Goal: Task Accomplishment & Management: Manage account settings

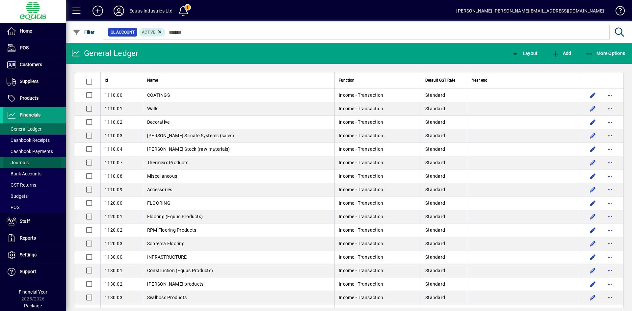
click at [17, 163] on span "Journals" at bounding box center [18, 162] width 22 height 5
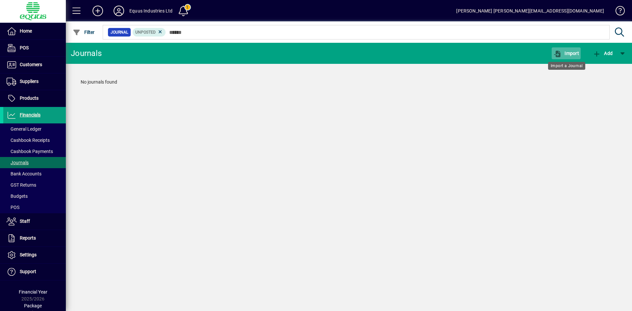
click at [571, 52] on span "Import" at bounding box center [566, 53] width 26 height 5
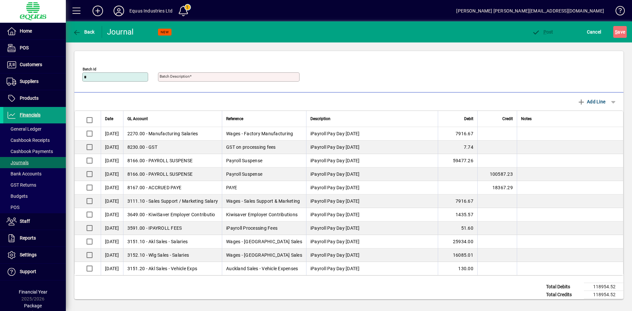
drag, startPoint x: 89, startPoint y: 75, endPoint x: 74, endPoint y: 75, distance: 14.8
click at [74, 75] on div "Journal Batch Id M Batch Description - Journal Batch Id * Batch Description" at bounding box center [348, 71] width 549 height 41
click at [113, 77] on input "**********" at bounding box center [116, 76] width 64 height 5
type input "**********"
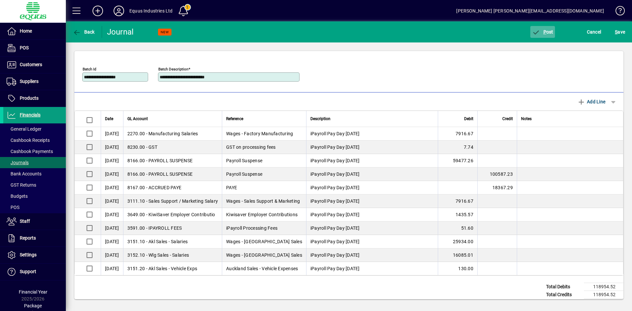
type input "**********"
click at [545, 32] on span "P" at bounding box center [544, 31] width 3 height 5
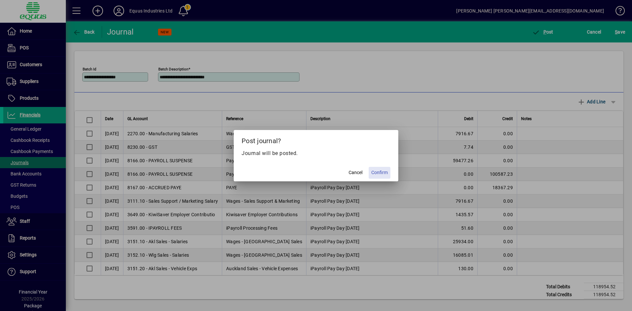
click at [384, 170] on span "Confirm" at bounding box center [379, 172] width 16 height 7
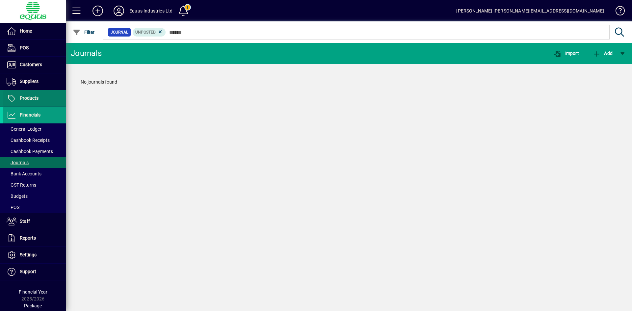
click at [34, 97] on span "Products" at bounding box center [29, 97] width 19 height 5
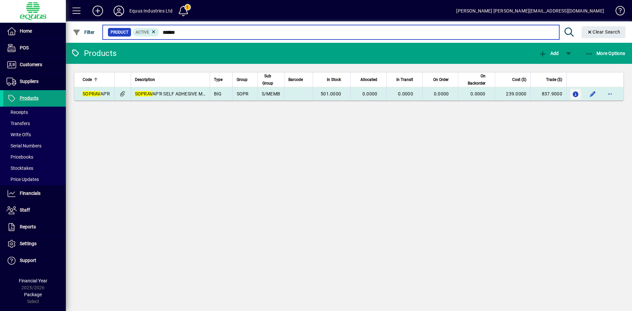
type input "******"
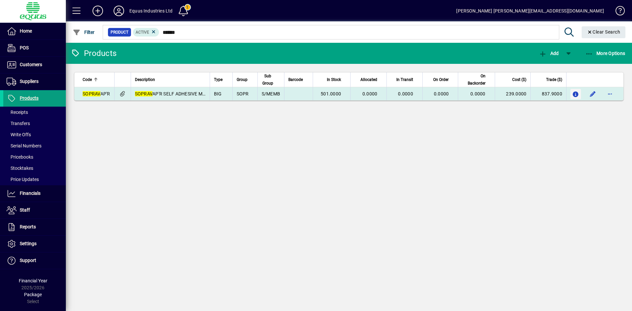
click at [576, 93] on icon "button" at bounding box center [575, 95] width 7 height 6
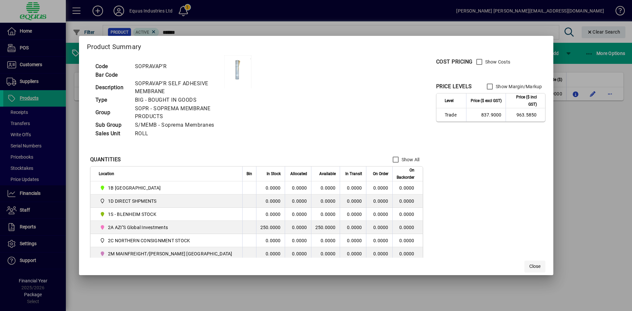
click at [529, 265] on span "Close" at bounding box center [534, 266] width 11 height 7
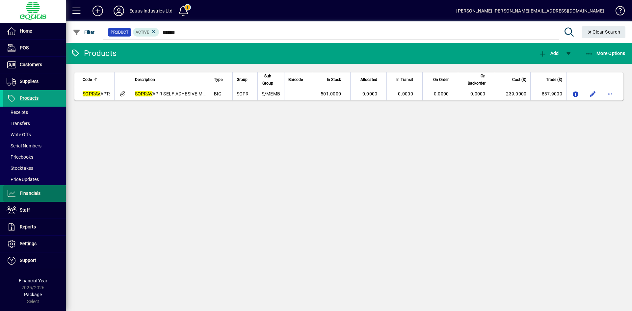
click at [27, 193] on span "Financials" at bounding box center [30, 193] width 21 height 5
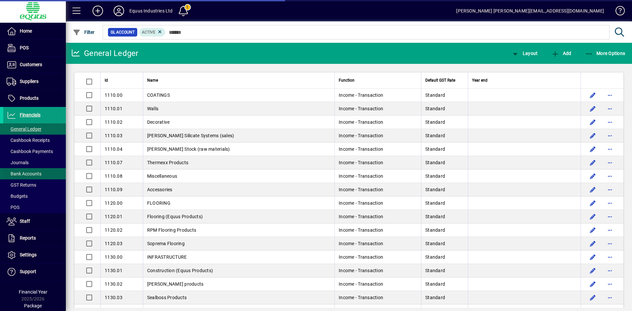
click at [22, 175] on span "Bank Accounts" at bounding box center [24, 173] width 35 height 5
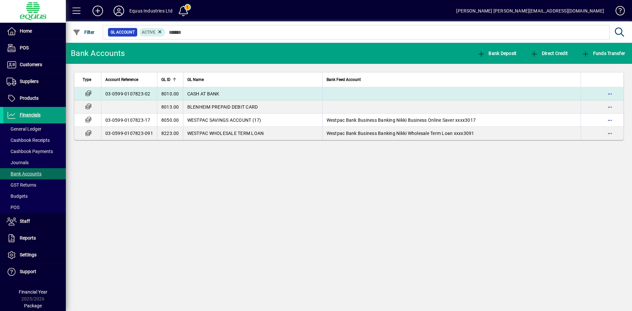
click at [127, 93] on td "03-0599-0107823-02" at bounding box center [129, 93] width 56 height 13
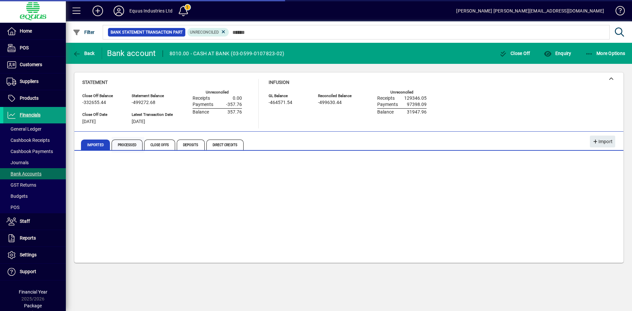
click at [133, 142] on span "Processed" at bounding box center [127, 145] width 31 height 11
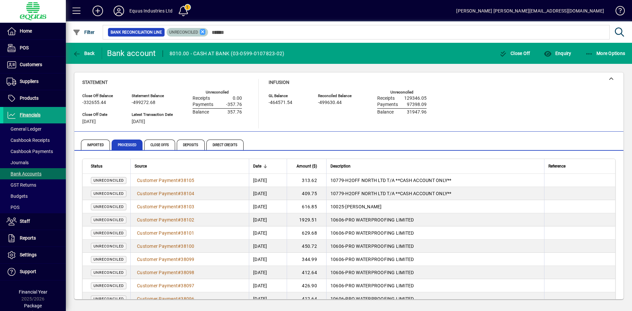
click at [202, 31] on icon at bounding box center [203, 32] width 6 height 6
click at [95, 32] on span "button" at bounding box center [83, 32] width 25 height 16
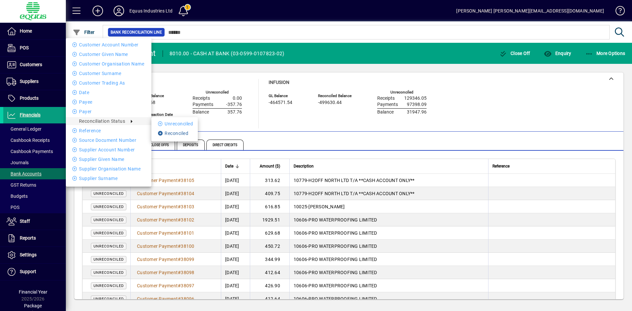
click at [170, 132] on li "Reconciled" at bounding box center [174, 133] width 46 height 8
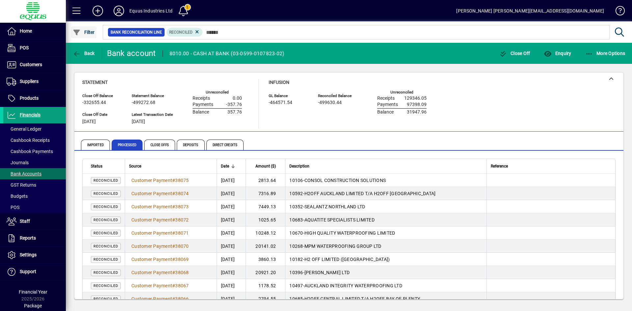
click at [83, 27] on span "button" at bounding box center [83, 32] width 25 height 16
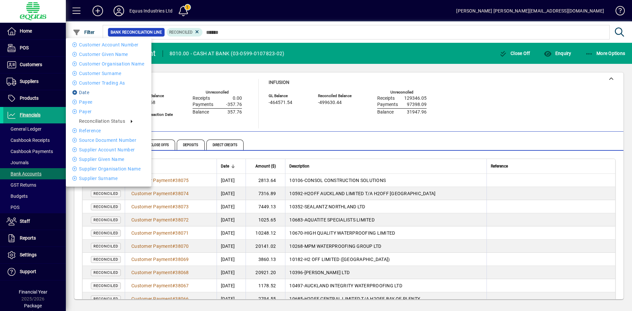
click at [85, 89] on li "Date" at bounding box center [109, 93] width 86 height 8
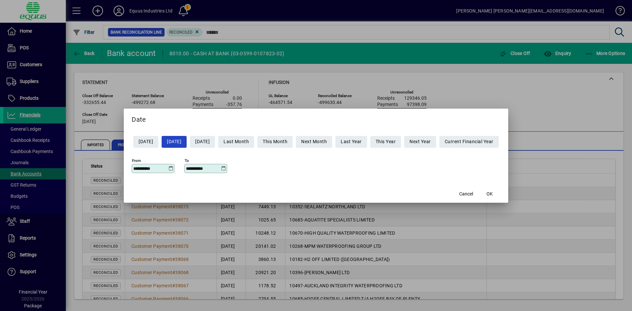
click at [168, 169] on icon at bounding box center [170, 168] width 5 height 5
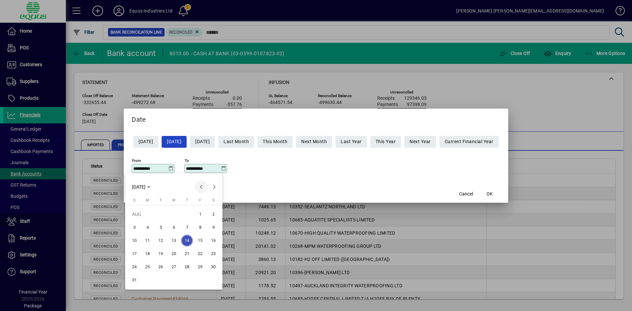
click at [200, 187] on span "Previous month" at bounding box center [200, 186] width 13 height 13
click at [213, 186] on span "Next month" at bounding box center [214, 186] width 13 height 13
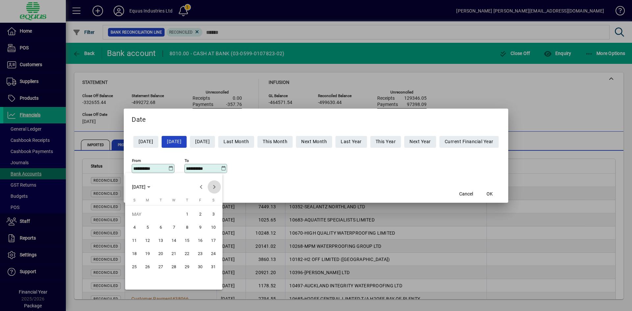
click at [213, 186] on span "Next month" at bounding box center [214, 186] width 13 height 13
click at [145, 265] on span "23" at bounding box center [147, 267] width 12 height 12
type input "**********"
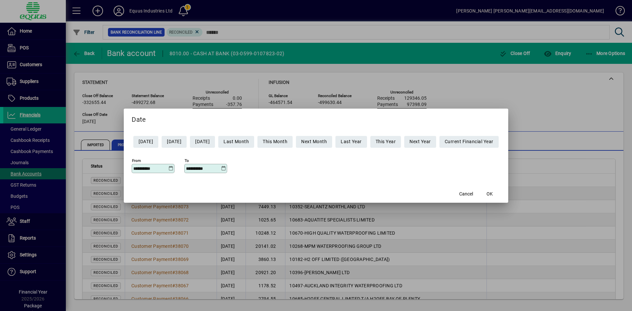
click at [221, 168] on icon at bounding box center [223, 168] width 5 height 5
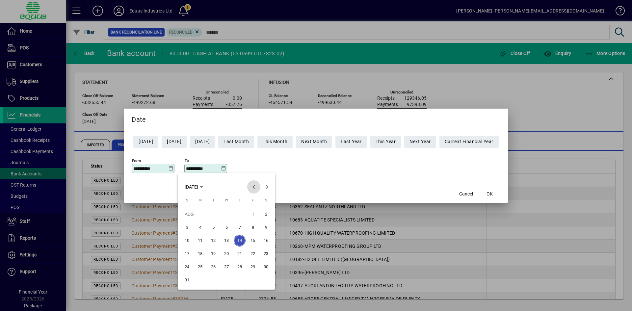
click at [253, 186] on span "Previous month" at bounding box center [253, 186] width 13 height 13
click at [201, 265] on span "23" at bounding box center [200, 267] width 12 height 12
type input "**********"
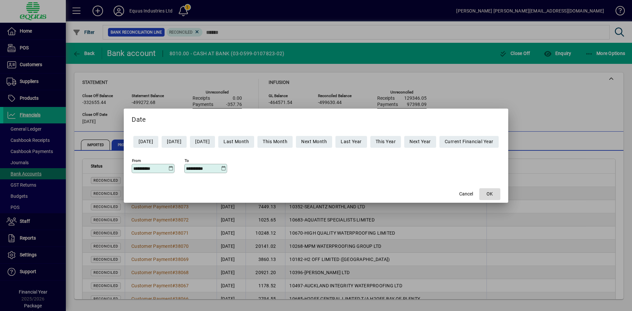
drag, startPoint x: 496, startPoint y: 192, endPoint x: 487, endPoint y: 191, distance: 8.6
click at [493, 192] on span "OK" at bounding box center [489, 194] width 6 height 7
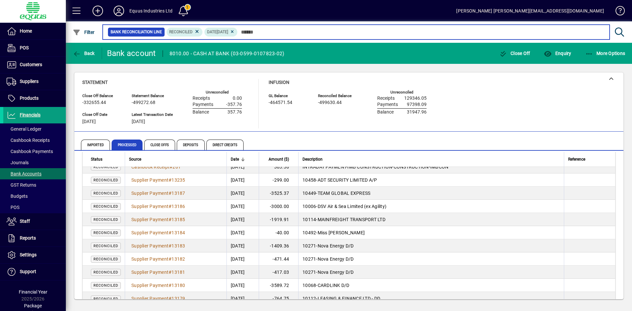
scroll to position [301, 0]
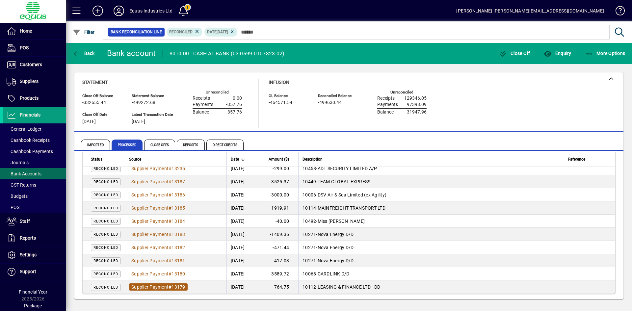
click at [167, 286] on span "Supplier Payment" at bounding box center [149, 286] width 37 height 5
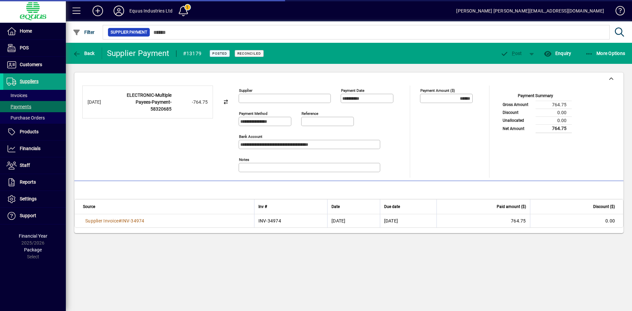
type input "**********"
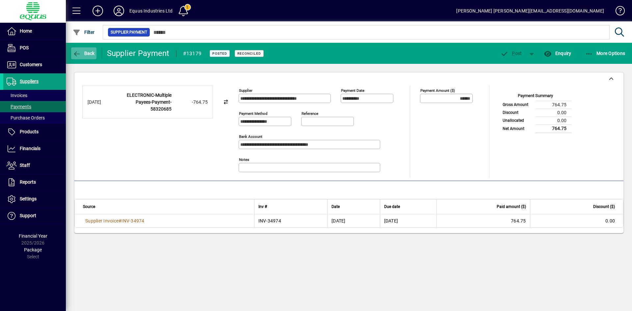
click at [85, 54] on span "Back" at bounding box center [84, 53] width 22 height 5
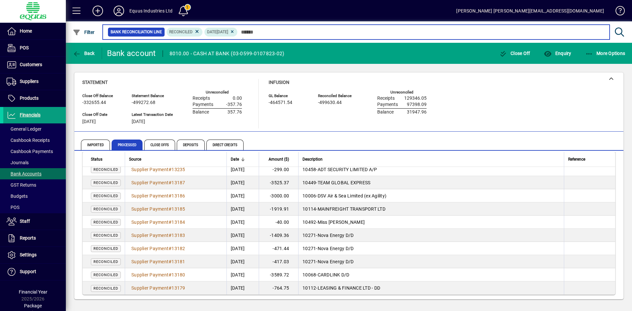
scroll to position [301, 0]
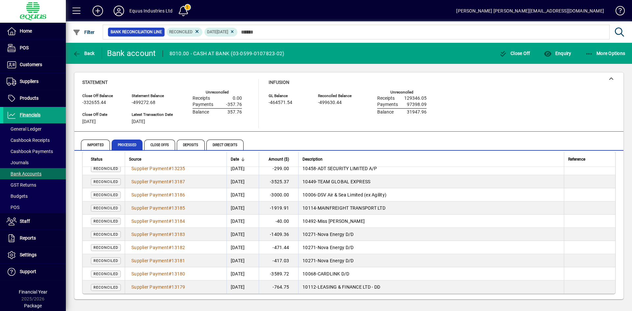
drag, startPoint x: 160, startPoint y: 286, endPoint x: 151, endPoint y: 287, distance: 9.3
click at [151, 287] on span "Supplier Payment" at bounding box center [149, 286] width 37 height 5
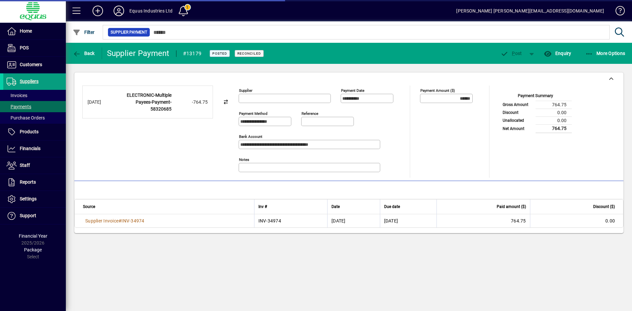
type input "**********"
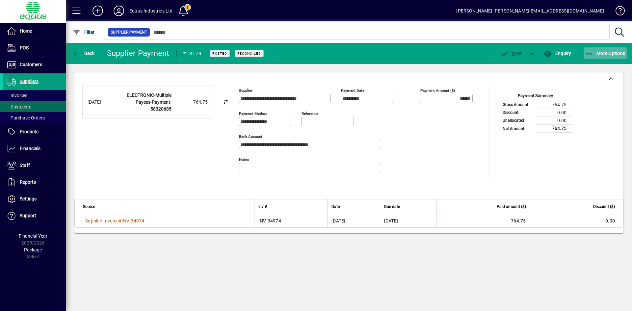
click at [610, 52] on span "More Options" at bounding box center [605, 53] width 40 height 5
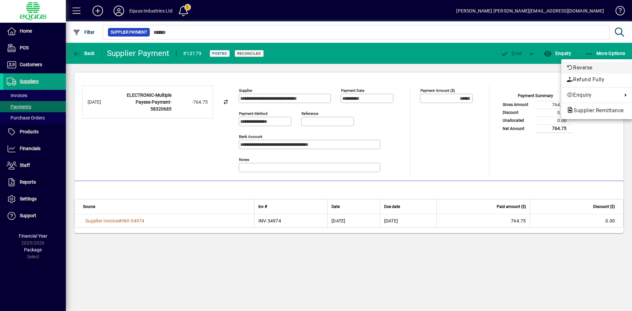
click at [584, 68] on span "Reverse" at bounding box center [596, 68] width 61 height 8
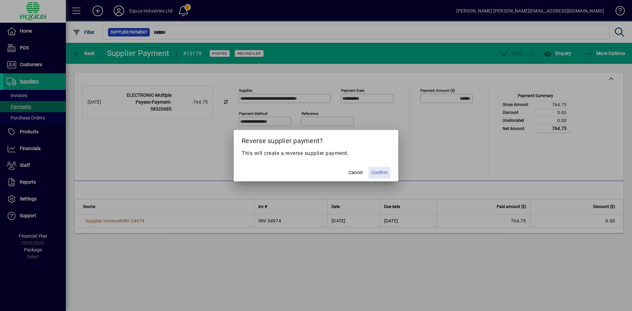
click at [376, 171] on span "Confirm" at bounding box center [379, 172] width 16 height 7
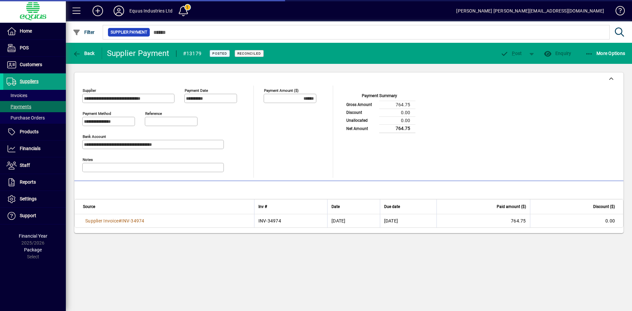
type input "*******"
click at [83, 52] on span "Back" at bounding box center [84, 53] width 22 height 5
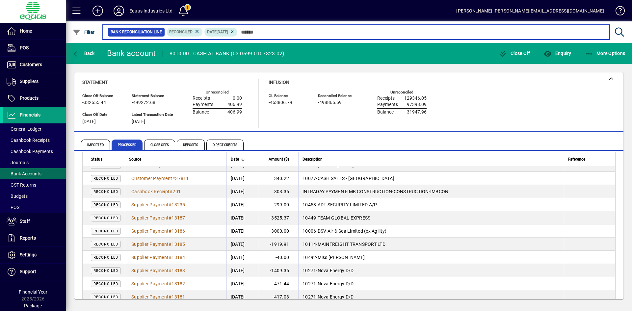
scroll to position [301, 0]
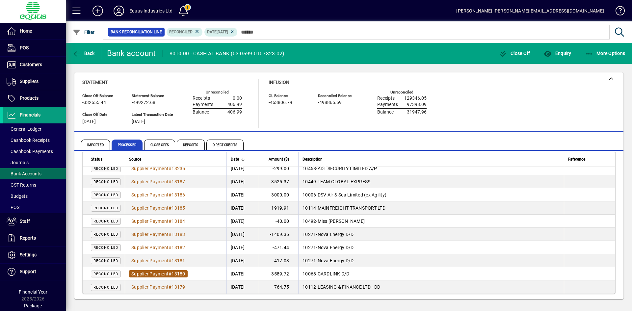
click at [163, 272] on span "Supplier Payment" at bounding box center [149, 273] width 37 height 5
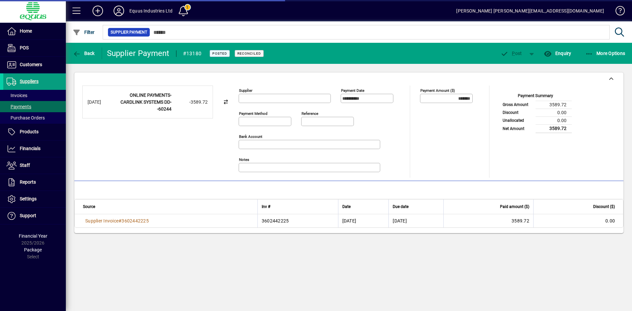
type input "**********"
click at [614, 52] on span "More Options" at bounding box center [605, 53] width 40 height 5
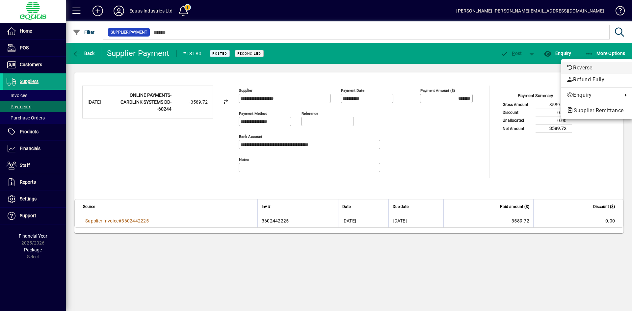
click at [578, 67] on span "Reverse" at bounding box center [596, 68] width 61 height 8
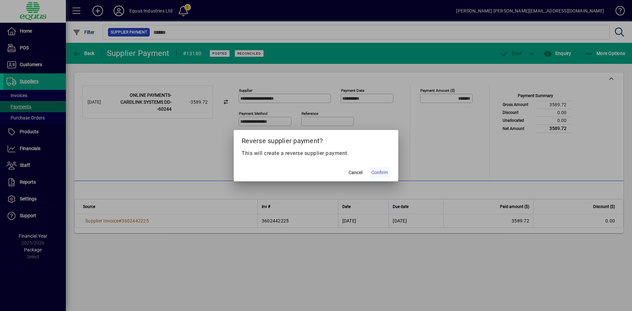
click at [386, 171] on span "Confirm" at bounding box center [379, 172] width 16 height 7
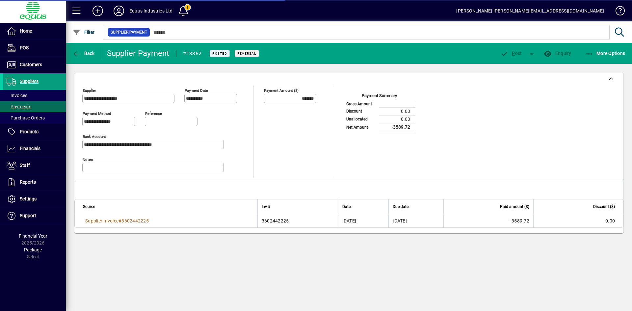
type input "********"
click at [88, 54] on span "Back" at bounding box center [84, 53] width 22 height 5
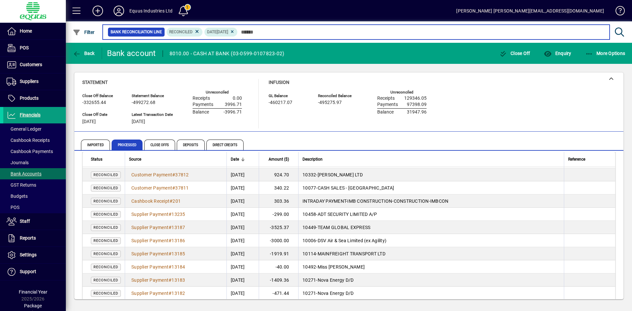
scroll to position [301, 0]
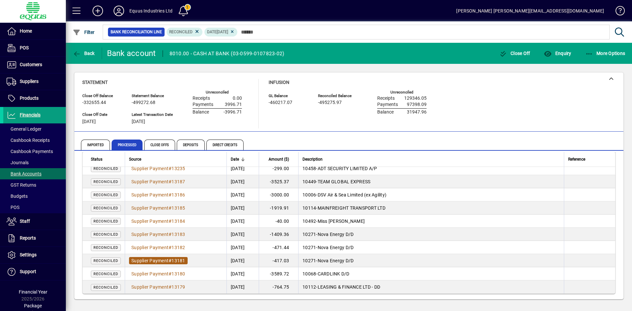
click at [151, 260] on span "Supplier Payment" at bounding box center [149, 260] width 37 height 5
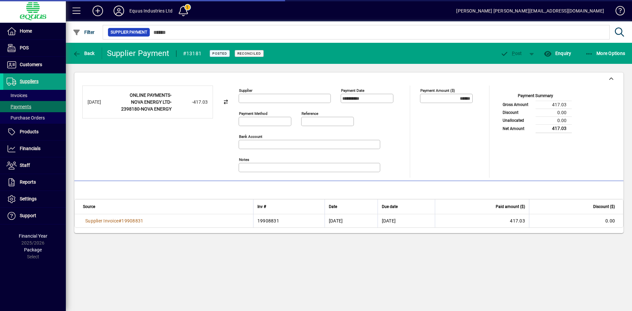
type input "**********"
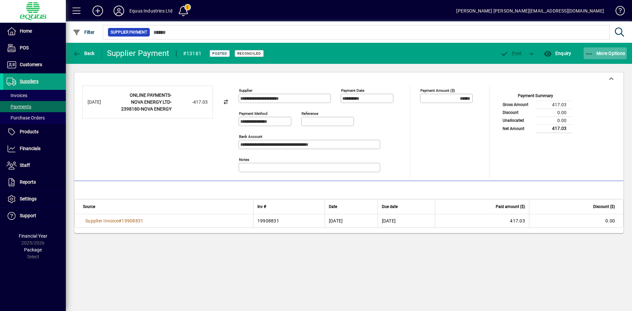
click at [613, 53] on span "More Options" at bounding box center [605, 53] width 40 height 5
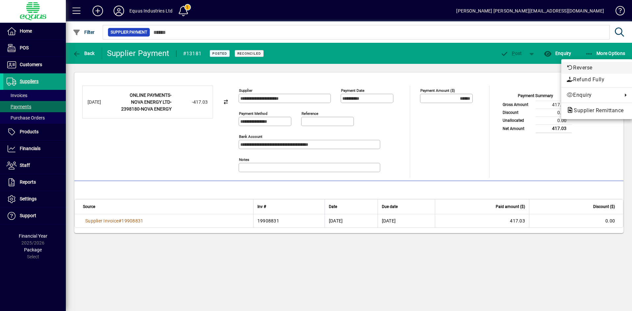
click at [594, 68] on span "Reverse" at bounding box center [596, 68] width 61 height 8
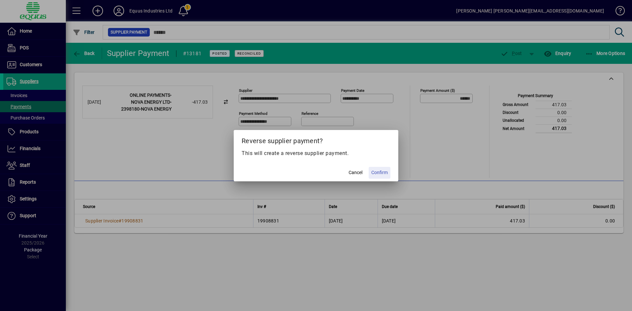
drag, startPoint x: 379, startPoint y: 172, endPoint x: 374, endPoint y: 172, distance: 4.7
click at [378, 172] on span "Confirm" at bounding box center [379, 172] width 16 height 7
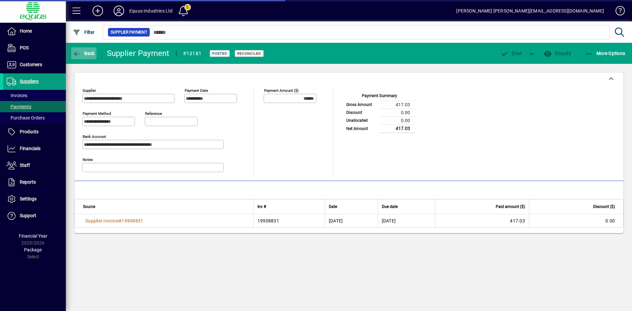
type input "*******"
click at [84, 53] on span "Back" at bounding box center [84, 53] width 22 height 5
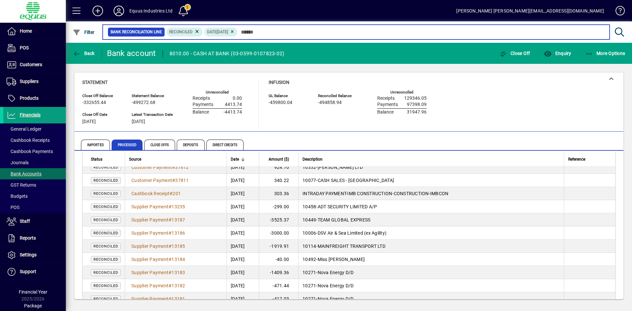
scroll to position [301, 0]
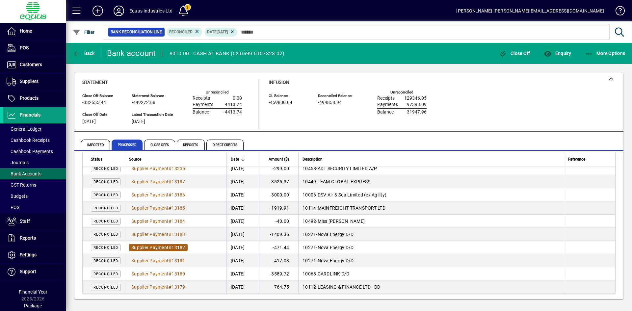
click at [159, 248] on span "Supplier Payment" at bounding box center [149, 247] width 37 height 5
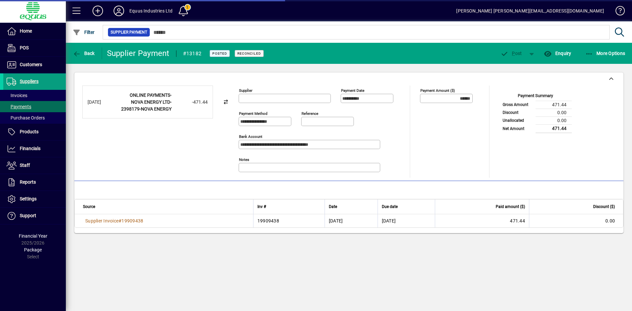
type input "**********"
click at [612, 51] on span "More Options" at bounding box center [605, 53] width 40 height 5
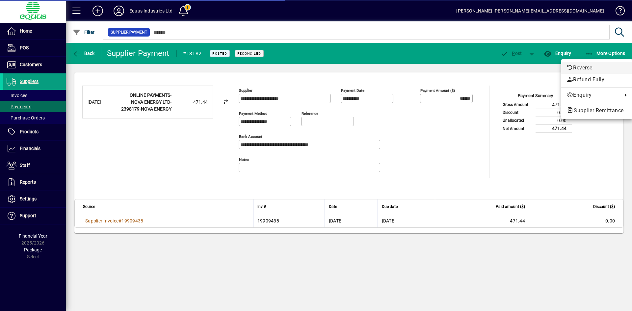
click at [581, 70] on span "Reverse" at bounding box center [596, 68] width 61 height 8
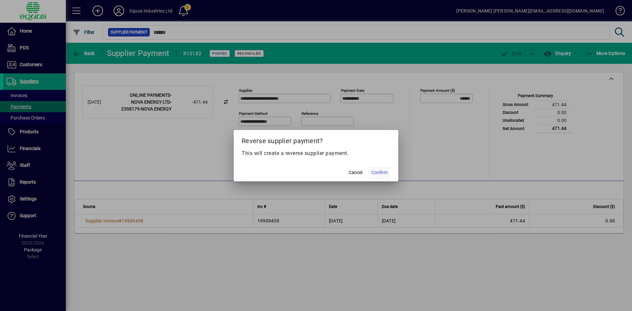
click at [385, 171] on span "Confirm" at bounding box center [379, 172] width 16 height 7
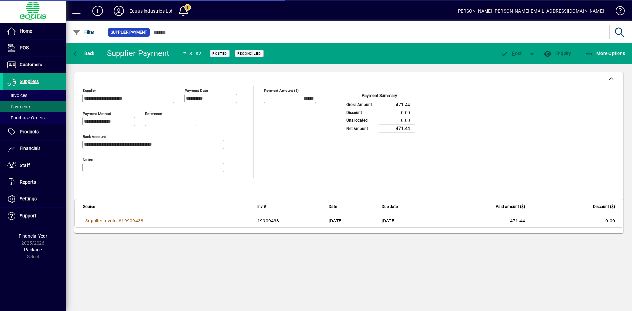
type input "*******"
click at [86, 55] on span "Back" at bounding box center [84, 53] width 22 height 5
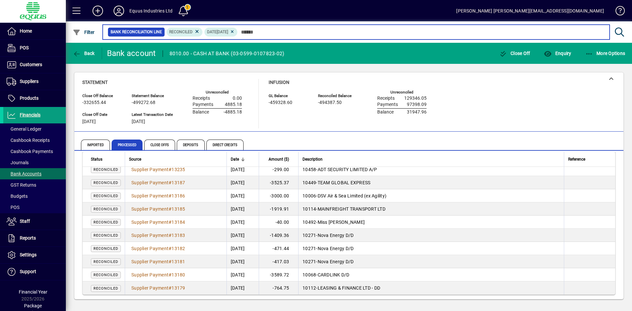
scroll to position [301, 0]
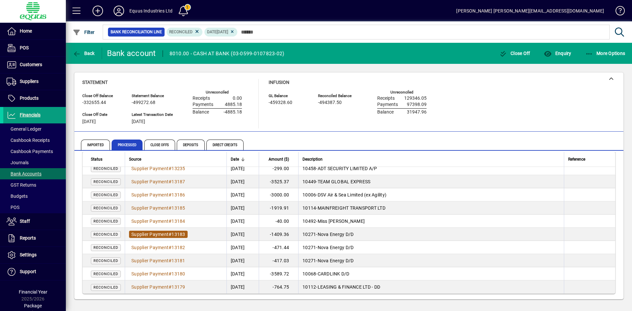
click at [166, 231] on span "Supplier Payment # 13183" at bounding box center [158, 234] width 59 height 7
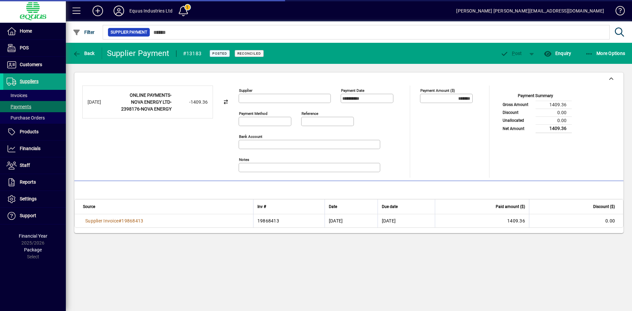
type input "**********"
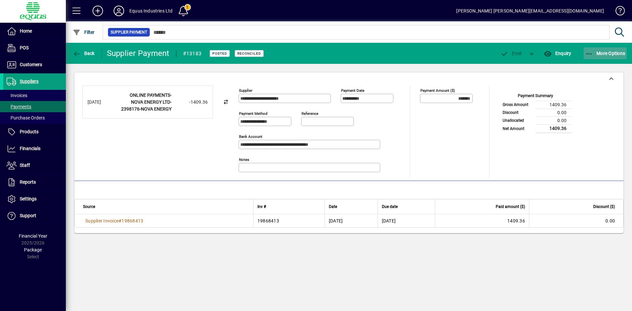
click at [608, 49] on span "button" at bounding box center [604, 53] width 43 height 16
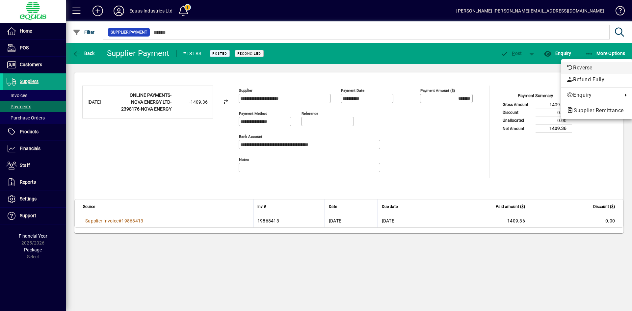
click at [577, 68] on span "Reverse" at bounding box center [596, 68] width 61 height 8
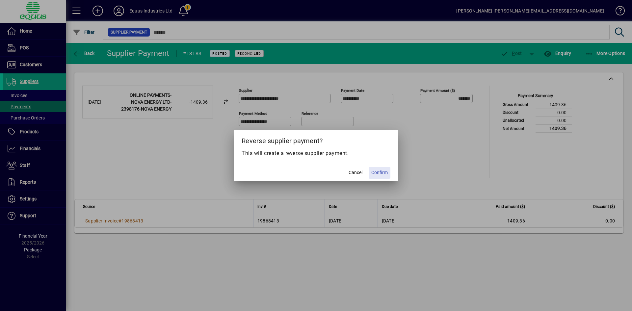
click at [377, 172] on span "Confirm" at bounding box center [379, 172] width 16 height 7
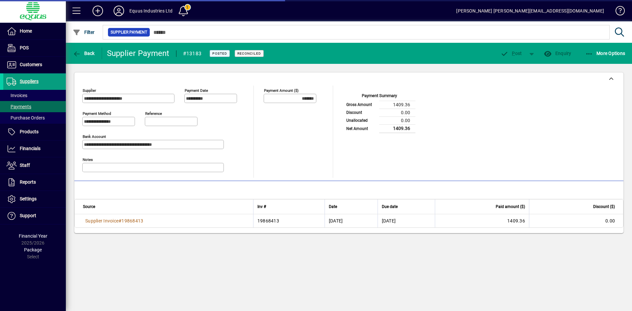
type input "********"
click at [85, 51] on span "Back" at bounding box center [84, 53] width 22 height 5
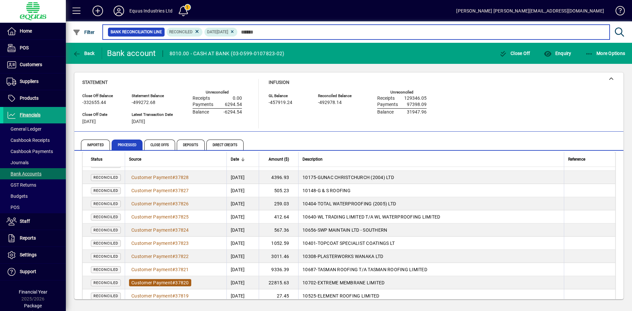
scroll to position [301, 0]
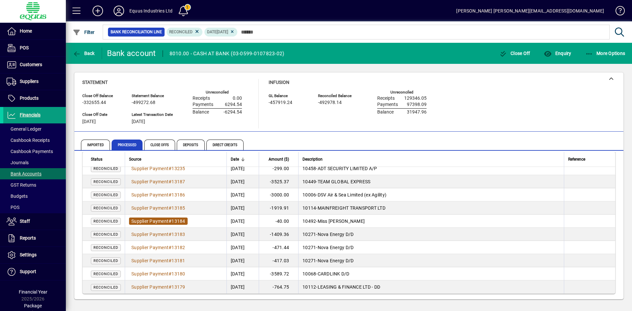
click at [158, 220] on span "Supplier Payment" at bounding box center [149, 220] width 37 height 5
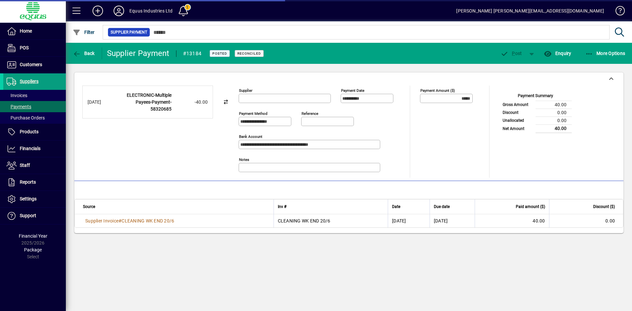
type input "**********"
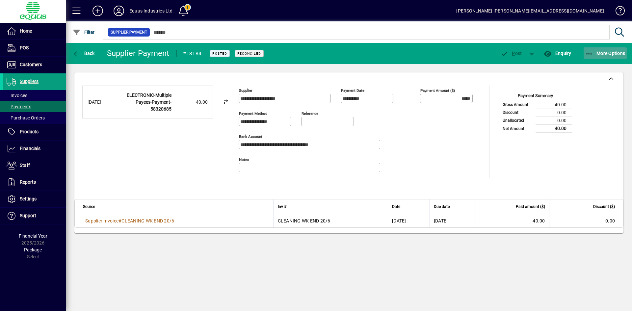
click at [615, 51] on span "More Options" at bounding box center [605, 53] width 40 height 5
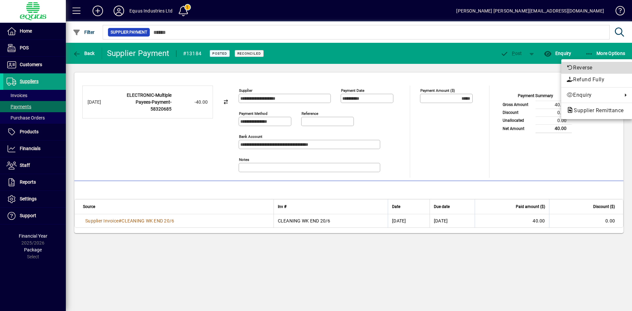
click at [579, 68] on span "Reverse" at bounding box center [596, 68] width 61 height 8
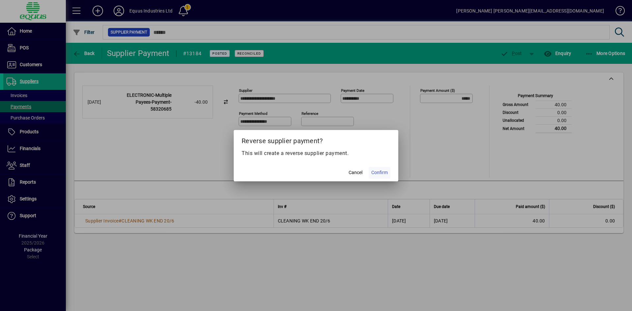
click at [381, 172] on span "Confirm" at bounding box center [379, 172] width 16 height 7
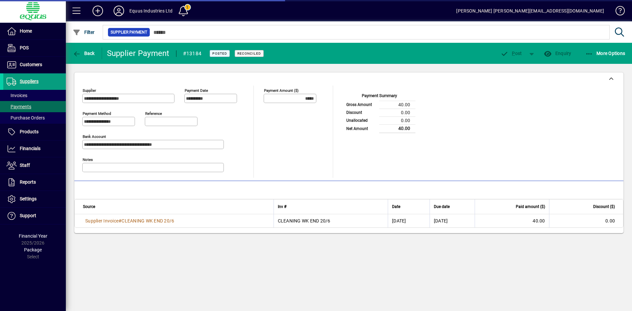
type input "******"
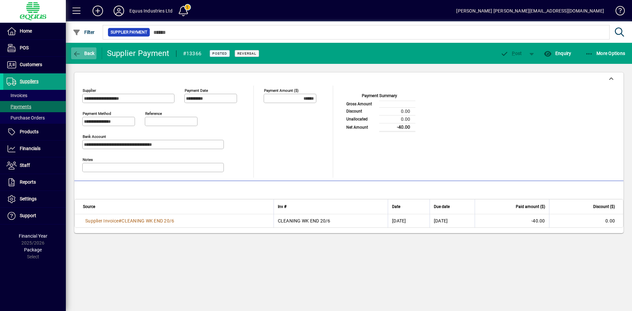
click at [83, 52] on span "Back" at bounding box center [84, 53] width 22 height 5
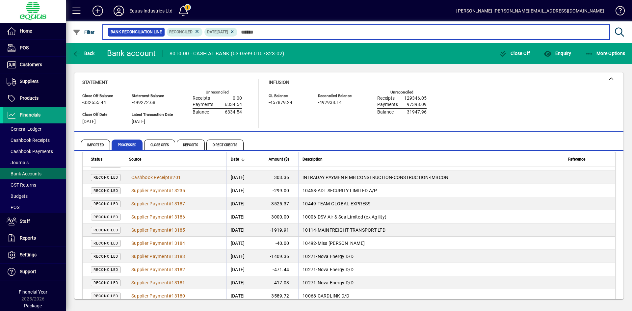
scroll to position [269, 0]
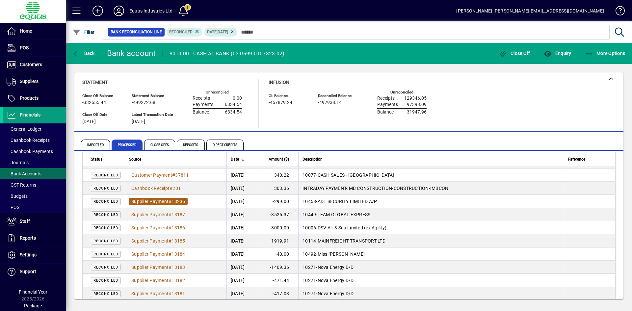
click at [163, 200] on span "Supplier Payment" at bounding box center [149, 201] width 37 height 5
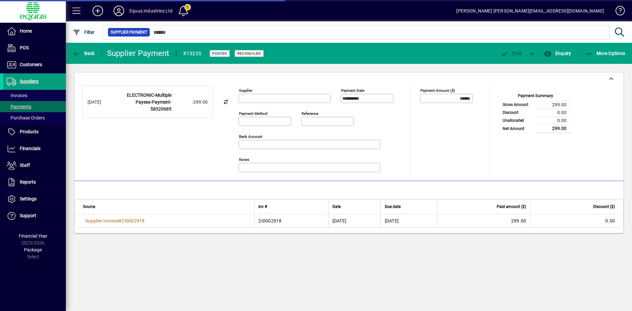
type input "**********"
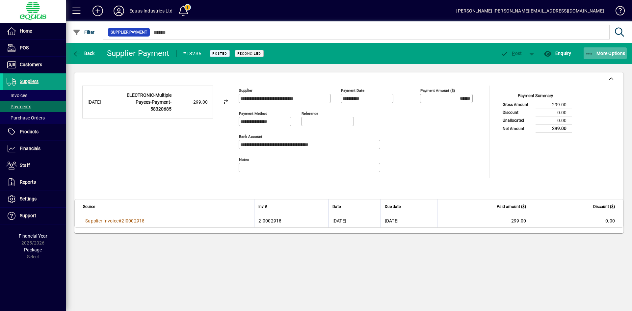
click at [603, 52] on span "More Options" at bounding box center [605, 53] width 40 height 5
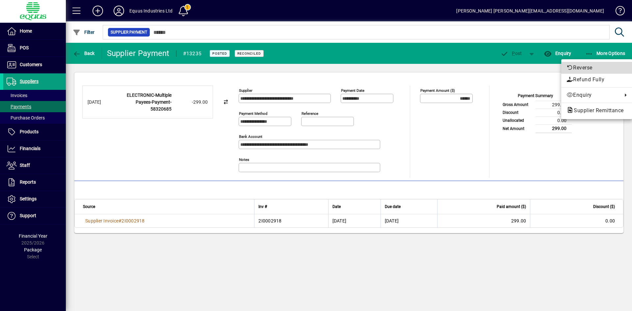
click at [578, 67] on span "Reverse" at bounding box center [596, 68] width 61 height 8
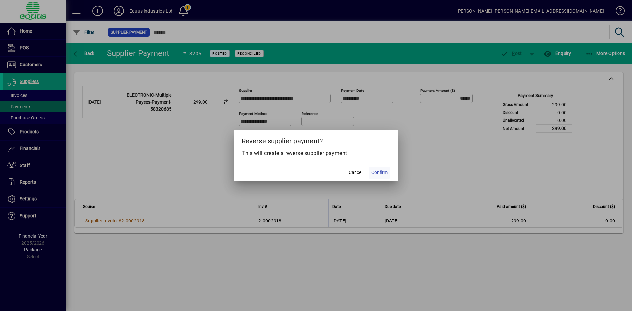
click at [383, 176] on span at bounding box center [380, 173] width 22 height 16
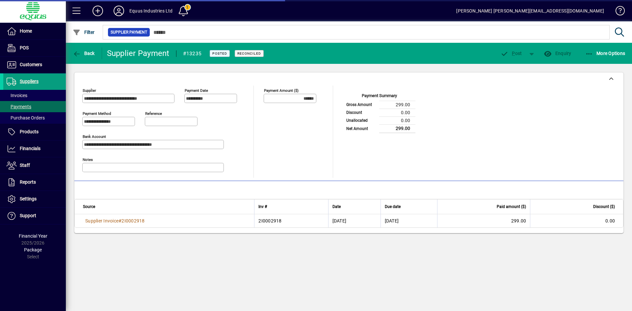
type input "*******"
click at [82, 56] on span "button" at bounding box center [83, 53] width 25 height 16
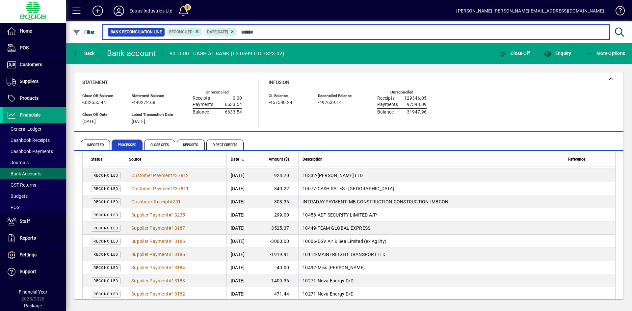
scroll to position [301, 0]
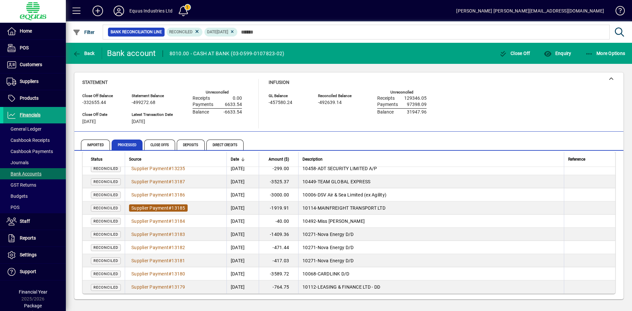
click at [151, 208] on span "Supplier Payment" at bounding box center [149, 207] width 37 height 5
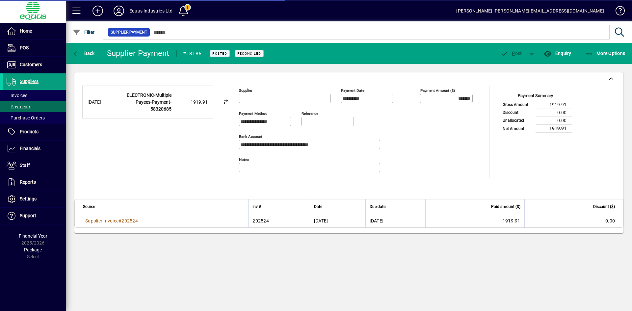
type input "**********"
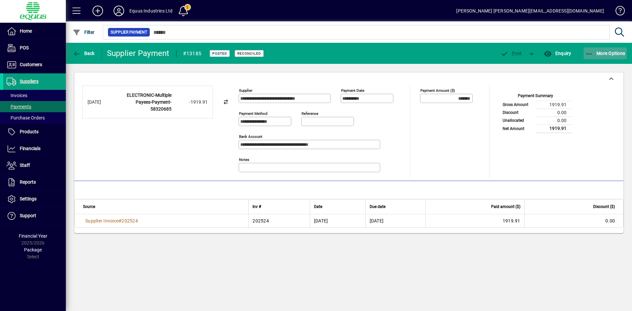
click at [612, 51] on span "More Options" at bounding box center [605, 53] width 40 height 5
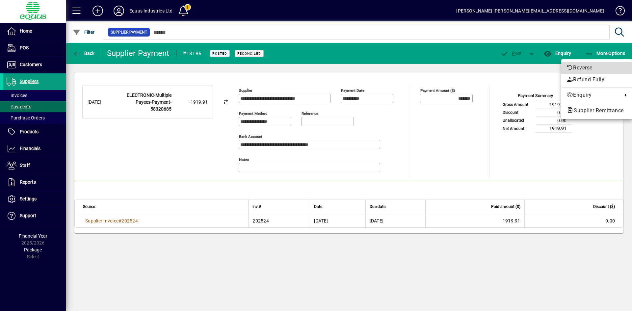
click at [574, 68] on span "Reverse" at bounding box center [596, 68] width 61 height 8
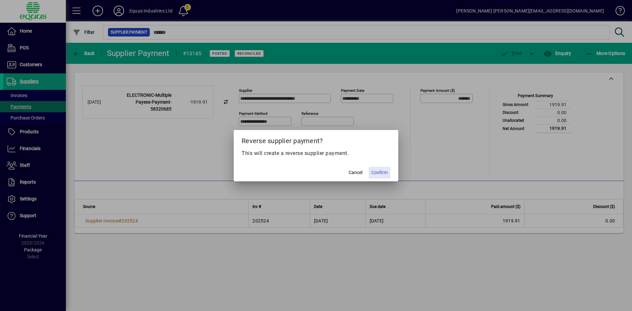
click at [386, 171] on span "Confirm" at bounding box center [379, 172] width 16 height 7
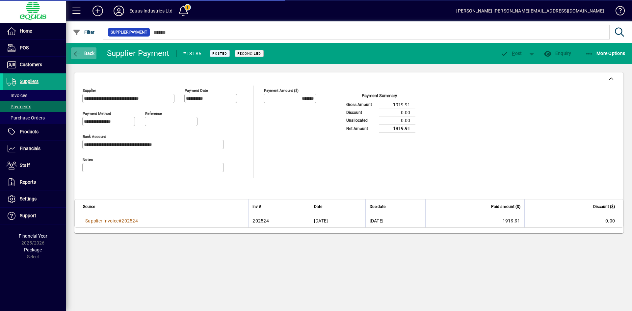
type input "********"
click at [87, 52] on span "Back" at bounding box center [84, 53] width 22 height 5
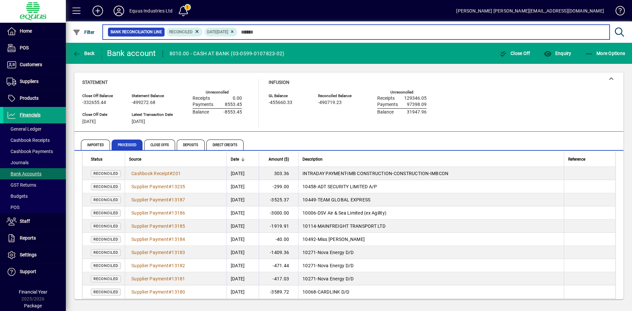
scroll to position [301, 0]
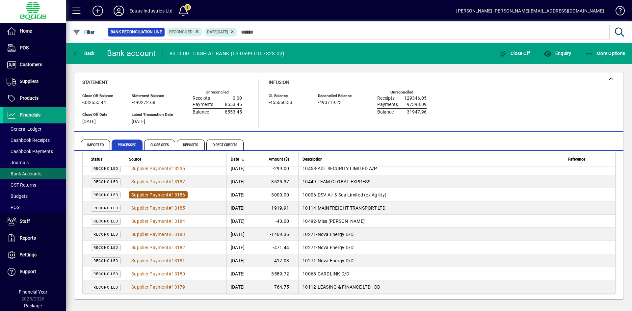
click at [152, 193] on span "Supplier Payment" at bounding box center [149, 194] width 37 height 5
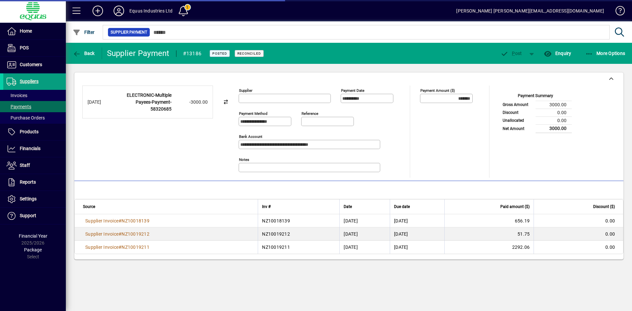
type input "**********"
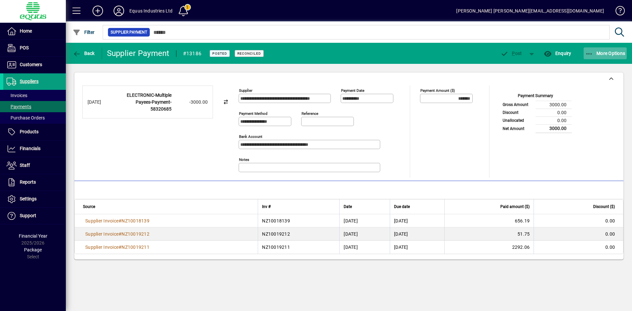
click at [607, 51] on span "More Options" at bounding box center [605, 53] width 40 height 5
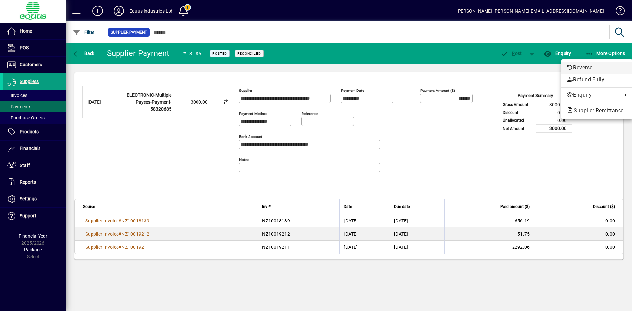
click at [582, 65] on span "Reverse" at bounding box center [596, 68] width 61 height 8
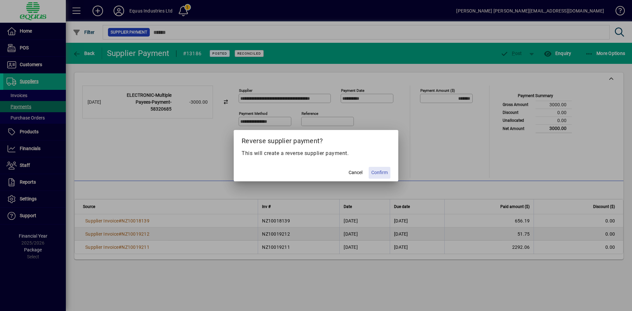
click at [377, 170] on span "Confirm" at bounding box center [379, 172] width 16 height 7
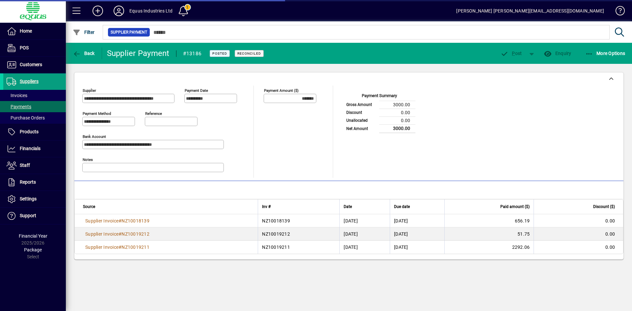
type input "********"
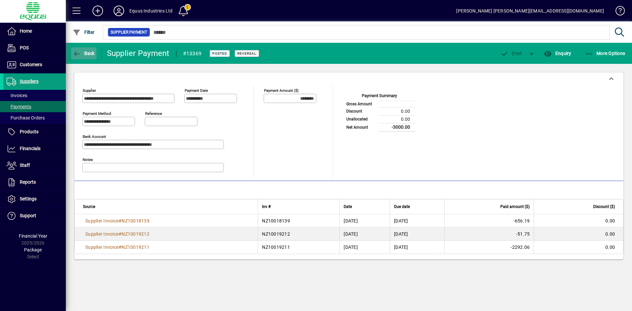
click at [89, 55] on span "Back" at bounding box center [84, 53] width 22 height 5
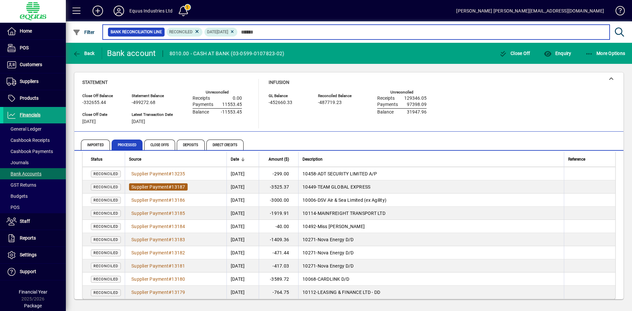
scroll to position [301, 0]
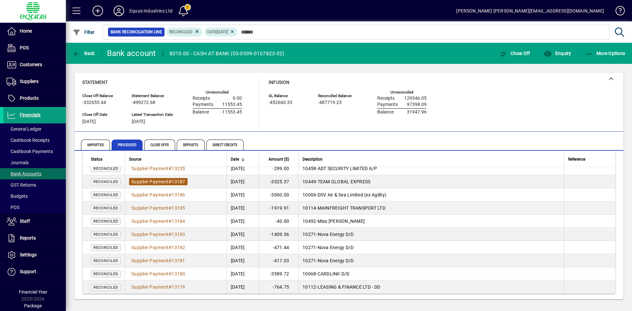
click at [176, 183] on span "13187" at bounding box center [177, 181] width 13 height 5
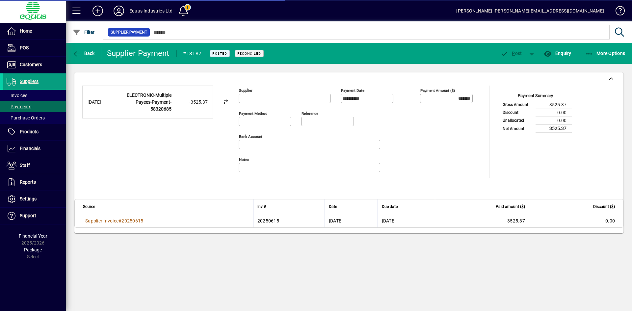
type input "**********"
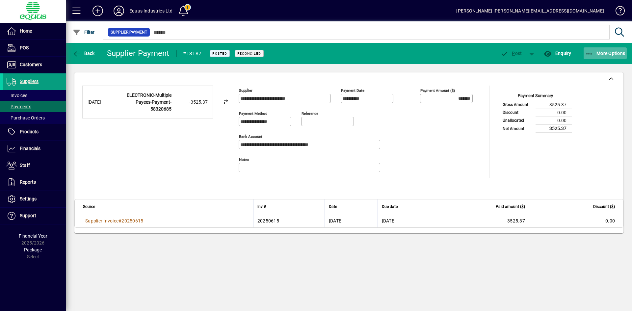
click at [618, 53] on span "More Options" at bounding box center [605, 53] width 40 height 5
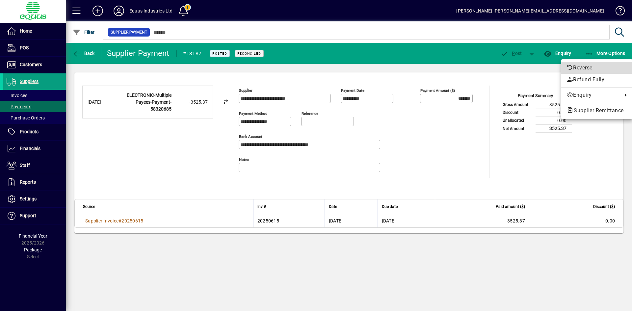
click at [579, 65] on span "Reverse" at bounding box center [596, 68] width 61 height 8
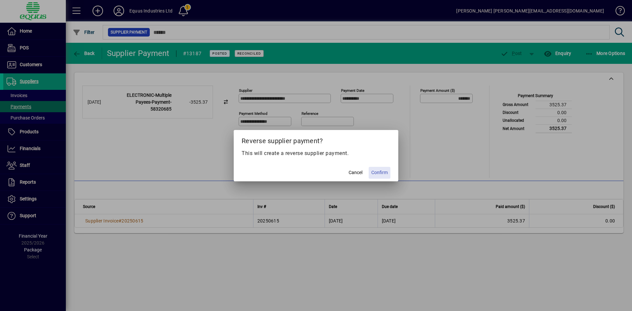
click at [385, 172] on span "Confirm" at bounding box center [379, 172] width 16 height 7
type input "********"
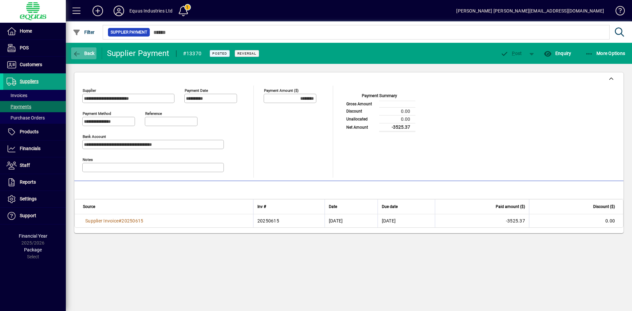
click at [77, 54] on icon "button" at bounding box center [77, 54] width 8 height 7
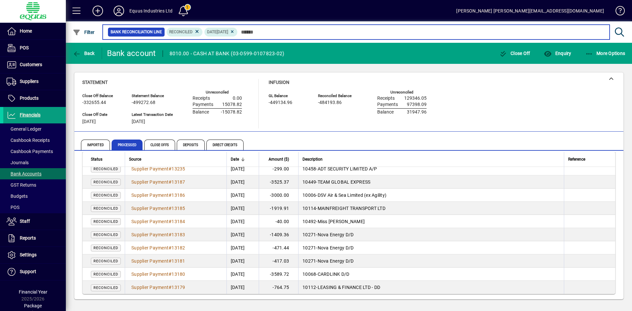
scroll to position [301, 0]
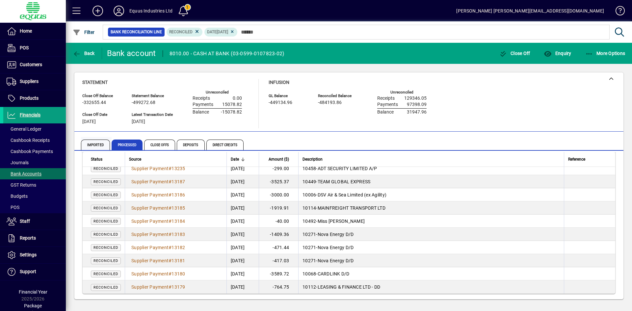
click at [100, 142] on span "Imported" at bounding box center [95, 145] width 29 height 11
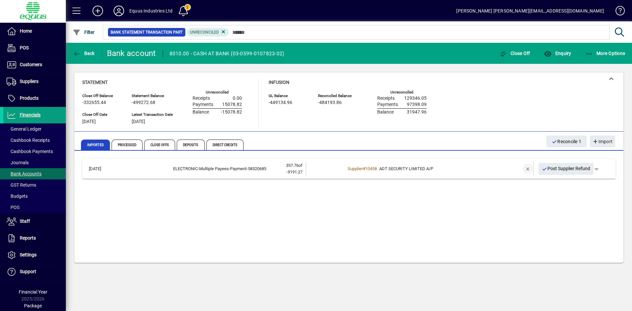
click at [528, 169] on span "button" at bounding box center [528, 169] width 16 height 16
click at [588, 169] on span "button" at bounding box center [588, 169] width 16 height 16
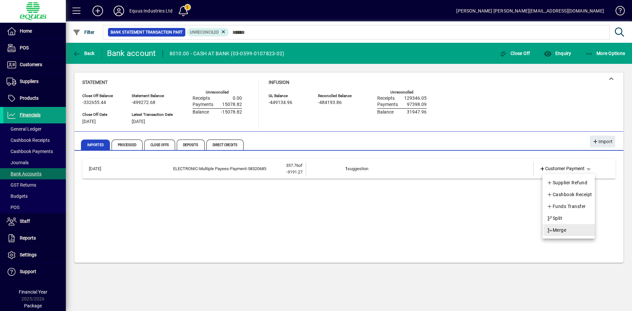
click at [553, 230] on span "Merge" at bounding box center [556, 230] width 19 height 8
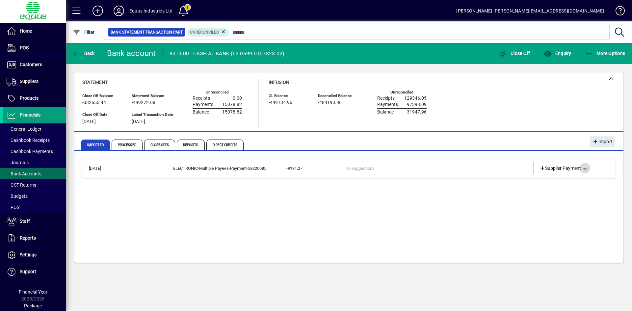
click at [589, 167] on span "button" at bounding box center [585, 168] width 16 height 16
click at [550, 218] on span "Split" at bounding box center [547, 218] width 15 height 8
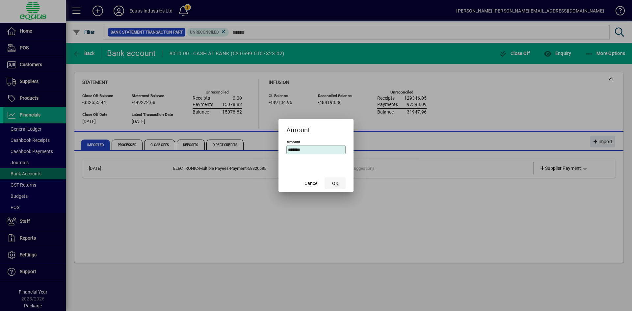
type input "*******"
click at [335, 182] on span "OK" at bounding box center [335, 183] width 6 height 7
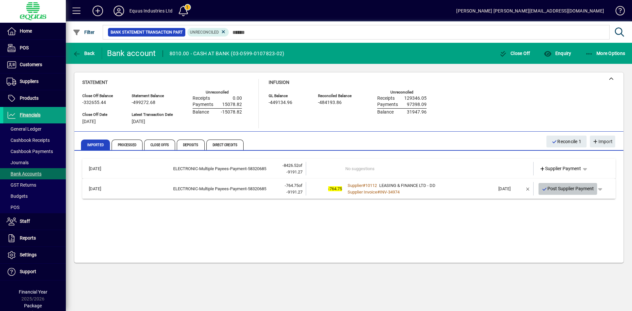
click at [570, 188] on span "Post Supplier Payment" at bounding box center [568, 188] width 52 height 11
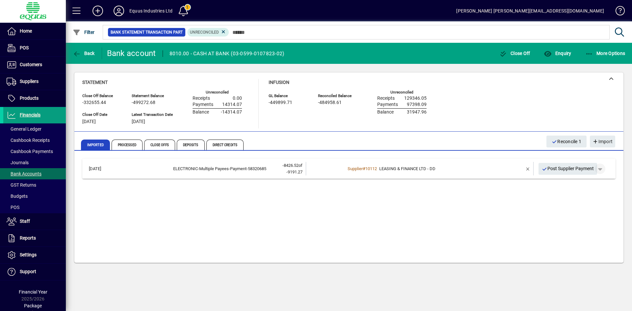
click at [603, 166] on span "button" at bounding box center [600, 169] width 16 height 16
click at [566, 195] on span "Split" at bounding box center [566, 195] width 15 height 8
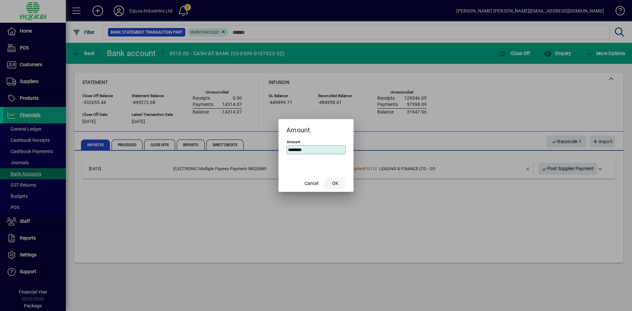
type input "********"
click at [333, 183] on span "OK" at bounding box center [335, 183] width 6 height 7
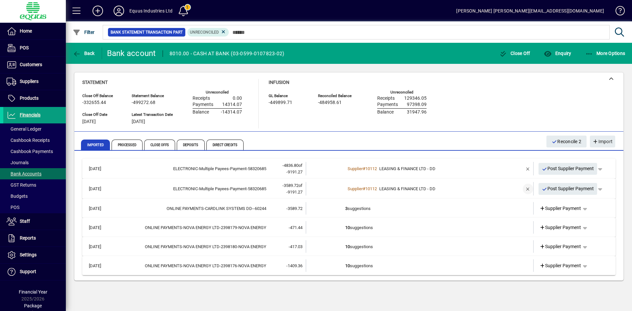
click at [525, 188] on span "button" at bounding box center [528, 189] width 16 height 16
click at [353, 208] on td "3 suggestions" at bounding box center [420, 208] width 150 height 13
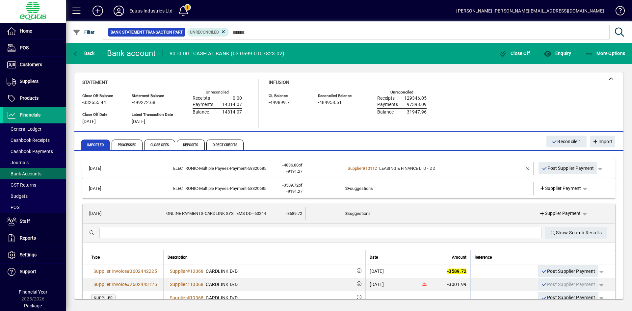
click at [353, 210] on td "3 suggestions" at bounding box center [419, 213] width 149 height 13
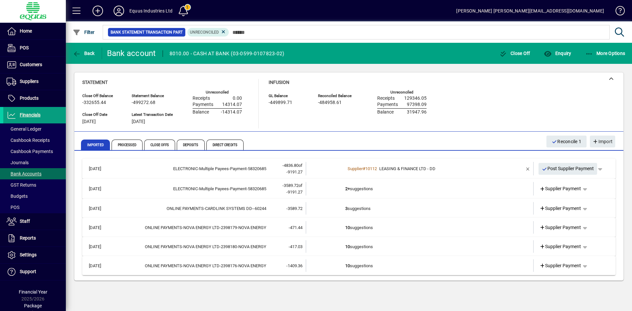
click at [377, 186] on td "2+ suggestions" at bounding box center [420, 188] width 150 height 13
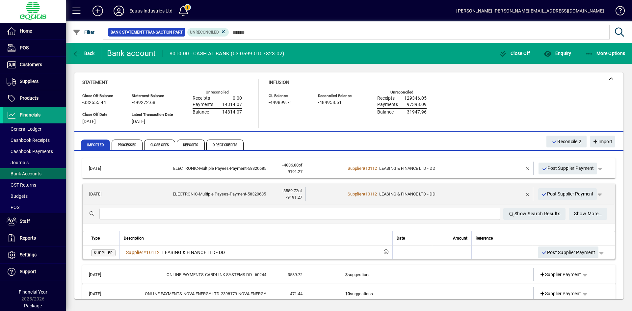
click at [377, 186] on mat-expansion-panel-header "23/06/2025 ELECTRONIC-Multiple Payees-Payment-58320685 -3589.72 of -9191.27 Sup…" at bounding box center [349, 194] width 532 height 20
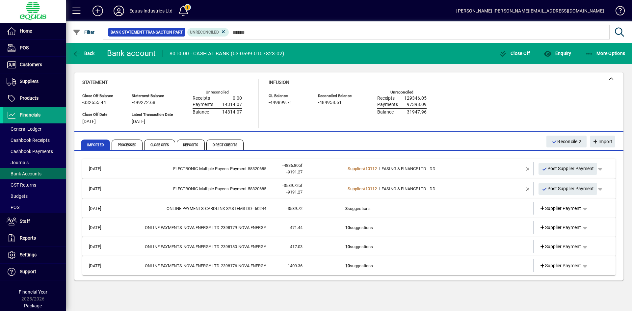
click at [365, 206] on td "3 suggestions" at bounding box center [420, 208] width 150 height 13
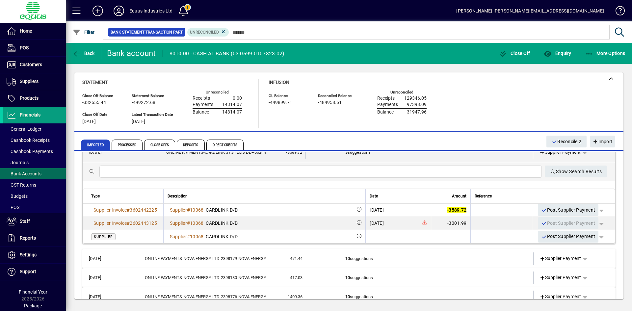
scroll to position [66, 0]
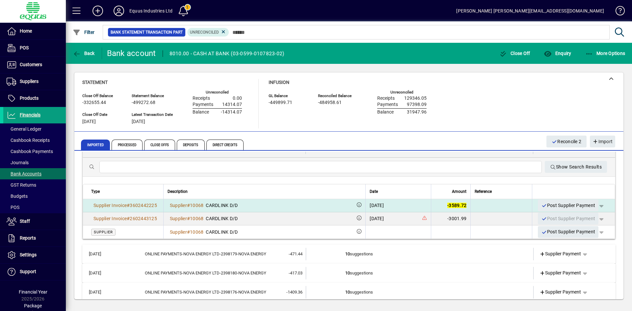
click at [458, 206] on span "-3589.72" at bounding box center [456, 205] width 19 height 5
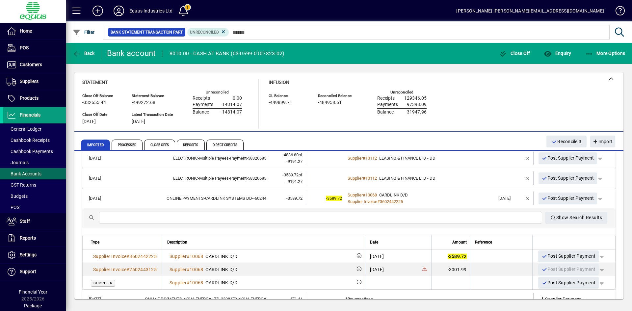
scroll to position [0, 0]
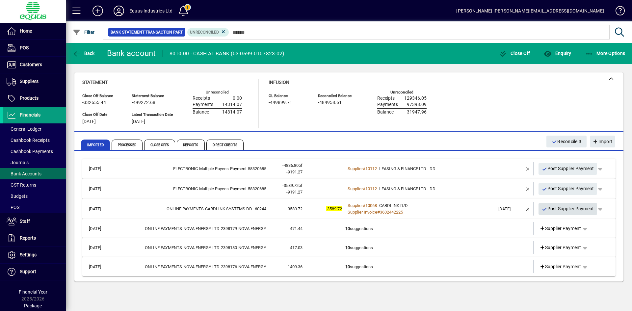
click at [554, 208] on span "Post Supplier Payment" at bounding box center [568, 208] width 52 height 11
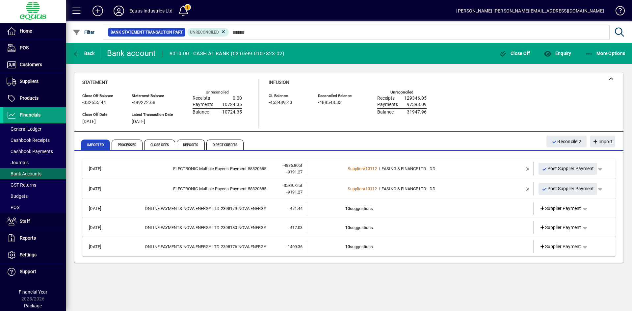
click at [418, 226] on td "10 suggestions" at bounding box center [420, 227] width 150 height 13
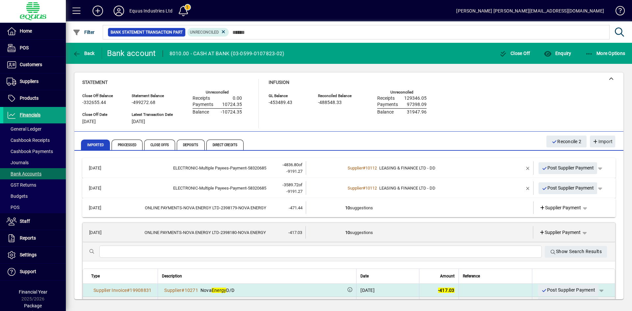
click at [450, 289] on span "-417.03" at bounding box center [446, 290] width 16 height 5
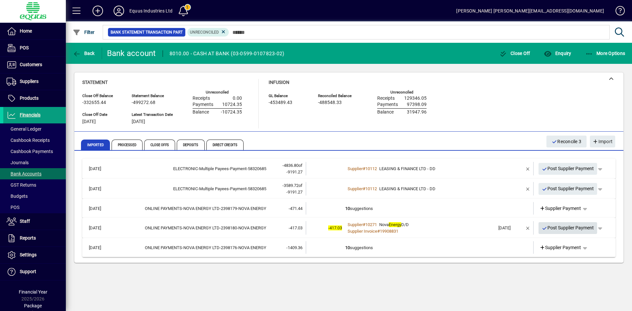
click at [571, 227] on span "Post Supplier Payment" at bounding box center [568, 227] width 52 height 11
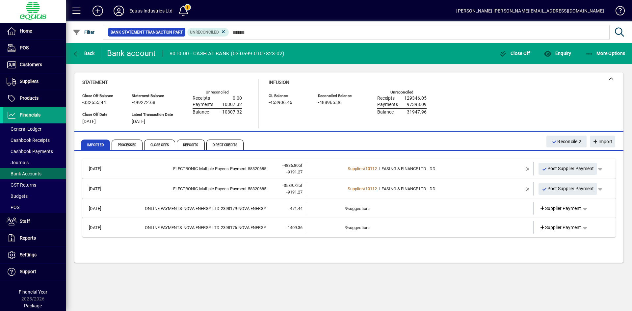
click at [363, 205] on td "9 suggestions" at bounding box center [420, 208] width 150 height 13
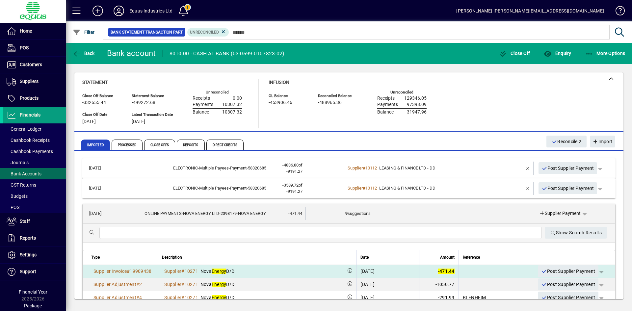
click at [361, 270] on div "[DATE]" at bounding box center [367, 271] width 14 height 7
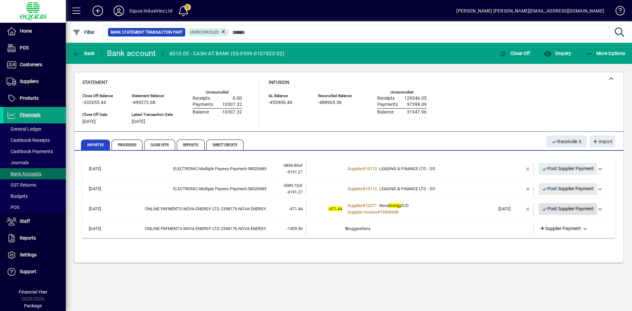
click at [573, 207] on span "Post Supplier Payment" at bounding box center [568, 208] width 52 height 11
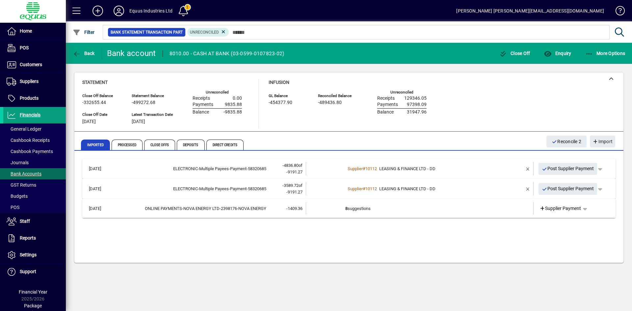
click at [376, 211] on td "8 suggestions" at bounding box center [420, 208] width 150 height 13
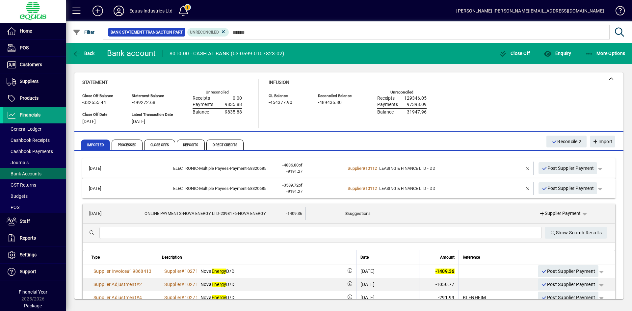
drag, startPoint x: 447, startPoint y: 269, endPoint x: 450, endPoint y: 270, distance: 3.5
click at [447, 269] on span "-1409.36" at bounding box center [444, 271] width 19 height 5
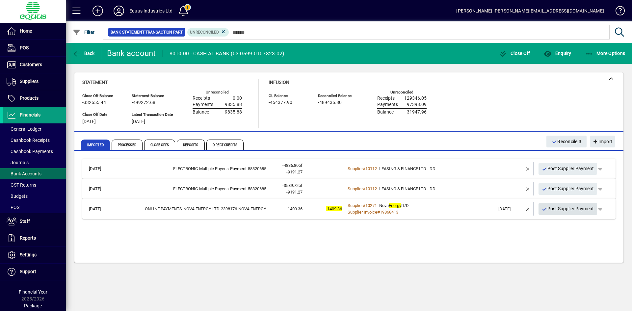
click at [568, 211] on span "Post Supplier Payment" at bounding box center [568, 208] width 52 height 11
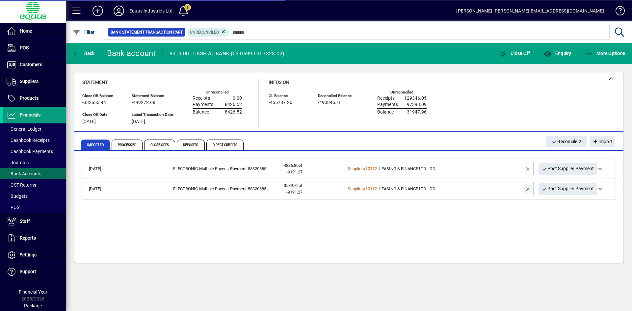
click at [529, 189] on span "button" at bounding box center [528, 189] width 16 height 16
click at [529, 168] on span "button" at bounding box center [528, 169] width 16 height 16
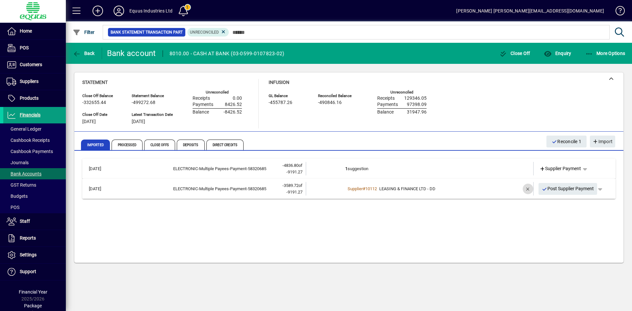
click at [529, 190] on span "button" at bounding box center [528, 189] width 16 height 16
click at [586, 166] on span "button" at bounding box center [585, 169] width 16 height 16
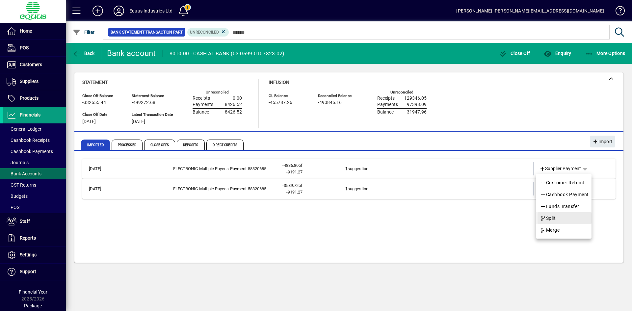
click at [552, 218] on span "Split" at bounding box center [547, 218] width 15 height 8
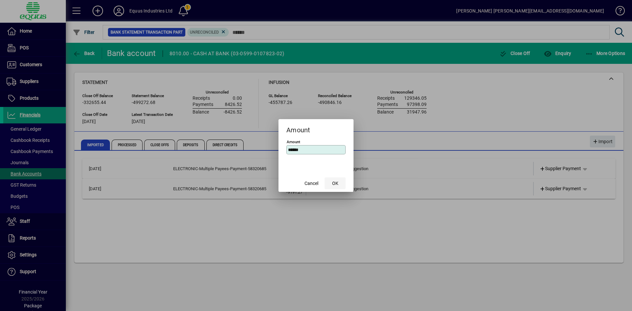
type input "***"
click at [332, 183] on span "OK" at bounding box center [335, 183] width 6 height 7
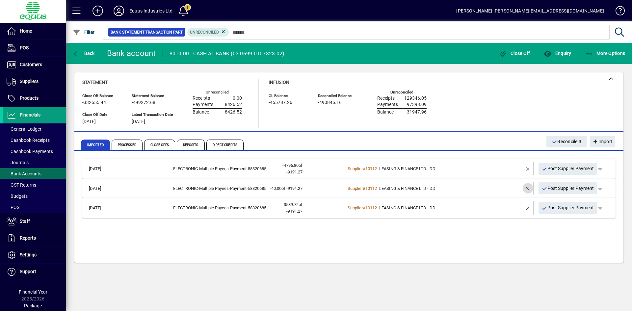
click at [525, 189] on span "button" at bounding box center [528, 188] width 16 height 16
click at [527, 210] on span "button" at bounding box center [528, 208] width 16 height 16
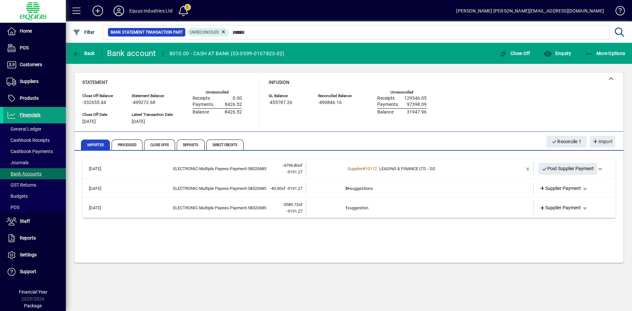
click at [342, 189] on td at bounding box center [325, 188] width 39 height 13
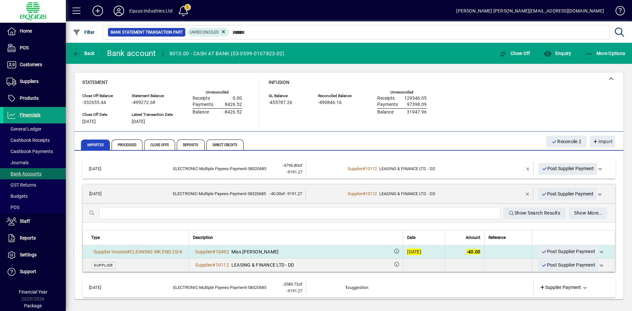
click at [407, 250] on div "23/06/2025" at bounding box center [414, 251] width 14 height 7
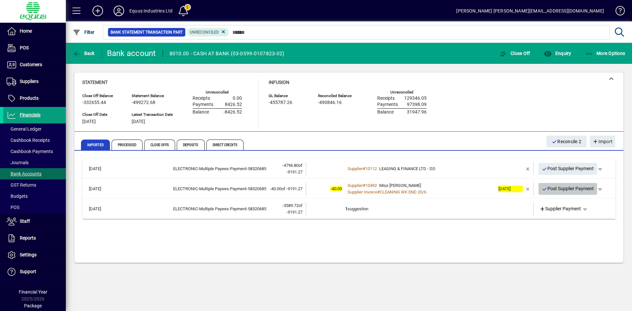
click at [571, 187] on span "Post Supplier Payment" at bounding box center [568, 188] width 52 height 11
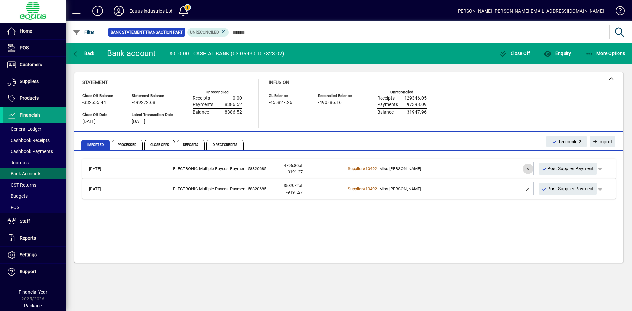
click at [525, 167] on span "button" at bounding box center [528, 169] width 16 height 16
click at [585, 166] on span "button" at bounding box center [585, 169] width 16 height 16
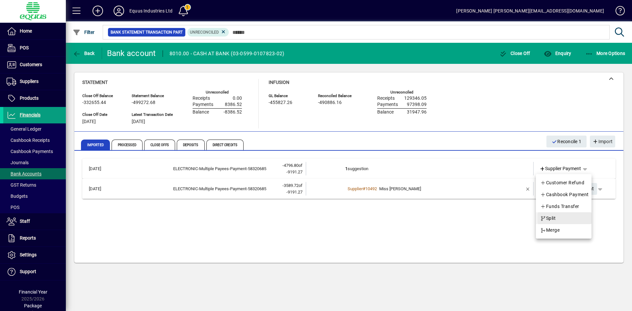
click at [547, 219] on span "Split" at bounding box center [547, 218] width 15 height 8
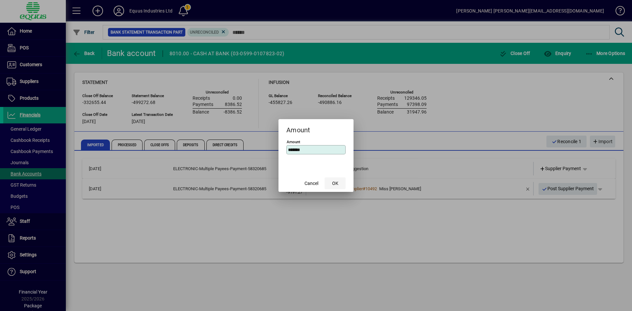
type input "****"
click at [334, 183] on span "OK" at bounding box center [335, 183] width 6 height 7
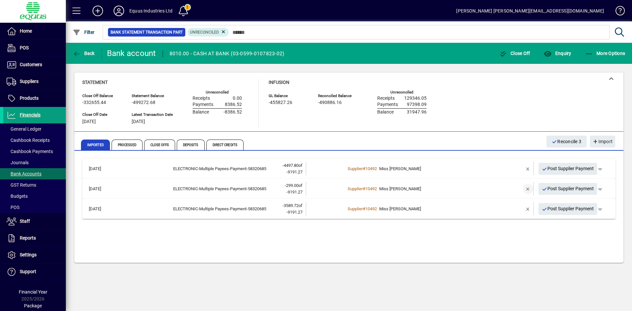
click at [526, 189] on span "button" at bounding box center [528, 189] width 16 height 16
click at [362, 185] on td "2+ suggestions" at bounding box center [420, 188] width 150 height 13
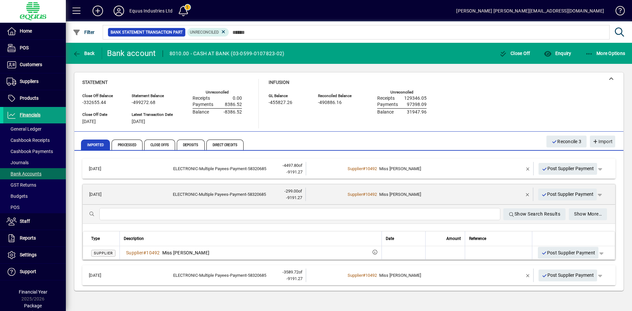
click at [380, 186] on mat-expansion-panel-header "23/06/2025 ELECTRONIC-Multiple Payees-Payment-58320685 -299.00 of -9191.27 Supp…" at bounding box center [349, 194] width 532 height 20
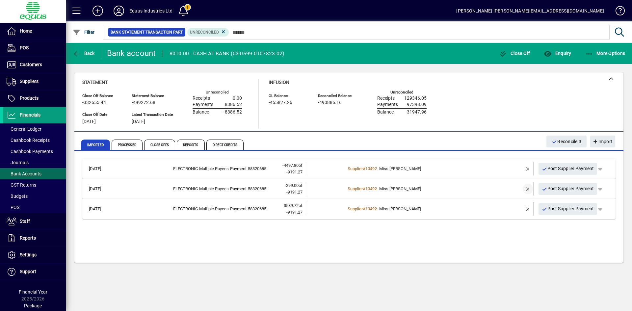
click at [523, 187] on span "button" at bounding box center [528, 189] width 16 height 16
click at [527, 212] on span "button" at bounding box center [528, 209] width 16 height 16
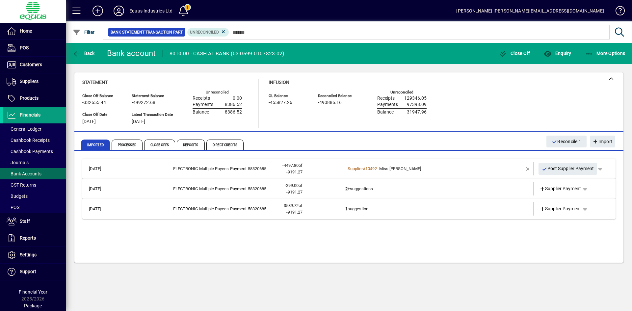
click at [365, 190] on td "2+ suggestions" at bounding box center [420, 188] width 150 height 13
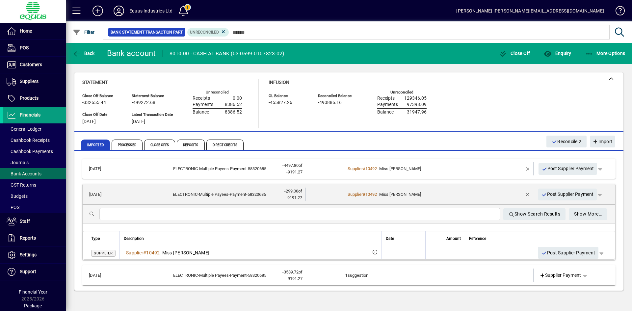
click at [365, 190] on td "Supplier # 10492 Miss T PESETA" at bounding box center [419, 194] width 149 height 13
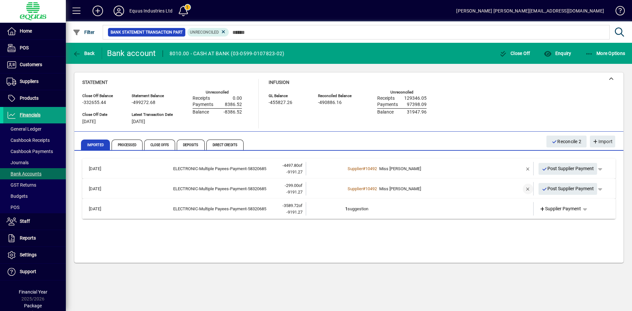
click at [527, 187] on span "button" at bounding box center [528, 189] width 16 height 16
click at [528, 167] on span "button" at bounding box center [528, 169] width 16 height 16
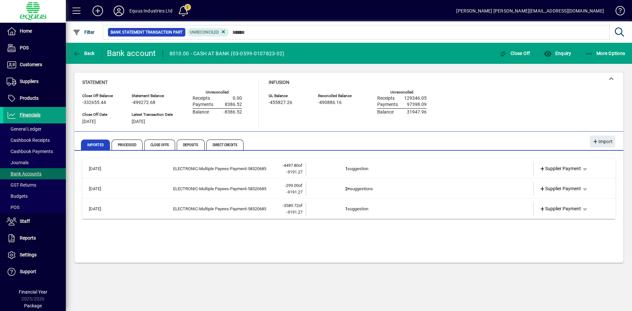
click at [433, 171] on td "1 suggestion" at bounding box center [420, 168] width 150 height 13
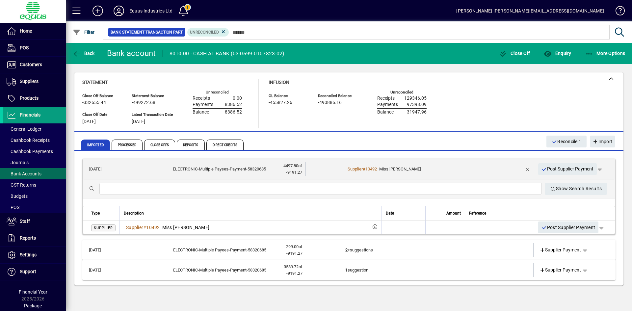
click at [432, 171] on div "Supplier # 10492 Miss T PESETA" at bounding box center [419, 169] width 149 height 7
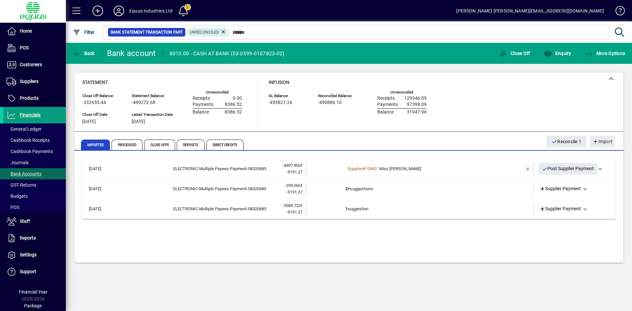
click at [379, 207] on td "1 suggestion" at bounding box center [420, 208] width 150 height 13
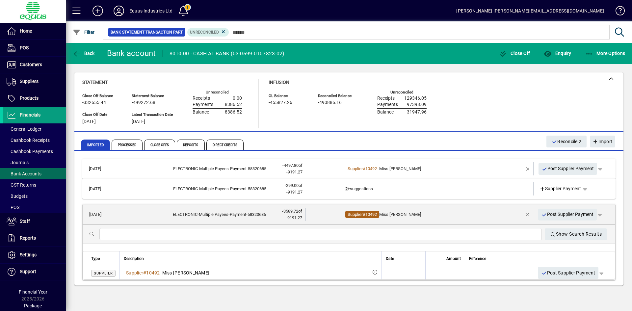
click at [379, 212] on span "Supplier # 10492" at bounding box center [362, 214] width 34 height 7
click at [525, 168] on span "button" at bounding box center [528, 169] width 16 height 16
click at [511, 192] on td at bounding box center [509, 188] width 28 height 13
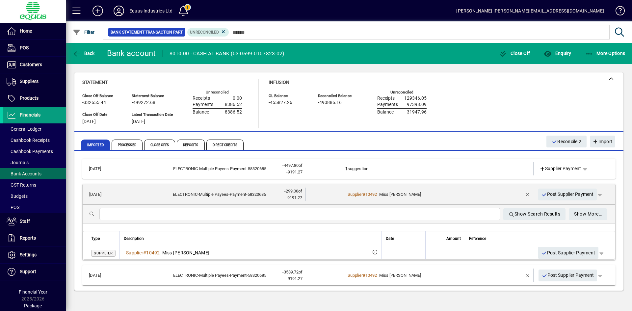
click at [511, 192] on td at bounding box center [509, 194] width 28 height 13
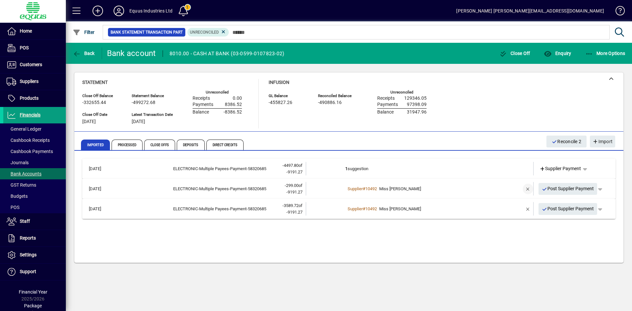
click at [529, 187] on span "button" at bounding box center [528, 189] width 16 height 16
click at [528, 209] on span "button" at bounding box center [528, 209] width 16 height 16
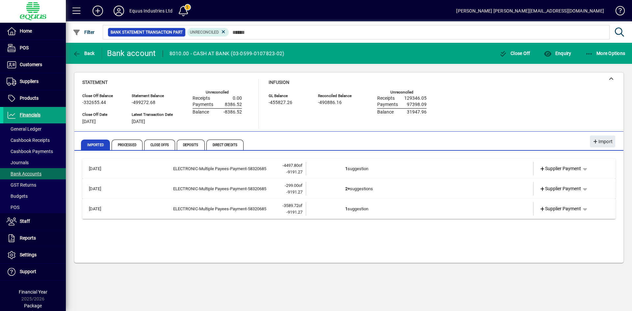
click at [386, 186] on td "2+ suggestions" at bounding box center [420, 188] width 150 height 13
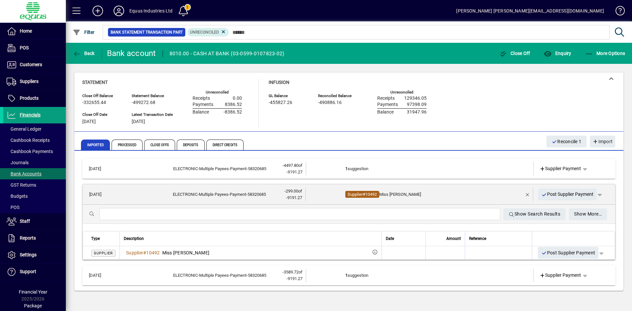
click at [358, 194] on span "Supplier" at bounding box center [354, 194] width 15 height 5
click at [436, 192] on div "Supplier # 10492 Miss T PESETA" at bounding box center [419, 194] width 149 height 7
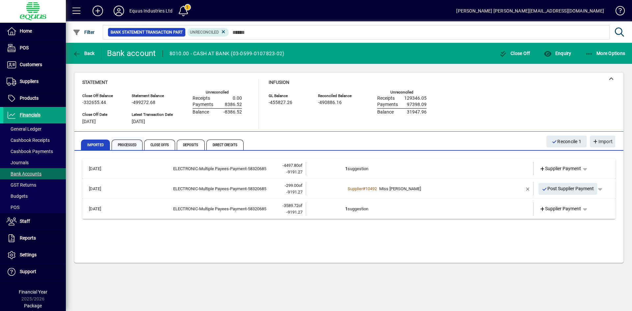
click at [122, 145] on span "Processed" at bounding box center [127, 145] width 31 height 11
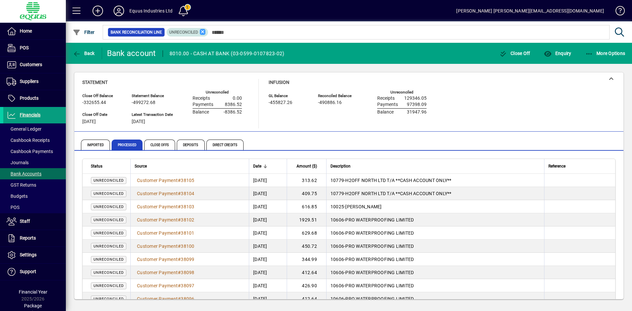
click at [201, 31] on icon at bounding box center [203, 32] width 6 height 6
click at [91, 30] on span "Filter" at bounding box center [84, 32] width 22 height 5
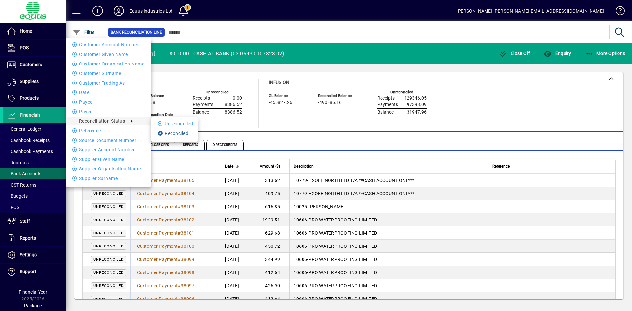
click at [177, 133] on li "Reconciled" at bounding box center [174, 133] width 46 height 8
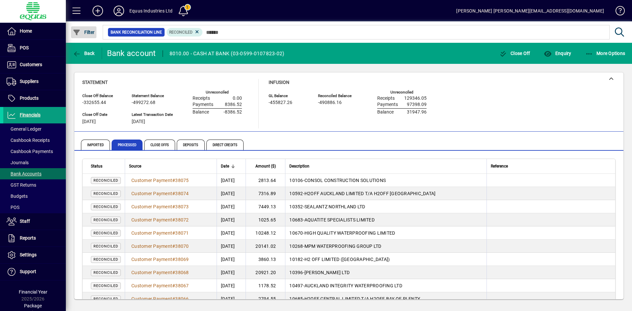
click at [90, 32] on span "Filter" at bounding box center [84, 32] width 22 height 5
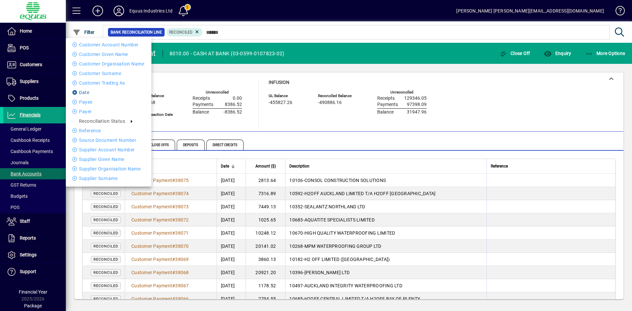
click at [85, 90] on li "Date" at bounding box center [109, 93] width 86 height 8
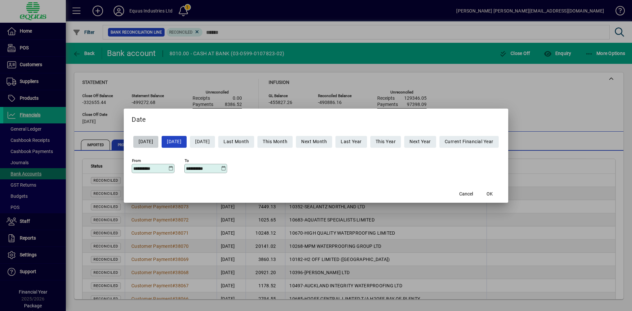
click at [168, 170] on icon at bounding box center [170, 168] width 5 height 5
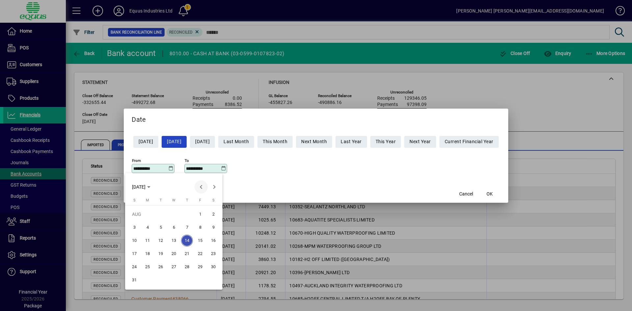
click at [199, 187] on span "Previous month" at bounding box center [200, 186] width 13 height 13
click at [200, 186] on span "Previous month" at bounding box center [200, 186] width 13 height 13
click at [148, 268] on span "23" at bounding box center [147, 267] width 12 height 12
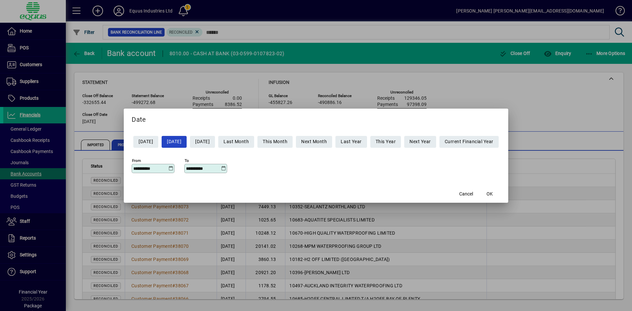
type input "**********"
click at [221, 167] on icon at bounding box center [223, 168] width 5 height 5
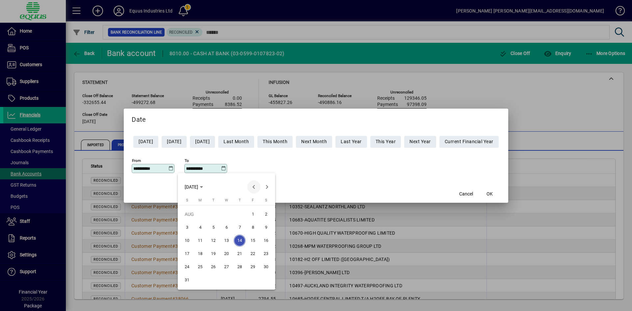
click at [252, 186] on span "Previous month" at bounding box center [253, 186] width 13 height 13
click at [200, 266] on span "23" at bounding box center [200, 267] width 12 height 12
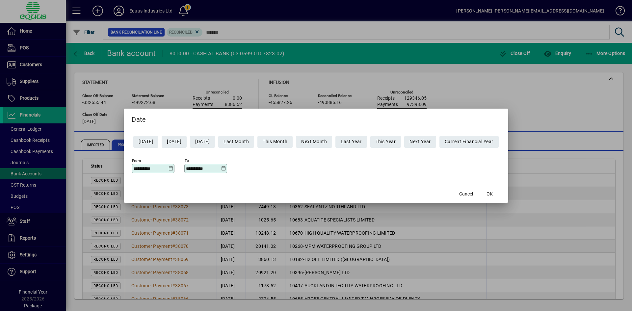
type input "**********"
click at [493, 193] on span "OK" at bounding box center [489, 194] width 6 height 7
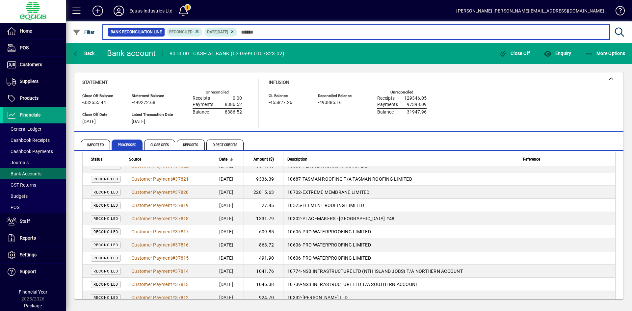
scroll to position [249, 0]
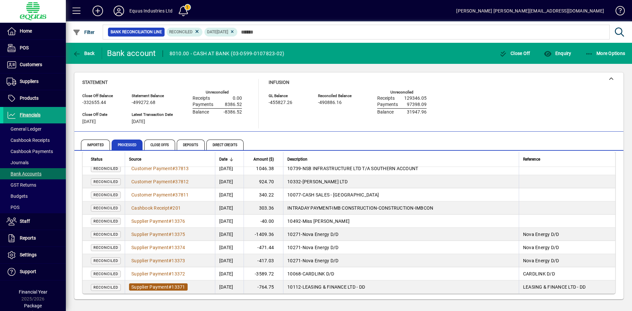
click at [167, 287] on span "Supplier Payment" at bounding box center [149, 286] width 37 height 5
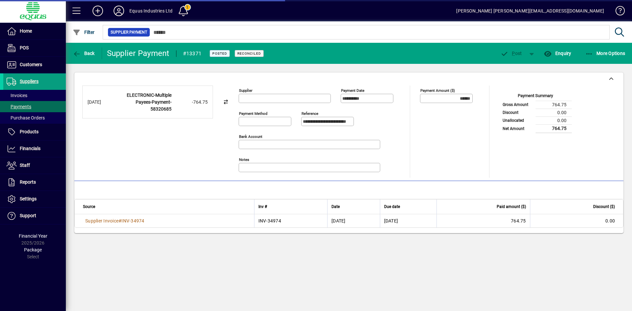
type input "**********"
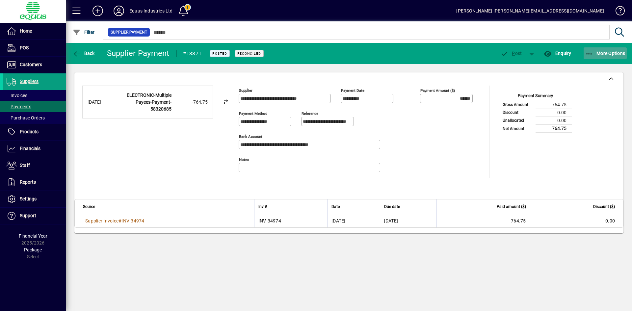
click at [611, 51] on span "More Options" at bounding box center [605, 53] width 40 height 5
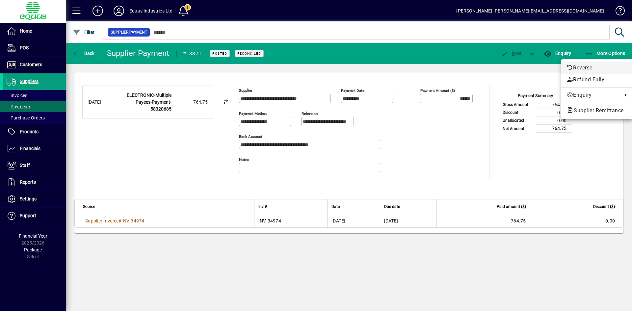
click at [588, 66] on span "Reverse" at bounding box center [596, 68] width 61 height 8
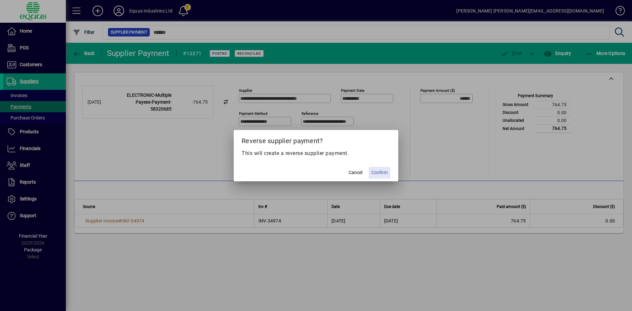
click at [381, 171] on span "Confirm" at bounding box center [379, 172] width 16 height 7
type input "*******"
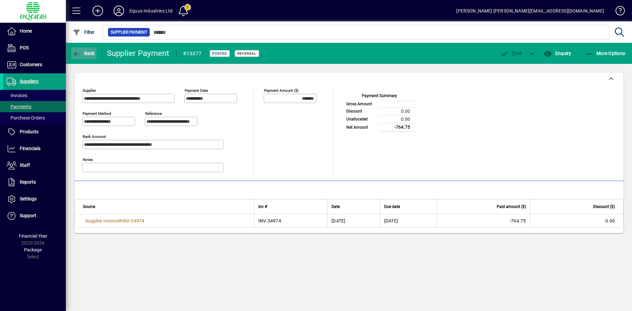
click at [89, 52] on span "Back" at bounding box center [84, 53] width 22 height 5
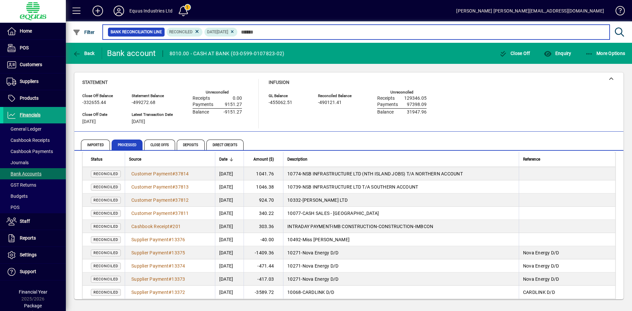
scroll to position [249, 0]
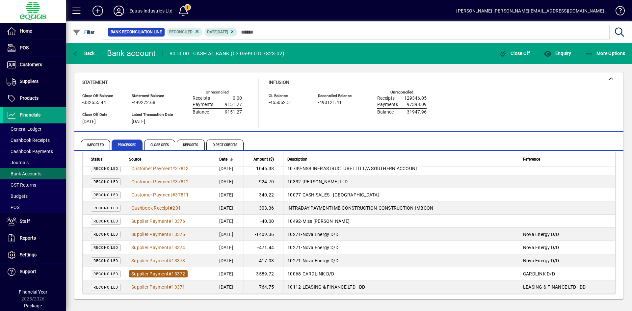
click at [159, 274] on span "Supplier Payment" at bounding box center [149, 273] width 37 height 5
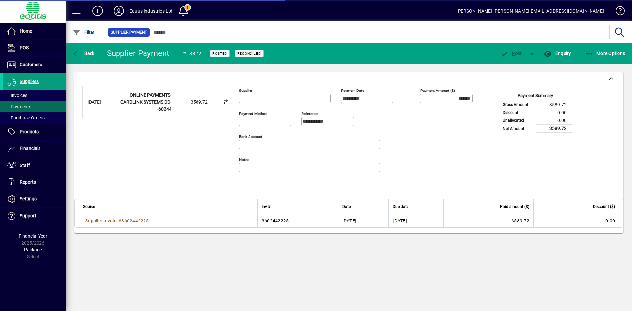
type input "**********"
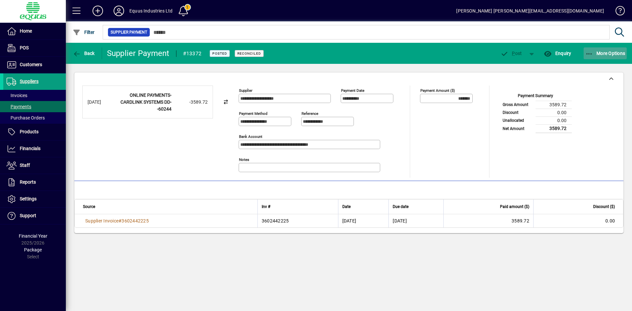
click at [615, 53] on span "More Options" at bounding box center [605, 53] width 40 height 5
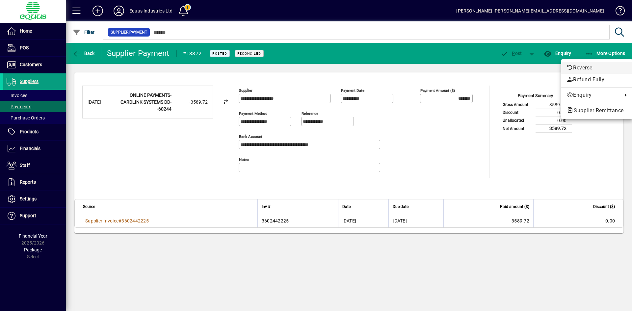
click at [583, 67] on span "Reverse" at bounding box center [596, 68] width 61 height 8
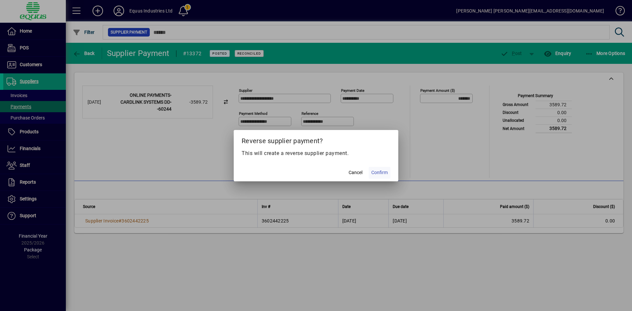
click at [374, 172] on span "Confirm" at bounding box center [379, 172] width 16 height 7
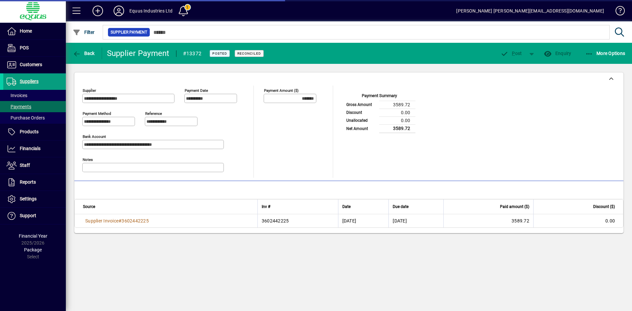
type input "********"
click at [78, 53] on icon "button" at bounding box center [77, 54] width 8 height 7
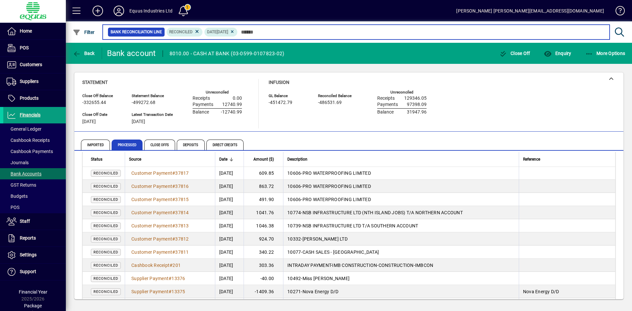
scroll to position [249, 0]
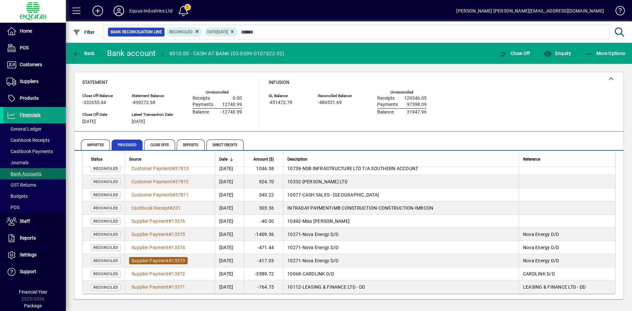
click at [155, 259] on span "Supplier Payment" at bounding box center [149, 260] width 37 height 5
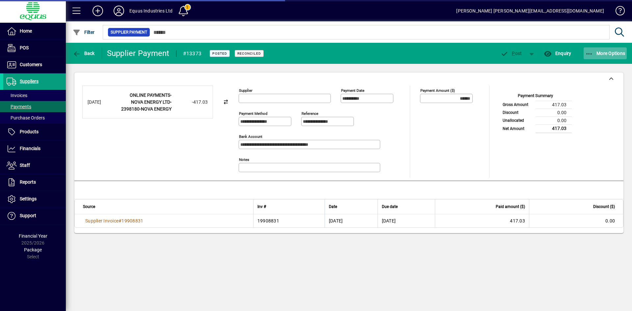
type input "**********"
click at [618, 53] on span "More Options" at bounding box center [605, 53] width 40 height 5
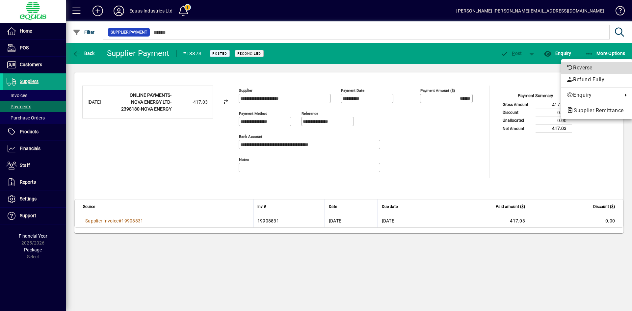
click at [590, 65] on span "Reverse" at bounding box center [596, 68] width 61 height 8
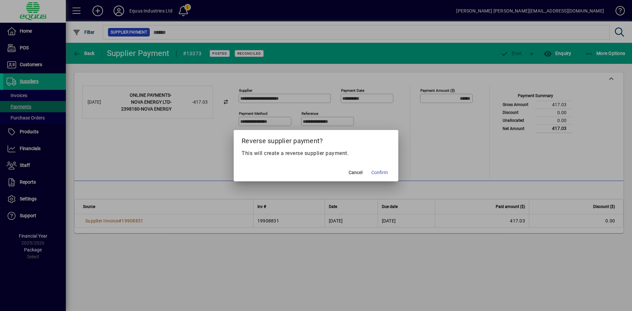
click at [384, 173] on span "Confirm" at bounding box center [379, 172] width 16 height 7
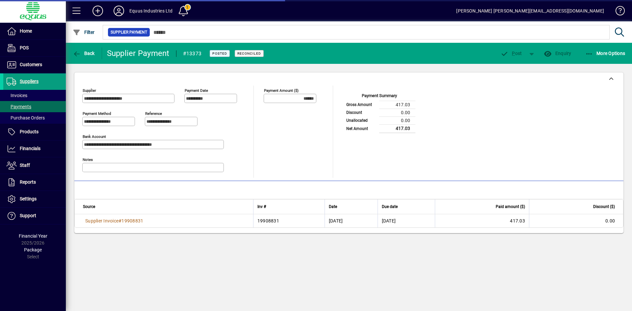
type input "*******"
click at [84, 54] on span "Back" at bounding box center [84, 53] width 22 height 5
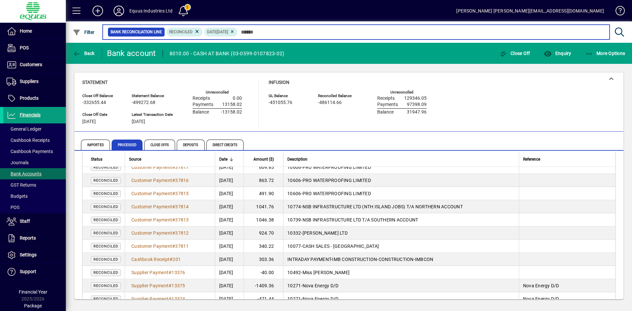
scroll to position [249, 0]
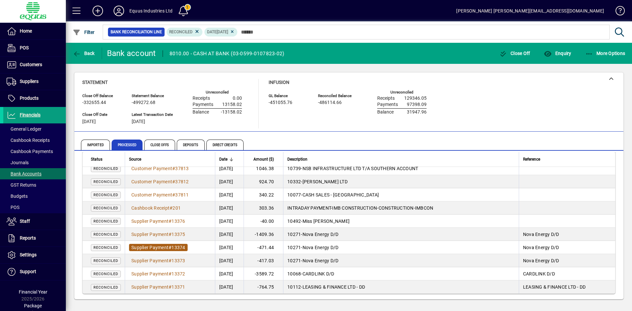
click at [157, 247] on span "Supplier Payment" at bounding box center [149, 247] width 37 height 5
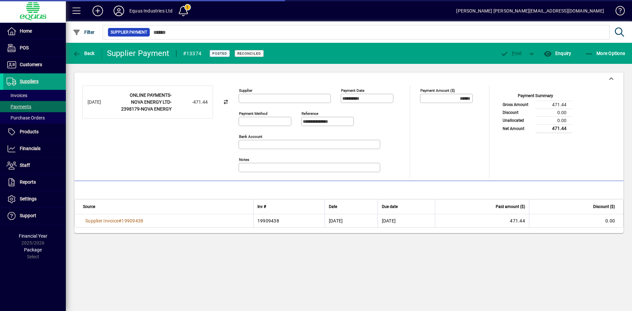
type input "**********"
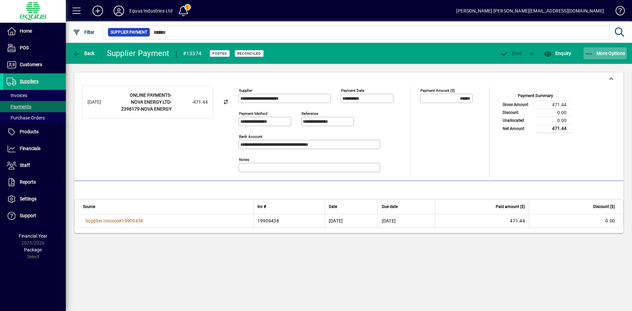
click at [613, 53] on span "More Options" at bounding box center [605, 53] width 40 height 5
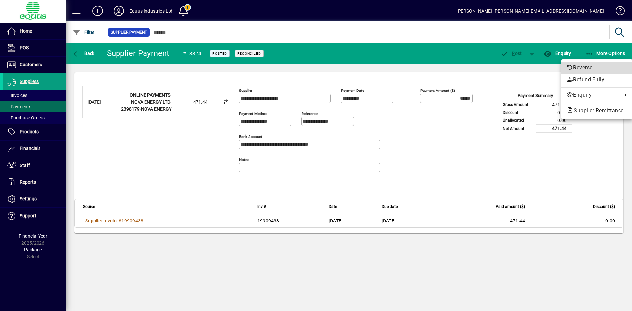
click at [584, 66] on span "Reverse" at bounding box center [596, 68] width 61 height 8
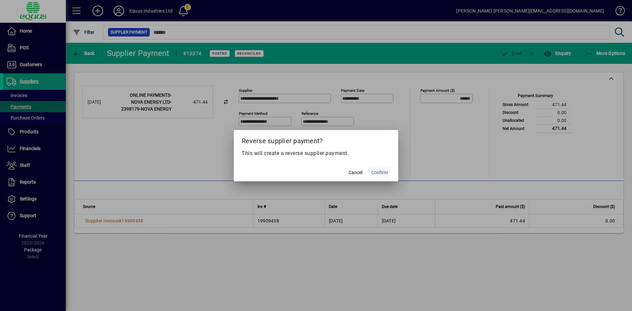
click at [377, 173] on span "Confirm" at bounding box center [379, 172] width 16 height 7
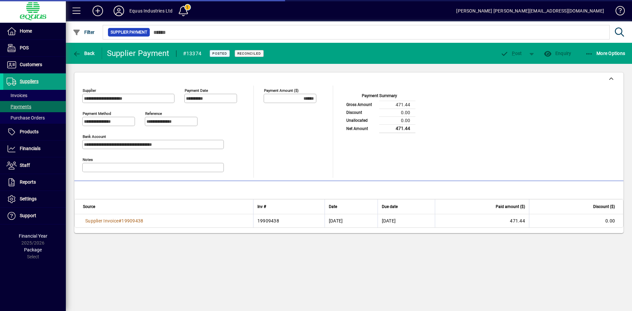
type input "*******"
click at [84, 55] on span "Back" at bounding box center [84, 53] width 22 height 5
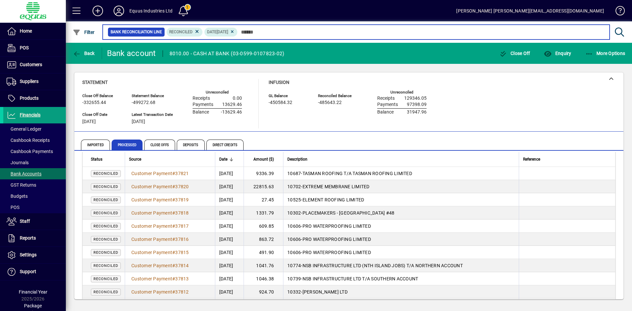
scroll to position [249, 0]
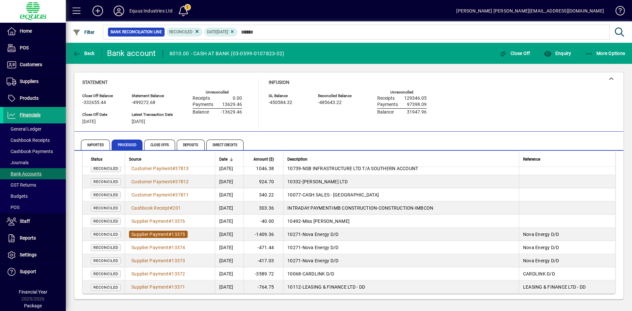
click at [166, 233] on span "Supplier Payment" at bounding box center [149, 234] width 37 height 5
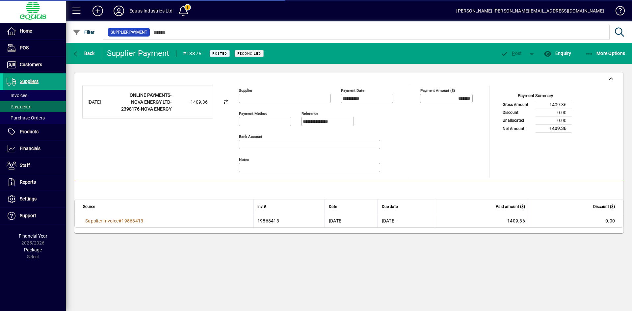
type input "**********"
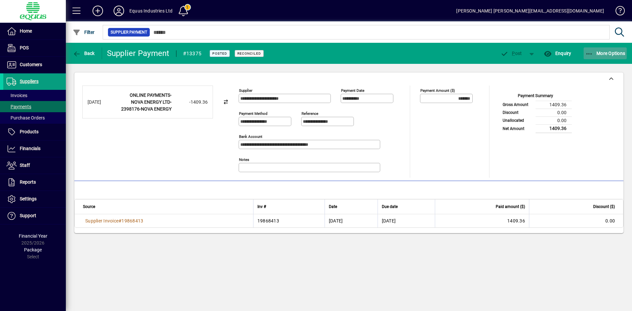
click at [599, 53] on span "More Options" at bounding box center [605, 53] width 40 height 5
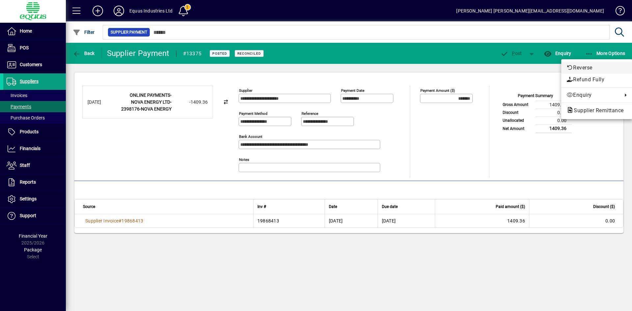
click at [589, 68] on span "Reverse" at bounding box center [596, 68] width 61 height 8
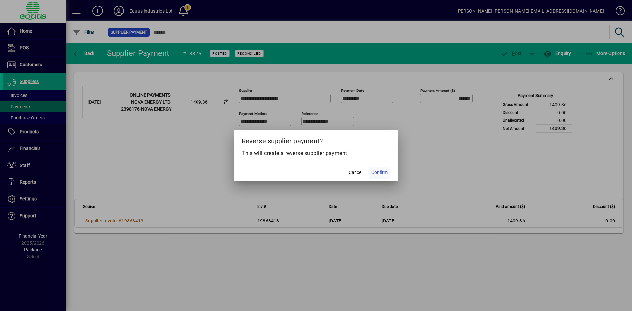
click at [380, 169] on span "Confirm" at bounding box center [379, 172] width 16 height 7
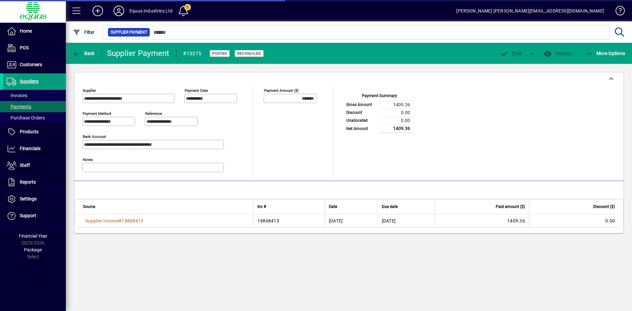
type input "********"
click at [83, 48] on span "button" at bounding box center [83, 53] width 25 height 16
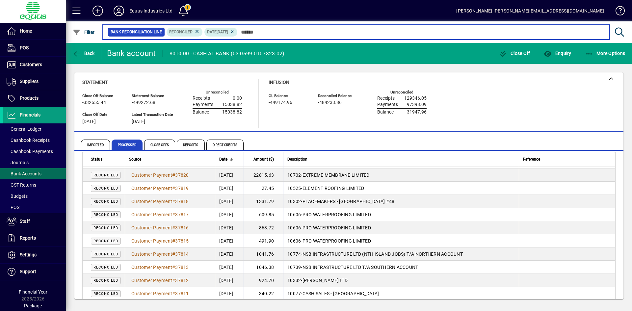
scroll to position [249, 0]
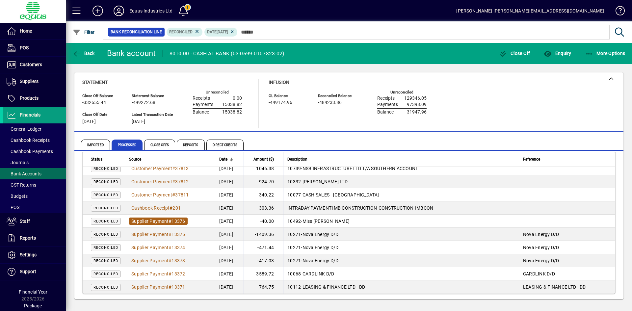
click at [167, 221] on span "Supplier Payment" at bounding box center [149, 220] width 37 height 5
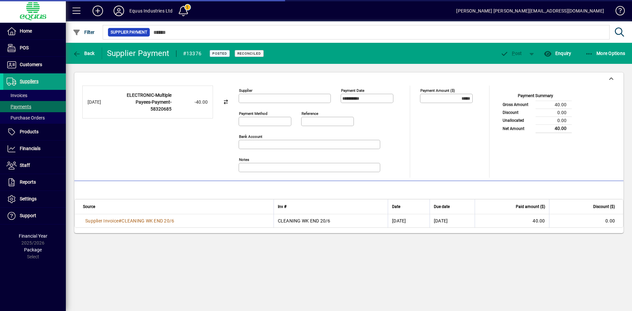
type input "**********"
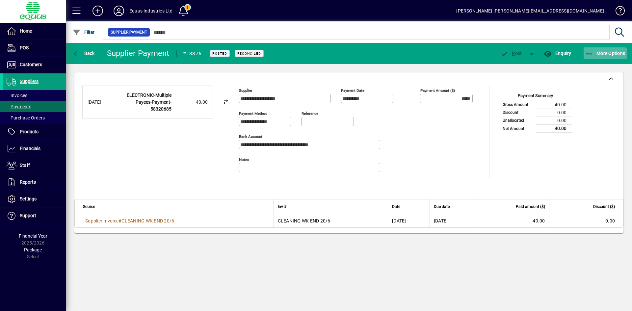
click at [606, 51] on span "More Options" at bounding box center [605, 53] width 40 height 5
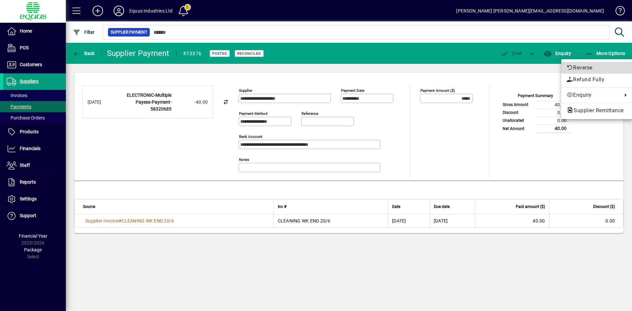
click at [587, 67] on span "Reverse" at bounding box center [596, 68] width 61 height 8
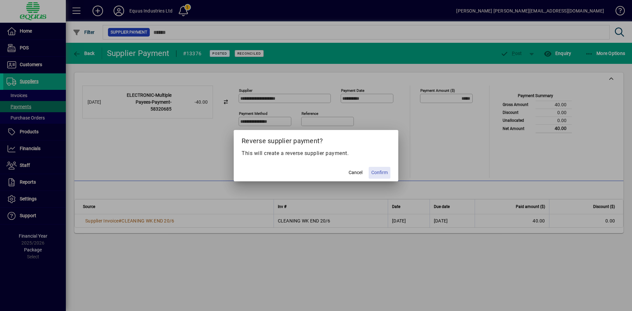
click at [379, 171] on span "Confirm" at bounding box center [379, 172] width 16 height 7
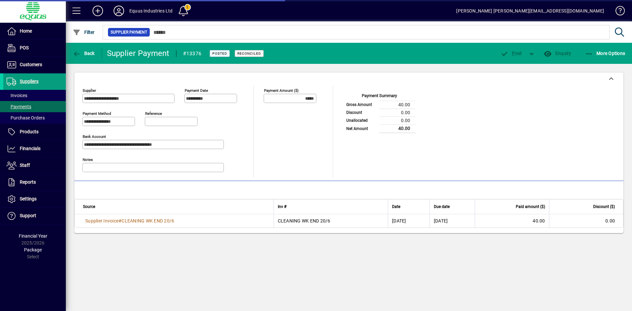
type input "******"
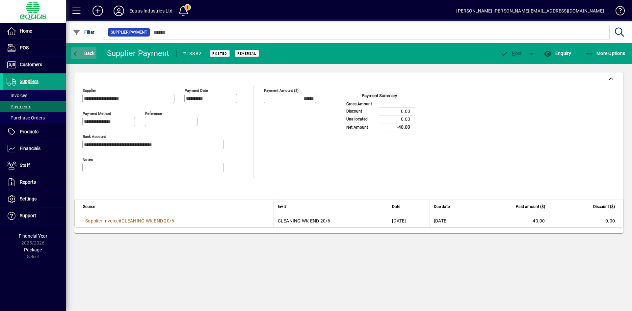
click at [81, 55] on span "Back" at bounding box center [84, 53] width 22 height 5
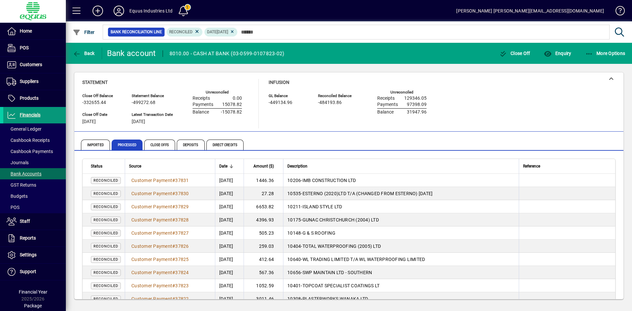
click at [31, 114] on span "Financials" at bounding box center [30, 114] width 21 height 5
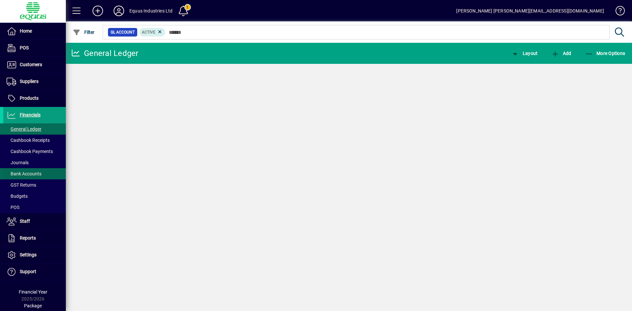
click at [26, 172] on span "Bank Accounts" at bounding box center [24, 173] width 35 height 5
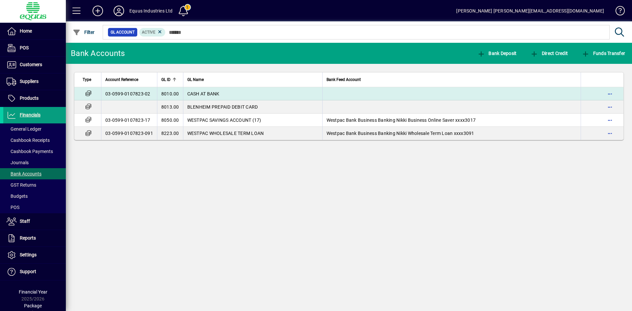
click at [213, 93] on span "CASH AT BANK" at bounding box center [203, 93] width 32 height 5
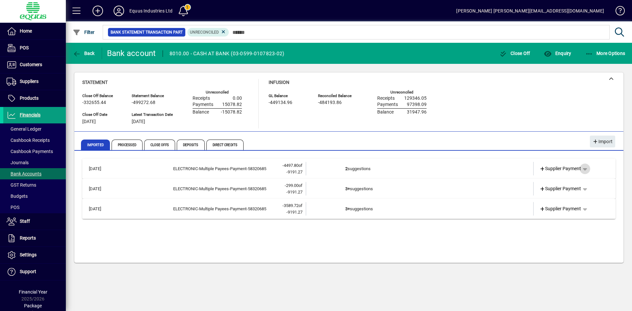
click at [589, 169] on span "button" at bounding box center [585, 169] width 16 height 16
click at [547, 230] on span "Merge" at bounding box center [549, 230] width 19 height 8
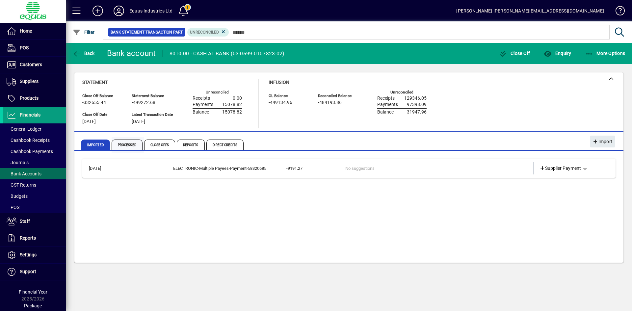
click at [119, 139] on span "Processed" at bounding box center [128, 145] width 33 height 16
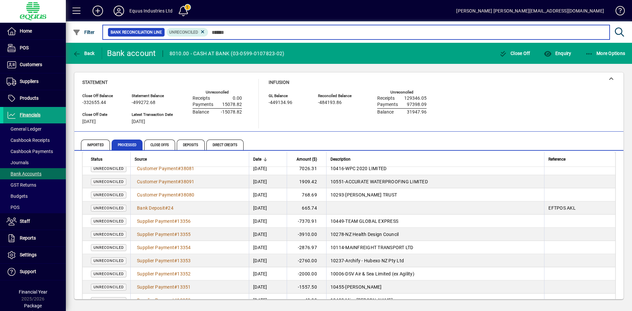
scroll to position [367, 0]
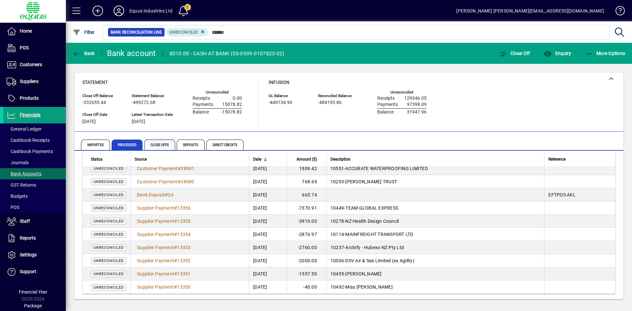
click at [157, 149] on span "Close Offs" at bounding box center [159, 145] width 31 height 11
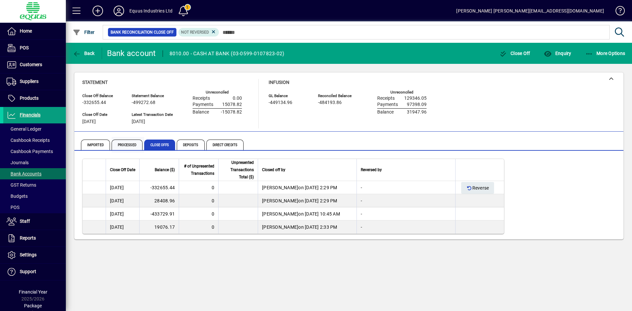
click at [129, 144] on span "Processed" at bounding box center [127, 145] width 31 height 11
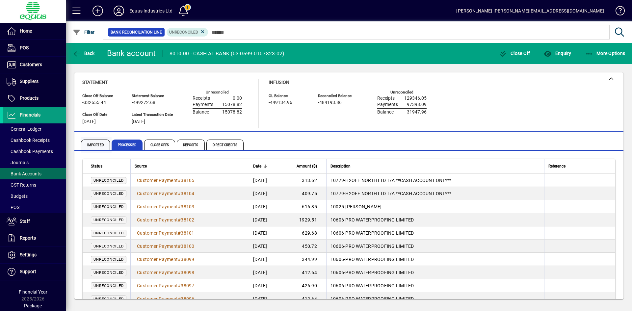
click at [96, 144] on span "Imported" at bounding box center [95, 145] width 29 height 11
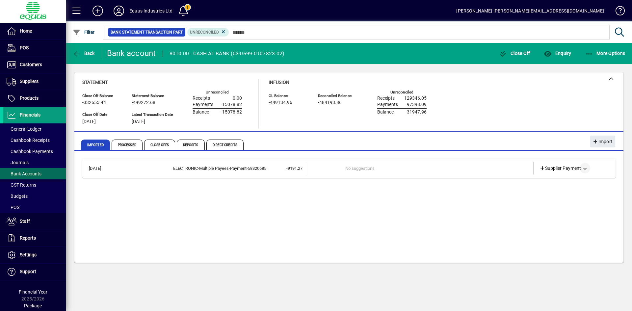
click at [587, 167] on span "button" at bounding box center [585, 168] width 16 height 16
click at [543, 216] on icon "button" at bounding box center [543, 218] width 6 height 5
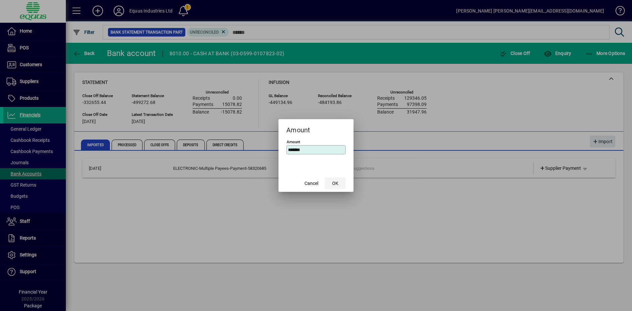
type input "*******"
click at [335, 181] on span "OK" at bounding box center [335, 183] width 6 height 7
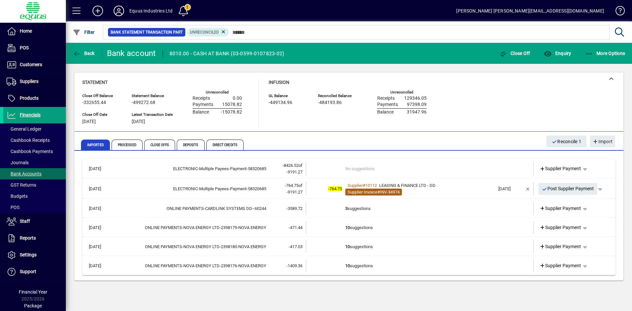
click at [384, 189] on span "Supplier Invoice # INV-34974" at bounding box center [373, 192] width 57 height 7
click at [333, 185] on td "-764.75" at bounding box center [325, 188] width 39 height 13
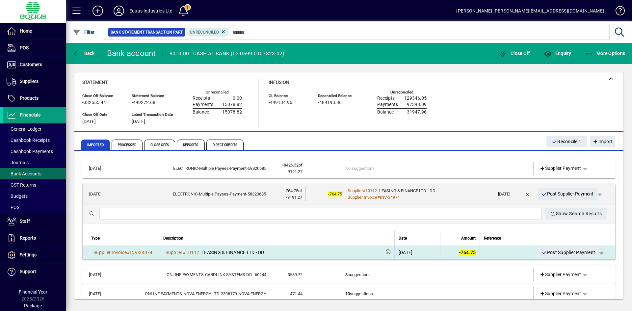
click at [467, 251] on span "-764.75" at bounding box center [467, 252] width 16 height 5
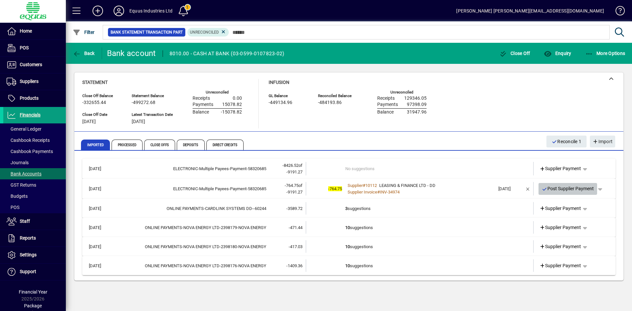
click at [564, 187] on span "Post Supplier Payment" at bounding box center [568, 188] width 52 height 11
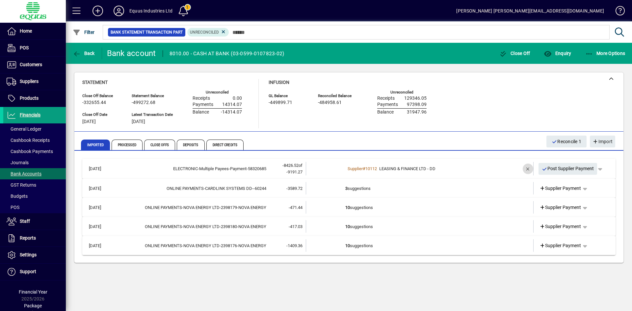
click at [527, 166] on span "button" at bounding box center [528, 169] width 16 height 16
click at [587, 168] on span "button" at bounding box center [585, 169] width 16 height 16
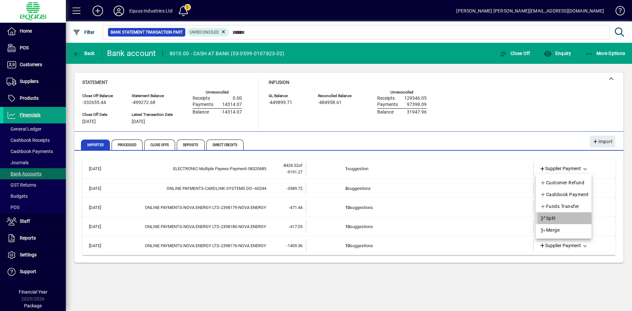
click at [557, 218] on span "button" at bounding box center [564, 218] width 54 height 16
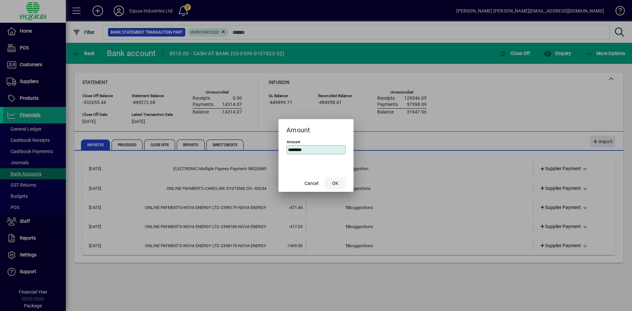
type input "********"
click at [337, 183] on span "OK" at bounding box center [335, 183] width 6 height 7
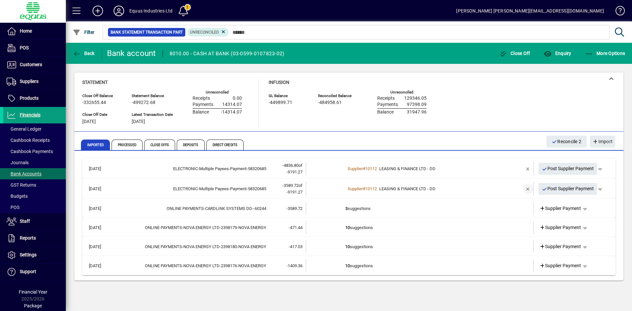
click at [525, 187] on span "button" at bounding box center [528, 189] width 16 height 16
click at [367, 189] on td "2+ suggestions" at bounding box center [420, 188] width 150 height 13
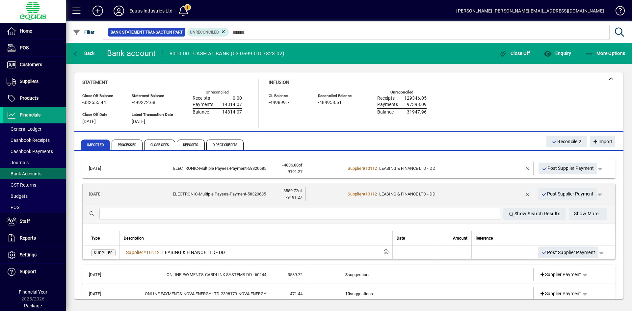
click at [367, 189] on td "Supplier # 10112 LEASING & FINANCE LTD - DD" at bounding box center [419, 193] width 149 height 13
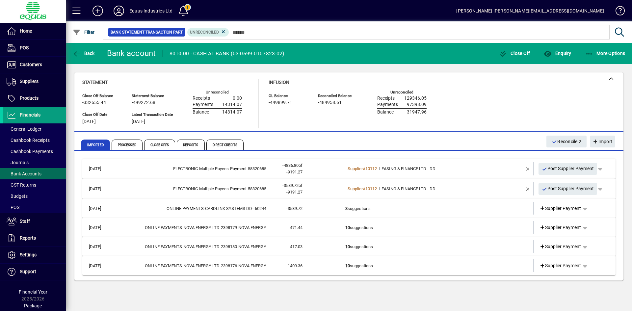
click at [368, 207] on td "3 suggestions" at bounding box center [420, 208] width 150 height 13
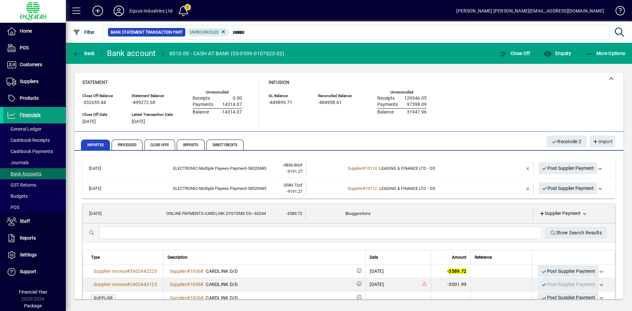
click at [345, 213] on b "3" at bounding box center [346, 213] width 2 height 5
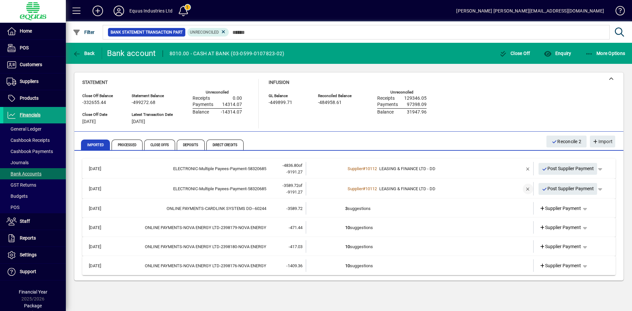
click at [527, 190] on span "button" at bounding box center [528, 189] width 16 height 16
click at [529, 167] on span "button" at bounding box center [528, 169] width 16 height 16
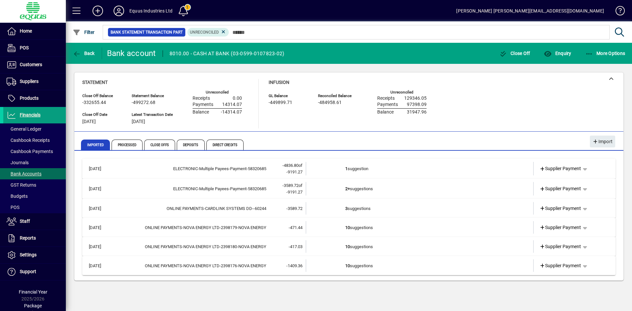
click at [349, 206] on td "3 suggestions" at bounding box center [420, 208] width 150 height 13
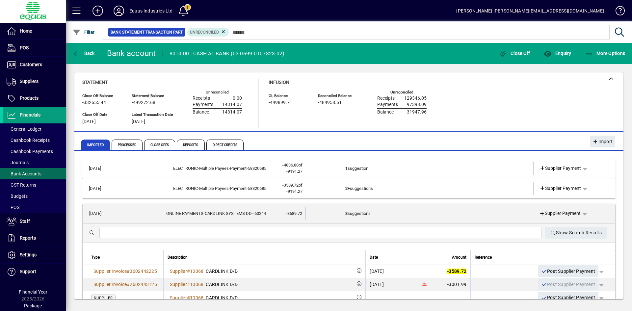
click at [370, 271] on div "[DATE]" at bounding box center [377, 271] width 14 height 7
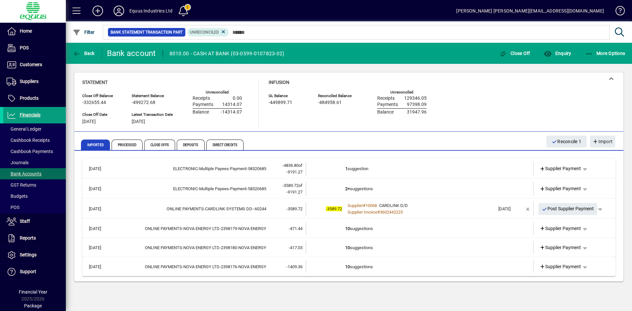
click at [557, 208] on span "Post Supplier Payment" at bounding box center [568, 208] width 52 height 11
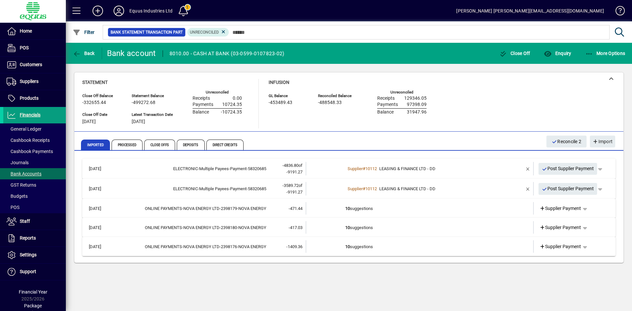
click at [354, 225] on td "10 suggestions" at bounding box center [420, 227] width 150 height 13
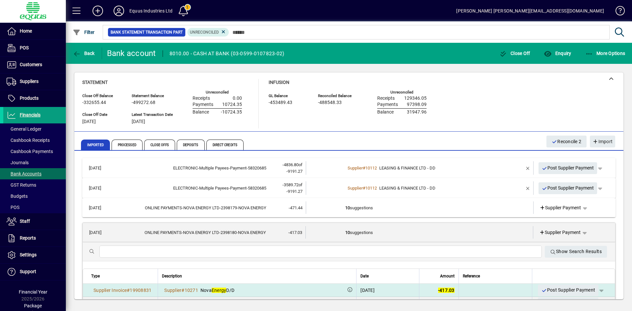
click at [366, 289] on div "20/05/2025" at bounding box center [367, 290] width 14 height 7
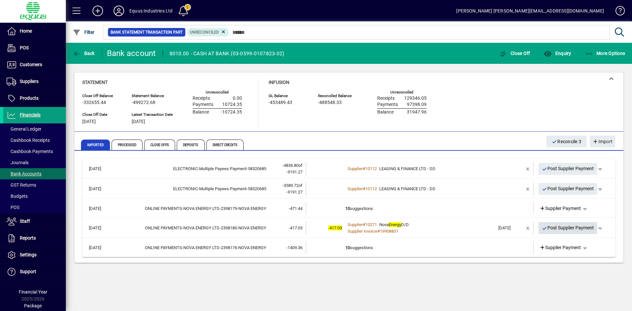
click at [573, 227] on span "Post Supplier Payment" at bounding box center [568, 227] width 52 height 11
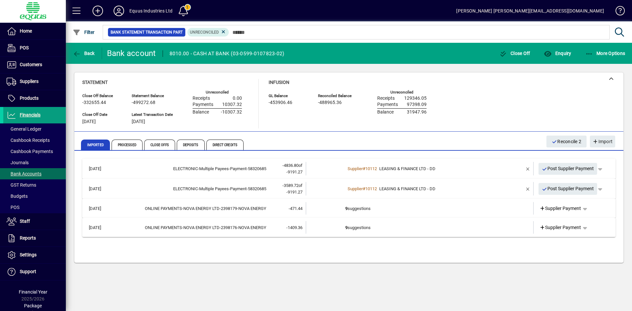
click at [370, 207] on td "9 suggestions" at bounding box center [420, 208] width 150 height 13
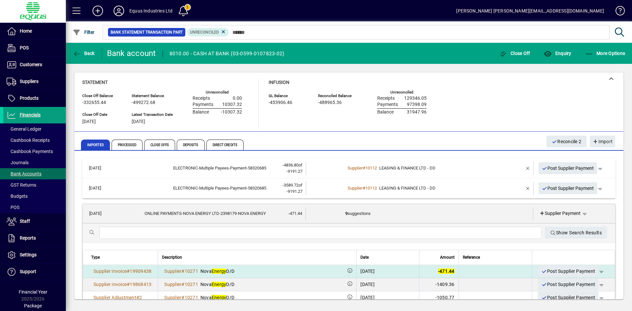
click at [360, 272] on div "21/05/2025" at bounding box center [367, 271] width 14 height 7
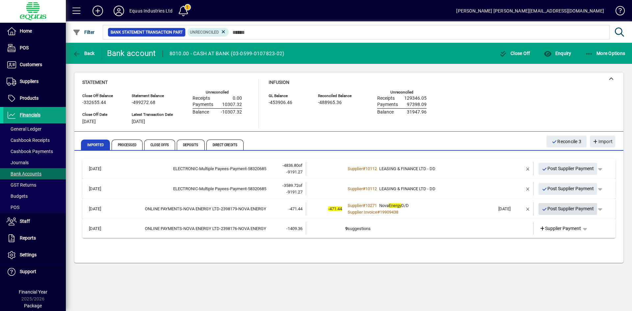
click at [559, 206] on span "Post Supplier Payment" at bounding box center [568, 208] width 52 height 11
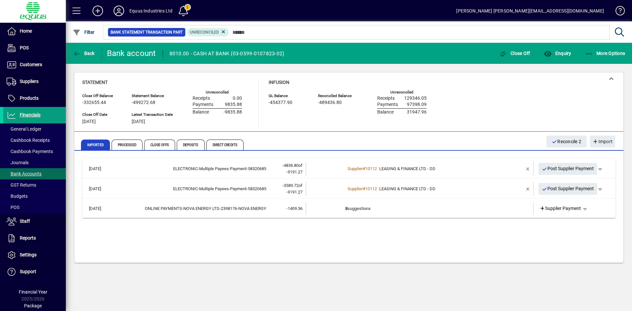
click at [347, 209] on b "8" at bounding box center [346, 208] width 2 height 5
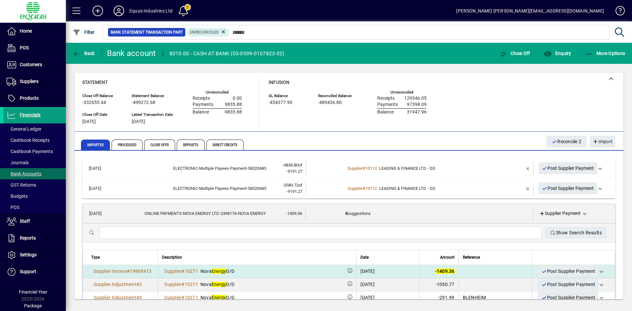
click at [360, 269] on div "07/05/2025" at bounding box center [367, 271] width 14 height 7
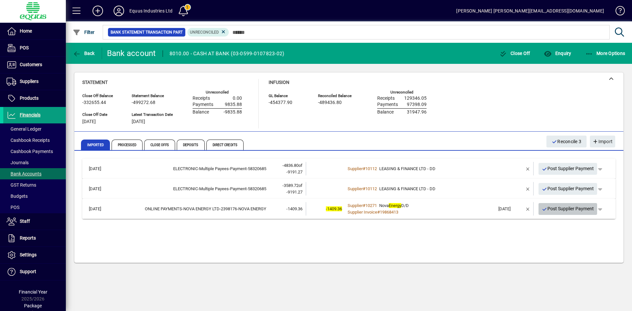
click at [577, 208] on span "Post Supplier Payment" at bounding box center [568, 208] width 52 height 11
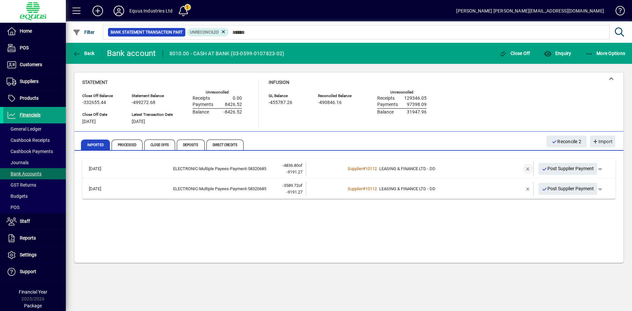
click at [528, 168] on span "button" at bounding box center [528, 169] width 16 height 16
click at [585, 167] on span "button" at bounding box center [585, 169] width 16 height 16
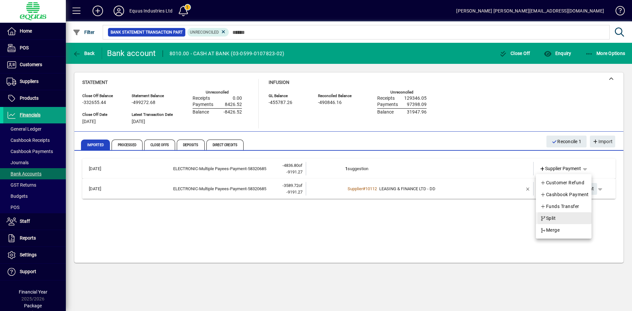
click at [551, 214] on span "button" at bounding box center [564, 218] width 54 height 16
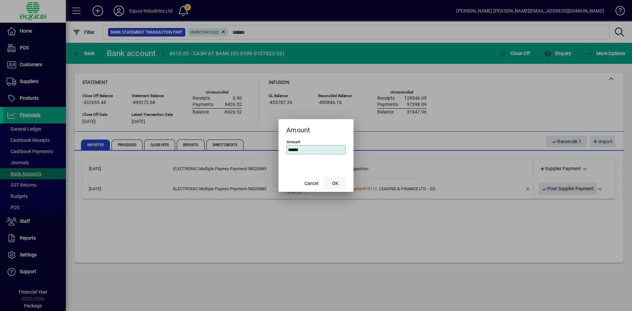
type input "***"
click at [338, 183] on span "OK" at bounding box center [335, 183] width 6 height 7
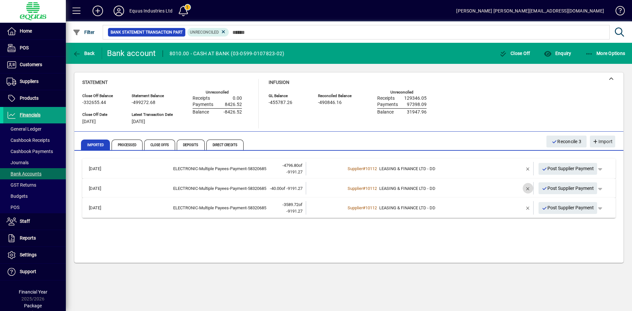
click at [528, 188] on span "button" at bounding box center [528, 188] width 16 height 16
click at [352, 186] on td "3+ suggestions" at bounding box center [420, 188] width 150 height 13
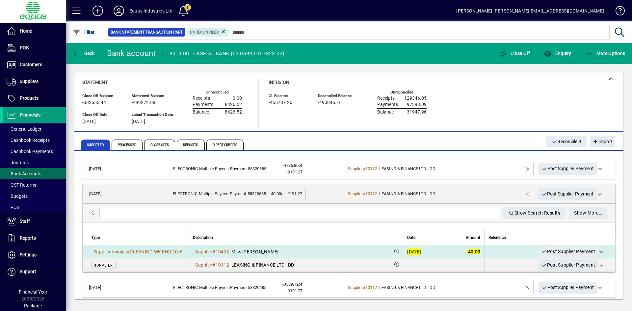
click at [407, 252] on div "[DATE]" at bounding box center [414, 251] width 14 height 7
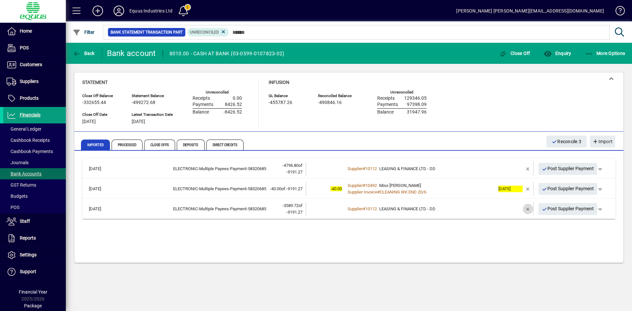
click at [529, 208] on span "button" at bounding box center [528, 209] width 16 height 16
drag, startPoint x: 563, startPoint y: 189, endPoint x: 562, endPoint y: 186, distance: 3.4
click at [563, 189] on span "Post Supplier Payment" at bounding box center [568, 188] width 52 height 11
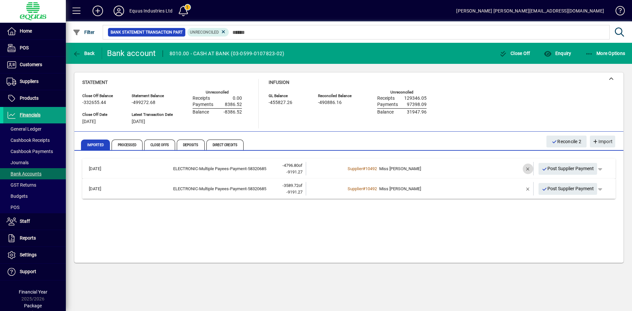
click at [526, 168] on span "button" at bounding box center [528, 169] width 16 height 16
click at [585, 166] on span "button" at bounding box center [585, 169] width 16 height 16
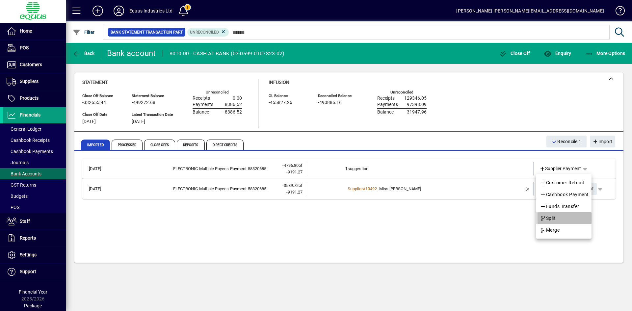
click at [553, 217] on span "Split" at bounding box center [547, 218] width 15 height 8
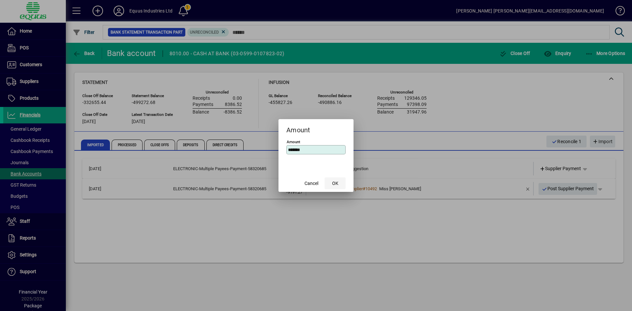
type input "****"
click at [334, 180] on span "OK" at bounding box center [335, 183] width 6 height 7
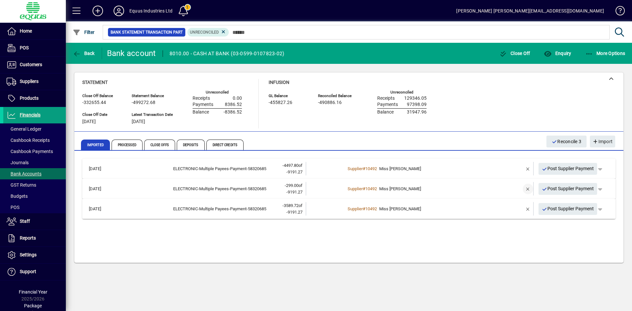
click at [529, 185] on span "button" at bounding box center [528, 189] width 16 height 16
click at [349, 189] on b "2+" at bounding box center [347, 188] width 5 height 5
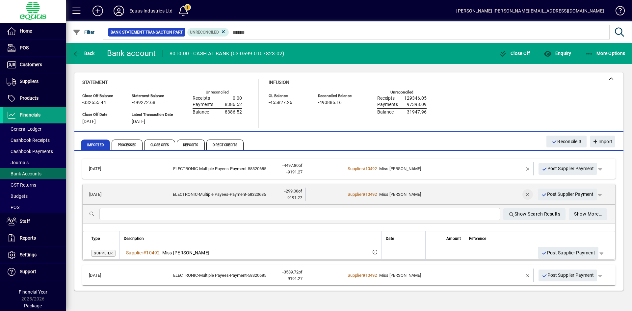
click at [530, 195] on span "button" at bounding box center [528, 195] width 16 height 16
click at [529, 195] on td at bounding box center [527, 194] width 11 height 13
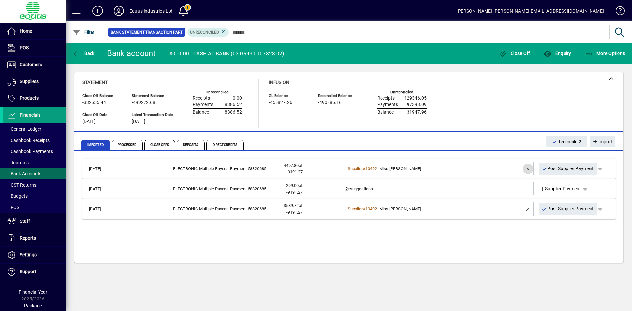
click at [525, 167] on span "button" at bounding box center [528, 169] width 16 height 16
click at [587, 170] on span "button" at bounding box center [585, 169] width 16 height 16
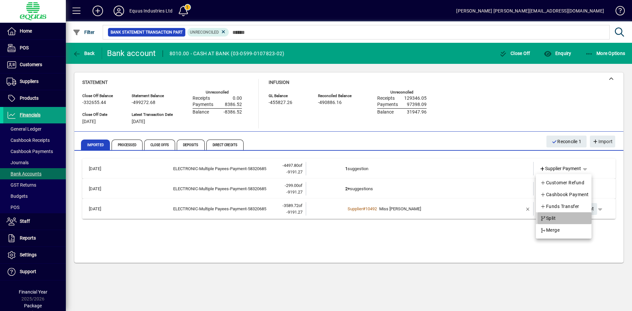
click at [554, 217] on span "Split" at bounding box center [547, 218] width 15 height 8
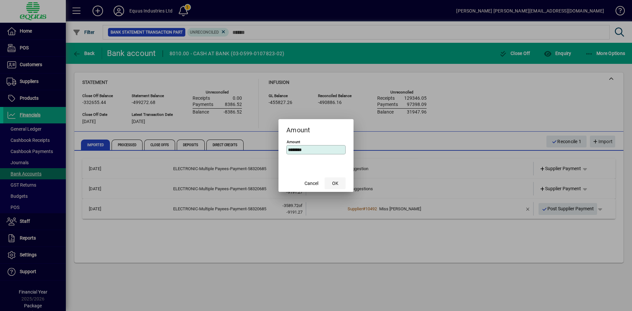
type input "********"
click at [333, 182] on span "OK" at bounding box center [335, 183] width 6 height 7
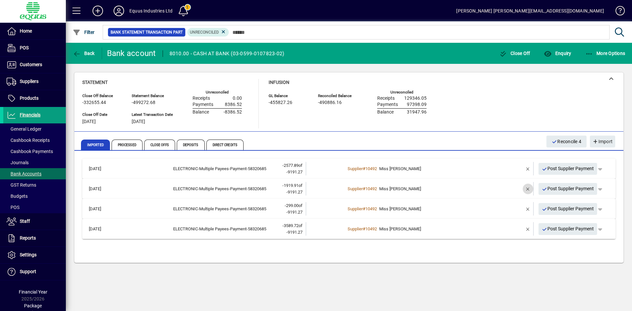
click at [528, 188] on span "button" at bounding box center [528, 189] width 16 height 16
click at [372, 189] on td "2+ suggestions" at bounding box center [420, 188] width 150 height 13
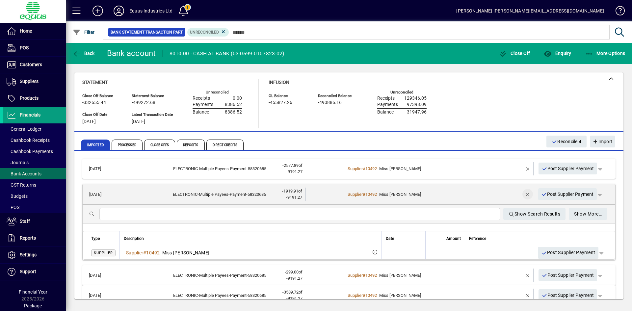
click at [523, 193] on span "button" at bounding box center [528, 194] width 16 height 16
click at [367, 193] on td "2+ suggestions" at bounding box center [419, 194] width 149 height 13
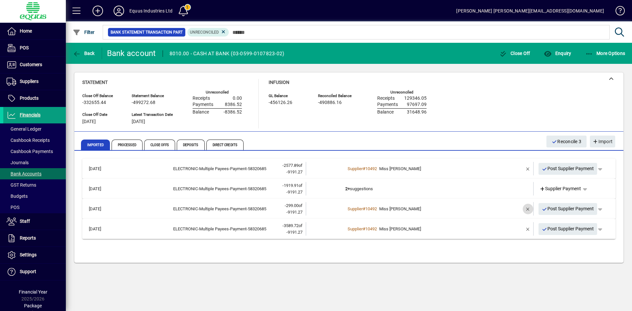
click at [527, 209] on span "button" at bounding box center [528, 209] width 16 height 16
click at [525, 228] on span "button" at bounding box center [528, 229] width 16 height 16
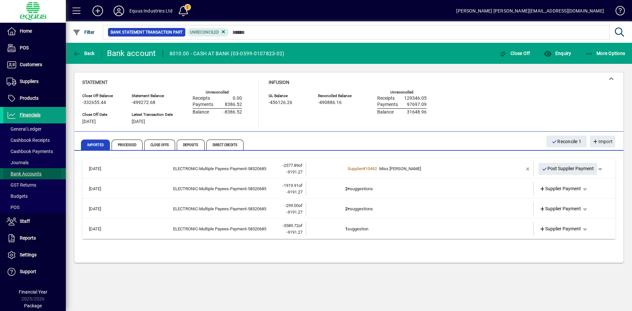
click at [25, 173] on span "Bank Accounts" at bounding box center [24, 173] width 35 height 5
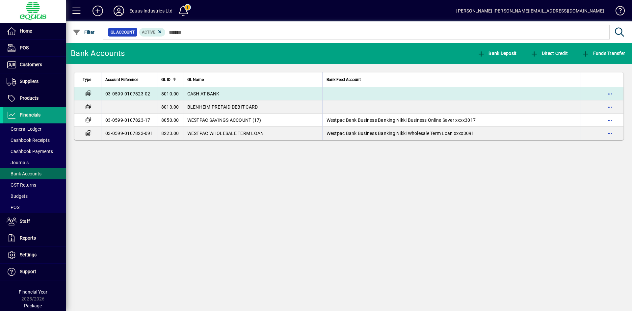
click at [193, 93] on span "CASH AT BANK" at bounding box center [203, 93] width 32 height 5
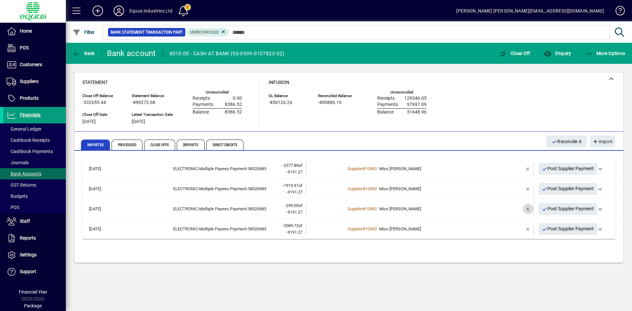
click at [525, 208] on span "button" at bounding box center [528, 209] width 16 height 16
click at [370, 207] on td "2 suggestions" at bounding box center [420, 208] width 150 height 13
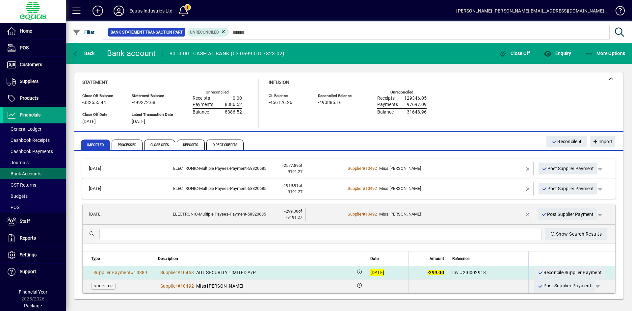
click at [376, 271] on div "[DATE]" at bounding box center [377, 272] width 14 height 7
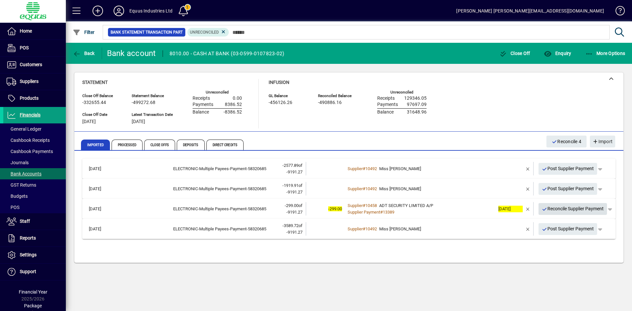
click at [571, 206] on span "Reconcile Supplier Payment" at bounding box center [573, 208] width 62 height 11
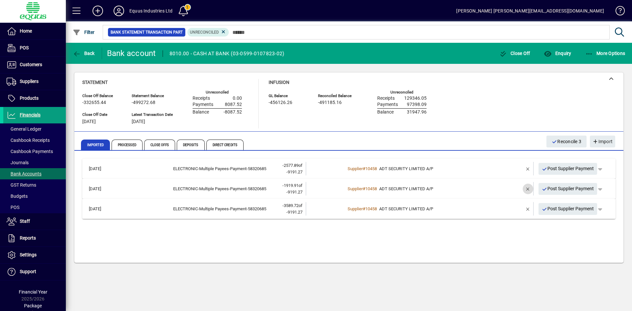
click at [528, 187] on span "button" at bounding box center [528, 189] width 16 height 16
click at [365, 187] on td "2+ suggestions" at bounding box center [420, 188] width 150 height 13
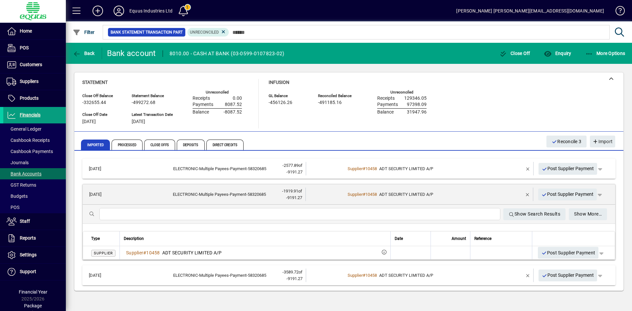
click at [365, 187] on mat-expansion-panel-header "23/06/2025 ELECTRONIC-Multiple Payees-Payment-58320685 -1919.91 of -9191.27 Sup…" at bounding box center [349, 194] width 532 height 20
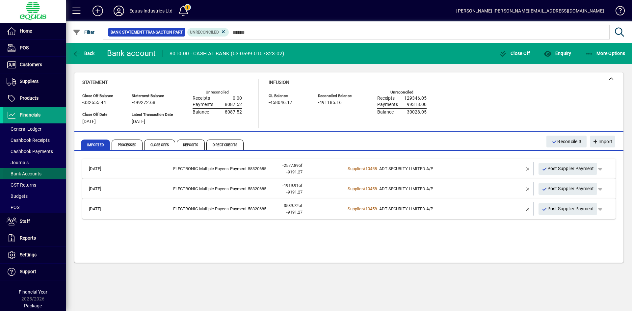
click at [29, 173] on span "Bank Accounts" at bounding box center [24, 173] width 35 height 5
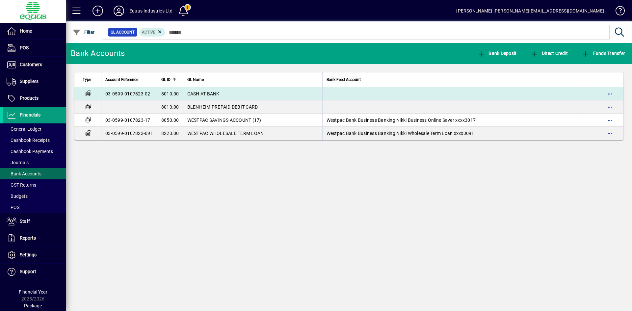
click at [128, 92] on td "03-0599-0107823-02" at bounding box center [129, 93] width 56 height 13
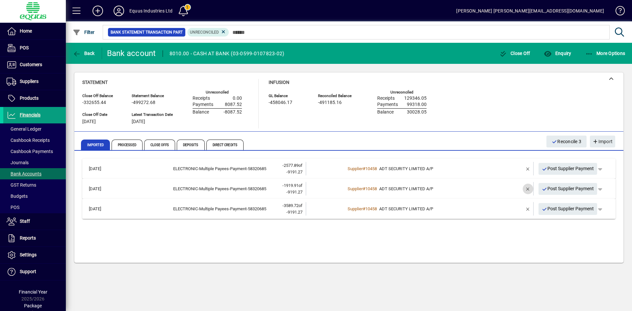
click at [527, 186] on span "button" at bounding box center [528, 189] width 16 height 16
click at [367, 190] on td "2 suggestions" at bounding box center [420, 188] width 150 height 13
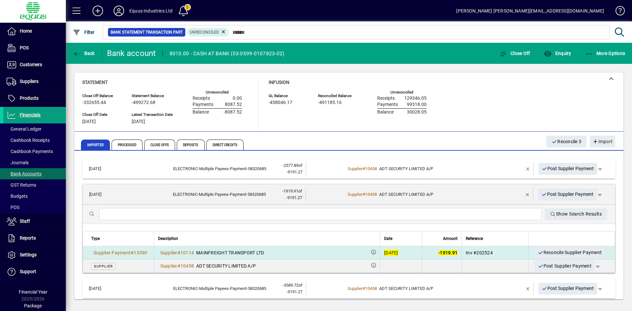
click at [384, 252] on div "[DATE]" at bounding box center [391, 252] width 14 height 7
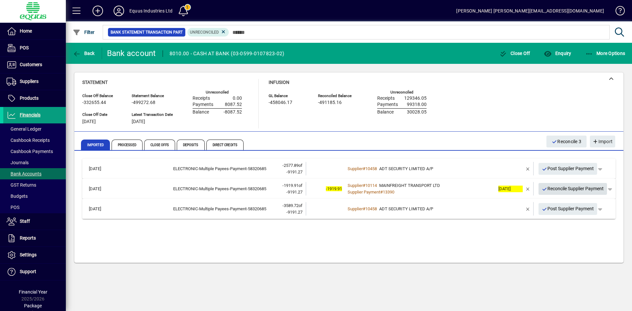
click at [570, 187] on span "Reconcile Supplier Payment" at bounding box center [573, 188] width 62 height 11
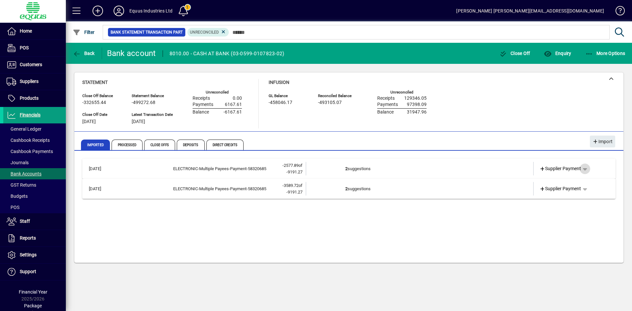
click at [585, 167] on span "button" at bounding box center [585, 169] width 16 height 16
click at [555, 229] on span "Merge" at bounding box center [549, 230] width 19 height 8
click at [588, 168] on span "button" at bounding box center [585, 169] width 16 height 16
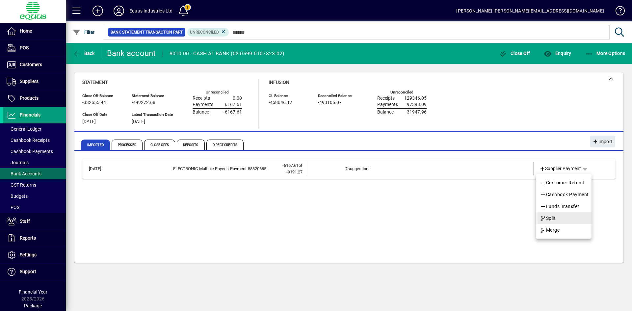
click at [552, 215] on span "Split" at bounding box center [547, 218] width 15 height 8
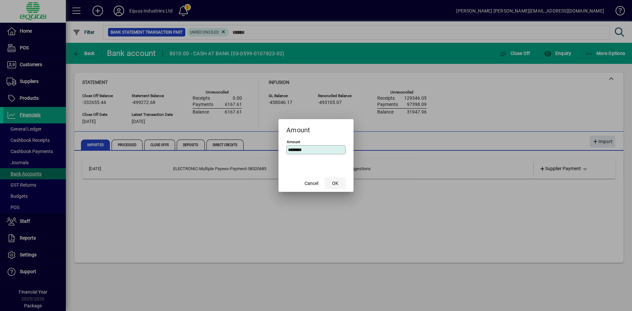
type input "*****"
click at [337, 184] on span "OK" at bounding box center [335, 183] width 6 height 7
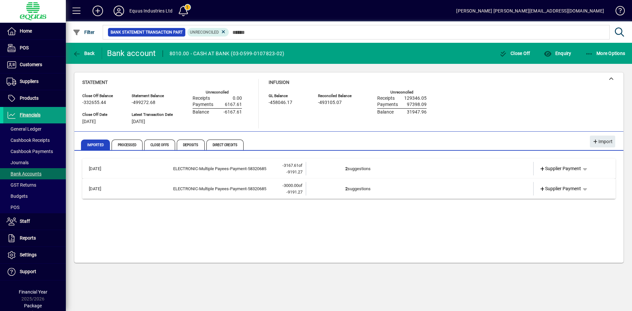
click at [358, 190] on td "2 suggestions" at bounding box center [420, 188] width 150 height 13
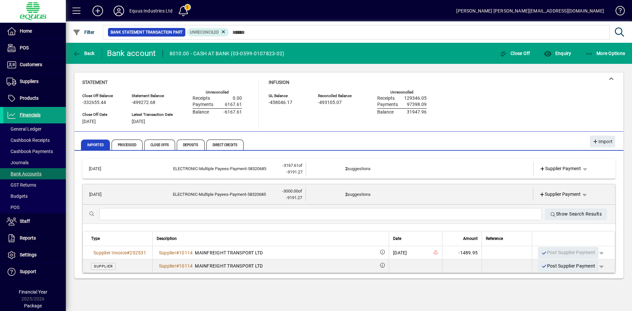
click at [358, 191] on td "2 suggestions" at bounding box center [419, 194] width 149 height 13
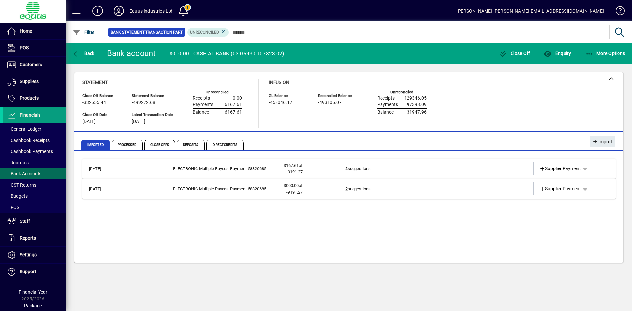
click at [360, 187] on td "2 suggestions" at bounding box center [420, 188] width 150 height 13
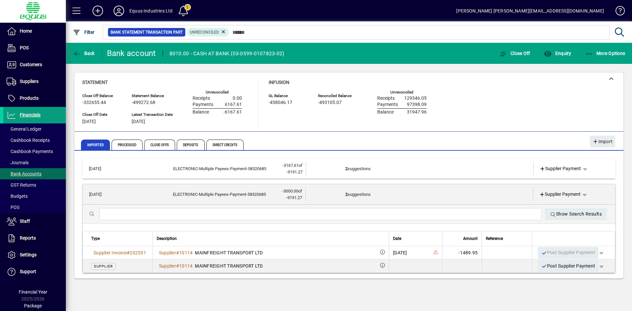
click at [361, 169] on td "2 suggestions" at bounding box center [420, 168] width 150 height 13
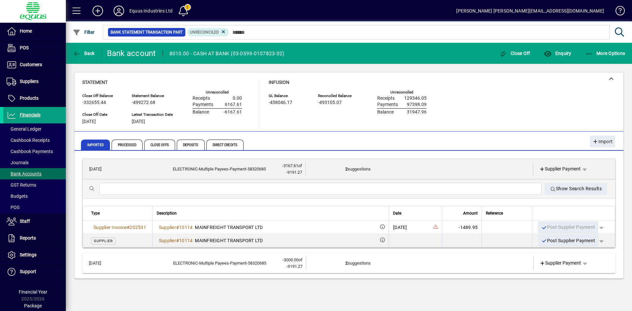
click at [361, 169] on td "2 suggestions" at bounding box center [419, 168] width 149 height 13
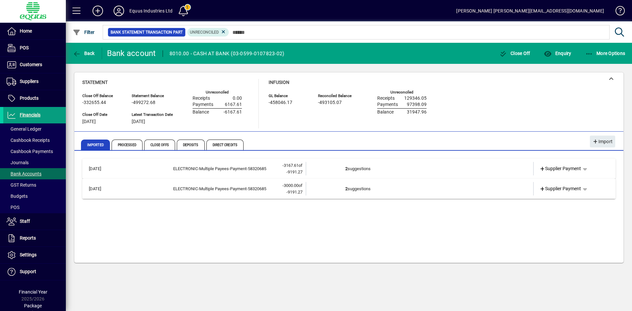
click at [359, 190] on td "2 suggestions" at bounding box center [420, 188] width 150 height 13
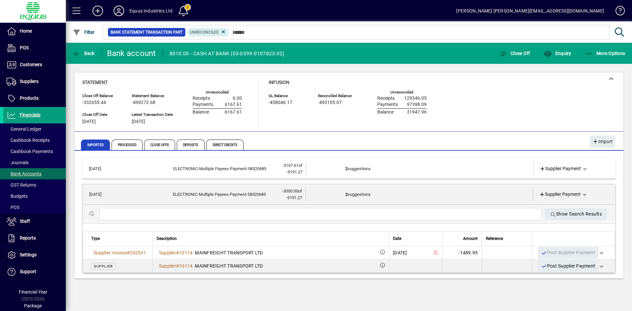
click at [359, 190] on td "2 suggestions" at bounding box center [419, 194] width 149 height 13
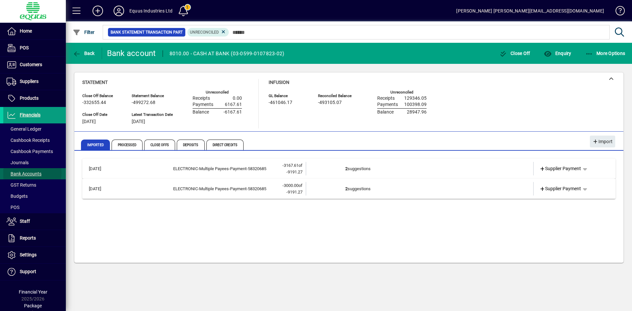
click at [28, 173] on span "Bank Accounts" at bounding box center [24, 173] width 35 height 5
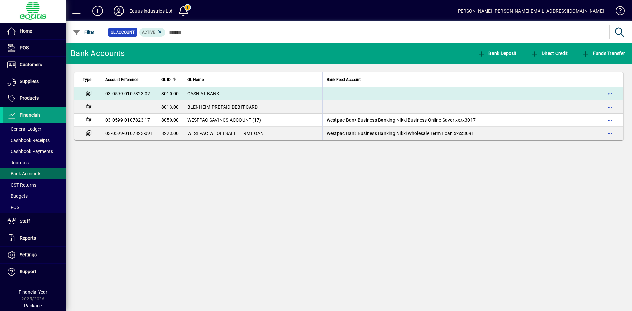
click at [141, 93] on td "03-0599-0107823-02" at bounding box center [129, 93] width 56 height 13
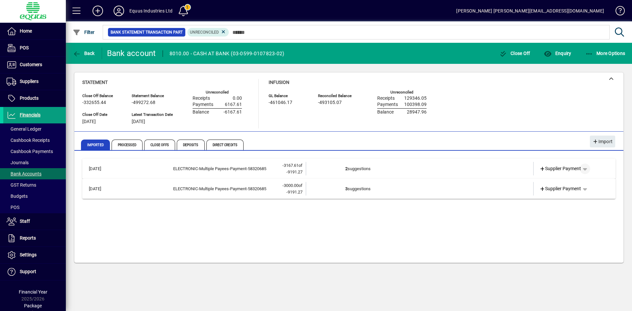
click at [585, 167] on span "button" at bounding box center [585, 169] width 16 height 16
click at [552, 231] on span "Merge" at bounding box center [549, 230] width 19 height 8
click at [587, 169] on span "button" at bounding box center [585, 169] width 16 height 16
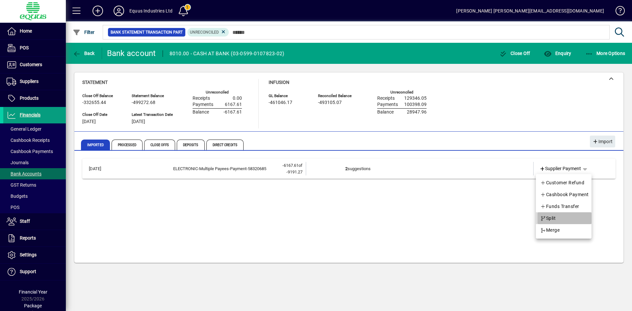
click at [549, 215] on span "Split" at bounding box center [547, 218] width 15 height 8
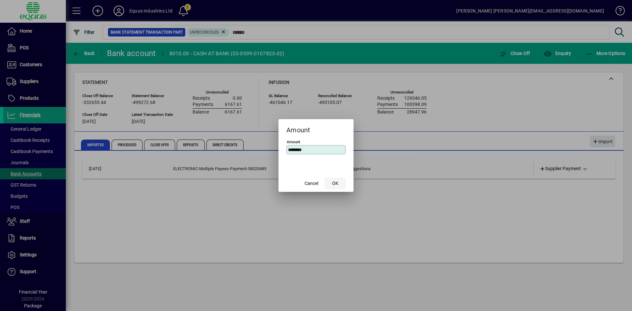
type input "*****"
click at [336, 182] on span "OK" at bounding box center [335, 183] width 6 height 7
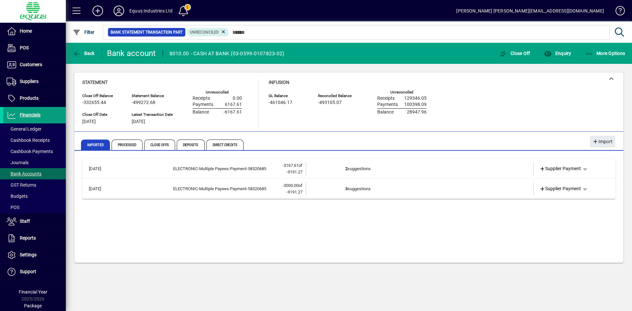
click at [352, 190] on td "3 suggestions" at bounding box center [420, 188] width 150 height 13
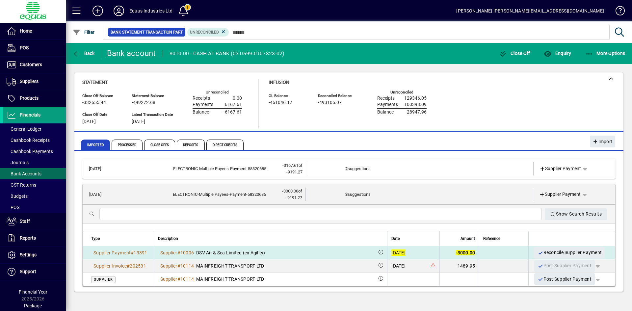
click at [391, 252] on div "[DATE]" at bounding box center [398, 252] width 14 height 7
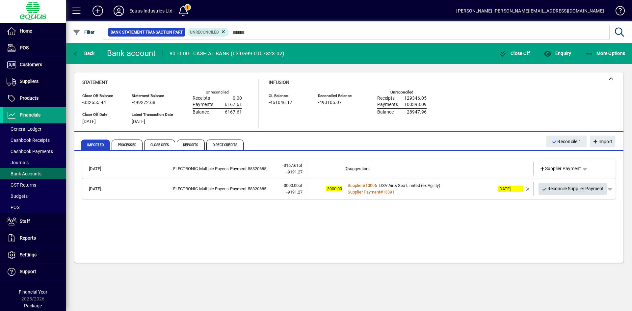
click at [565, 187] on span "Reconcile Supplier Payment" at bounding box center [573, 188] width 62 height 11
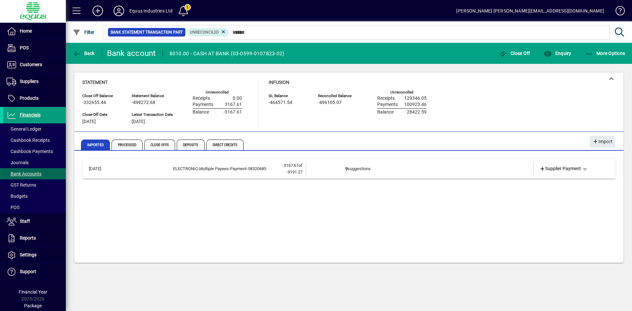
click at [30, 173] on span "Bank Accounts" at bounding box center [24, 173] width 35 height 5
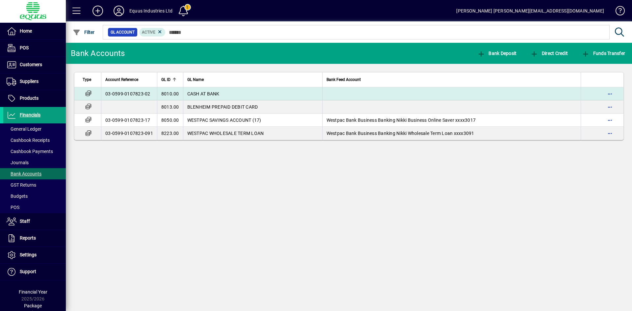
click at [126, 92] on td "03-0599-0107823-02" at bounding box center [129, 93] width 56 height 13
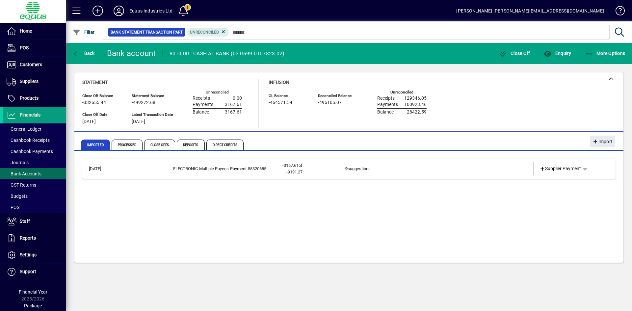
click at [364, 169] on td "9 suggestions" at bounding box center [420, 168] width 150 height 13
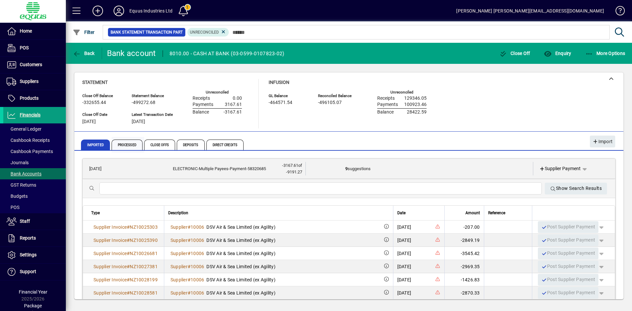
click at [134, 144] on span "Processed" at bounding box center [127, 145] width 31 height 11
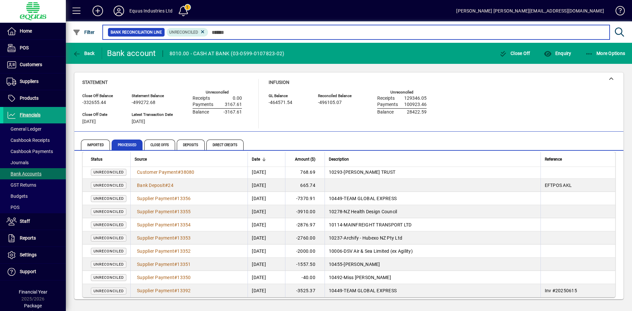
scroll to position [380, 0]
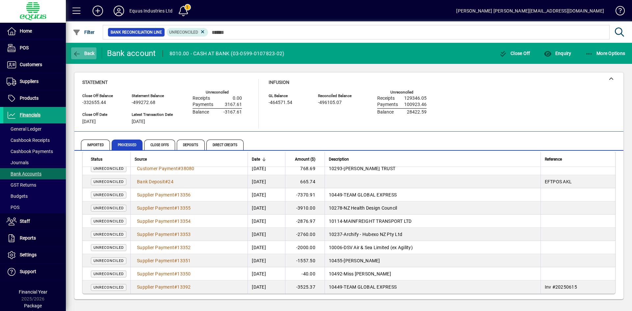
click at [84, 55] on span "Back" at bounding box center [84, 53] width 22 height 5
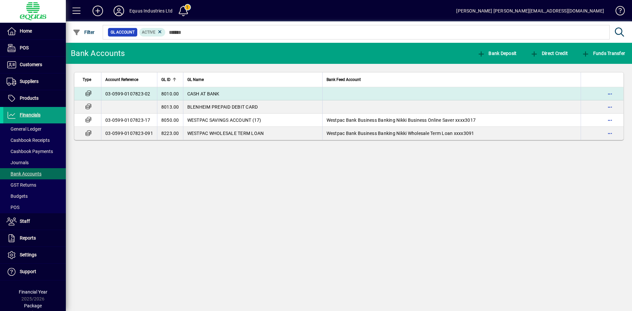
click at [122, 91] on td "03-0599-0107823-02" at bounding box center [129, 93] width 56 height 13
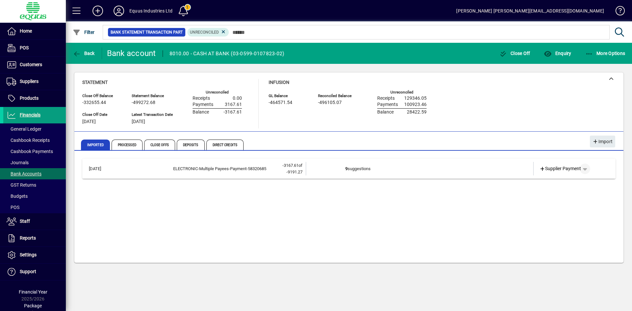
click at [589, 170] on span "button" at bounding box center [585, 169] width 16 height 16
click at [559, 230] on span "Merge" at bounding box center [549, 230] width 19 height 8
click at [351, 166] on td "9 suggestions" at bounding box center [420, 168] width 150 height 13
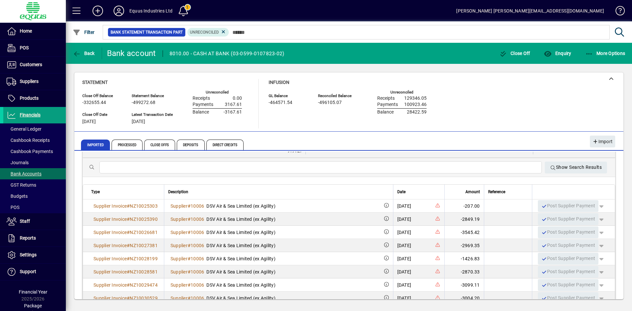
scroll to position [45, 0]
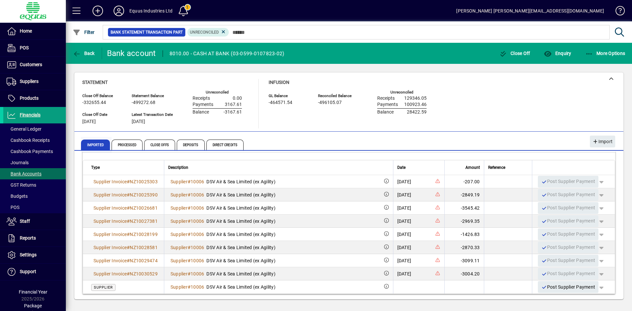
click at [93, 144] on span "Imported" at bounding box center [95, 145] width 29 height 11
click at [90, 143] on span "Imported" at bounding box center [95, 145] width 29 height 11
click at [86, 143] on span "Imported" at bounding box center [95, 145] width 29 height 11
click at [97, 143] on span "Imported" at bounding box center [95, 145] width 29 height 11
click at [96, 142] on span "Imported" at bounding box center [95, 145] width 29 height 11
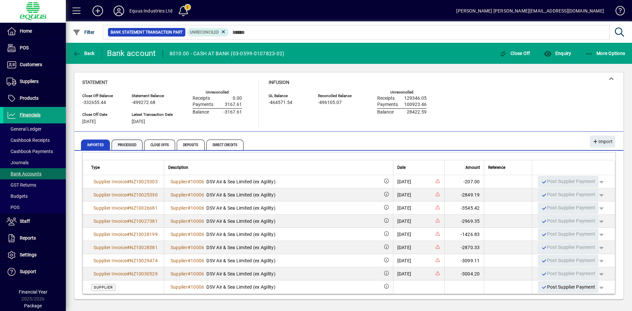
click at [128, 141] on span "Processed" at bounding box center [127, 145] width 31 height 11
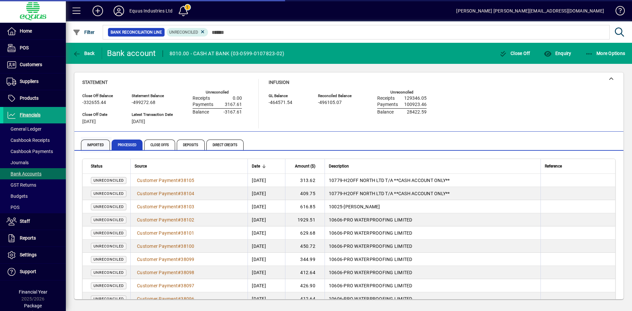
click at [101, 144] on span "Imported" at bounding box center [95, 145] width 29 height 11
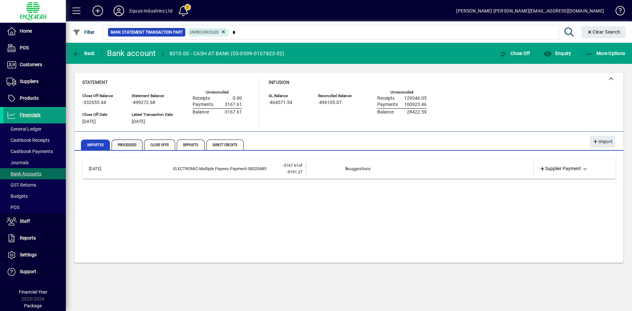
click at [125, 143] on span "Processed" at bounding box center [127, 145] width 31 height 11
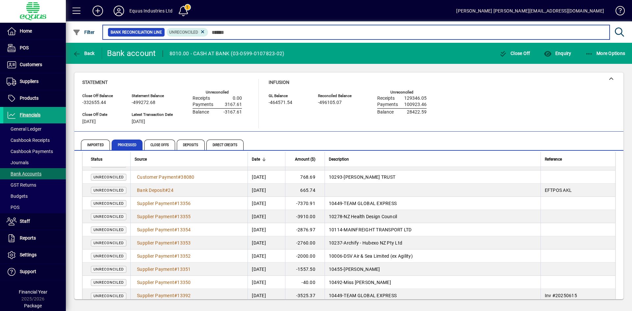
scroll to position [380, 0]
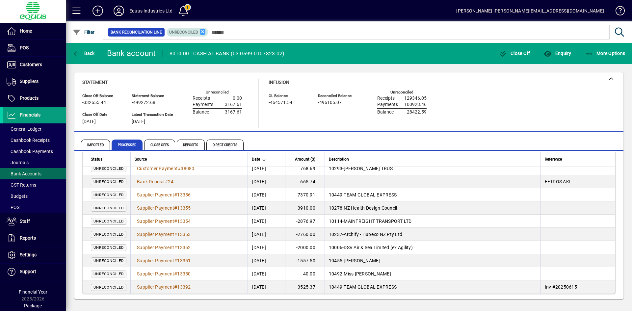
click at [202, 32] on icon at bounding box center [203, 32] width 6 height 6
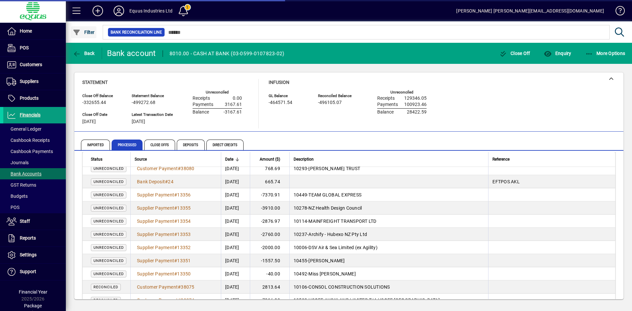
click at [89, 31] on span "Filter" at bounding box center [84, 32] width 22 height 5
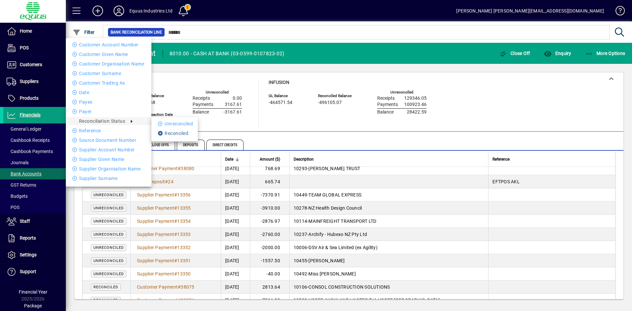
click at [178, 132] on li "Reconciled" at bounding box center [174, 133] width 46 height 8
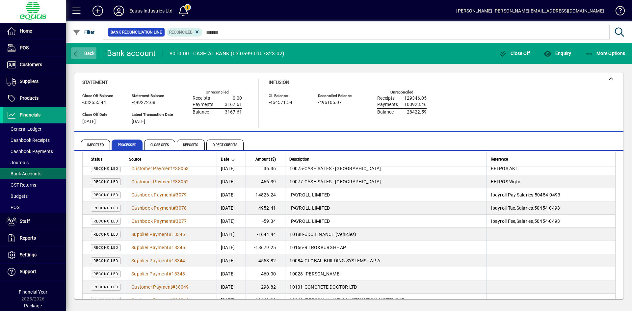
click at [86, 49] on span "button" at bounding box center [83, 53] width 25 height 16
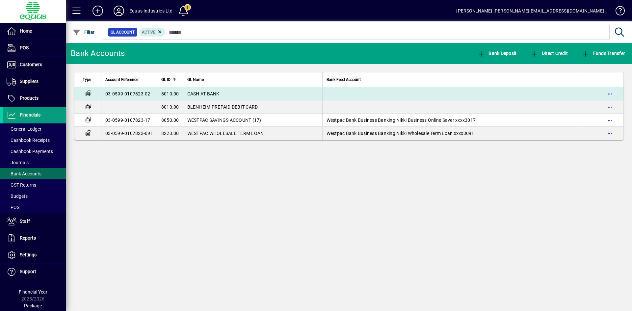
click at [123, 93] on td "03-0599-0107823-02" at bounding box center [129, 93] width 56 height 13
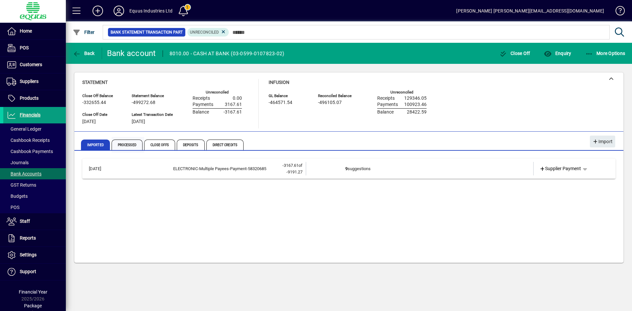
click at [122, 142] on span "Processed" at bounding box center [127, 145] width 31 height 11
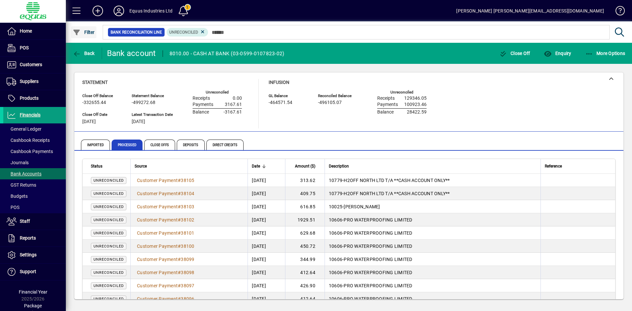
click at [88, 30] on span "Filter" at bounding box center [84, 32] width 22 height 5
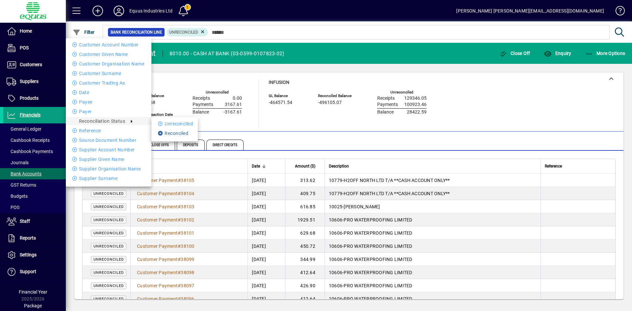
click at [181, 134] on li "Reconciled" at bounding box center [174, 133] width 46 height 8
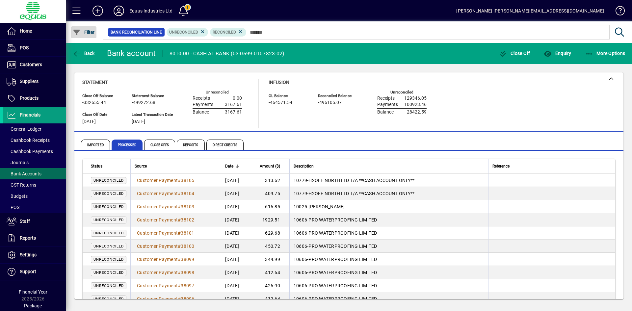
click at [88, 31] on span "Filter" at bounding box center [84, 32] width 22 height 5
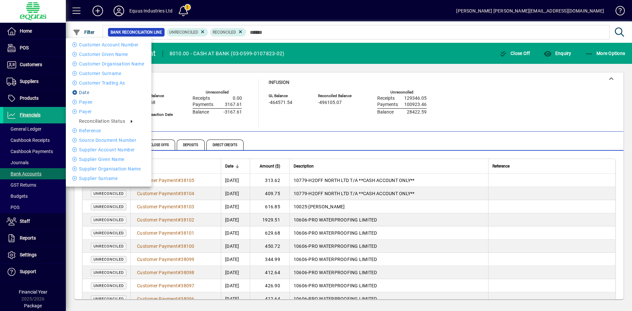
click at [89, 91] on li "Date" at bounding box center [109, 93] width 86 height 8
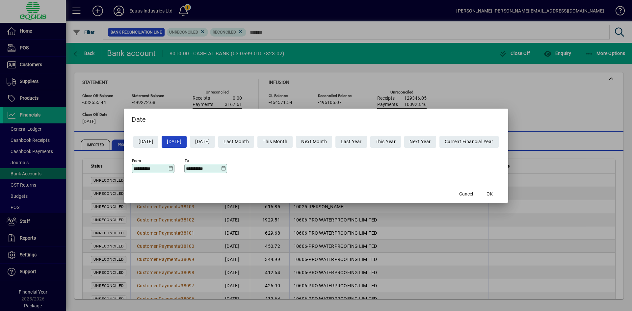
click at [168, 168] on icon at bounding box center [170, 168] width 5 height 5
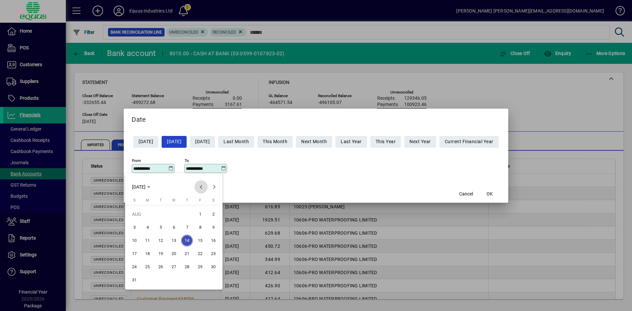
click at [201, 186] on span "Previous month" at bounding box center [200, 186] width 13 height 13
click at [200, 186] on span "Previous month" at bounding box center [200, 186] width 13 height 13
click at [212, 185] on span "Next month" at bounding box center [214, 186] width 13 height 13
drag, startPoint x: 148, startPoint y: 266, endPoint x: 189, endPoint y: 227, distance: 56.3
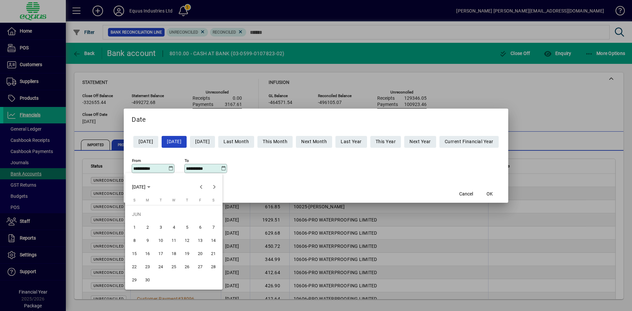
click at [149, 266] on span "23" at bounding box center [147, 267] width 12 height 12
type input "**********"
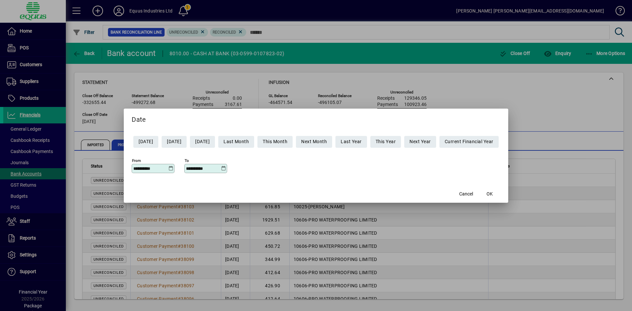
click at [221, 167] on icon at bounding box center [223, 168] width 5 height 5
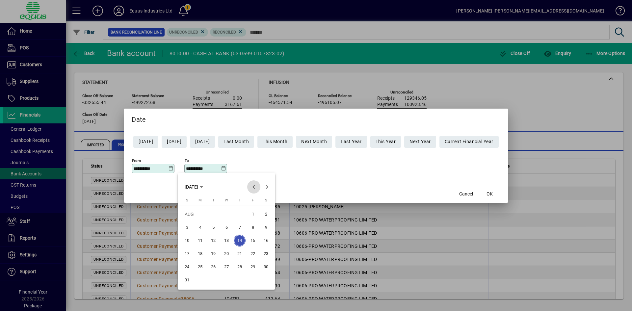
click at [253, 186] on span "Previous month" at bounding box center [253, 186] width 13 height 13
click at [200, 266] on span "23" at bounding box center [200, 267] width 12 height 12
type input "**********"
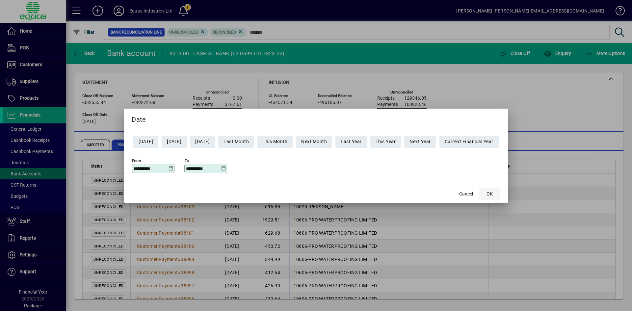
click at [493, 193] on span "OK" at bounding box center [489, 194] width 6 height 7
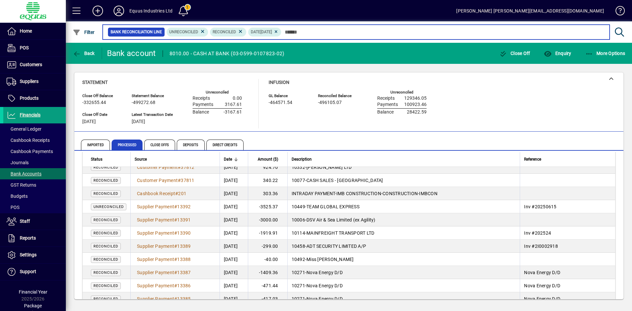
scroll to position [296, 0]
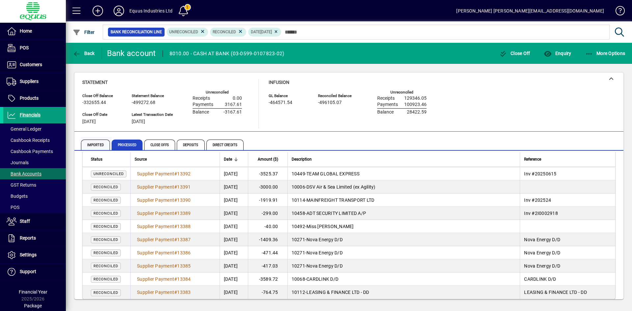
click at [107, 145] on span "Imported" at bounding box center [95, 145] width 29 height 11
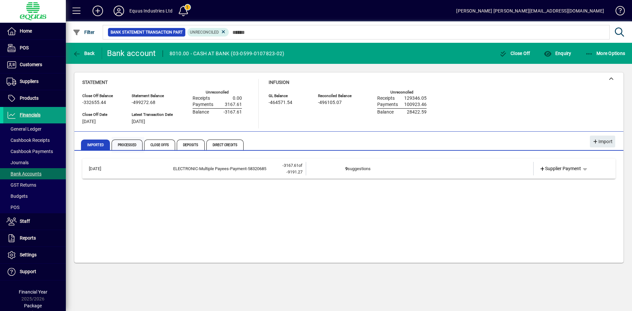
click at [127, 142] on span "Processed" at bounding box center [127, 145] width 31 height 11
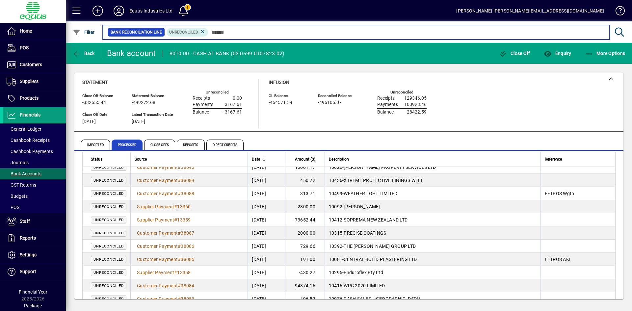
scroll to position [380, 0]
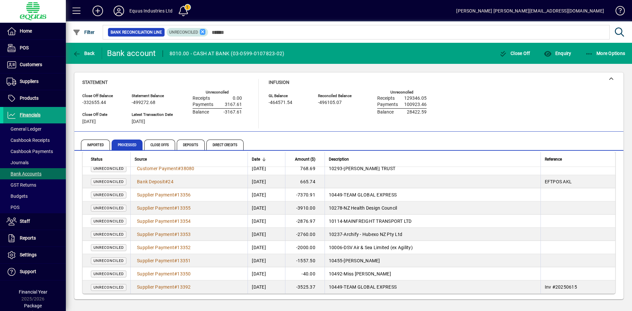
click at [203, 30] on icon at bounding box center [203, 32] width 6 height 6
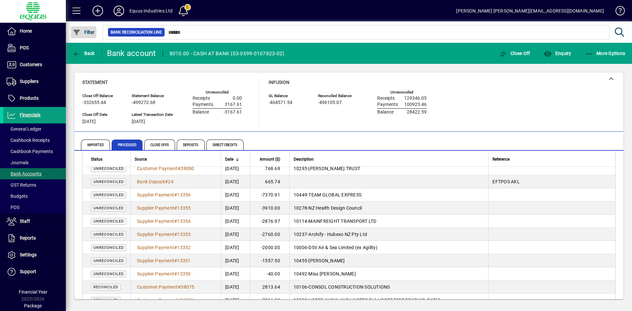
click at [87, 30] on span "Filter" at bounding box center [84, 32] width 22 height 5
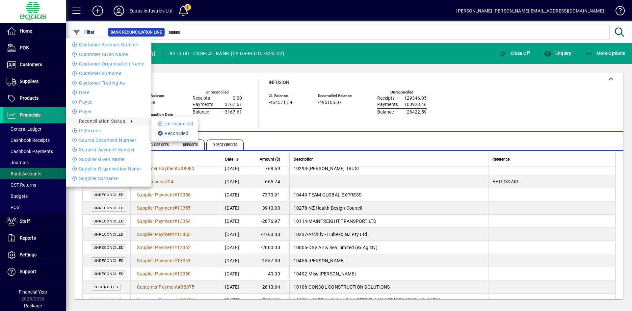
click at [180, 134] on li "Reconciled" at bounding box center [174, 133] width 46 height 8
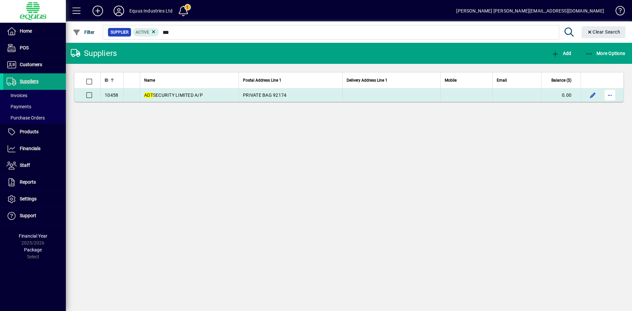
type input "***"
click at [605, 94] on span "button" at bounding box center [610, 95] width 16 height 16
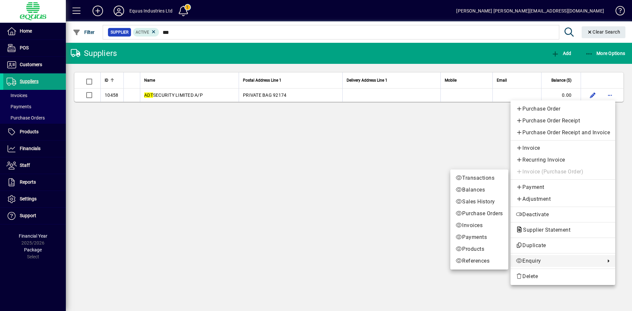
click at [549, 261] on span "Enquiry" at bounding box center [559, 261] width 86 height 8
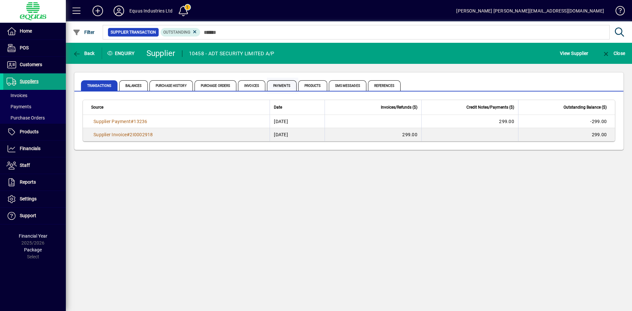
click at [275, 84] on span "Payments" at bounding box center [282, 85] width 30 height 11
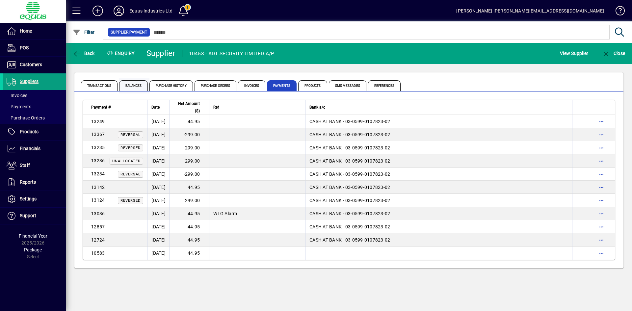
click at [134, 86] on span "Balances" at bounding box center [133, 85] width 29 height 11
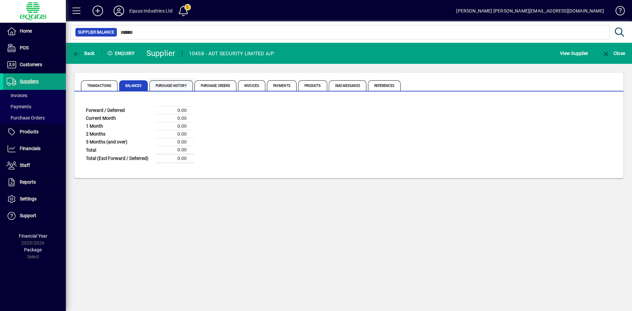
click at [170, 85] on span "Purchase History" at bounding box center [170, 85] width 43 height 11
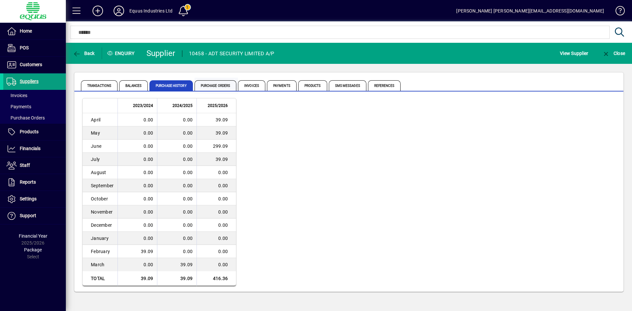
click at [216, 83] on span "Purchase Orders" at bounding box center [215, 85] width 42 height 11
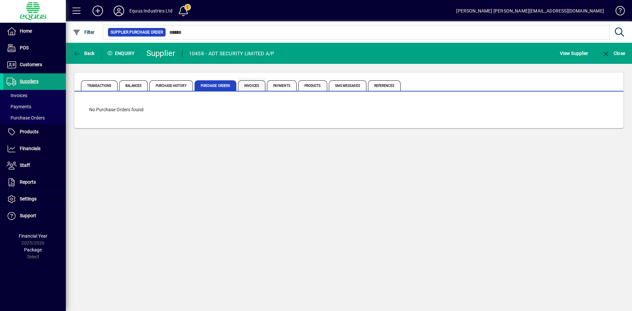
click at [252, 86] on span "Invoices" at bounding box center [251, 85] width 27 height 11
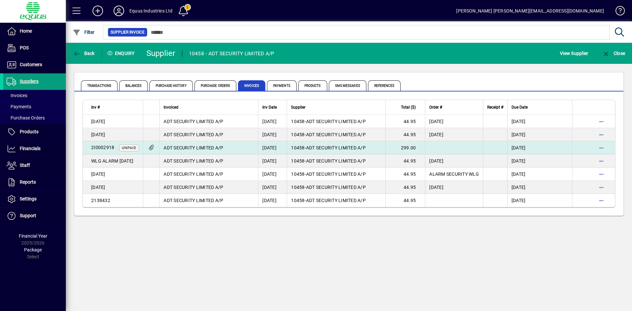
click at [125, 146] on span "Unpaid" at bounding box center [129, 148] width 14 height 4
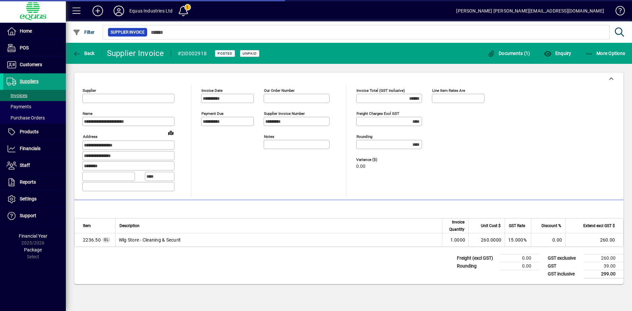
type input "**********"
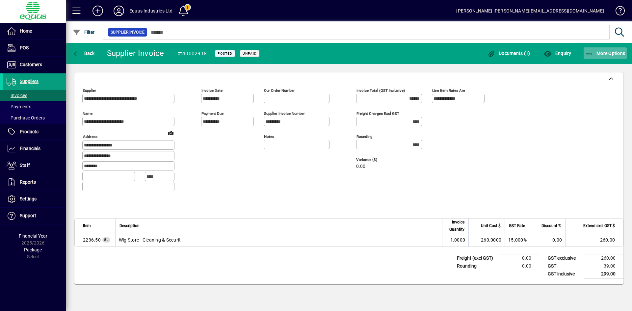
click at [610, 53] on span "More Options" at bounding box center [605, 53] width 40 height 5
click at [610, 53] on div at bounding box center [316, 155] width 632 height 311
click at [83, 54] on span "Back" at bounding box center [84, 53] width 22 height 5
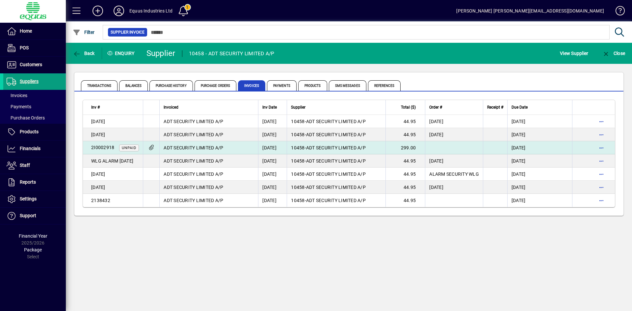
click at [114, 146] on app-status-label "Unpaid" at bounding box center [126, 147] width 25 height 7
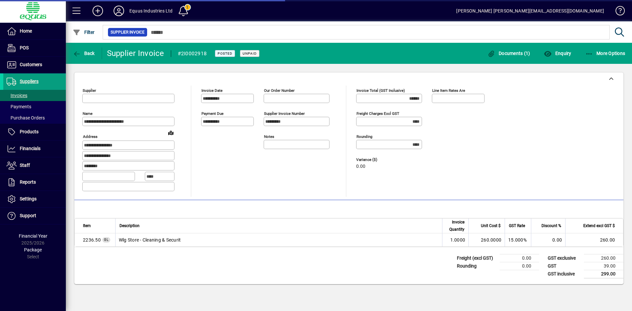
type input "**********"
click at [602, 52] on span "More Options" at bounding box center [605, 53] width 40 height 5
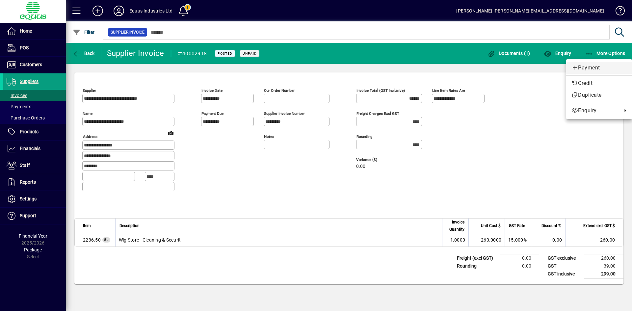
click at [594, 67] on span "Payment" at bounding box center [598, 68] width 55 height 8
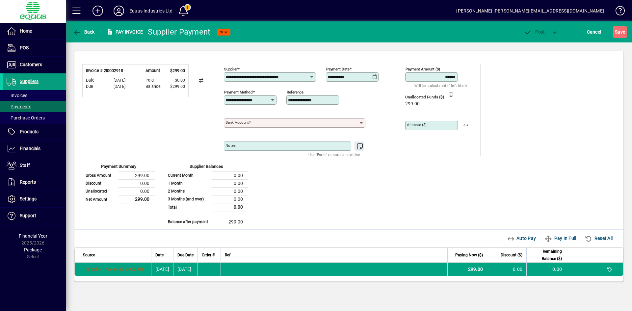
drag, startPoint x: 333, startPoint y: 78, endPoint x: 342, endPoint y: 111, distance: 34.6
click at [292, 77] on div "**********" at bounding box center [306, 75] width 165 height 23
type input "**********"
click at [387, 153] on div "Notes Use 'Enter' to start a new line" at bounding box center [306, 144] width 165 height 23
click at [415, 126] on mat-label "Allocate ($)" at bounding box center [417, 124] width 20 height 5
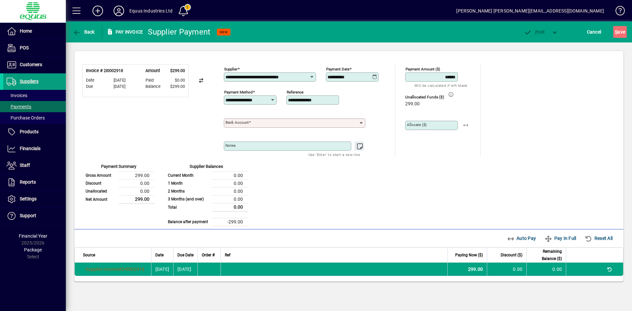
click at [415, 126] on input "Allocate ($)" at bounding box center [432, 125] width 51 height 5
click at [465, 125] on span "button" at bounding box center [466, 125] width 16 height 16
type input "******"
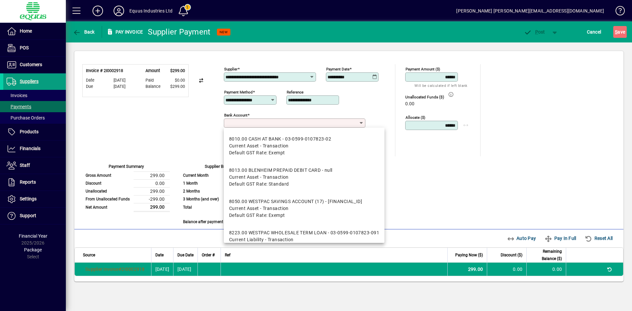
click at [343, 124] on input "Bank Account" at bounding box center [291, 122] width 133 height 5
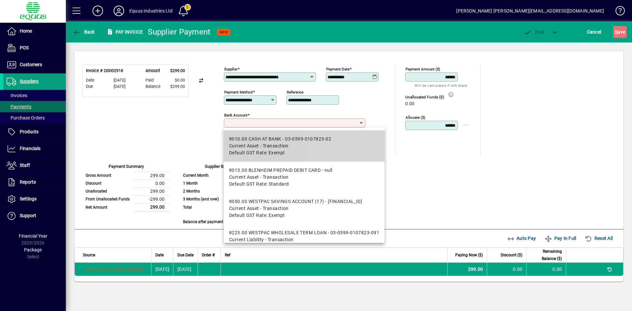
click at [335, 138] on mat-option "8010.00 CASH AT BANK - 03-0599-0107823-02 Current Asset - Transaction Default G…" at bounding box center [304, 145] width 161 height 31
type input "**********"
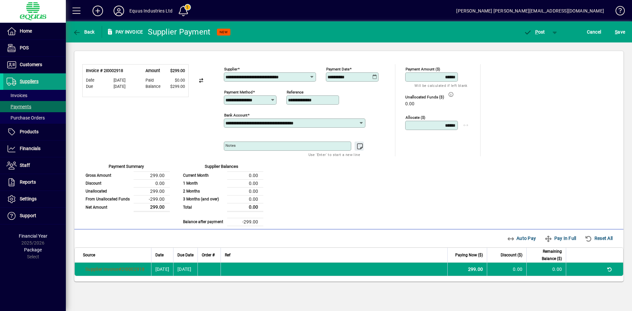
click at [440, 160] on div "**********" at bounding box center [348, 145] width 533 height 162
click at [541, 28] on span "button" at bounding box center [534, 32] width 28 height 16
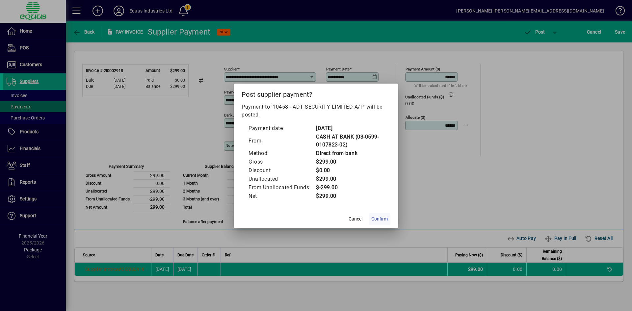
click at [381, 219] on span "Confirm" at bounding box center [379, 219] width 16 height 7
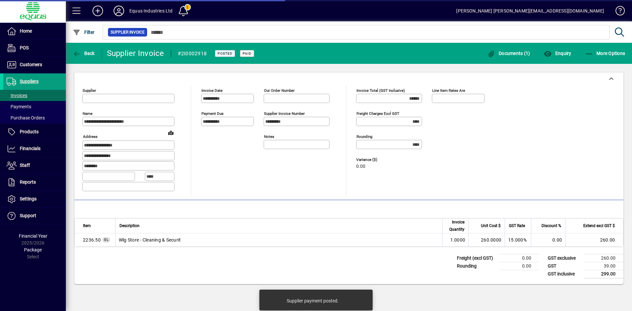
type input "**********"
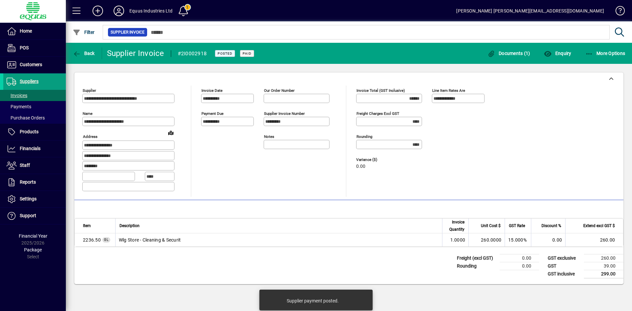
click at [227, 153] on div "**********" at bounding box center [232, 120] width 63 height 69
click at [90, 51] on span "Back" at bounding box center [84, 53] width 22 height 5
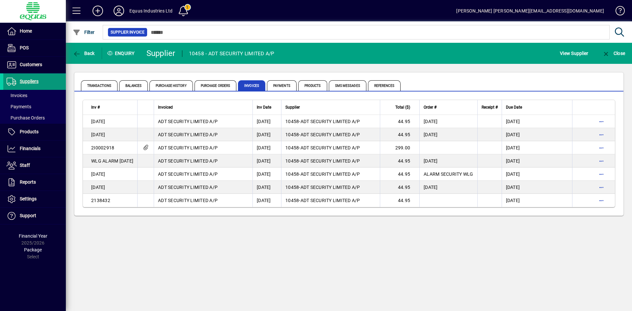
click at [27, 79] on span "Suppliers" at bounding box center [29, 81] width 19 height 5
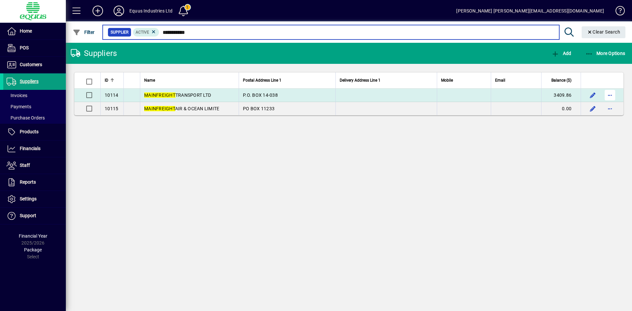
type input "**********"
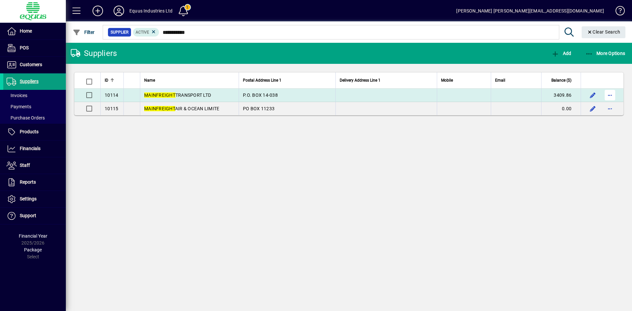
click at [608, 90] on span "button" at bounding box center [610, 95] width 16 height 16
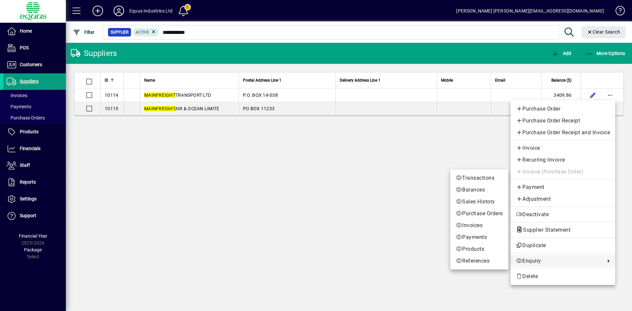
click at [543, 259] on span "Enquiry" at bounding box center [559, 261] width 86 height 8
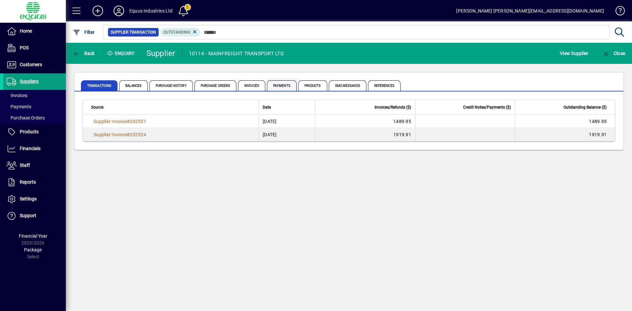
click at [288, 83] on span "Payments" at bounding box center [282, 85] width 30 height 11
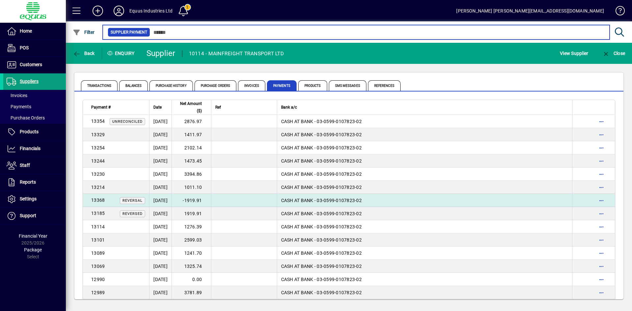
scroll to position [66, 0]
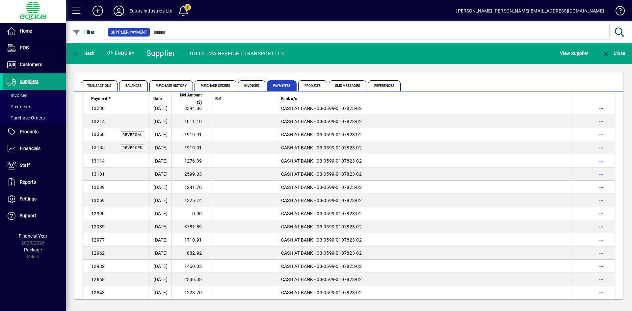
click at [250, 85] on span "Invoices" at bounding box center [251, 85] width 27 height 11
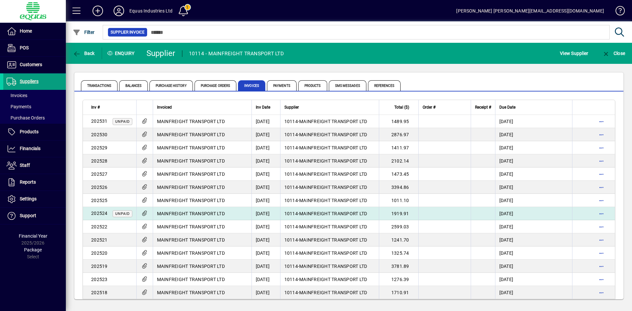
click at [175, 211] on span "MAINFREIGHT TRANSPORT LTD" at bounding box center [191, 213] width 68 height 5
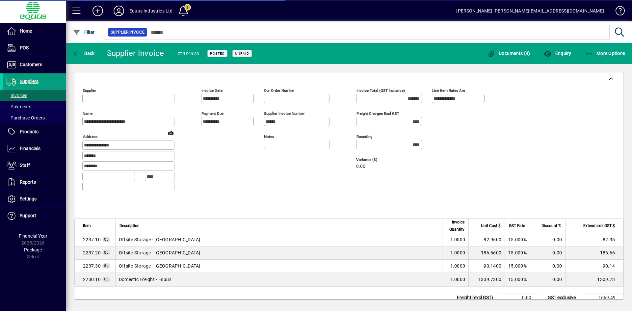
type input "**********"
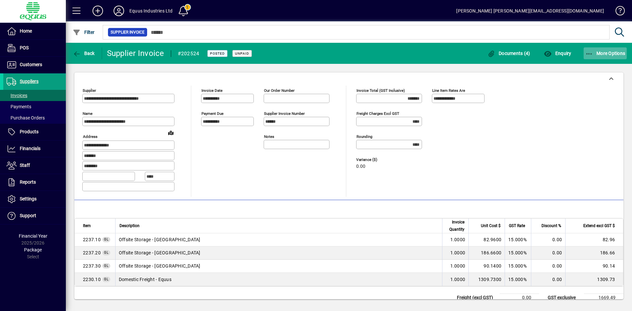
click at [605, 50] on span "button" at bounding box center [604, 53] width 43 height 16
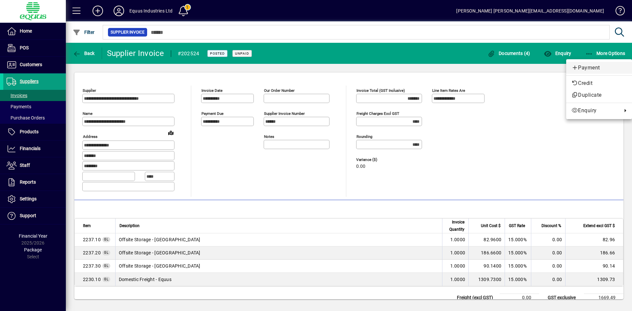
click at [589, 68] on span "Payment" at bounding box center [598, 68] width 55 height 8
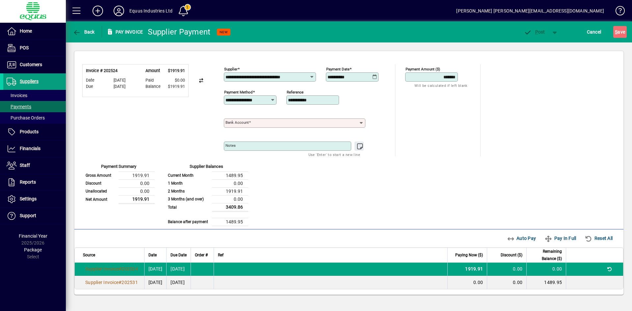
drag, startPoint x: 360, startPoint y: 77, endPoint x: 285, endPoint y: 80, distance: 74.4
click at [285, 79] on div "**********" at bounding box center [306, 75] width 165 height 23
type input "**********"
click at [359, 122] on icon at bounding box center [361, 122] width 6 height 5
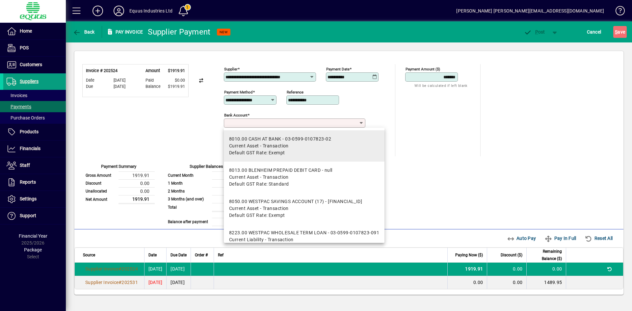
click at [287, 143] on span "Current Asset - Transaction" at bounding box center [259, 145] width 60 height 7
type input "**********"
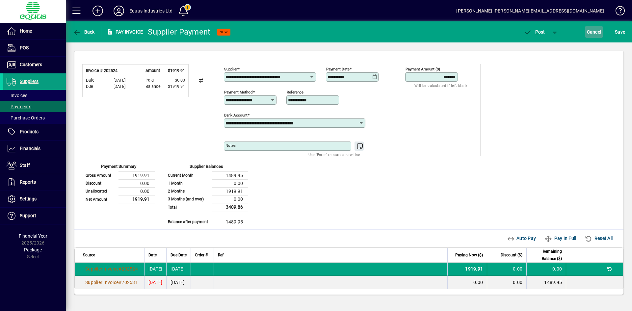
click at [587, 33] on span "Cancel" at bounding box center [594, 32] width 14 height 11
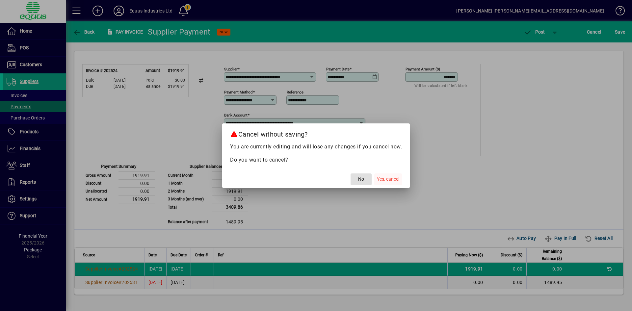
click at [385, 178] on span "Yes, cancel" at bounding box center [388, 179] width 22 height 7
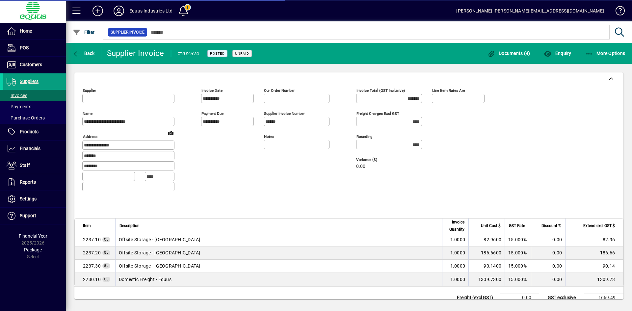
type input "**********"
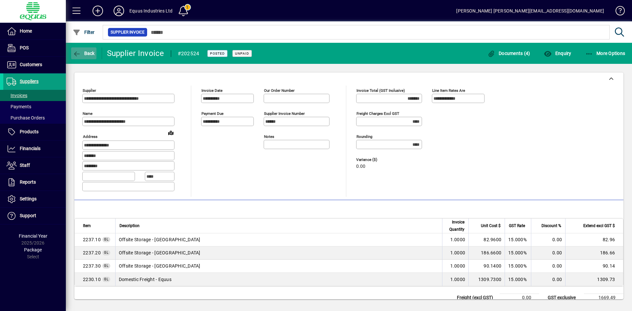
click at [80, 51] on icon "button" at bounding box center [77, 54] width 8 height 7
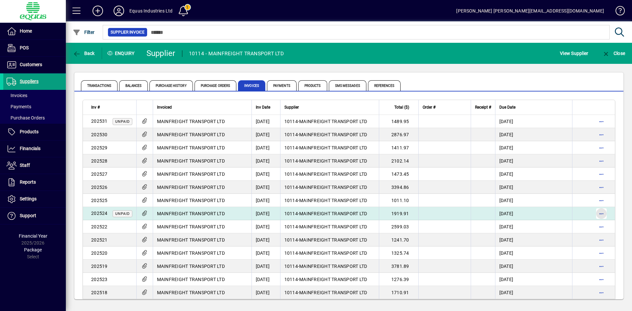
click at [594, 211] on span "button" at bounding box center [601, 214] width 16 height 16
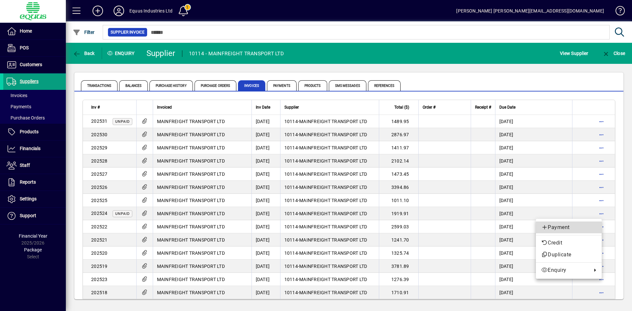
click at [564, 228] on span "Payment" at bounding box center [568, 227] width 55 height 8
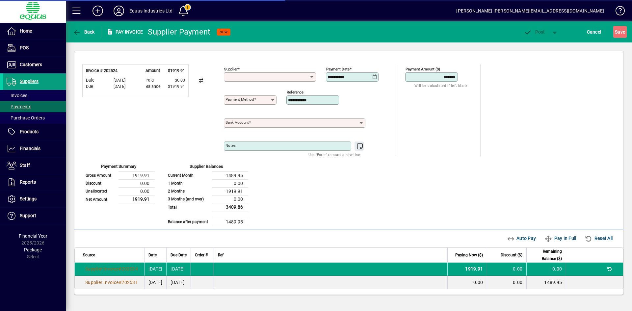
type input "**********"
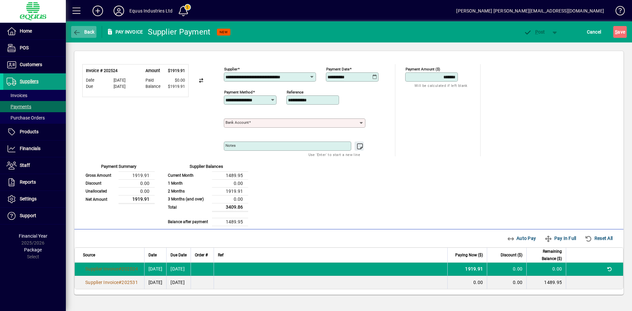
click at [92, 30] on span "Back" at bounding box center [84, 31] width 22 height 5
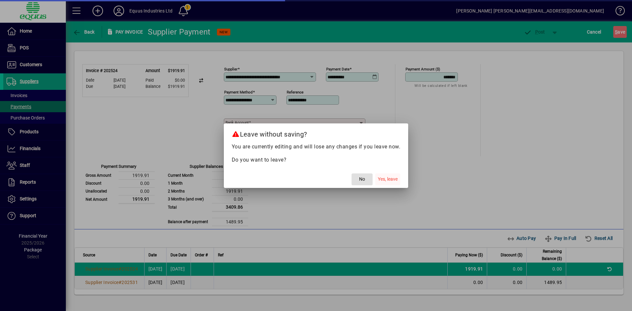
click at [384, 176] on span "Yes, leave" at bounding box center [388, 179] width 20 height 7
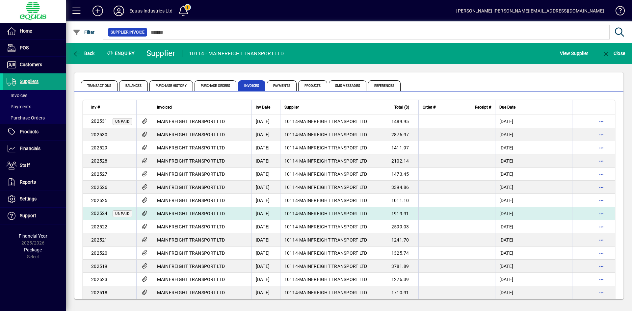
click at [216, 212] on span "MAINFREIGHT TRANSPORT LTD" at bounding box center [191, 213] width 68 height 5
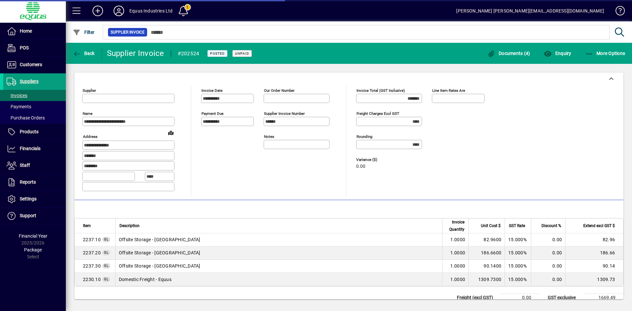
type input "**********"
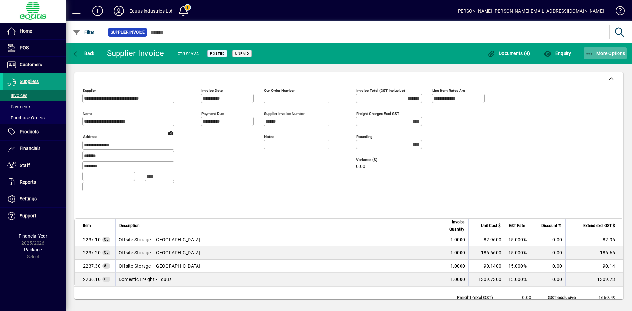
click at [614, 53] on span "More Options" at bounding box center [605, 53] width 40 height 5
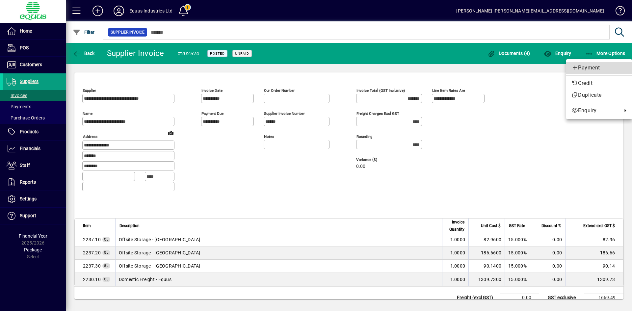
click at [593, 68] on span "Payment" at bounding box center [598, 68] width 55 height 8
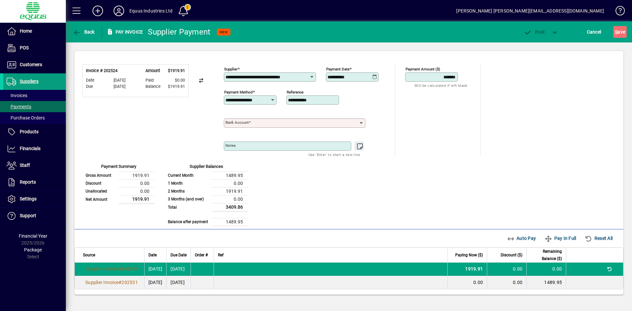
drag, startPoint x: 359, startPoint y: 77, endPoint x: 275, endPoint y: 76, distance: 84.2
click at [275, 76] on div "**********" at bounding box center [306, 75] width 165 height 23
type input "**********"
click at [590, 30] on span "Cancel" at bounding box center [594, 32] width 14 height 11
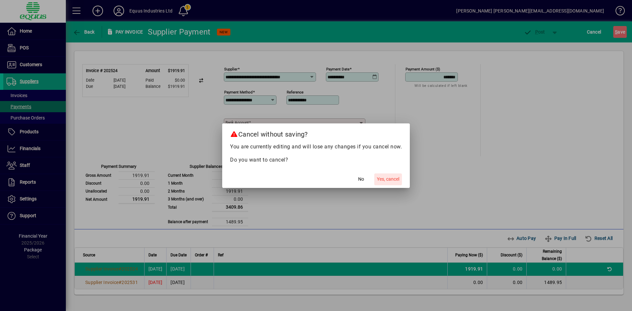
click at [383, 176] on span "Yes, cancel" at bounding box center [388, 179] width 22 height 7
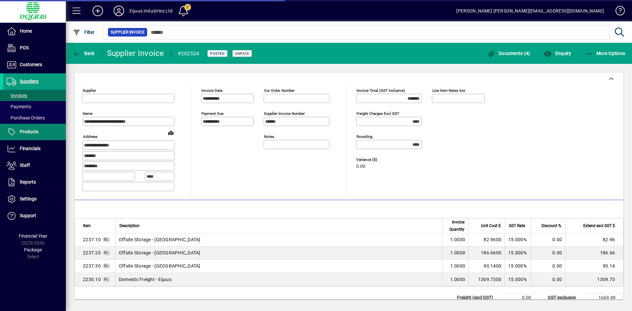
type input "**********"
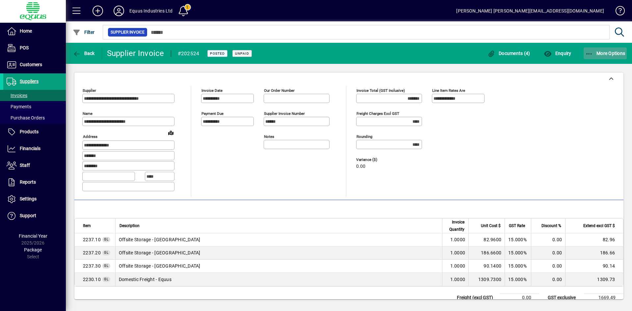
click at [612, 50] on span "button" at bounding box center [604, 53] width 43 height 16
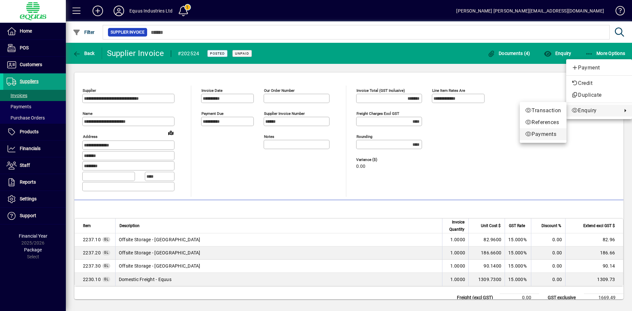
click at [532, 134] on span "Payments" at bounding box center [543, 134] width 36 height 8
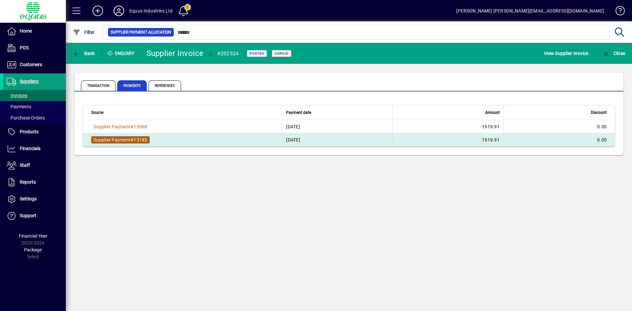
click at [136, 139] on span "13185" at bounding box center [140, 139] width 13 height 5
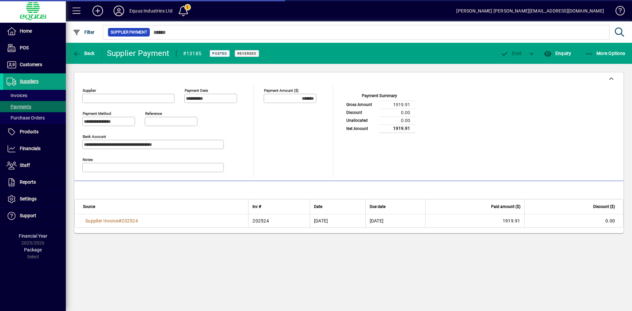
type input "**********"
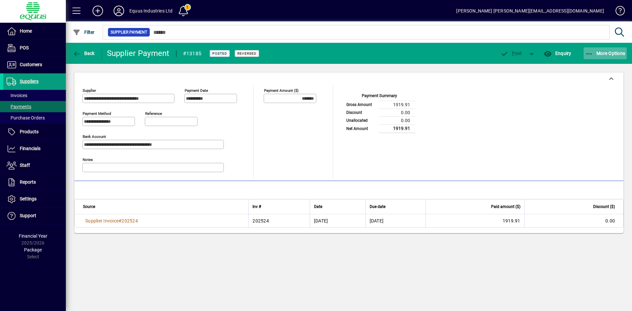
click at [603, 52] on span "More Options" at bounding box center [605, 53] width 40 height 5
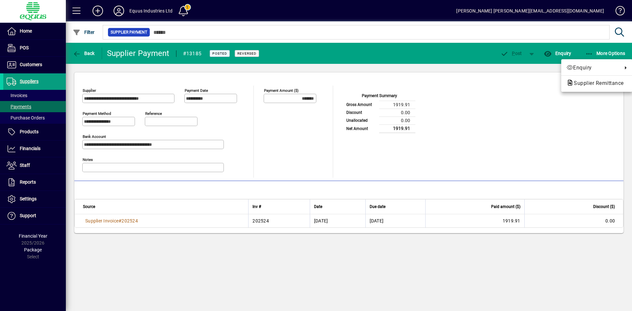
click at [606, 50] on div at bounding box center [316, 155] width 632 height 311
click at [38, 79] on span "Suppliers" at bounding box center [29, 81] width 19 height 5
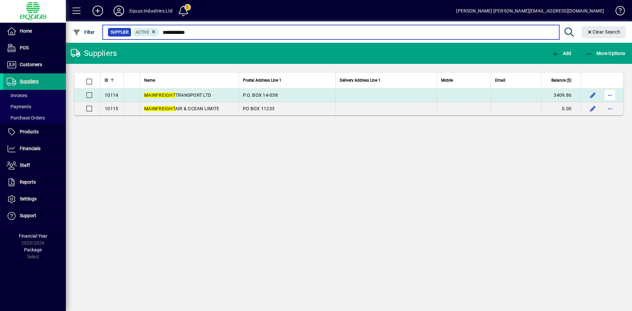
type input "**********"
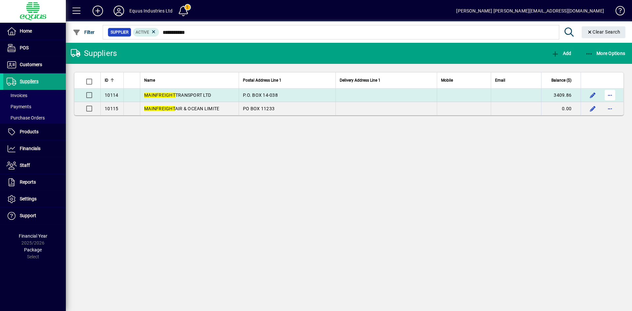
click at [611, 95] on span "button" at bounding box center [610, 95] width 16 height 16
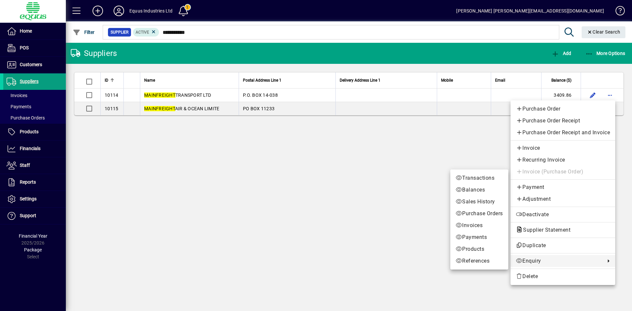
click at [531, 260] on span "Enquiry" at bounding box center [559, 261] width 86 height 8
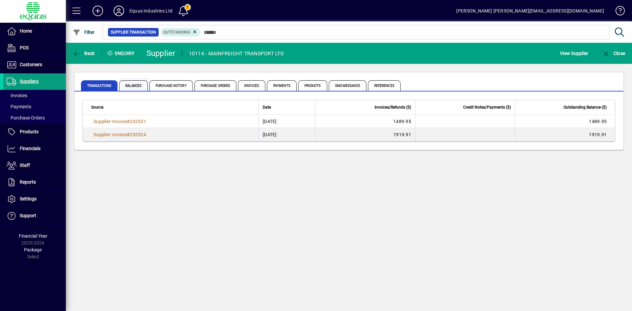
click at [138, 86] on span "Balances" at bounding box center [133, 85] width 29 height 11
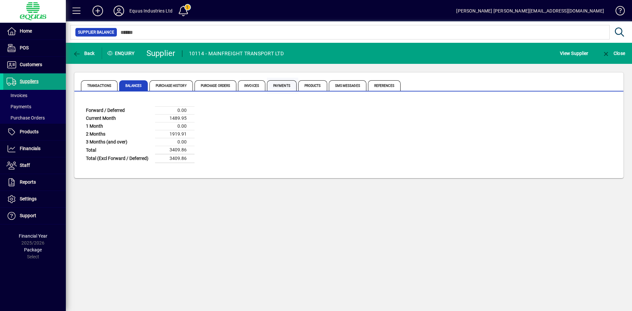
click at [274, 84] on span "Payments" at bounding box center [282, 85] width 30 height 11
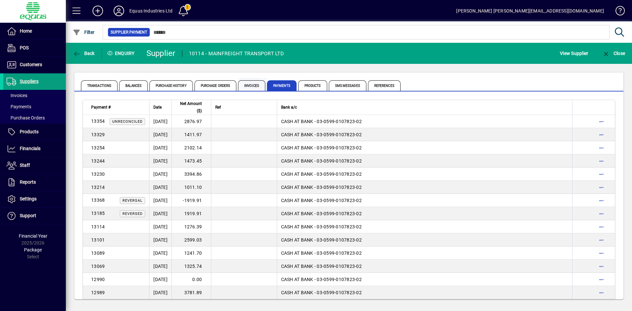
click at [248, 85] on span "Invoices" at bounding box center [251, 85] width 27 height 11
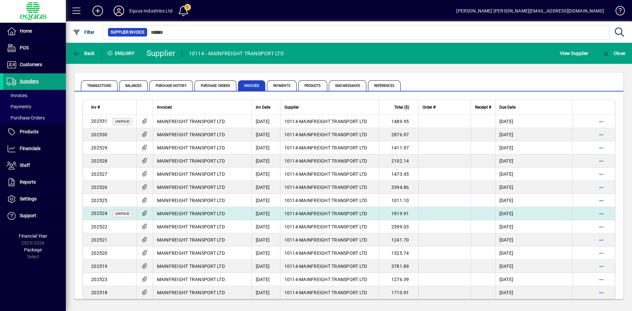
click at [122, 212] on span "Unpaid" at bounding box center [122, 214] width 14 height 4
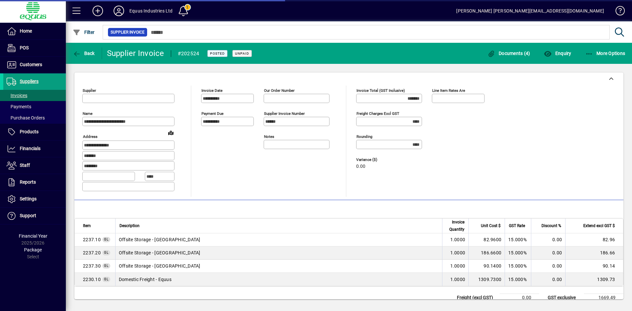
type input "**********"
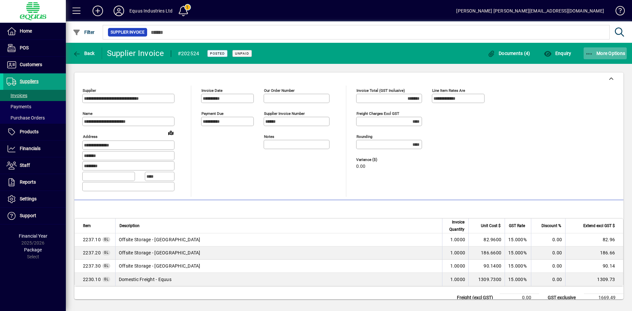
click at [608, 54] on span "More Options" at bounding box center [605, 53] width 40 height 5
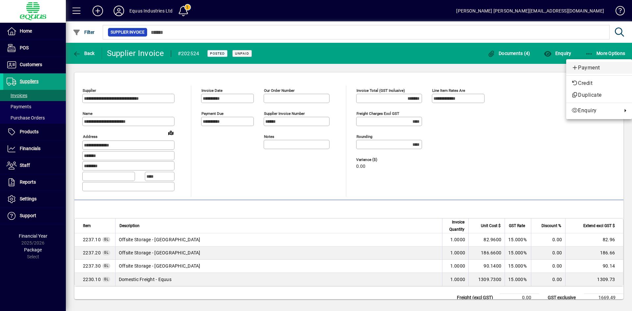
click at [589, 67] on span "Payment" at bounding box center [598, 68] width 55 height 8
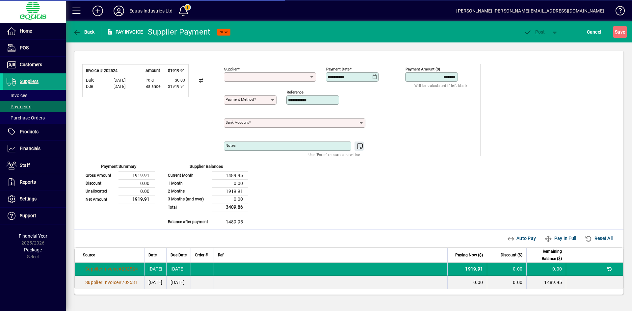
type input "**********"
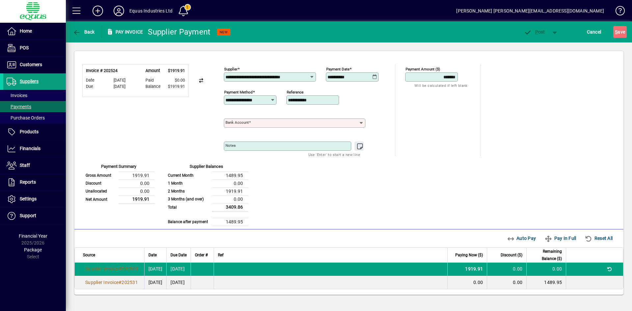
drag, startPoint x: 361, startPoint y: 77, endPoint x: 293, endPoint y: 69, distance: 68.6
click at [297, 71] on div "**********" at bounding box center [306, 75] width 165 height 23
type input "**********"
drag, startPoint x: 325, startPoint y: 121, endPoint x: 326, endPoint y: 125, distance: 3.6
click at [325, 122] on input "Bank Account" at bounding box center [291, 122] width 133 height 5
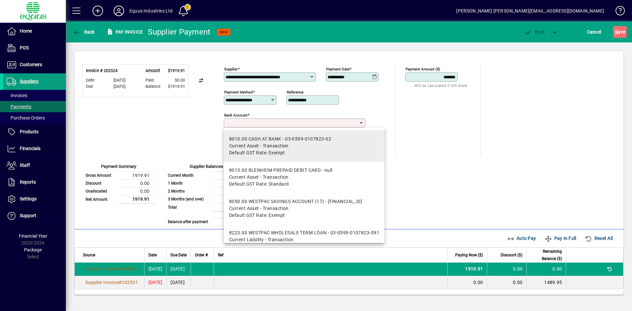
click at [325, 139] on div "8010.00 CASH AT BANK - 03-0599-0107823-02" at bounding box center [280, 139] width 102 height 7
type input "**********"
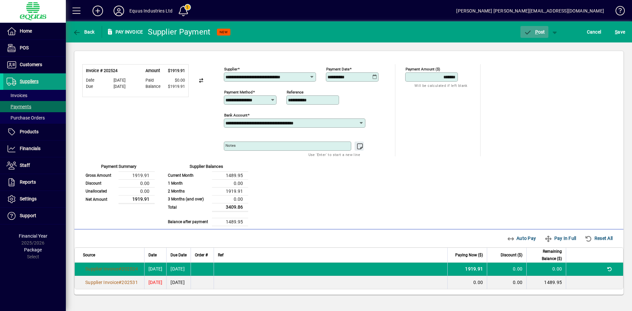
click at [542, 31] on span "P ost" at bounding box center [534, 31] width 21 height 5
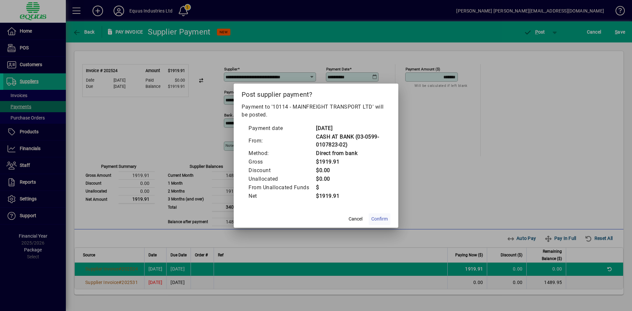
click at [384, 216] on span "Confirm" at bounding box center [379, 219] width 16 height 7
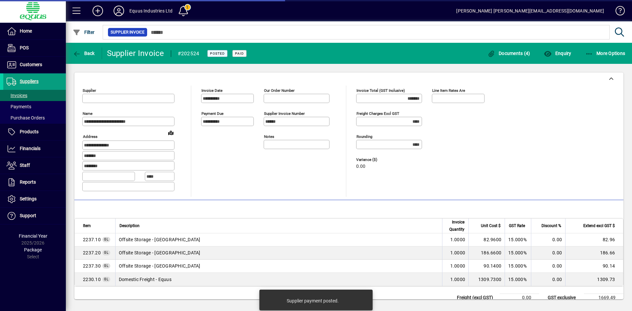
type input "**********"
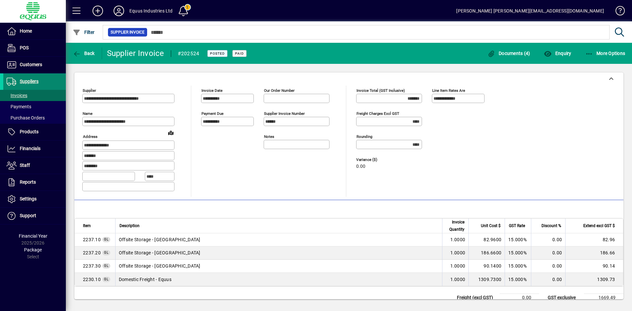
click at [26, 81] on span "Suppliers" at bounding box center [29, 81] width 19 height 5
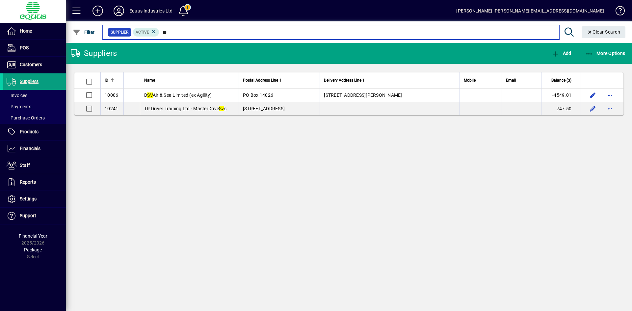
type input "*"
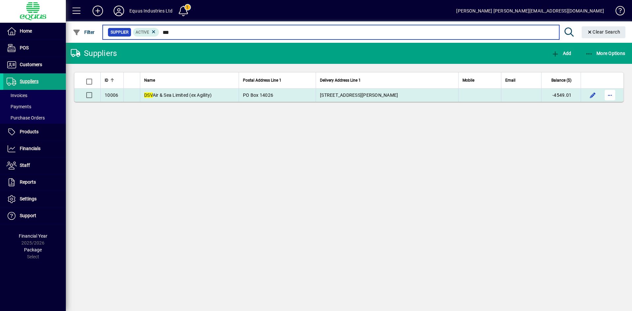
type input "***"
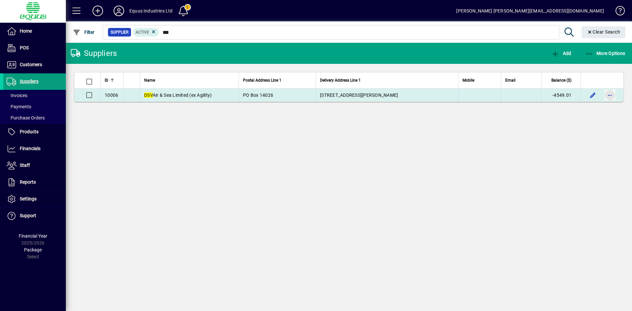
click at [606, 94] on span "button" at bounding box center [610, 95] width 16 height 16
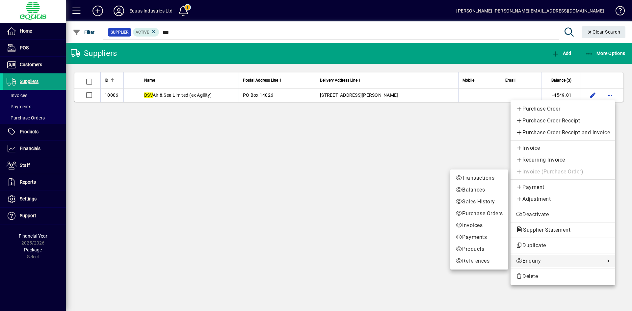
click at [532, 259] on span "Enquiry" at bounding box center [559, 261] width 86 height 8
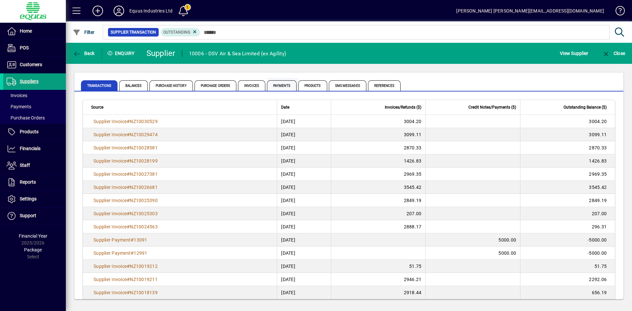
drag, startPoint x: 270, startPoint y: 87, endPoint x: 276, endPoint y: 87, distance: 5.9
click at [271, 87] on span "Payments" at bounding box center [282, 85] width 30 height 11
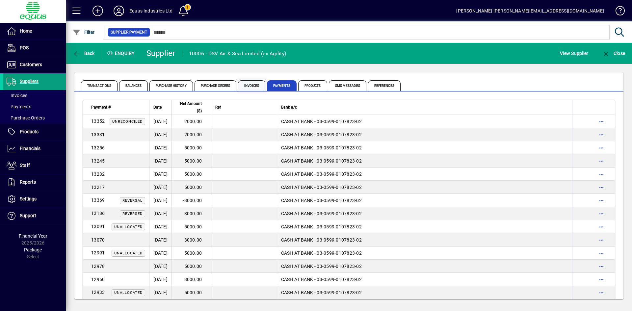
click at [253, 87] on span "Invoices" at bounding box center [251, 85] width 27 height 11
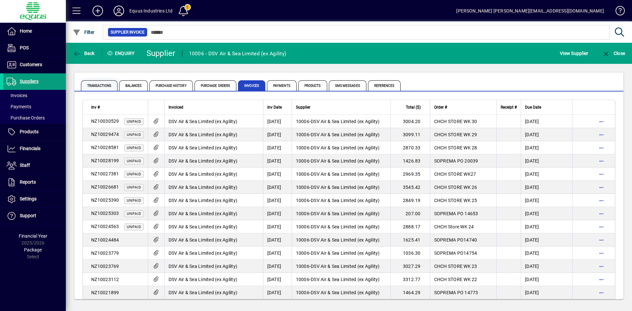
click at [92, 85] on span "Transactions" at bounding box center [99, 85] width 37 height 11
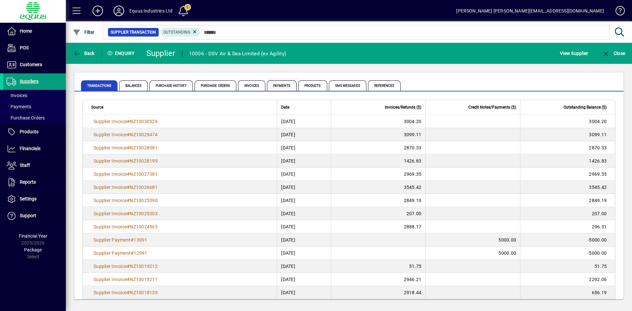
click at [281, 86] on span "Payments" at bounding box center [282, 85] width 30 height 11
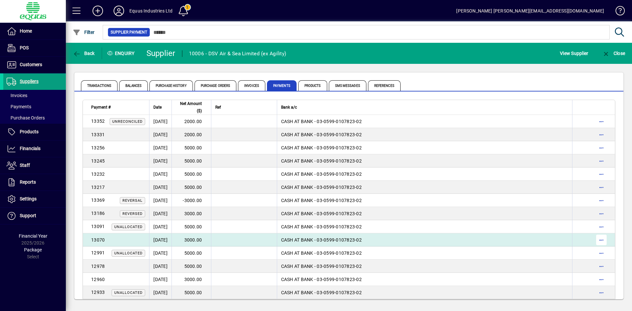
click at [601, 242] on span "button" at bounding box center [601, 240] width 16 height 16
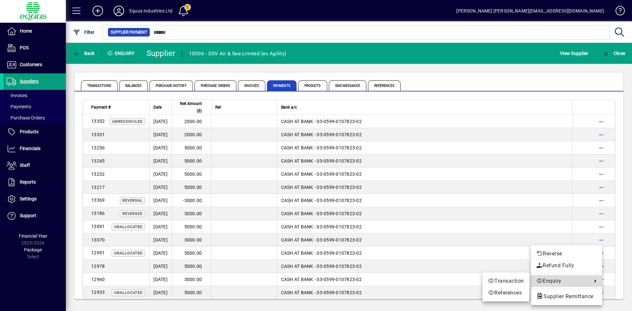
click at [557, 282] on span "Enquiry" at bounding box center [562, 281] width 53 height 8
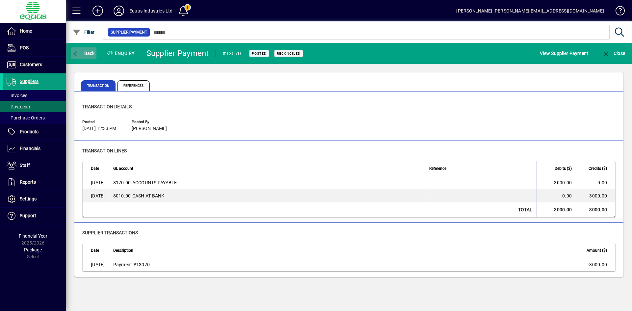
click at [88, 55] on span "Back" at bounding box center [84, 53] width 22 height 5
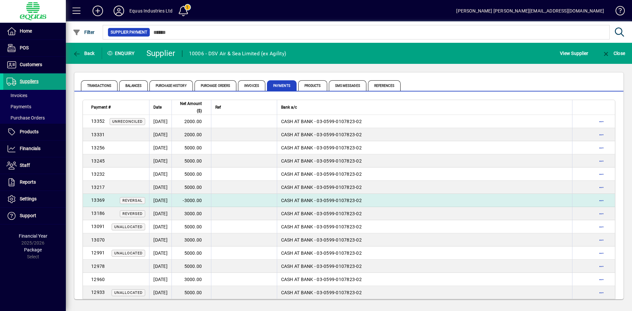
click at [120, 201] on span "Reversal" at bounding box center [132, 200] width 25 height 7
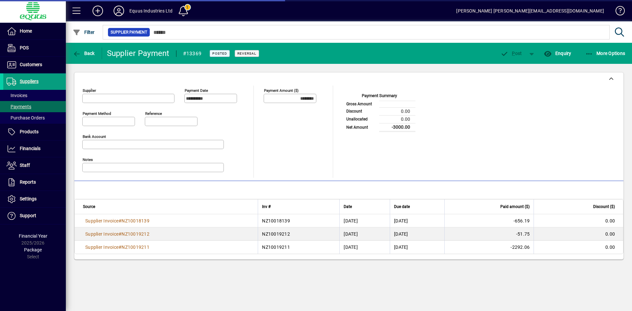
type input "**********"
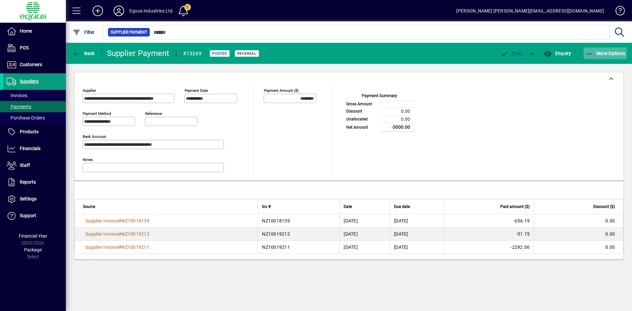
click at [607, 54] on span "More Options" at bounding box center [605, 53] width 40 height 5
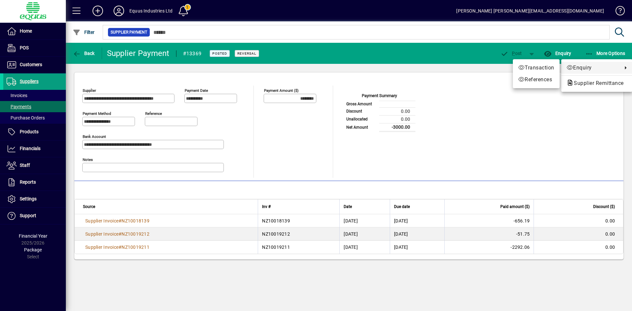
click at [603, 67] on span "Enquiry" at bounding box center [592, 68] width 53 height 8
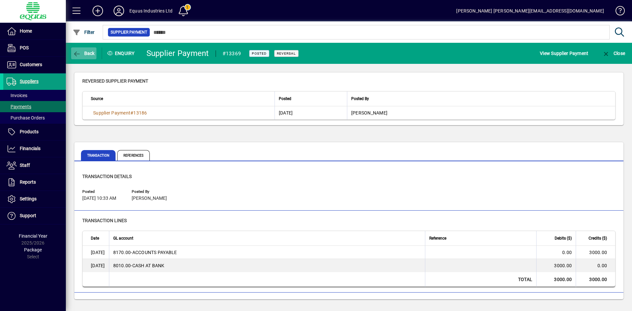
click at [85, 52] on span "Back" at bounding box center [84, 53] width 22 height 5
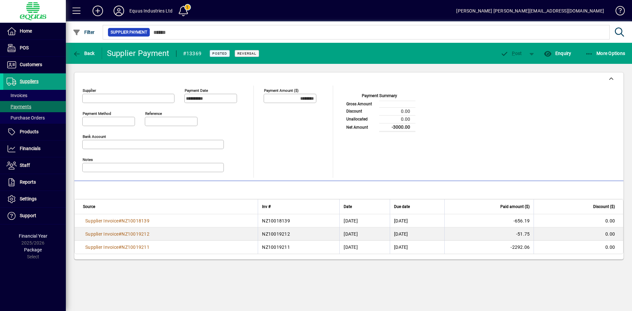
type input "**********"
click at [85, 52] on span "Back" at bounding box center [84, 53] width 22 height 5
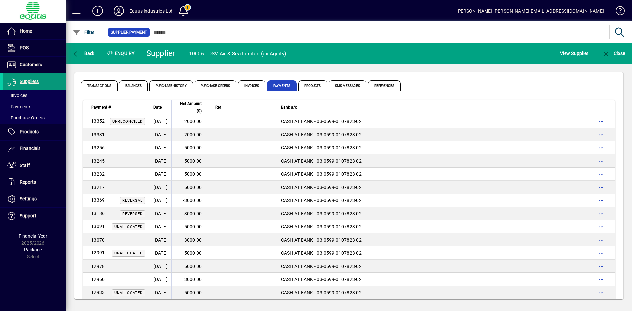
click at [29, 81] on span "Suppliers" at bounding box center [29, 81] width 19 height 5
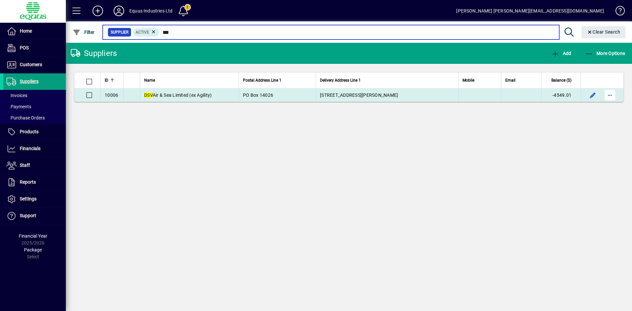
type input "***"
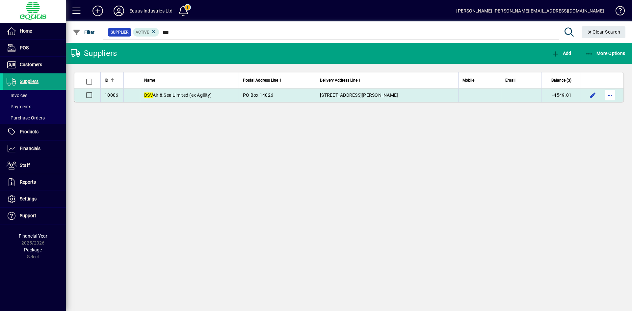
click at [609, 93] on span "button" at bounding box center [610, 95] width 16 height 16
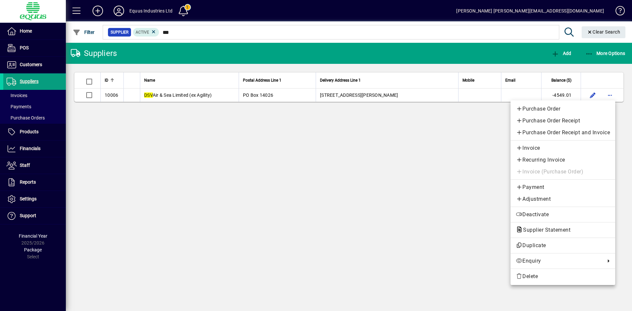
click at [532, 186] on span "Payment" at bounding box center [563, 187] width 94 height 8
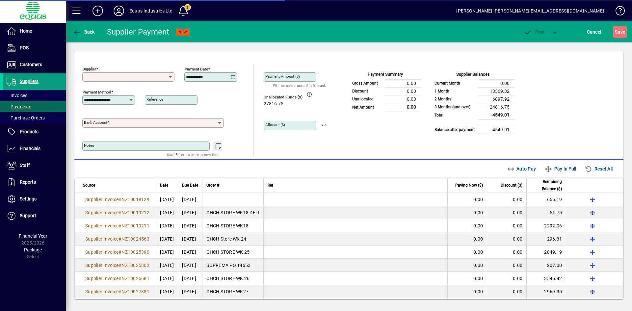
type input "**********"
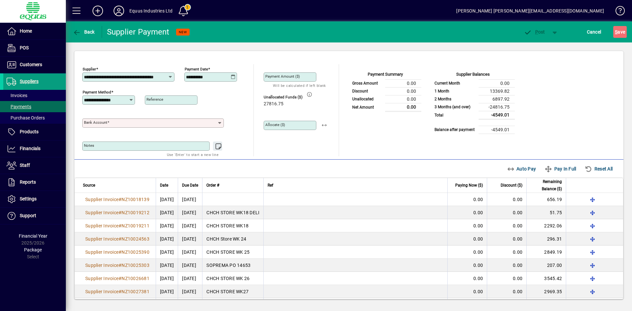
drag, startPoint x: 220, startPoint y: 76, endPoint x: 121, endPoint y: 59, distance: 100.1
click at [121, 59] on div "**********" at bounding box center [348, 107] width 533 height 99
type input "**********"
click at [214, 123] on input "Bank Account" at bounding box center [150, 122] width 133 height 5
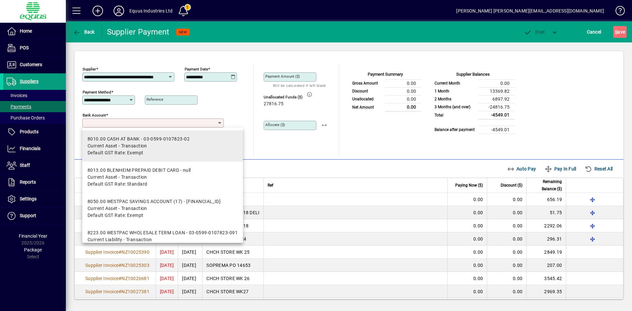
click at [175, 143] on span "Current Asset - Transaction" at bounding box center [139, 145] width 102 height 7
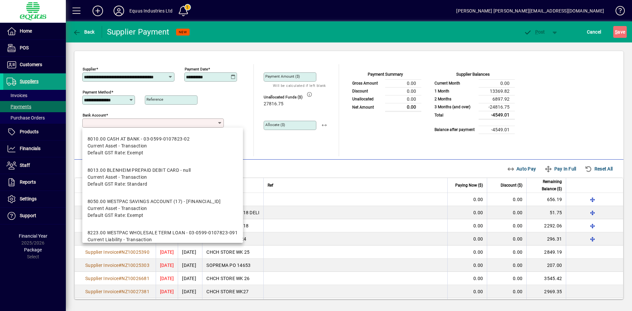
type input "**********"
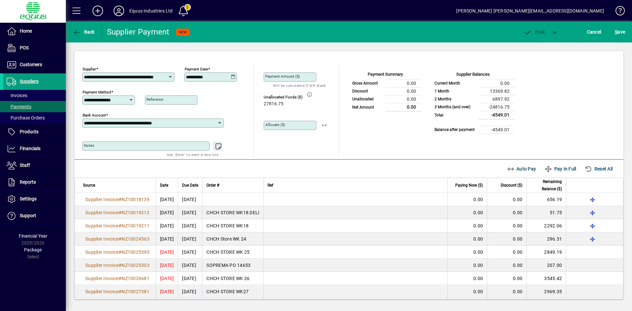
click at [269, 77] on mat-label "Payment Amount ($)" at bounding box center [282, 76] width 35 height 5
click at [269, 77] on input "Payment Amount ($)" at bounding box center [290, 76] width 51 height 5
type input "*******"
click at [325, 125] on span "button" at bounding box center [324, 125] width 16 height 16
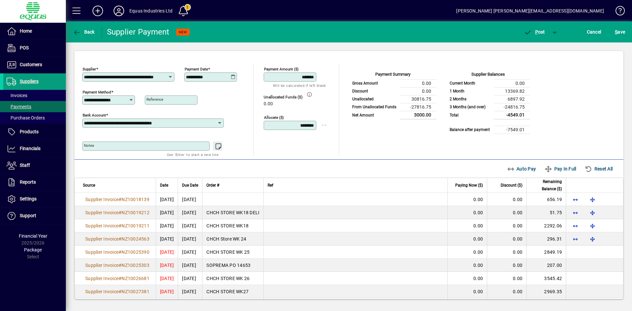
drag, startPoint x: 291, startPoint y: 123, endPoint x: 391, endPoint y: 130, distance: 99.9
click at [391, 130] on div "**********" at bounding box center [348, 110] width 533 height 92
type input "*"
type input "*******"
click at [521, 166] on span "Auto Pay" at bounding box center [521, 169] width 29 height 11
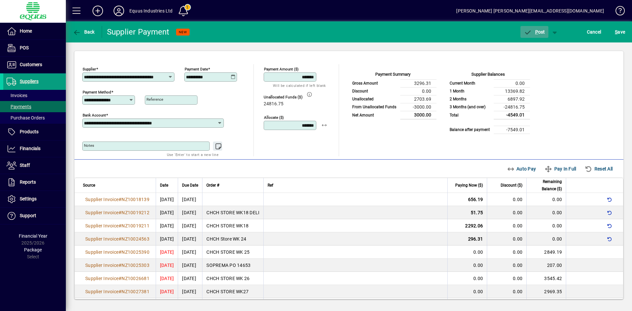
click at [540, 30] on span "P ost" at bounding box center [534, 31] width 21 height 5
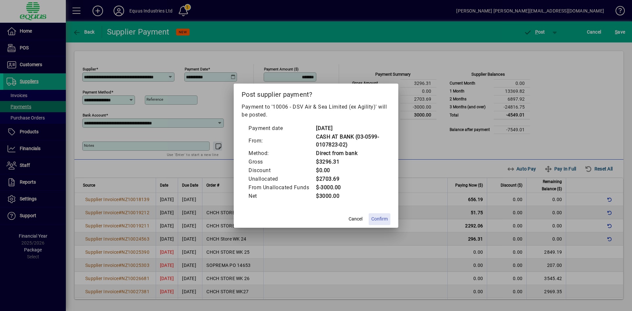
click at [382, 217] on span "Confirm" at bounding box center [379, 219] width 16 height 7
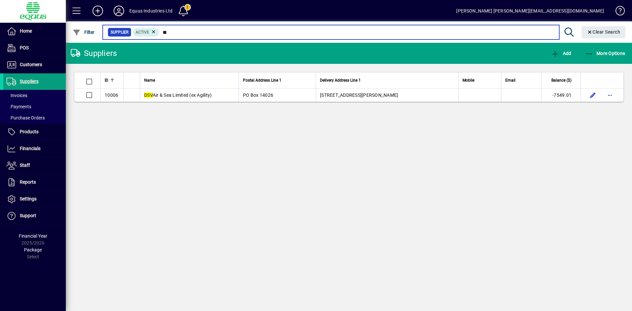
type input "*"
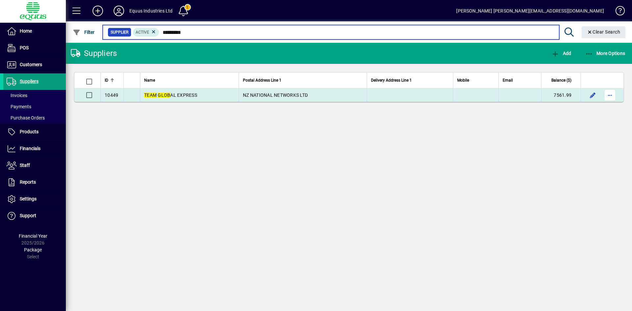
type input "*********"
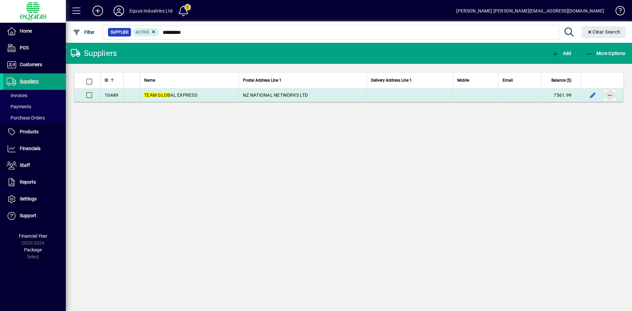
click at [611, 93] on span "button" at bounding box center [610, 95] width 16 height 16
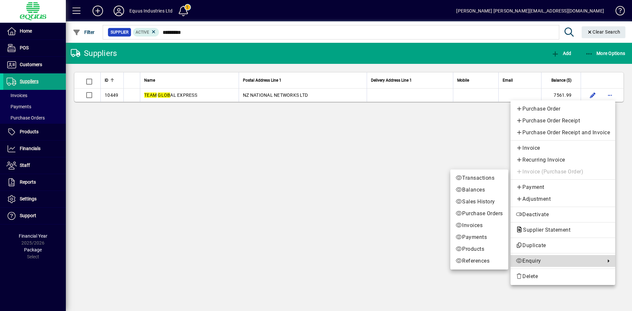
click at [527, 263] on span "Enquiry" at bounding box center [559, 261] width 86 height 8
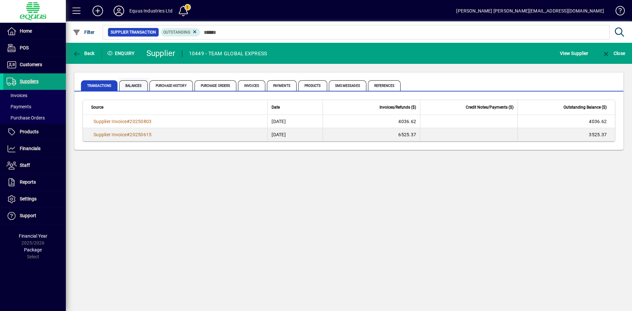
click at [127, 85] on span "Balances" at bounding box center [133, 85] width 29 height 11
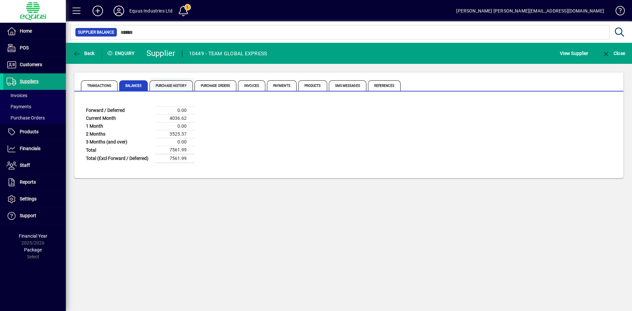
click at [178, 79] on span "Purchase History" at bounding box center [171, 86] width 45 height 16
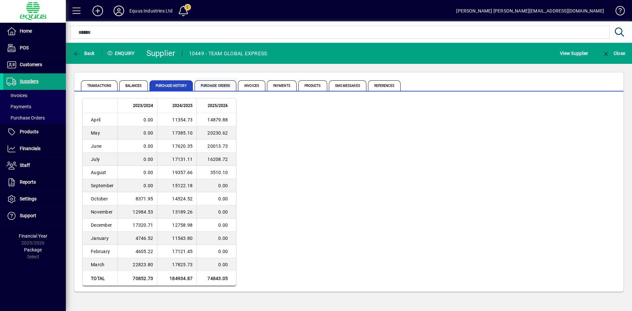
click at [205, 90] on span "Purchase Orders" at bounding box center [215, 85] width 42 height 11
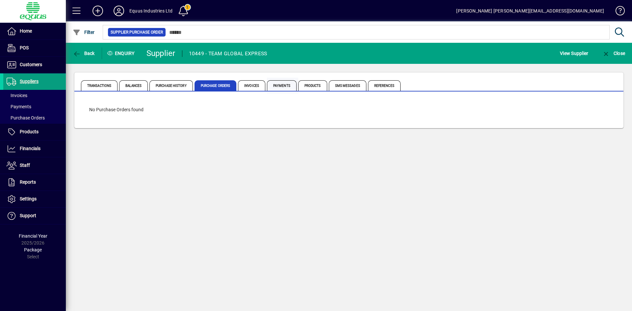
click at [291, 85] on span "Payments" at bounding box center [282, 85] width 30 height 11
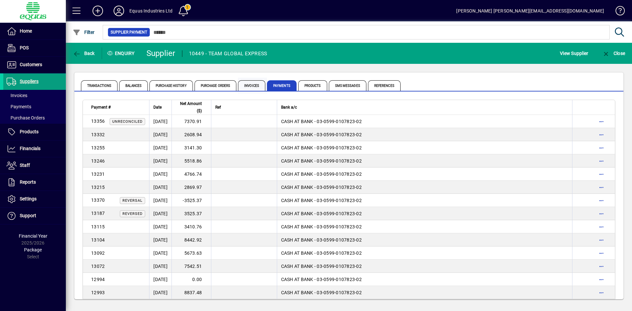
click at [258, 81] on span "Invoices" at bounding box center [251, 85] width 27 height 11
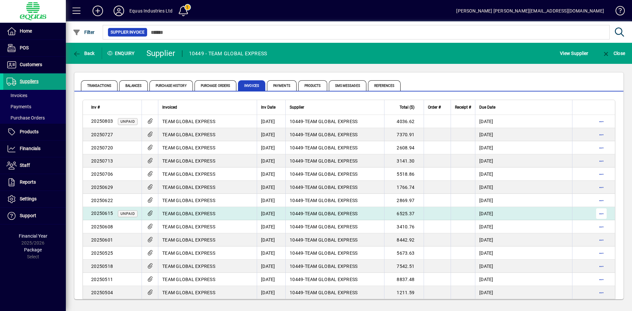
click at [596, 214] on span "button" at bounding box center [601, 214] width 16 height 16
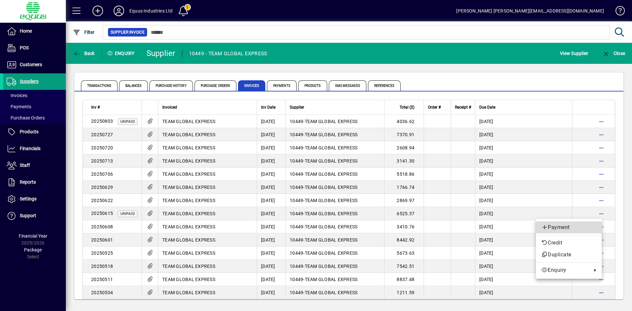
click at [567, 227] on span "Payment" at bounding box center [568, 227] width 55 height 8
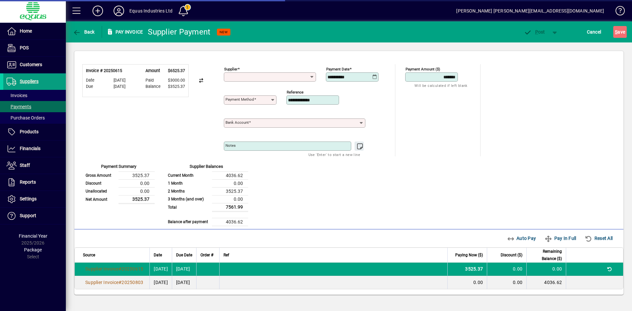
type input "**********"
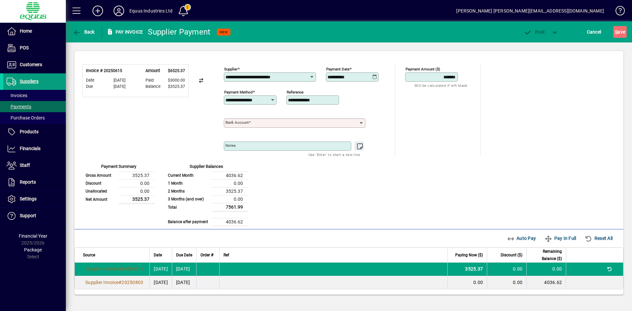
drag, startPoint x: 359, startPoint y: 74, endPoint x: 297, endPoint y: 73, distance: 61.9
click at [297, 73] on div "**********" at bounding box center [306, 75] width 165 height 23
click at [407, 112] on div "Unallocated Funds ($) 0.00 Allocate ($)" at bounding box center [439, 113] width 68 height 43
drag, startPoint x: 358, startPoint y: 77, endPoint x: 303, endPoint y: 78, distance: 55.0
click at [303, 78] on div "**********" at bounding box center [306, 75] width 165 height 23
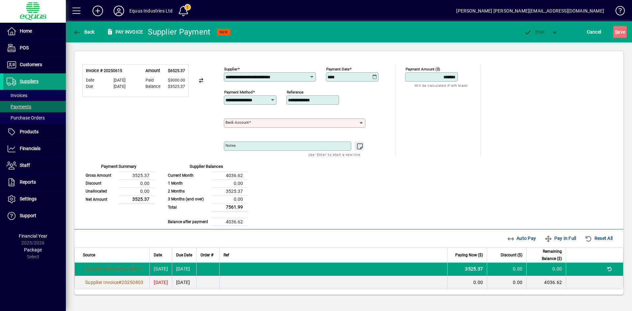
type input "**********"
click at [360, 122] on icon at bounding box center [361, 122] width 6 height 5
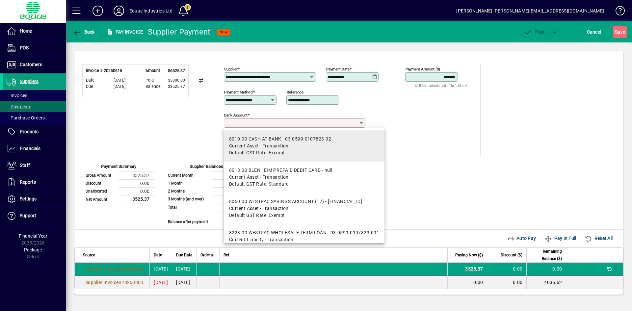
click at [325, 142] on div "8010.00 CASH AT BANK - 03-0599-0107823-02" at bounding box center [280, 139] width 102 height 7
type input "**********"
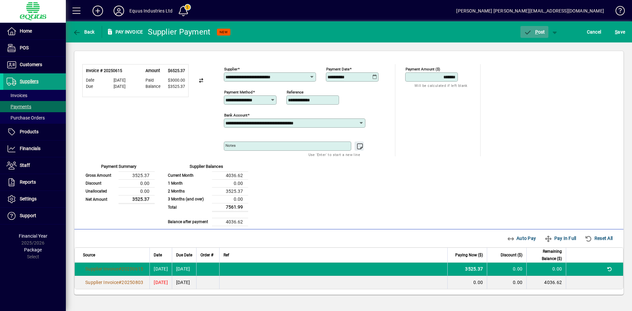
click at [541, 29] on span "P ost" at bounding box center [534, 31] width 21 height 5
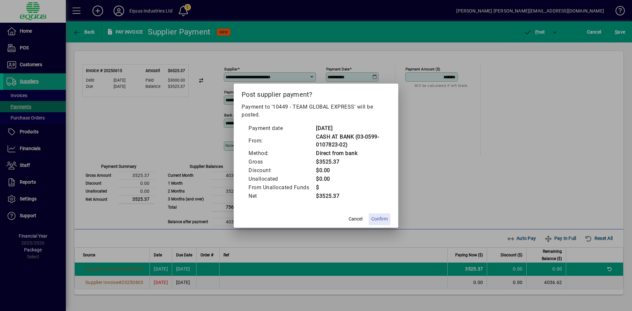
click at [384, 219] on span "Confirm" at bounding box center [379, 219] width 16 height 7
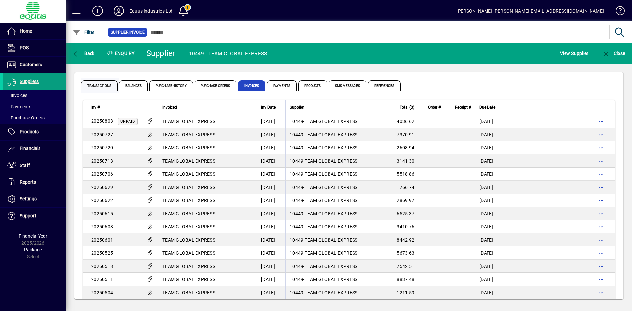
click at [97, 85] on span "Transactions" at bounding box center [99, 85] width 37 height 11
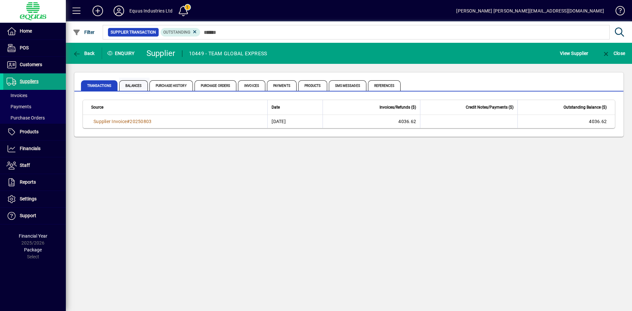
click at [136, 87] on span "Balances" at bounding box center [133, 85] width 29 height 11
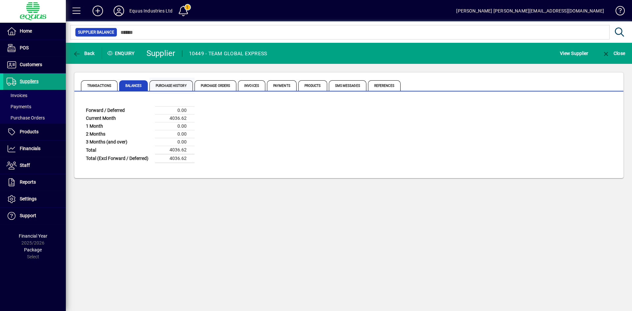
click at [166, 88] on span "Purchase History" at bounding box center [170, 85] width 43 height 11
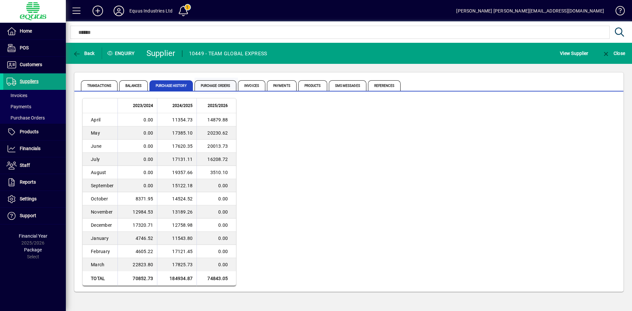
click at [218, 86] on span "Purchase Orders" at bounding box center [215, 85] width 42 height 11
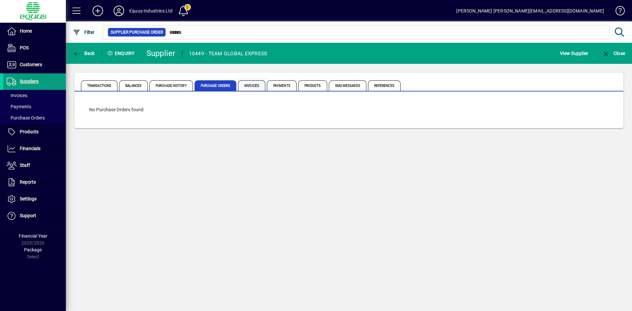
click at [252, 86] on span "Invoices" at bounding box center [251, 85] width 27 height 11
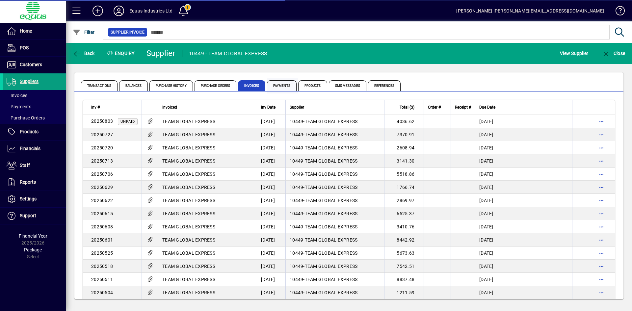
click at [282, 84] on span "Payments" at bounding box center [282, 85] width 30 height 11
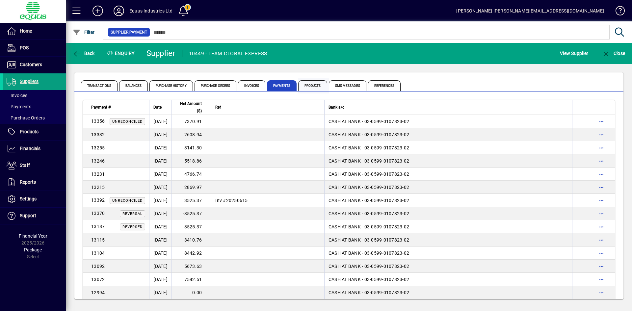
click at [314, 86] on span "Products" at bounding box center [312, 85] width 29 height 11
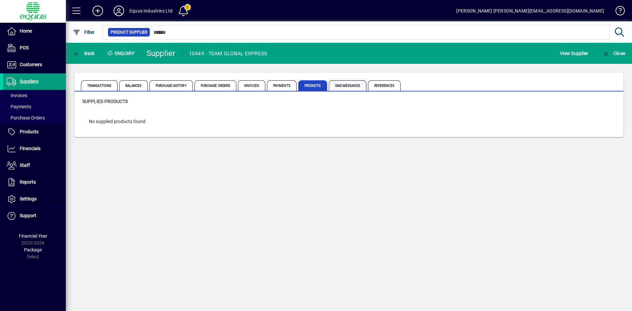
click at [339, 85] on span "SMS Messages" at bounding box center [348, 85] width 38 height 11
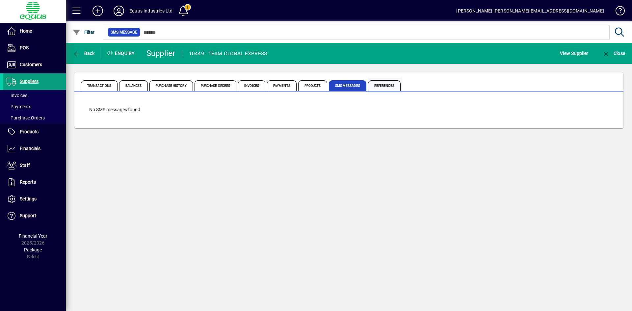
click at [371, 89] on span "References" at bounding box center [384, 85] width 33 height 11
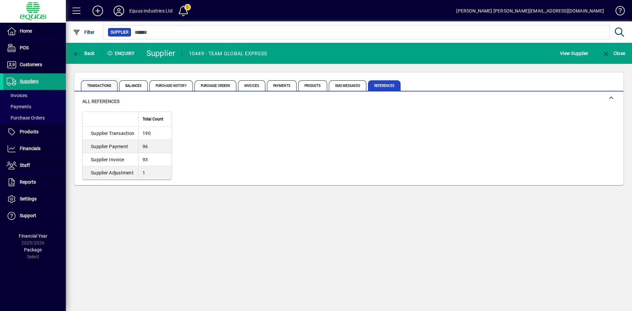
click at [92, 88] on span "Transactions" at bounding box center [99, 85] width 37 height 11
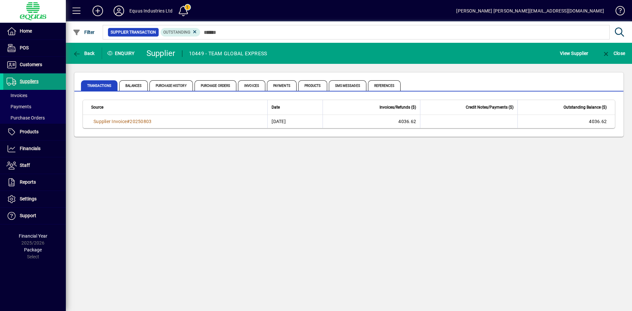
click at [31, 79] on span "Suppliers" at bounding box center [29, 81] width 19 height 5
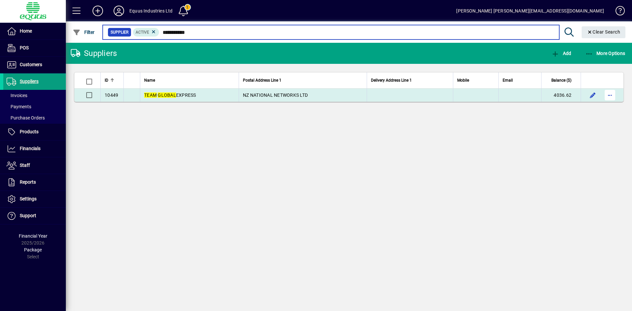
type input "**********"
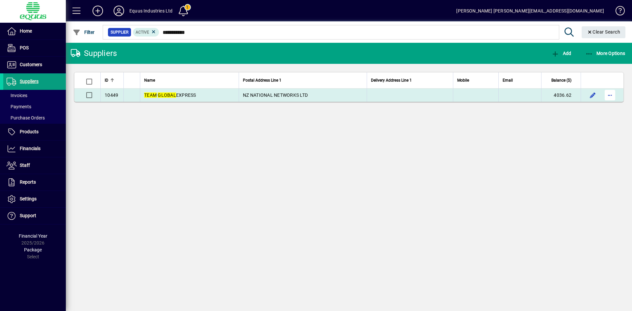
click at [612, 96] on span "button" at bounding box center [610, 95] width 16 height 16
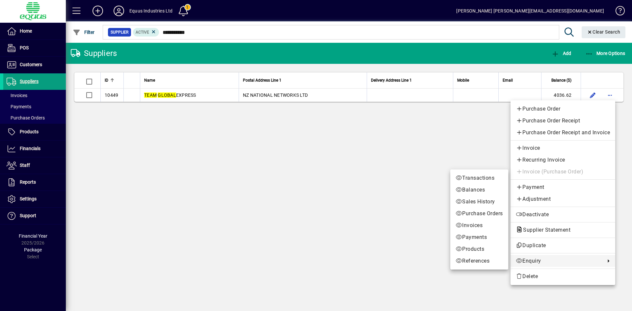
click at [543, 260] on span "Enquiry" at bounding box center [559, 261] width 86 height 8
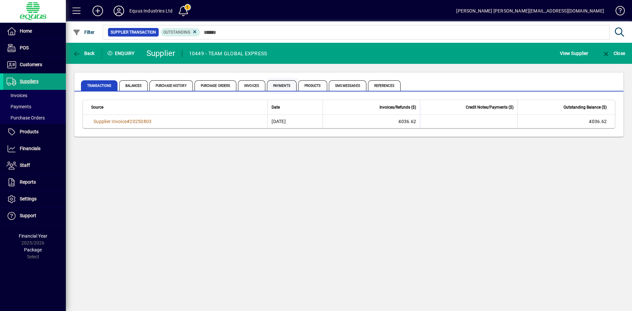
click at [279, 81] on span "Payments" at bounding box center [282, 85] width 30 height 11
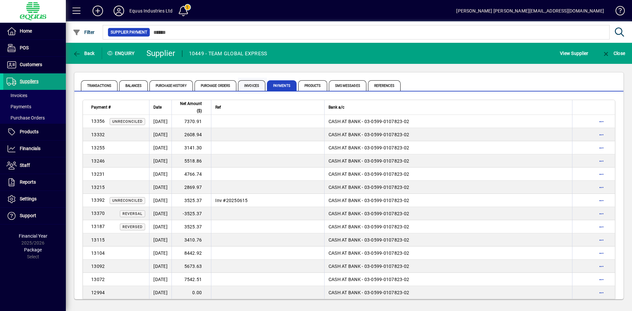
click at [254, 86] on span "Invoices" at bounding box center [251, 85] width 27 height 11
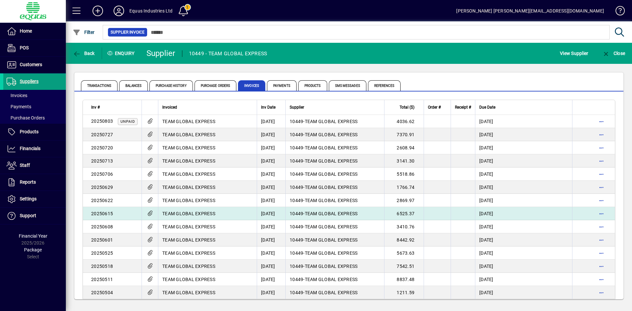
click at [193, 213] on span "TEAM GLOBAL EXPRESS" at bounding box center [188, 213] width 53 height 5
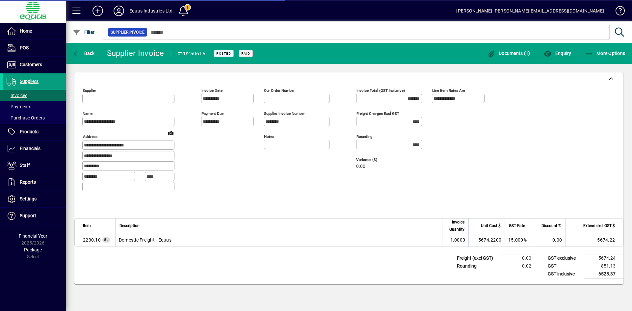
type input "**********"
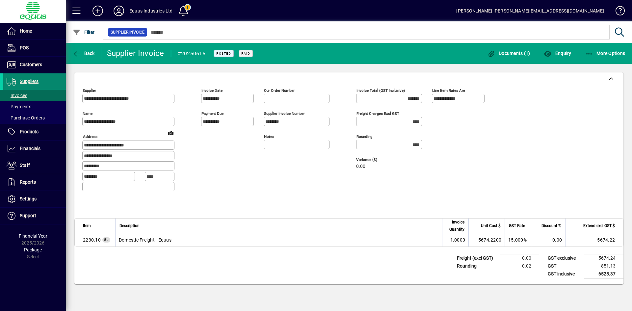
click at [34, 81] on span "Suppliers" at bounding box center [29, 81] width 19 height 5
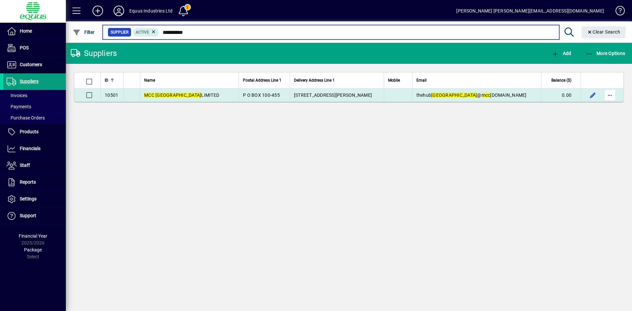
type input "**********"
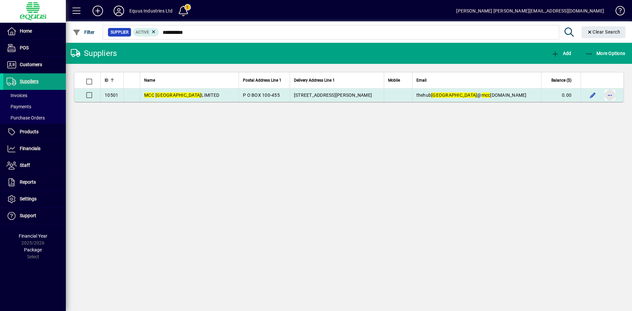
click at [602, 94] on span "button" at bounding box center [610, 95] width 16 height 16
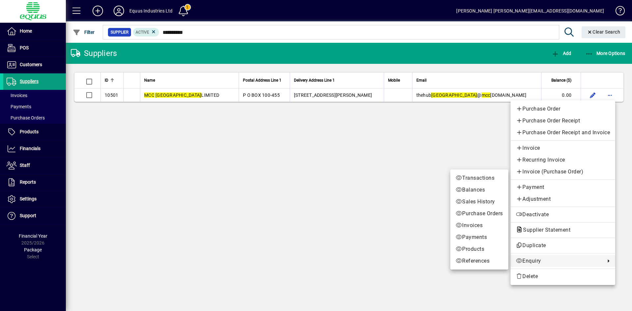
click at [543, 259] on span "Enquiry" at bounding box center [559, 261] width 86 height 8
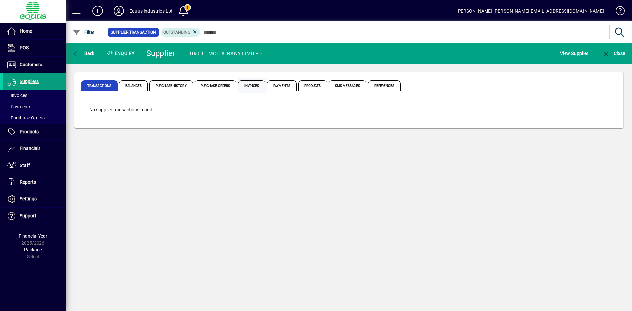
click at [252, 86] on span "Invoices" at bounding box center [251, 85] width 27 height 11
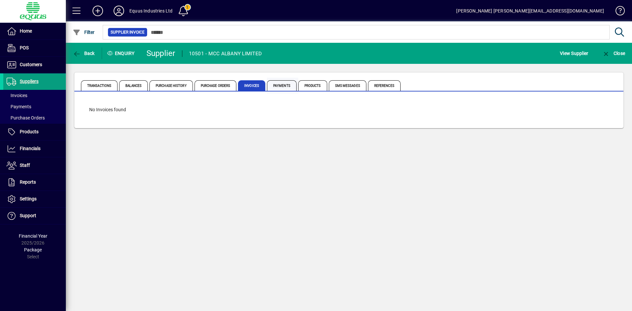
click at [278, 85] on span "Payments" at bounding box center [282, 85] width 30 height 11
click at [110, 85] on span "Transactions" at bounding box center [99, 85] width 37 height 11
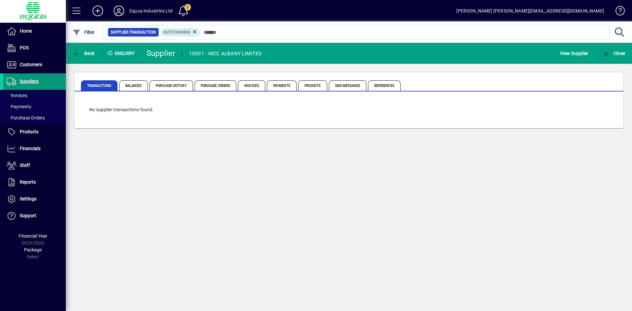
drag, startPoint x: 34, startPoint y: 81, endPoint x: 53, endPoint y: 75, distance: 19.6
click at [34, 81] on span "Suppliers" at bounding box center [29, 81] width 19 height 5
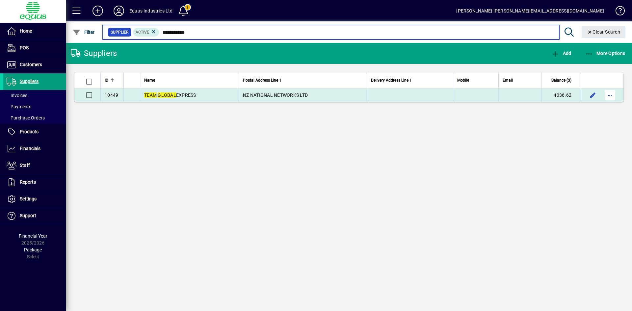
type input "**********"
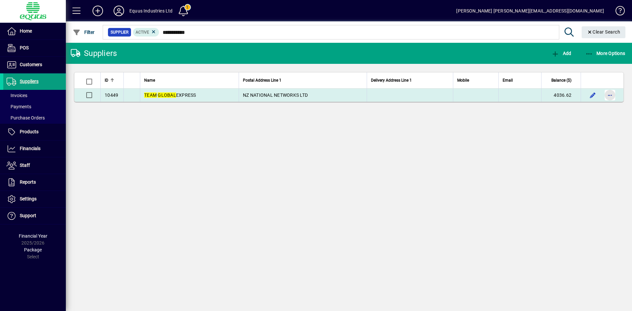
click at [606, 92] on span "button" at bounding box center [610, 95] width 16 height 16
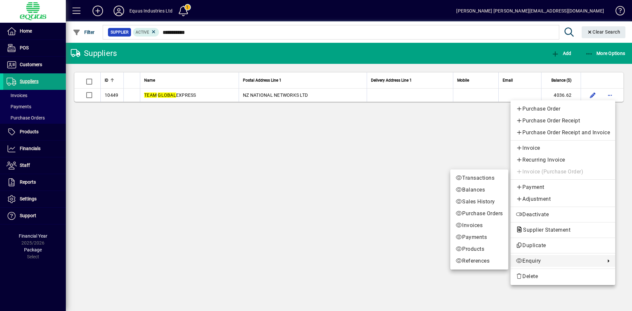
click at [520, 258] on span "Enquiry" at bounding box center [559, 261] width 86 height 8
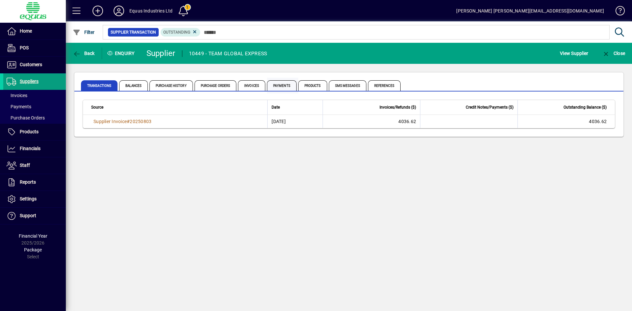
click at [285, 82] on span "Payments" at bounding box center [282, 85] width 30 height 11
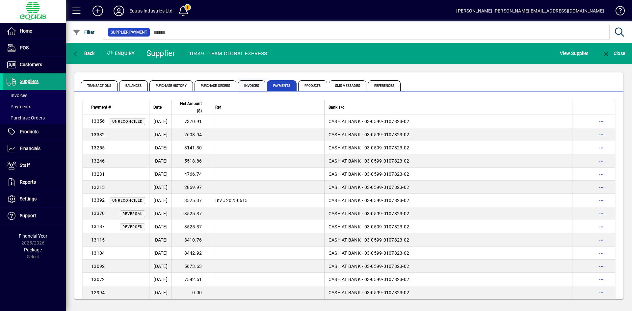
click at [249, 87] on span "Invoices" at bounding box center [251, 85] width 27 height 11
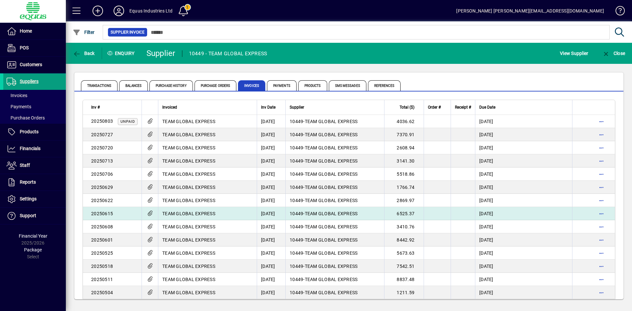
click at [215, 212] on td "TEAM GLOBAL EXPRESS" at bounding box center [207, 213] width 99 height 13
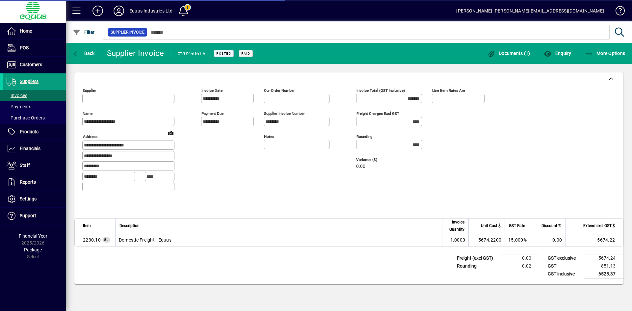
type input "**********"
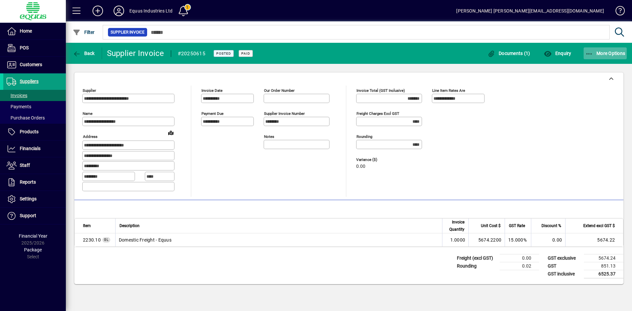
click at [609, 51] on span "More Options" at bounding box center [605, 53] width 40 height 5
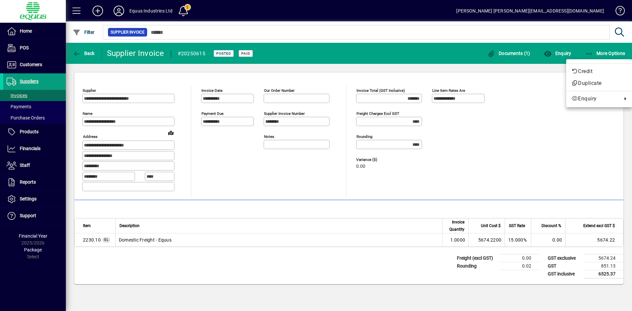
click at [91, 49] on div at bounding box center [316, 155] width 632 height 311
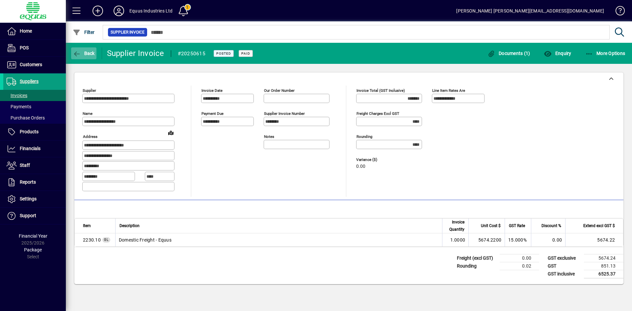
click at [89, 51] on span "Back" at bounding box center [84, 53] width 22 height 5
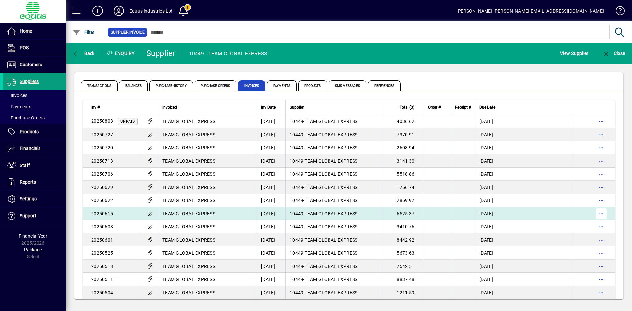
click at [599, 212] on span "button" at bounding box center [601, 214] width 16 height 16
click at [599, 212] on div at bounding box center [316, 155] width 632 height 311
click at [511, 215] on td "20/07/2025" at bounding box center [523, 213] width 97 height 13
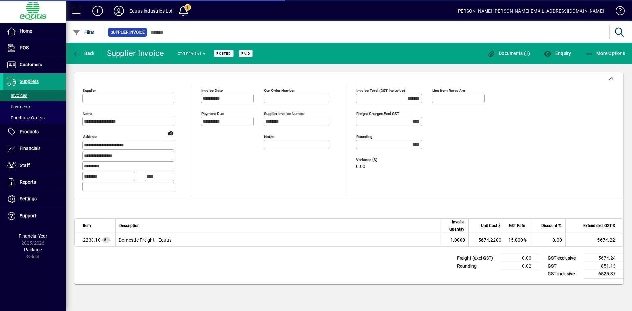
type input "**********"
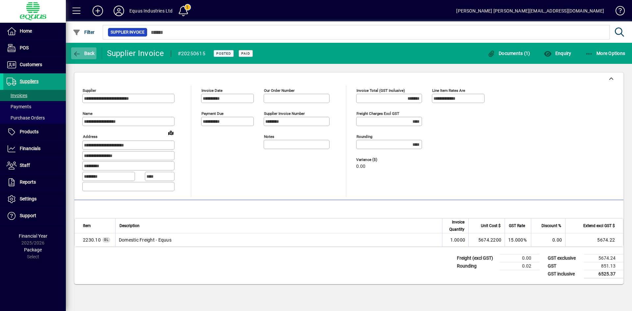
click at [76, 52] on icon "button" at bounding box center [77, 54] width 8 height 7
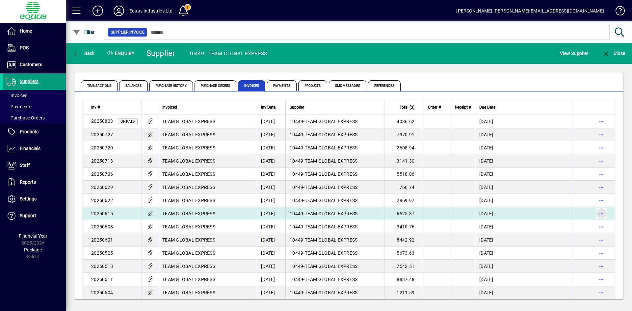
click at [596, 212] on span "button" at bounding box center [601, 214] width 16 height 16
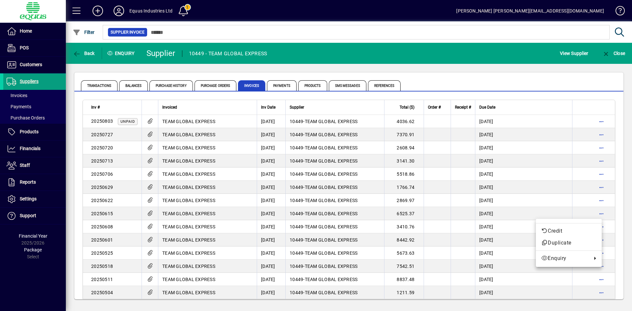
click at [570, 220] on div "Credit Duplicate Enquiry" at bounding box center [569, 243] width 66 height 48
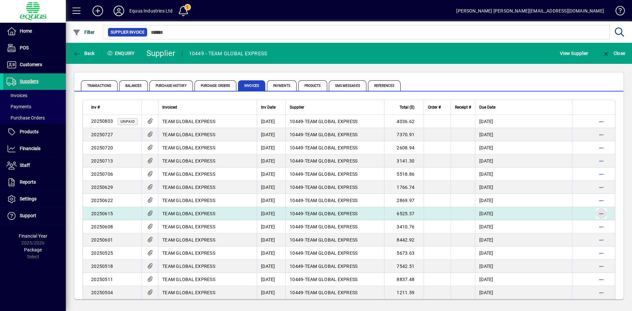
click at [601, 210] on span "button" at bounding box center [601, 214] width 16 height 16
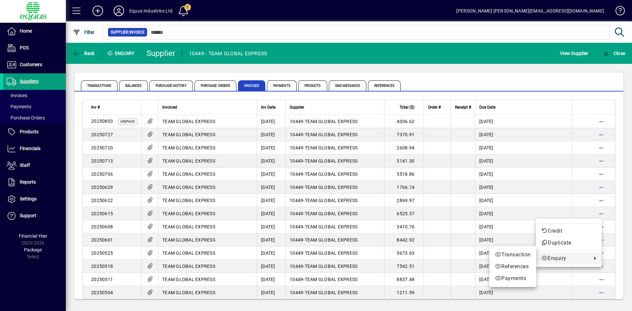
click at [561, 259] on span "Enquiry" at bounding box center [564, 258] width 47 height 8
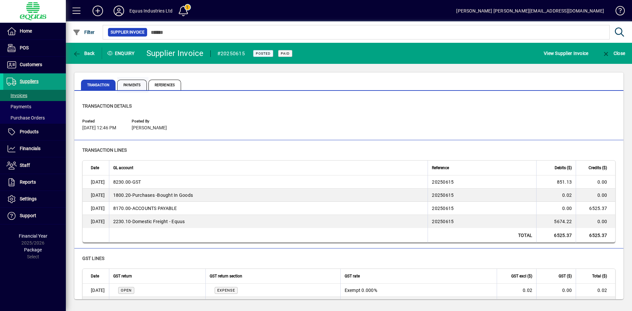
click at [138, 83] on span "Payments" at bounding box center [132, 85] width 30 height 11
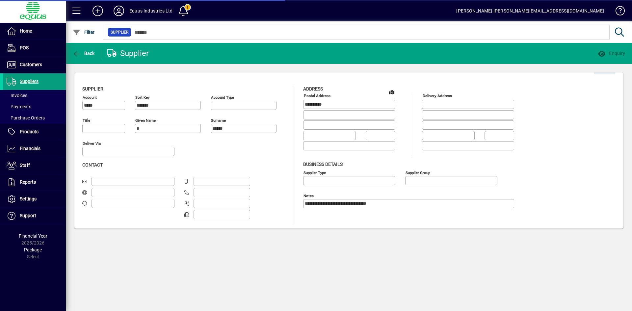
type input "**********"
type input "****"
type input "**********"
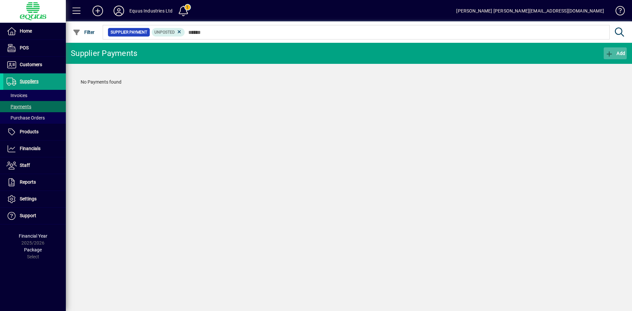
click at [620, 50] on span "button" at bounding box center [614, 53] width 23 height 16
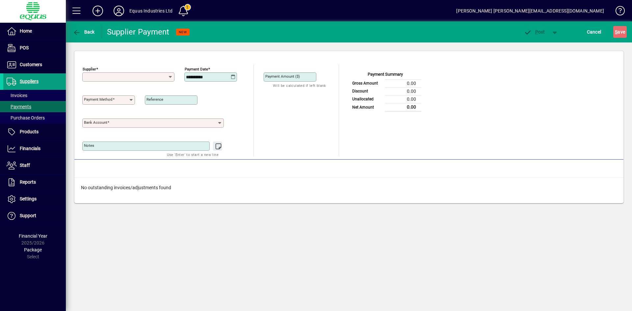
type input "**********"
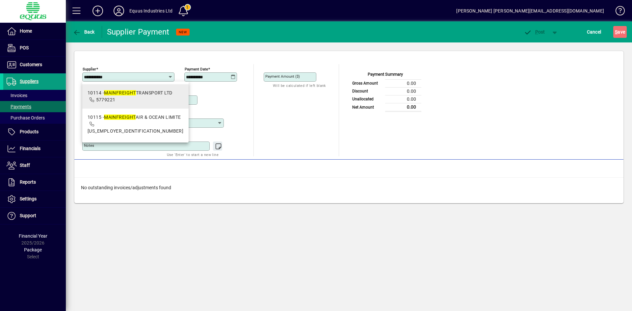
click at [112, 92] on em "MAINFREIGHT" at bounding box center [120, 92] width 32 height 5
type input "**********"
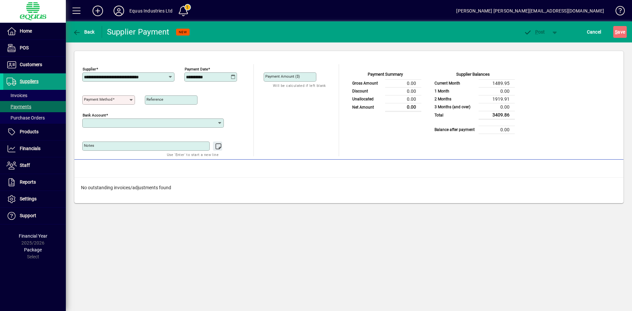
type input "**********"
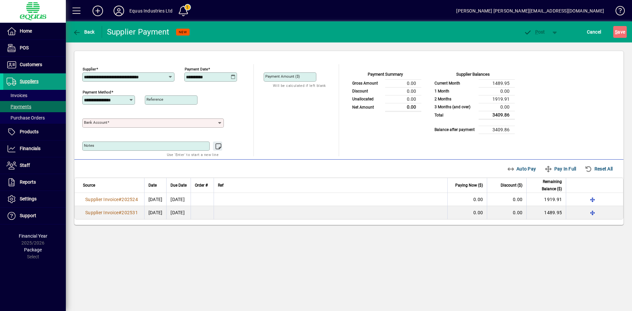
scroll to position [0, 0]
type input "**********"
click at [193, 121] on input "Bank Account" at bounding box center [150, 122] width 133 height 5
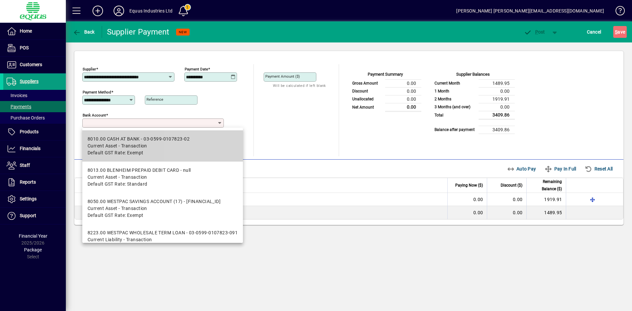
click at [195, 141] on mat-option "8010.00 CASH AT BANK - 03-0599-0107823-02 Current Asset - Transaction Default G…" at bounding box center [162, 145] width 161 height 31
type input "**********"
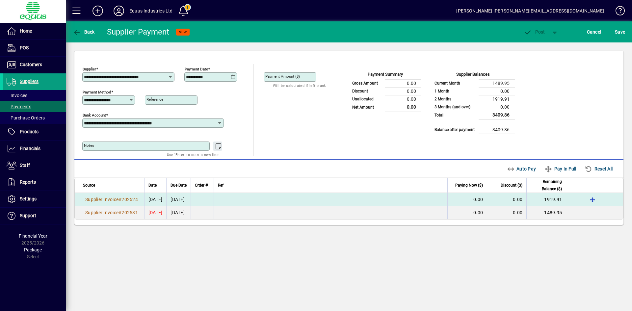
click at [551, 199] on span "1919.91" at bounding box center [553, 199] width 18 height 5
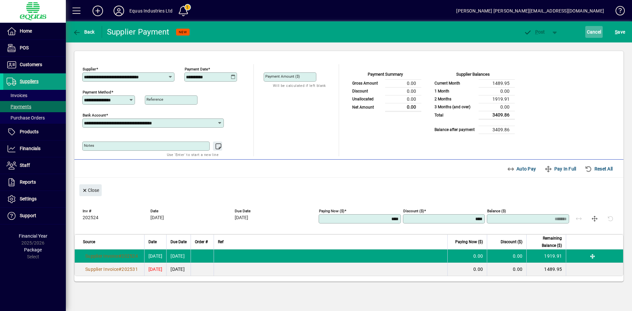
click at [589, 31] on span "Cancel" at bounding box center [594, 32] width 14 height 11
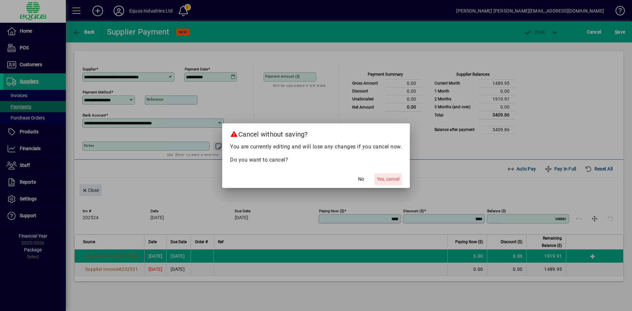
click at [382, 182] on span "Yes, cancel" at bounding box center [388, 179] width 22 height 7
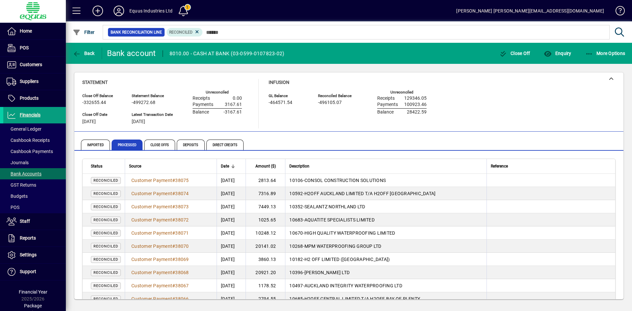
scroll to position [380, 0]
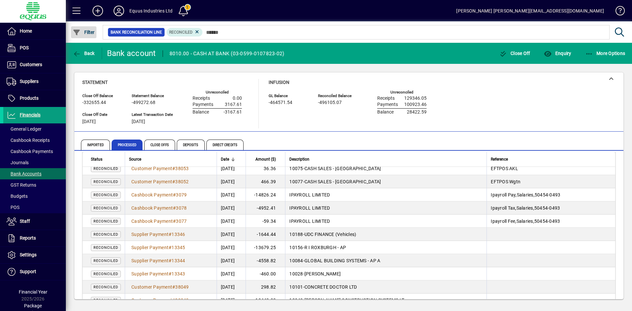
click at [85, 29] on span "button" at bounding box center [83, 32] width 25 height 16
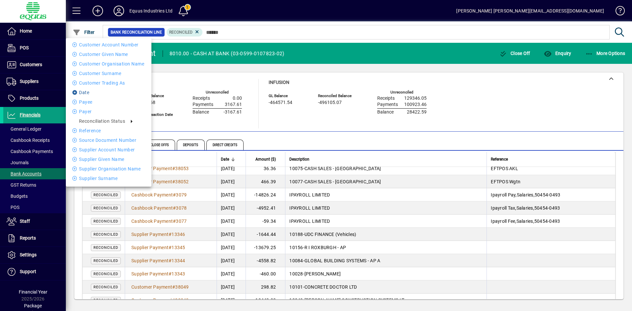
click at [86, 93] on li "Date" at bounding box center [109, 93] width 86 height 8
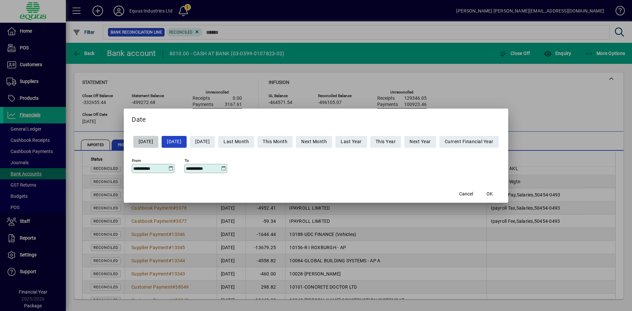
click at [168, 168] on icon at bounding box center [170, 168] width 5 height 5
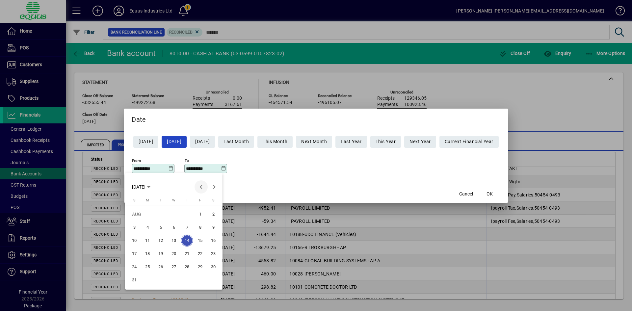
click at [199, 187] on span "Previous month" at bounding box center [200, 186] width 13 height 13
click at [146, 265] on span "23" at bounding box center [147, 267] width 12 height 12
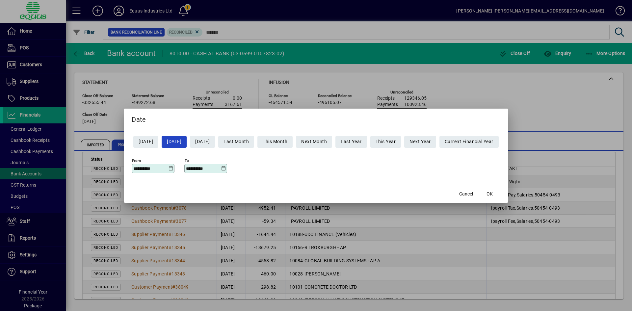
type input "**********"
click at [217, 165] on div "**********" at bounding box center [205, 168] width 43 height 9
click at [221, 168] on icon at bounding box center [223, 168] width 5 height 5
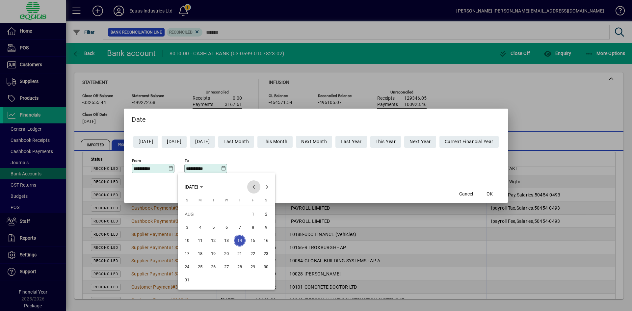
click at [256, 187] on span "Previous month" at bounding box center [253, 186] width 13 height 13
click at [202, 265] on span "23" at bounding box center [200, 267] width 12 height 12
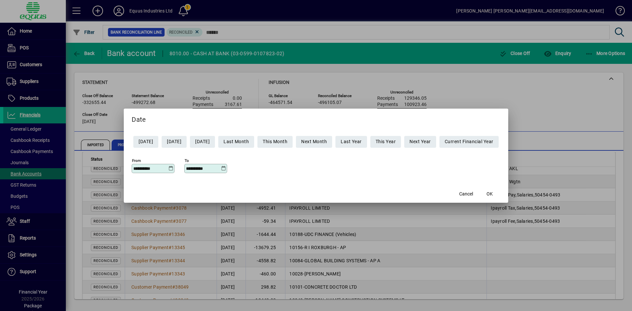
type input "**********"
click at [493, 190] on span "button" at bounding box center [489, 194] width 21 height 16
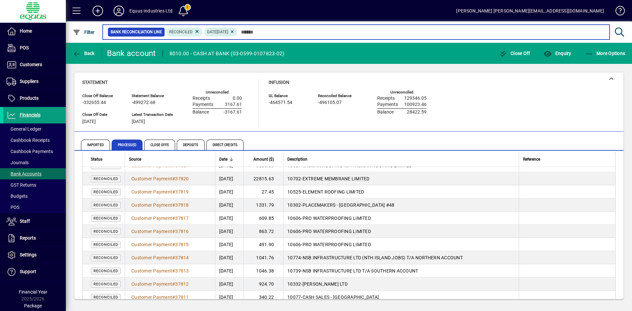
scroll to position [288, 0]
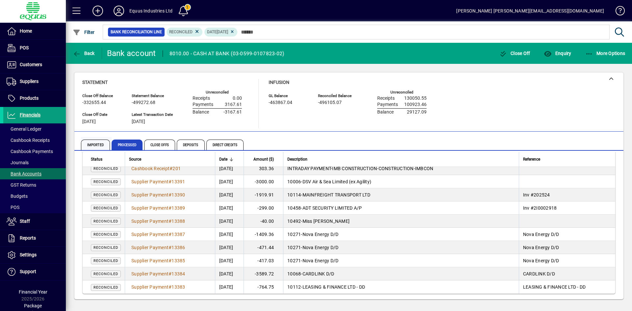
click at [97, 144] on span "Imported" at bounding box center [95, 145] width 29 height 11
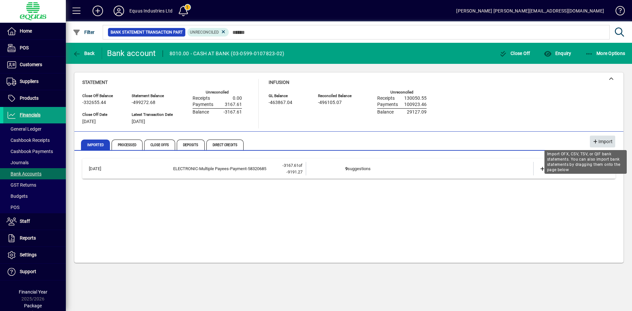
click at [599, 140] on span "Import" at bounding box center [602, 141] width 20 height 11
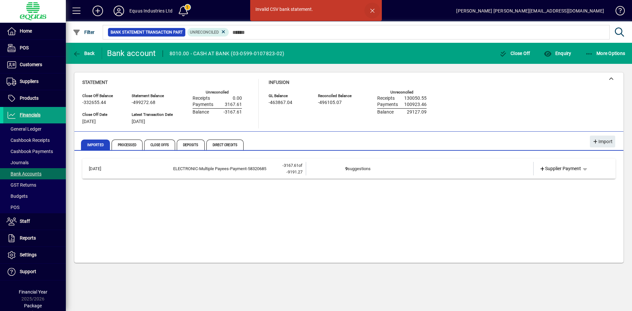
click at [374, 8] on span "button" at bounding box center [372, 11] width 16 height 16
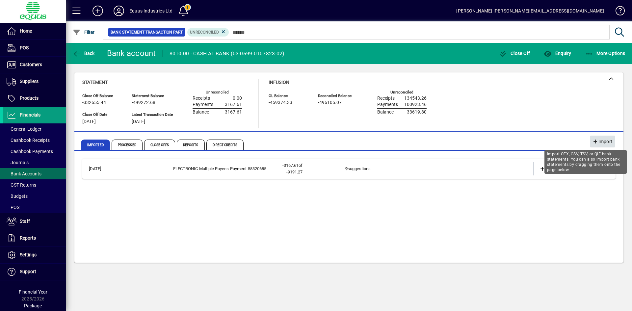
click at [600, 141] on span "Import" at bounding box center [602, 141] width 20 height 11
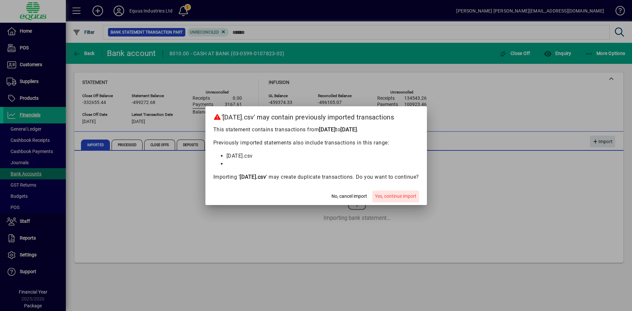
click at [408, 195] on span "Yes, continue import" at bounding box center [395, 196] width 41 height 7
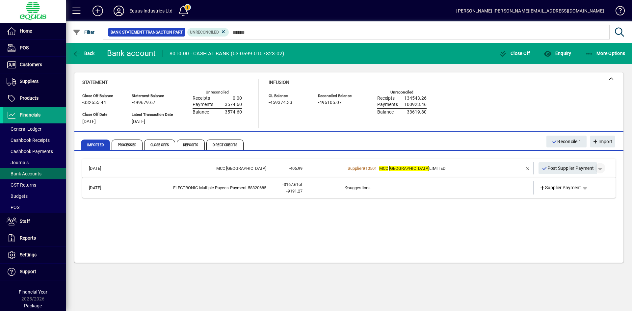
click at [603, 167] on span "button" at bounding box center [600, 168] width 16 height 16
click at [603, 167] on div at bounding box center [316, 155] width 632 height 311
click at [526, 167] on span "button" at bounding box center [528, 168] width 16 height 16
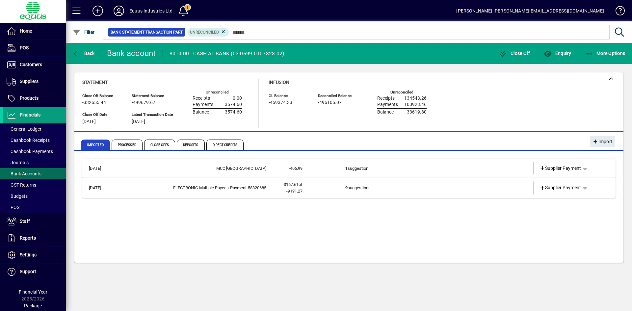
click at [432, 165] on td "1 suggestion" at bounding box center [420, 168] width 150 height 13
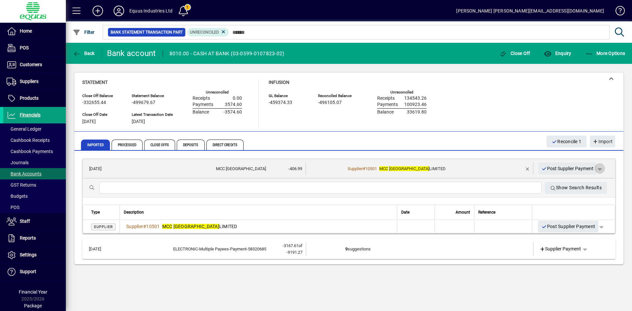
click at [600, 168] on span "button" at bounding box center [600, 169] width 16 height 16
click at [605, 167] on div at bounding box center [316, 155] width 632 height 311
click at [529, 167] on span "button" at bounding box center [528, 169] width 16 height 16
click at [587, 168] on span "button" at bounding box center [584, 169] width 16 height 16
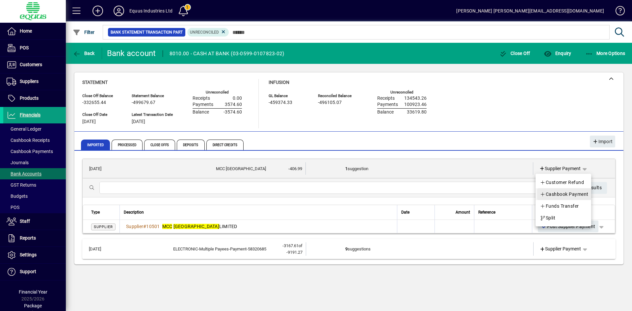
click at [579, 193] on span "Cashbook Payment" at bounding box center [564, 194] width 49 height 8
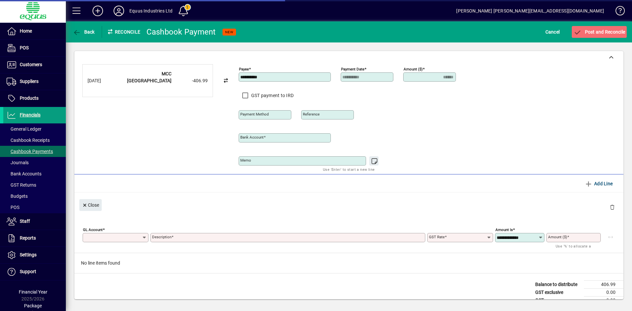
type input "**********"
type input "******"
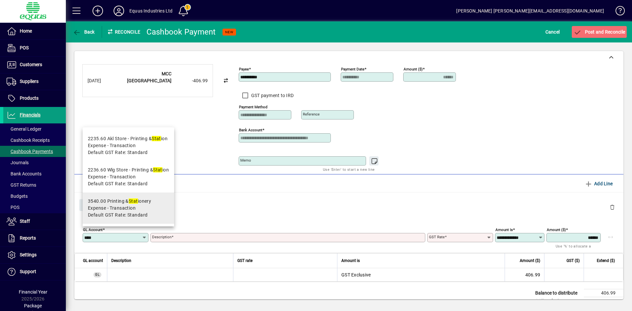
click at [111, 209] on span "Expense - Transaction" at bounding box center [112, 208] width 48 height 7
type input "*******"
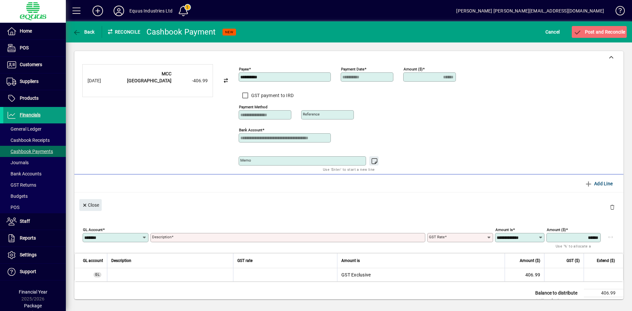
type input "**********"
type input "********"
type input "**********"
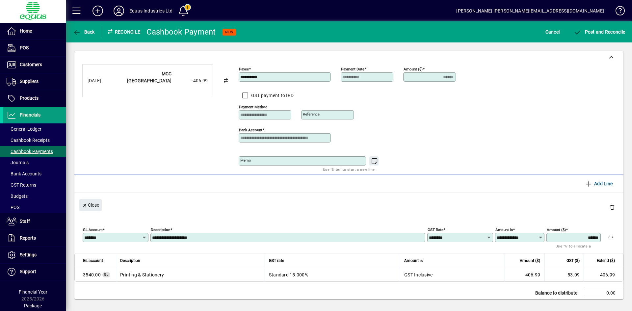
click at [245, 160] on textarea "Memo" at bounding box center [302, 160] width 125 height 5
type textarea "**********"
click at [600, 31] on span "Post and Reconcile" at bounding box center [599, 31] width 52 height 5
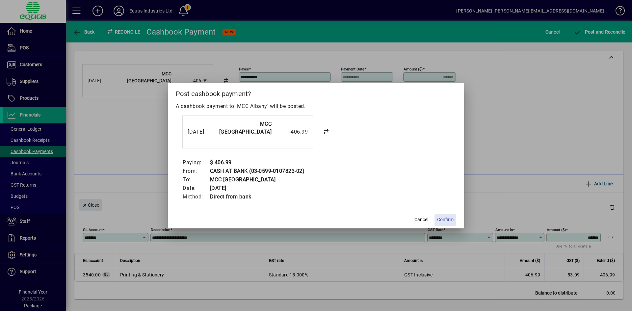
click at [448, 219] on span "Confirm" at bounding box center [445, 219] width 16 height 7
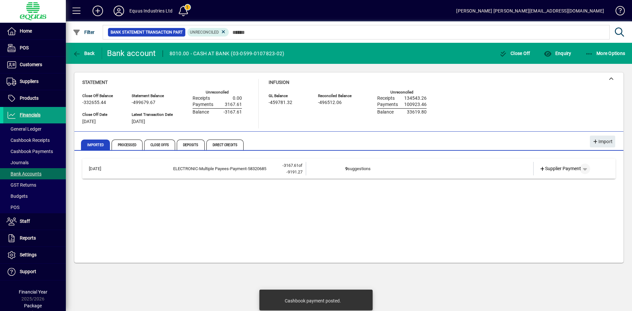
click at [586, 167] on span "button" at bounding box center [585, 169] width 16 height 16
drag, startPoint x: 552, startPoint y: 229, endPoint x: 487, endPoint y: 217, distance: 66.3
click at [552, 229] on span "Merge" at bounding box center [549, 230] width 19 height 8
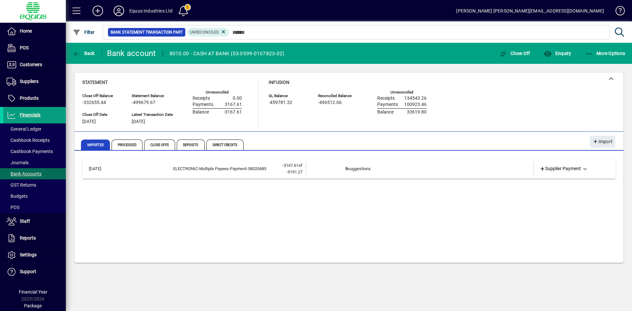
click at [271, 193] on div "[DATE] ELECTRONIC-Multiple Payees-Payment-58320685 -3167.61 of -9191.27 9 sugge…" at bounding box center [348, 208] width 533 height 99
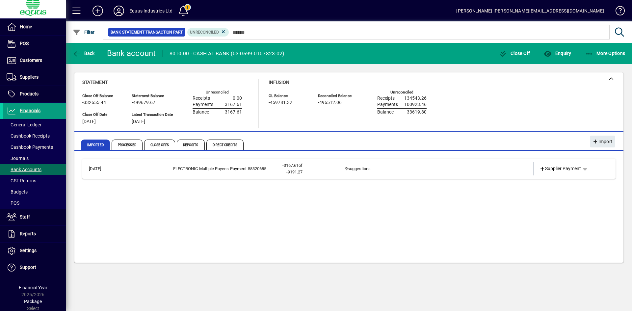
scroll to position [5, 0]
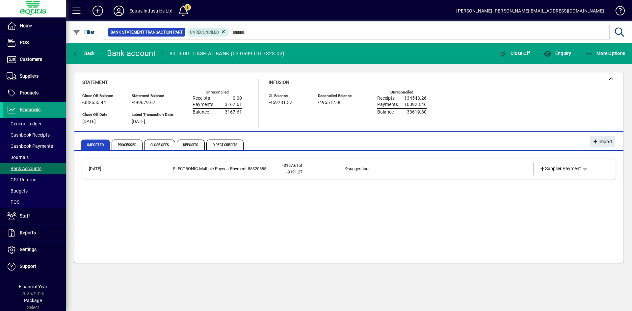
click at [425, 168] on td "9 suggestions" at bounding box center [420, 168] width 150 height 13
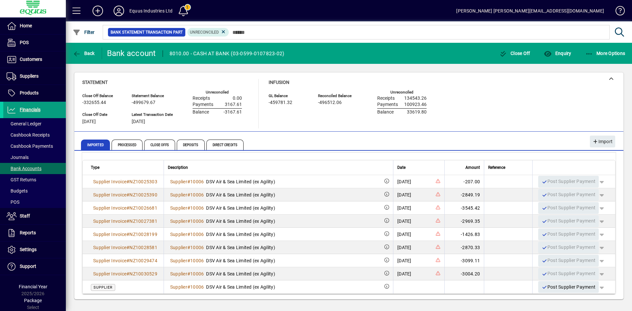
scroll to position [0, 0]
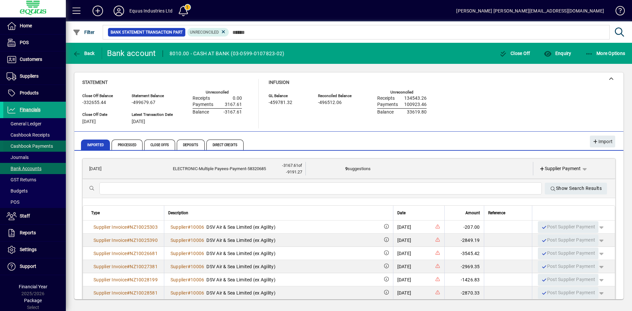
click at [47, 147] on span "Cashbook Payments" at bounding box center [30, 145] width 46 height 5
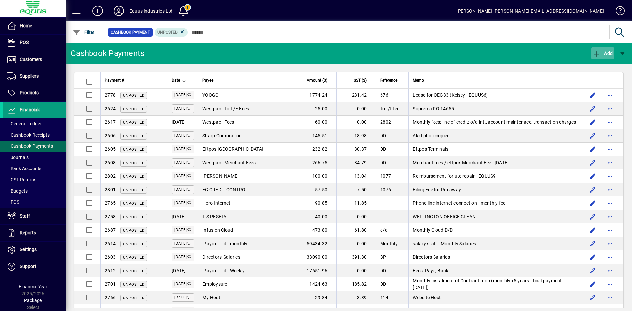
click at [599, 54] on icon "button" at bounding box center [597, 54] width 8 height 7
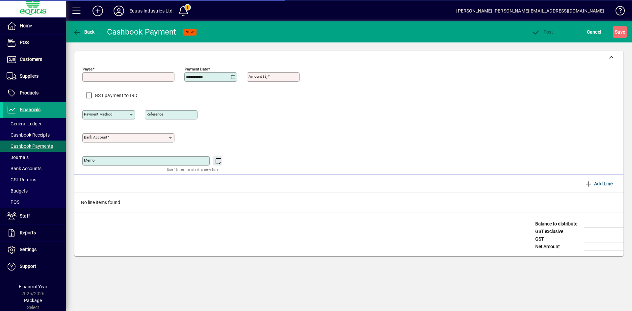
type input "**********"
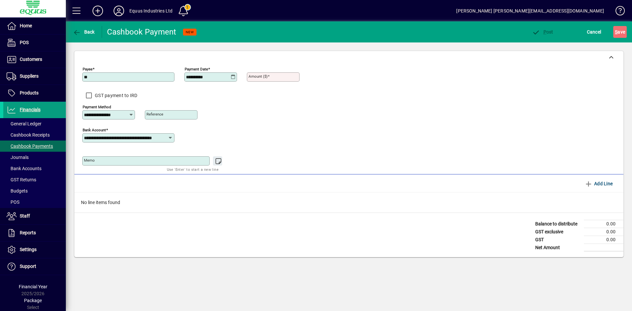
type input "***"
click at [140, 75] on input "***" at bounding box center [129, 76] width 90 height 5
drag, startPoint x: 97, startPoint y: 73, endPoint x: 44, endPoint y: 68, distance: 53.2
click at [45, 68] on mat-drawer-container "**********" at bounding box center [316, 155] width 632 height 311
click at [289, 134] on div "**********" at bounding box center [195, 136] width 227 height 23
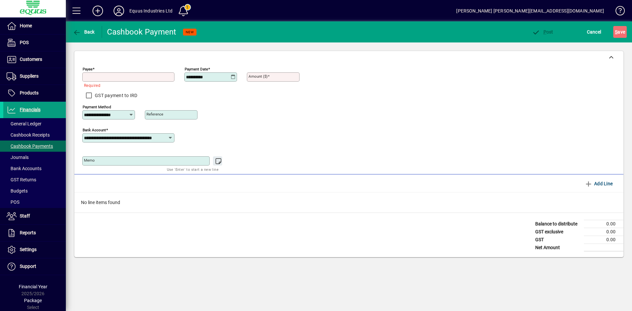
click at [108, 79] on input "Payee" at bounding box center [129, 76] width 90 height 5
click at [216, 97] on div "GST payment to IRD" at bounding box center [195, 94] width 227 height 15
click at [596, 34] on span "Cancel" at bounding box center [594, 32] width 14 height 11
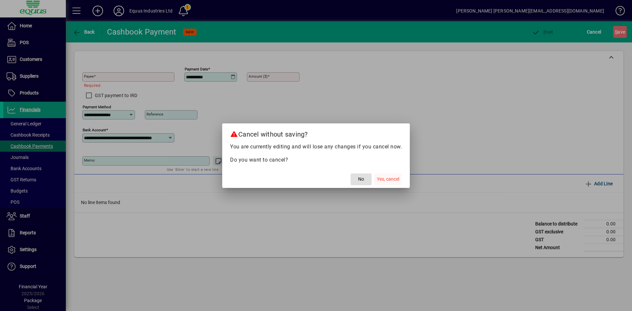
click at [395, 179] on span "Yes, cancel" at bounding box center [388, 179] width 22 height 7
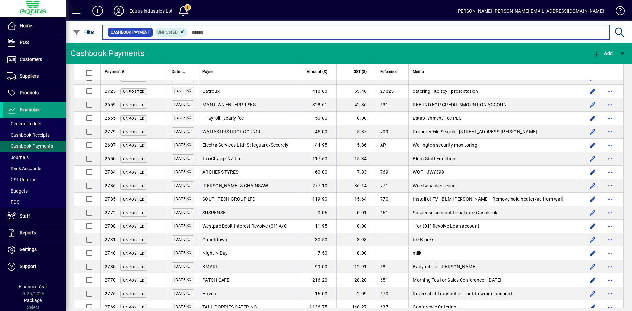
scroll to position [1157, 0]
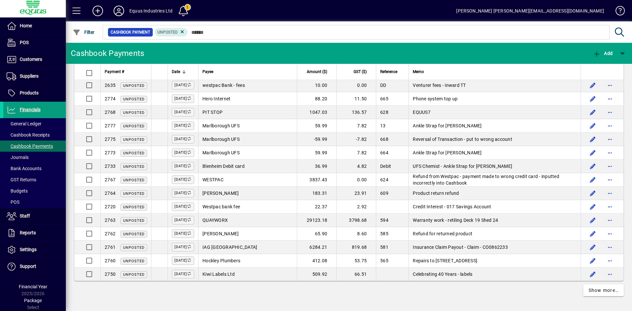
click at [237, 68] on div "Payee" at bounding box center [247, 71] width 90 height 7
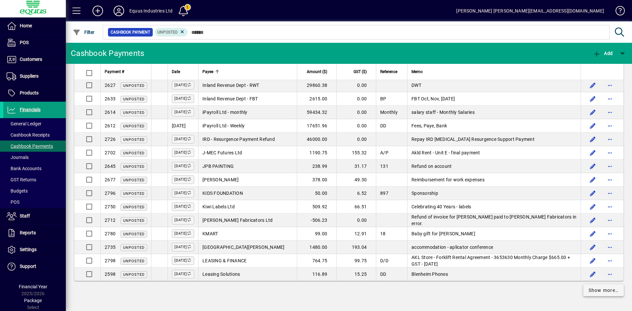
click at [598, 289] on span "Show more…" at bounding box center [603, 290] width 30 height 7
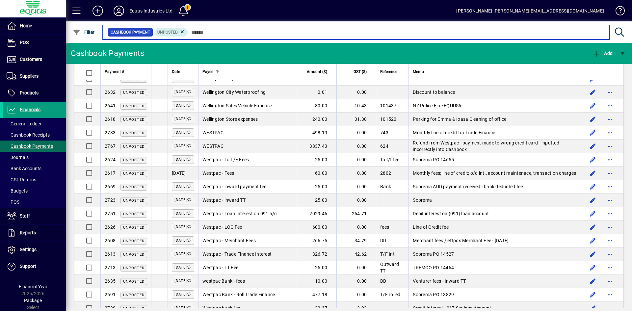
scroll to position [2506, 0]
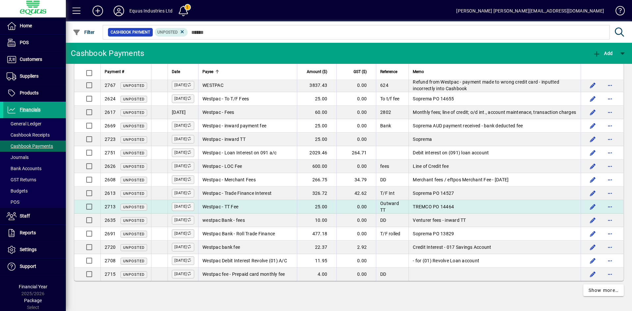
click at [231, 205] on span "Westpac - TT Fee" at bounding box center [220, 206] width 36 height 5
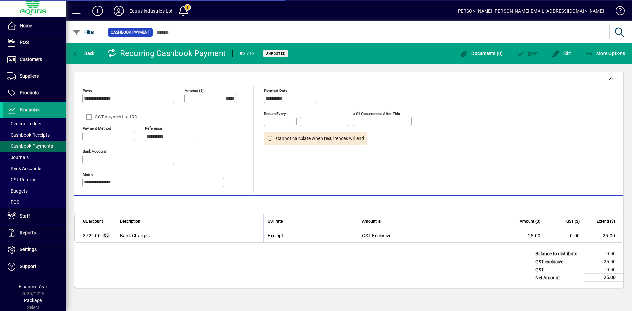
type input "**********"
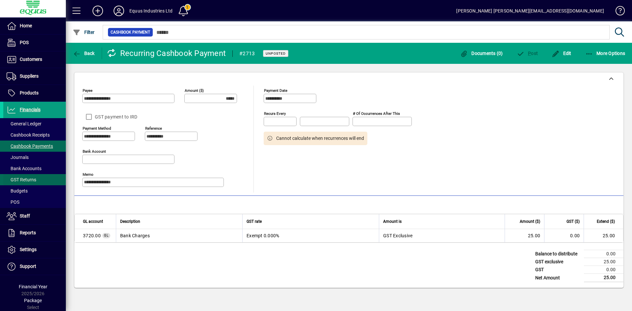
drag, startPoint x: 137, startPoint y: 182, endPoint x: 26, endPoint y: 179, distance: 110.6
click at [26, 179] on mat-drawer-container "**********" at bounding box center [316, 155] width 632 height 311
drag, startPoint x: 567, startPoint y: 52, endPoint x: 561, endPoint y: 60, distance: 9.6
click at [567, 52] on span "Edit" at bounding box center [561, 53] width 20 height 5
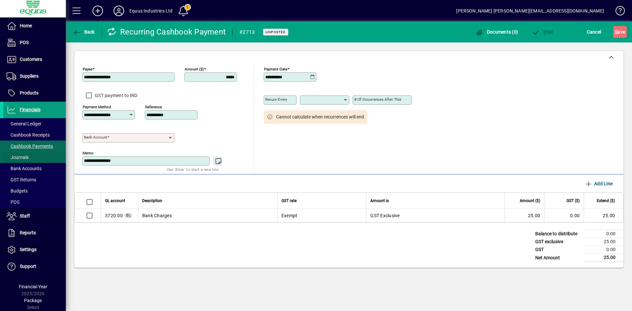
drag, startPoint x: 137, startPoint y: 160, endPoint x: 54, endPoint y: 160, distance: 82.9
click at [54, 160] on mat-drawer-container "**********" at bounding box center [316, 155] width 632 height 311
click at [168, 135] on icon at bounding box center [170, 137] width 5 height 5
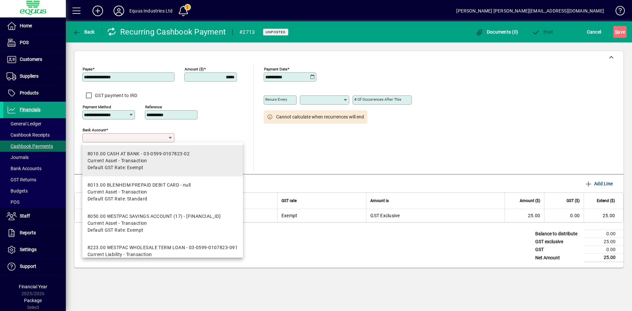
click at [141, 155] on div "8010.00 CASH AT BANK - 03-0599-0107823-02" at bounding box center [139, 153] width 102 height 7
type input "**********"
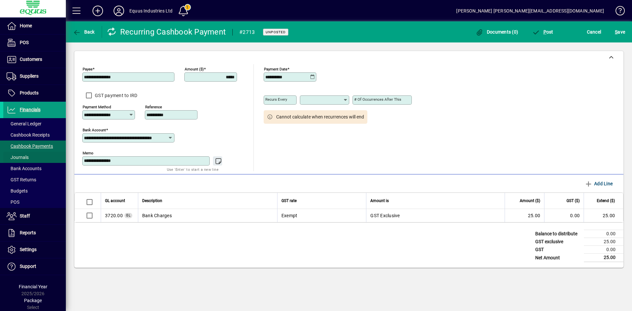
drag, startPoint x: 137, startPoint y: 160, endPoint x: 45, endPoint y: 157, distance: 92.5
click at [45, 157] on mat-drawer-container "**********" at bounding box center [316, 155] width 632 height 311
type textarea "**********"
click at [545, 34] on span "P" at bounding box center [544, 31] width 3 height 5
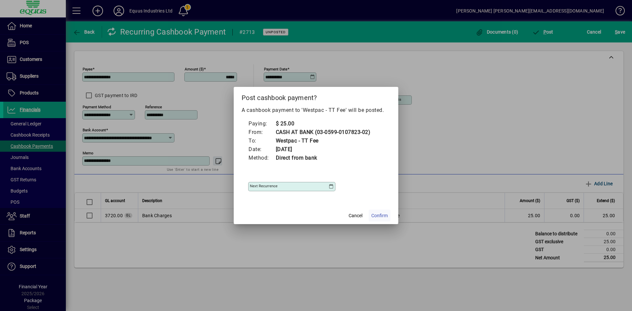
click at [380, 215] on span "Confirm" at bounding box center [379, 215] width 16 height 7
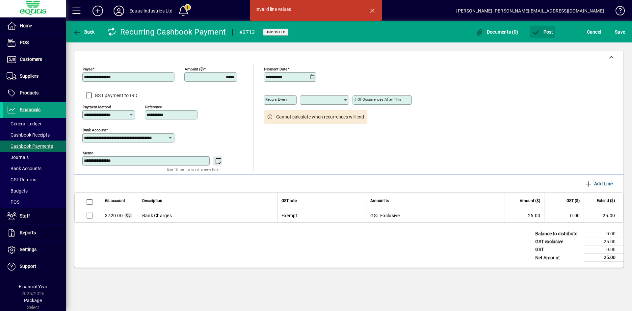
click at [499, 88] on div "**********" at bounding box center [348, 117] width 533 height 107
drag, startPoint x: 298, startPoint y: 77, endPoint x: 231, endPoint y: 72, distance: 67.0
click at [231, 72] on div "**********" at bounding box center [348, 117] width 533 height 107
type input "**********"
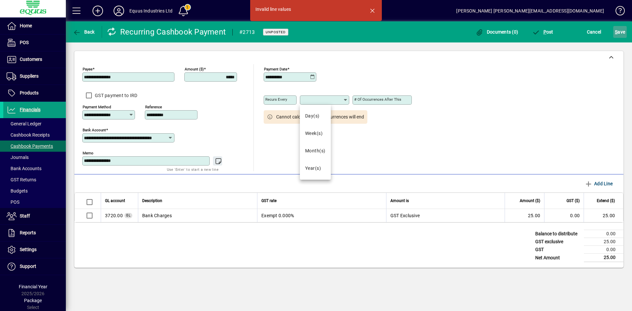
click at [621, 34] on span "S ave" at bounding box center [620, 32] width 10 height 11
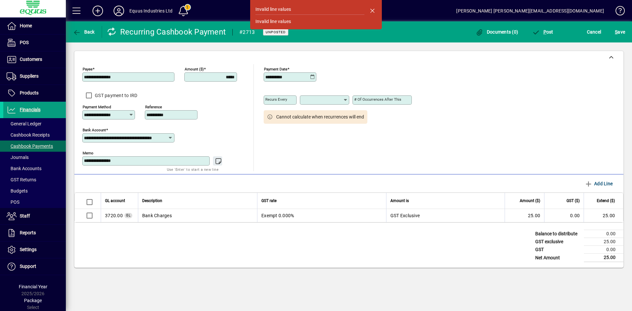
click at [345, 100] on icon at bounding box center [345, 99] width 5 height 5
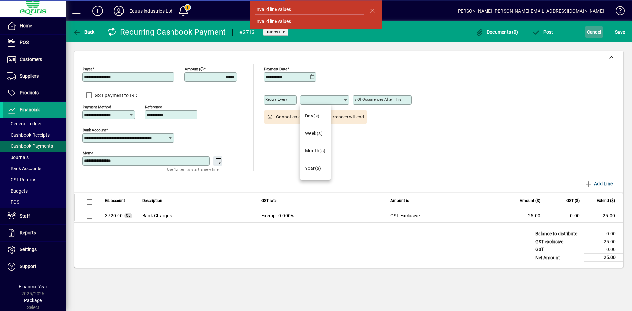
click at [593, 32] on span "Cancel" at bounding box center [594, 32] width 14 height 11
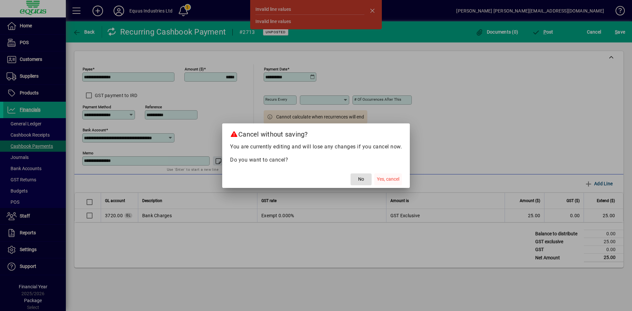
click at [393, 178] on span "Yes, cancel" at bounding box center [388, 179] width 22 height 7
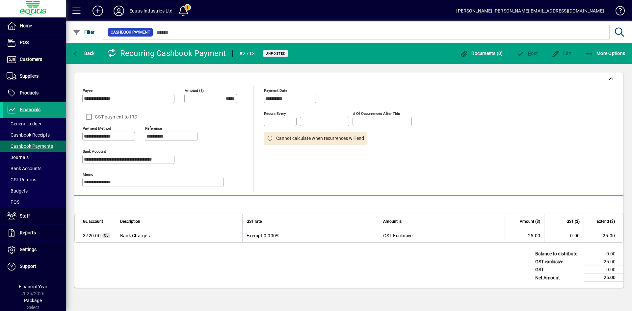
type textarea "**********"
type input "**********"
click at [93, 51] on span "Back" at bounding box center [84, 53] width 22 height 5
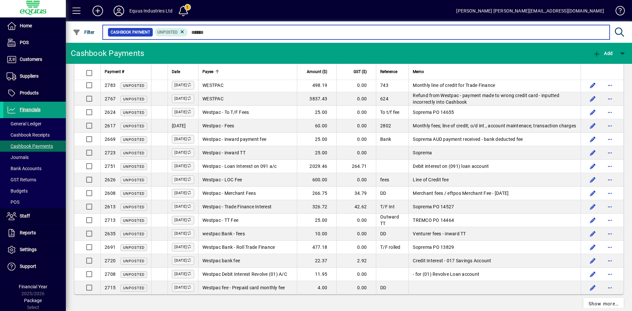
scroll to position [2506, 0]
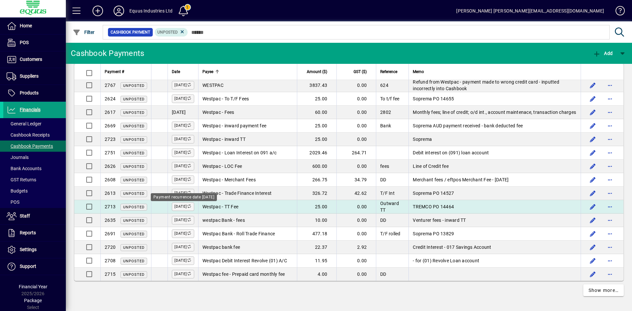
click at [192, 207] on icon at bounding box center [189, 207] width 5 height 4
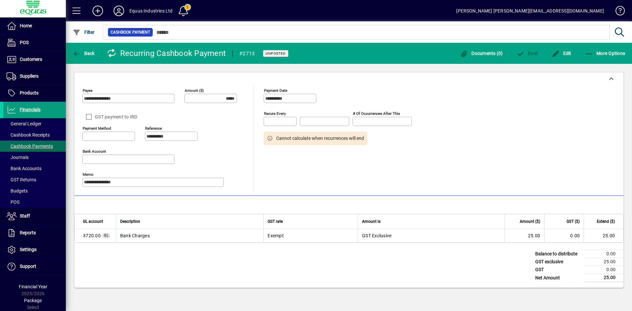
type input "**********"
click at [611, 55] on span "More Options" at bounding box center [605, 53] width 40 height 5
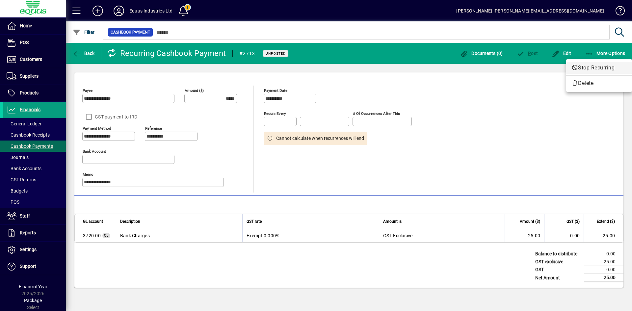
click at [606, 66] on span "Stop Recurring" at bounding box center [598, 68] width 55 height 8
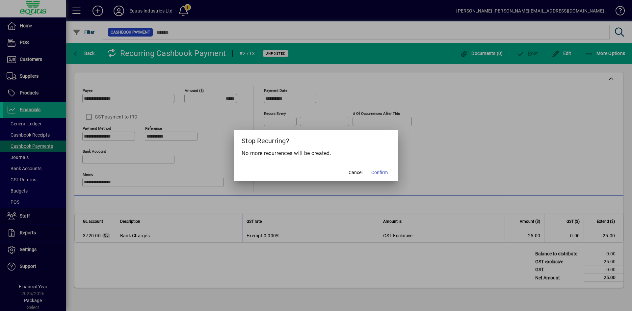
click at [379, 174] on span "Confirm" at bounding box center [379, 172] width 16 height 7
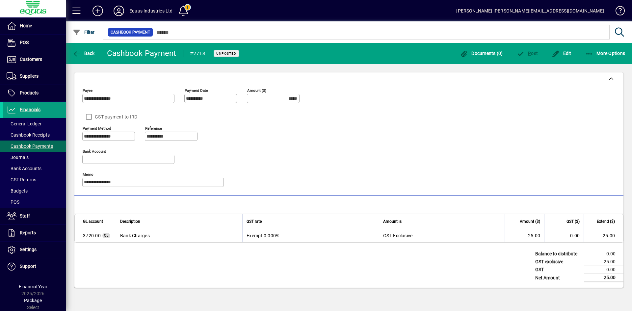
drag, startPoint x: 218, startPoint y: 97, endPoint x: 119, endPoint y: 96, distance: 99.4
click at [119, 96] on div "**********" at bounding box center [195, 97] width 227 height 23
click at [565, 51] on span "Edit" at bounding box center [561, 53] width 20 height 5
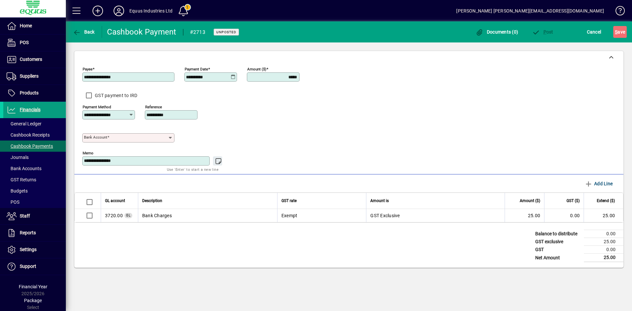
drag, startPoint x: 180, startPoint y: 78, endPoint x: 139, endPoint y: 78, distance: 41.1
click at [136, 78] on div "**********" at bounding box center [195, 75] width 227 height 23
type input "**********"
click at [153, 140] on input "Bank Account" at bounding box center [126, 137] width 84 height 5
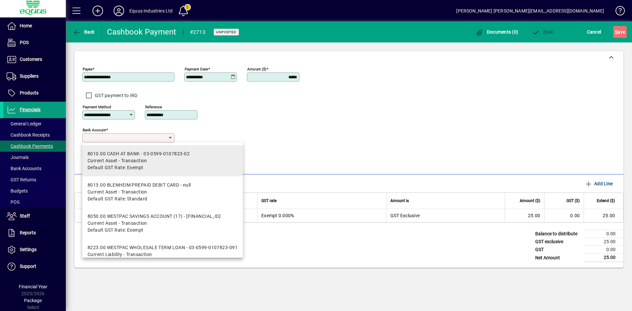
click at [150, 153] on div "8010.00 CASH AT BANK - 03-0599-0107823-02" at bounding box center [139, 153] width 102 height 7
type input "**********"
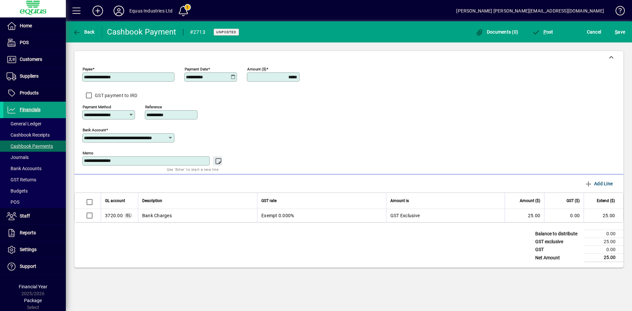
drag, startPoint x: 138, startPoint y: 162, endPoint x: 65, endPoint y: 161, distance: 72.1
click at [65, 161] on mat-drawer-container "**********" at bounding box center [316, 155] width 632 height 311
type textarea "**********"
click at [547, 29] on span "P ost" at bounding box center [542, 31] width 21 height 5
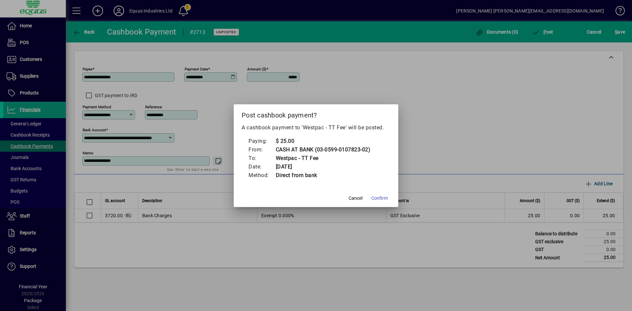
click at [378, 198] on span "Confirm" at bounding box center [379, 198] width 16 height 7
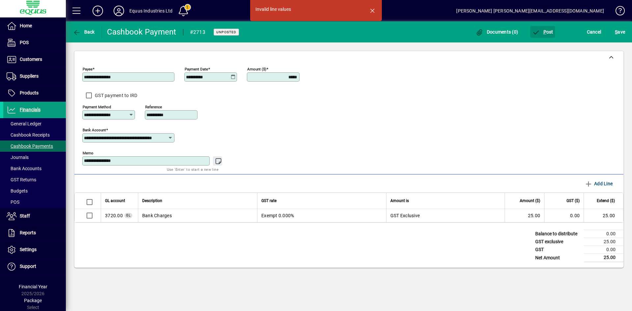
click at [530, 26] on button "P ost" at bounding box center [542, 32] width 25 height 12
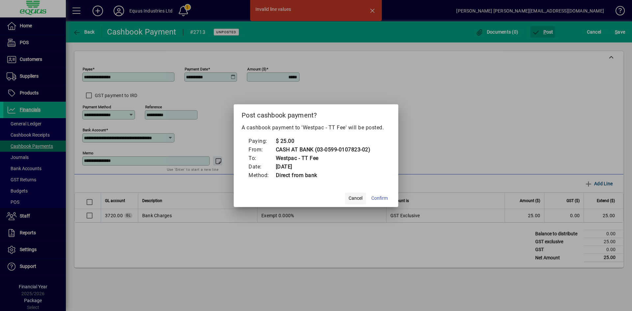
click at [355, 192] on span "button" at bounding box center [355, 199] width 21 height 16
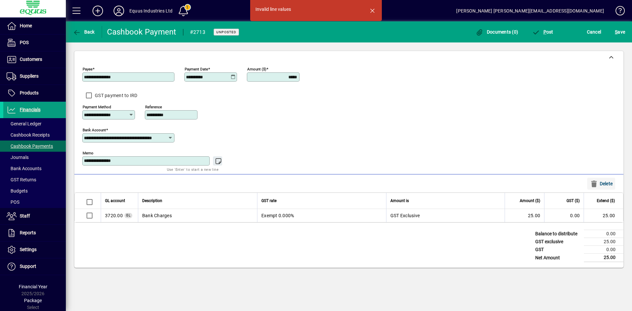
click at [598, 181] on span "Delete" at bounding box center [601, 183] width 23 height 11
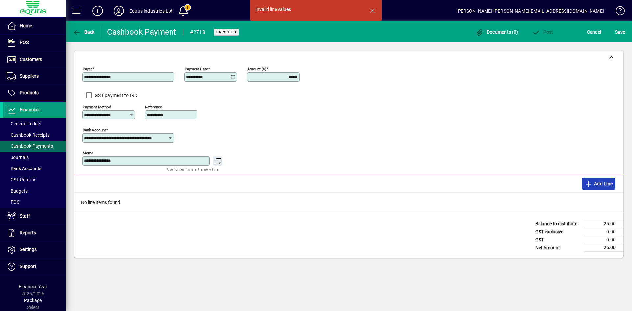
click at [596, 184] on span "Add Line" at bounding box center [598, 183] width 28 height 11
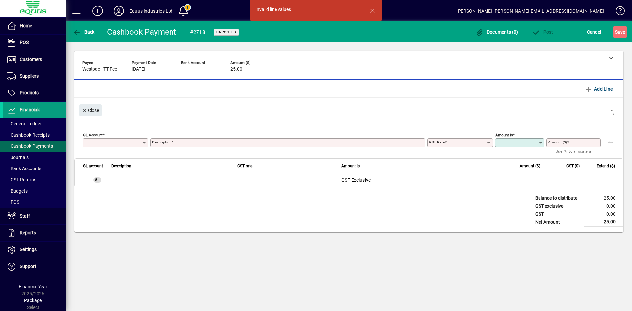
type input "**********"
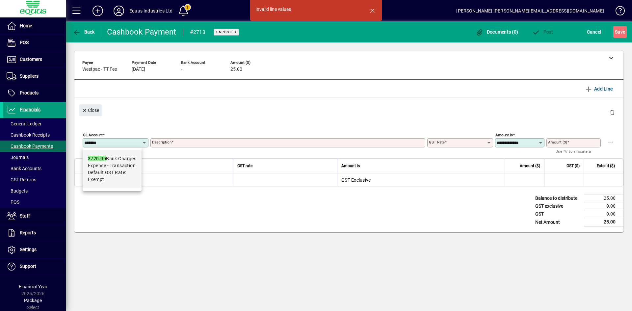
type input "*******"
type input "**********"
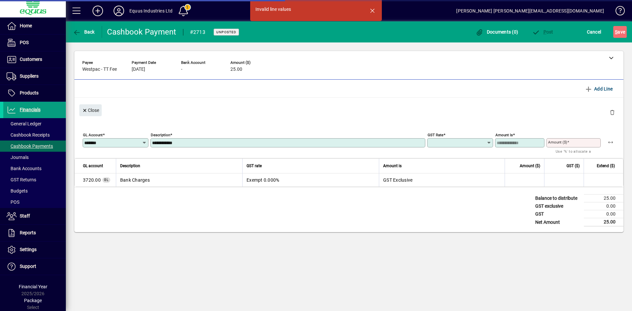
type input "******"
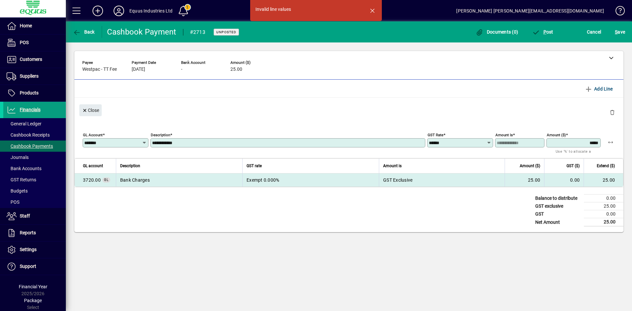
type input "*****"
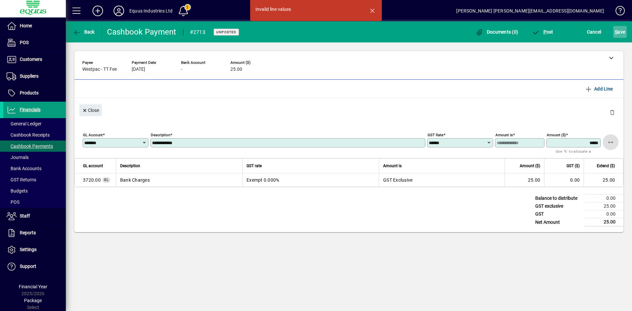
click at [619, 30] on span "S ave" at bounding box center [620, 32] width 10 height 11
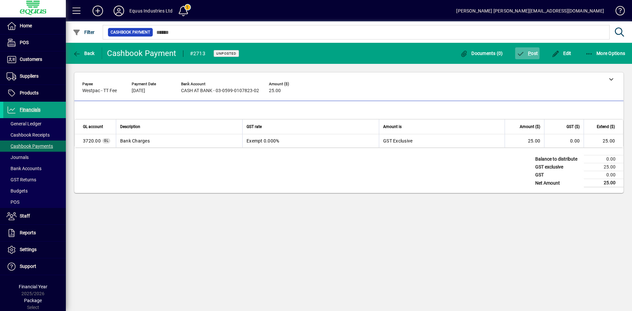
click at [529, 52] on span "P" at bounding box center [529, 53] width 3 height 5
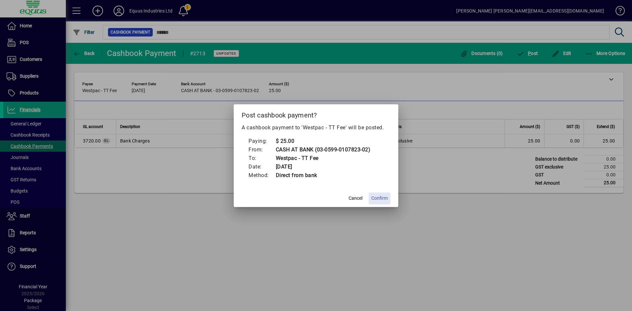
click at [385, 195] on span "Confirm" at bounding box center [379, 198] width 16 height 7
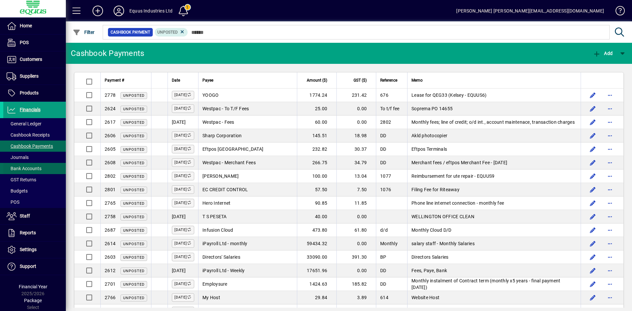
click at [26, 167] on span "Bank Accounts" at bounding box center [24, 168] width 35 height 5
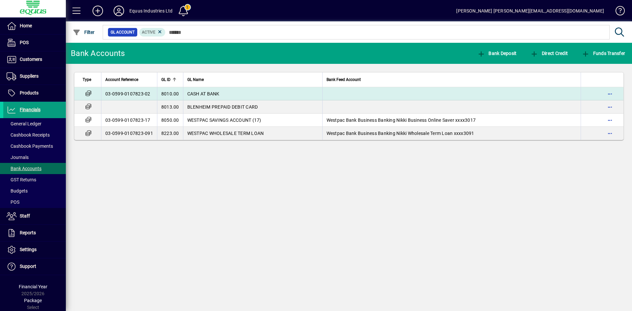
click at [216, 91] on span "CASH AT BANK" at bounding box center [203, 93] width 32 height 5
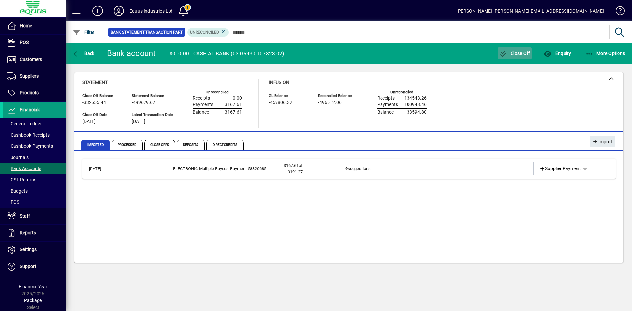
click at [517, 51] on span "Close Off" at bounding box center [514, 53] width 31 height 5
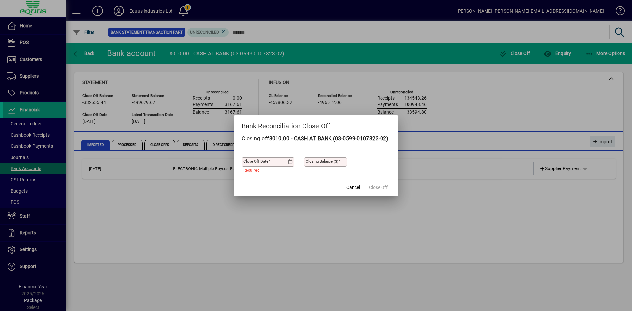
drag, startPoint x: 272, startPoint y: 168, endPoint x: 154, endPoint y: 172, distance: 118.2
click at [166, 172] on div "Bank Reconciliation Close Off Closing off 8010.00 - CASH AT BANK (03-0599-01078…" at bounding box center [316, 155] width 632 height 311
click at [273, 165] on input "Close off date" at bounding box center [265, 161] width 45 height 5
drag, startPoint x: 274, startPoint y: 165, endPoint x: 209, endPoint y: 167, distance: 64.9
click at [209, 167] on div "Bank Reconciliation Close Off Closing off 8010.00 - CASH AT BANK (03-0599-01078…" at bounding box center [316, 155] width 632 height 311
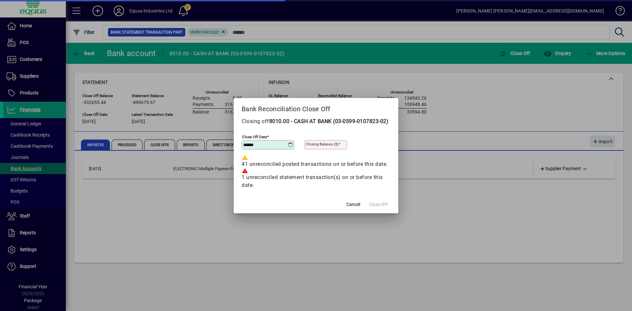
type input "**********"
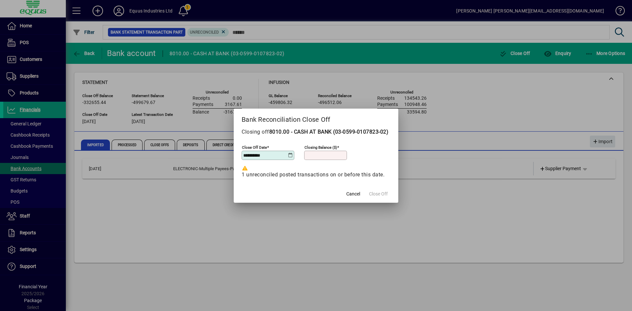
click at [248, 172] on div "1 unreconciled posted transactions on or before this date." at bounding box center [316, 172] width 149 height 13
click at [357, 197] on span "Cancel" at bounding box center [353, 194] width 14 height 7
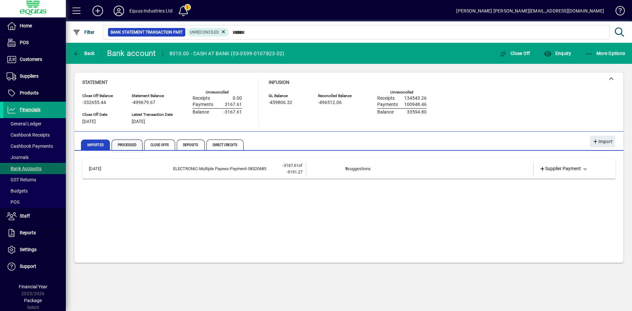
click at [133, 145] on span "Processed" at bounding box center [127, 145] width 31 height 11
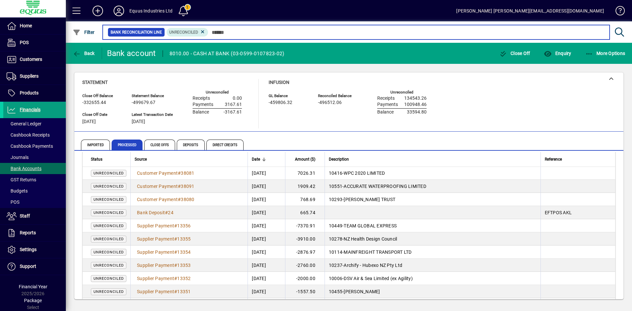
scroll to position [420, 0]
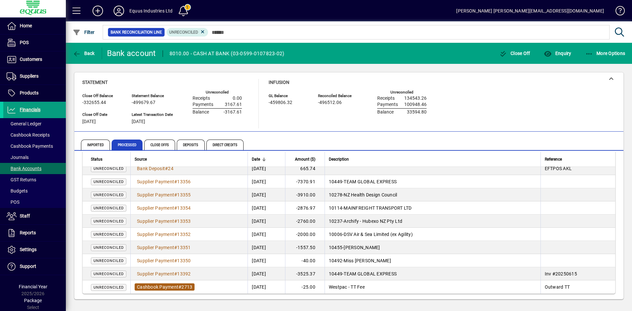
click at [158, 286] on span "Cashbook Payment" at bounding box center [157, 286] width 41 height 5
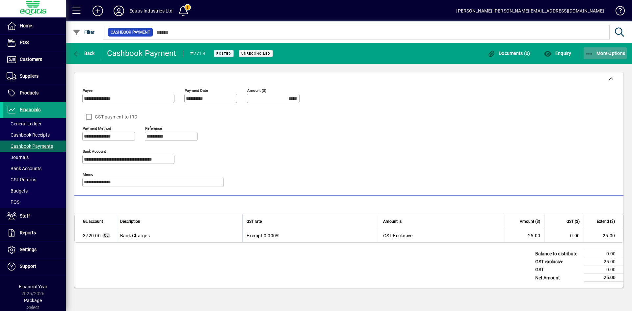
click at [613, 51] on span "More Options" at bounding box center [605, 53] width 40 height 5
click at [590, 66] on span "Reverse" at bounding box center [598, 68] width 55 height 8
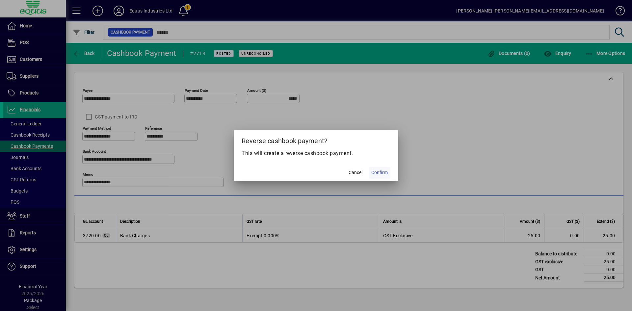
click at [379, 173] on span "Confirm" at bounding box center [379, 172] width 16 height 7
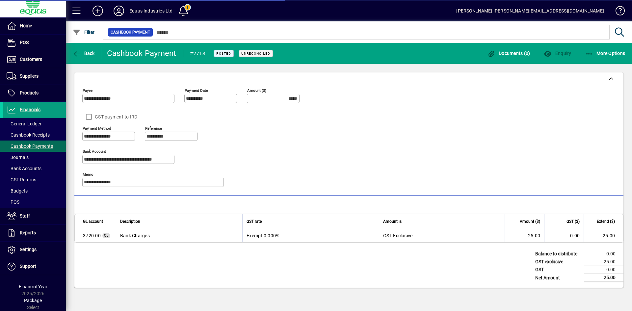
type input "******"
click at [85, 53] on span "Back" at bounding box center [84, 53] width 22 height 5
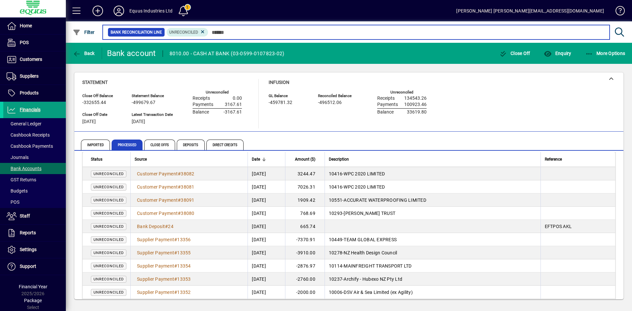
scroll to position [407, 0]
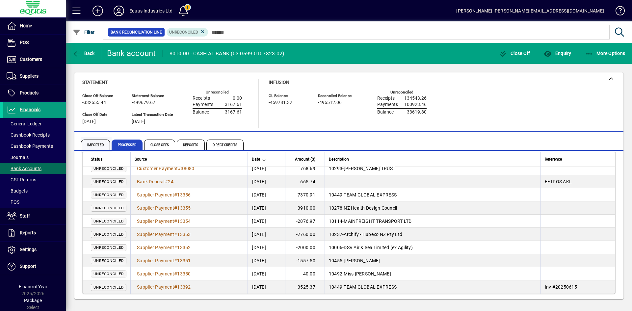
click at [96, 142] on span "Imported" at bounding box center [95, 145] width 29 height 11
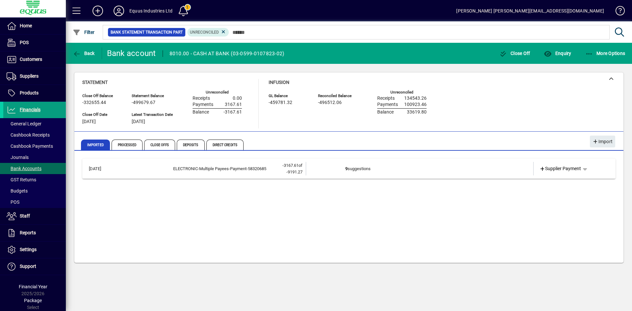
click at [301, 219] on div "23/06/2025 ELECTRONIC-Multiple Payees-Payment-58320685 -3167.61 of -9191.27 9 s…" at bounding box center [348, 208] width 533 height 99
click at [38, 122] on span "General Ledger" at bounding box center [24, 123] width 35 height 5
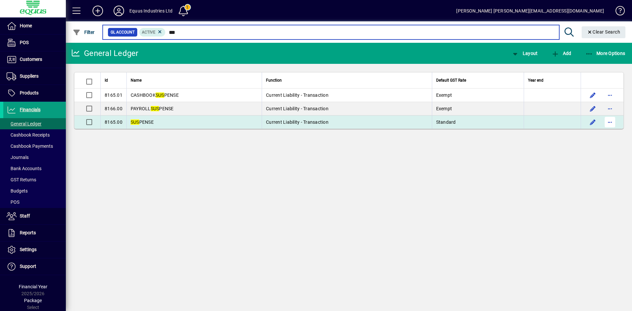
type input "***"
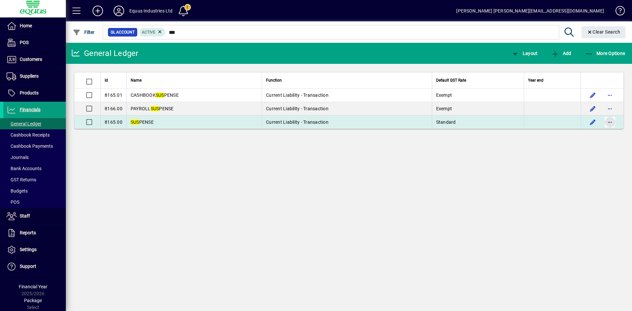
click at [613, 122] on span "button" at bounding box center [610, 122] width 16 height 16
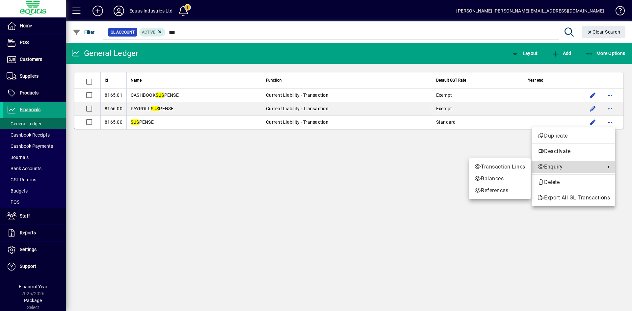
click at [548, 166] on span "Enquiry" at bounding box center [569, 167] width 64 height 8
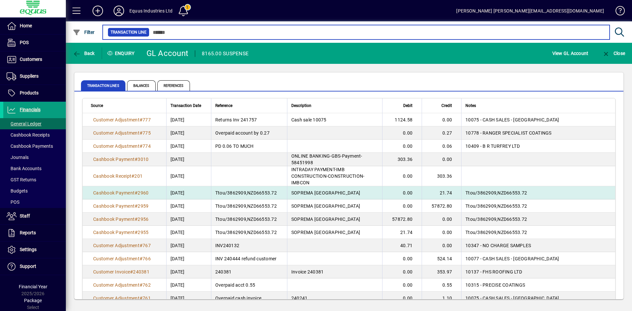
scroll to position [33, 0]
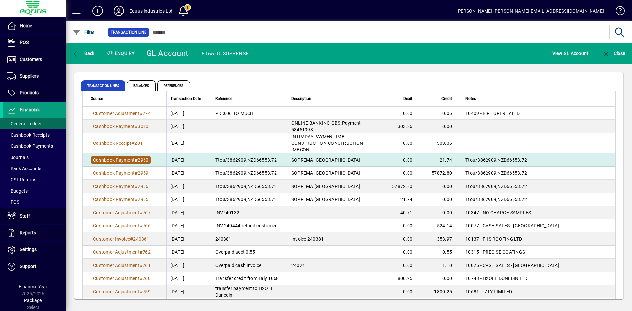
click at [140, 160] on span "2960" at bounding box center [143, 159] width 11 height 5
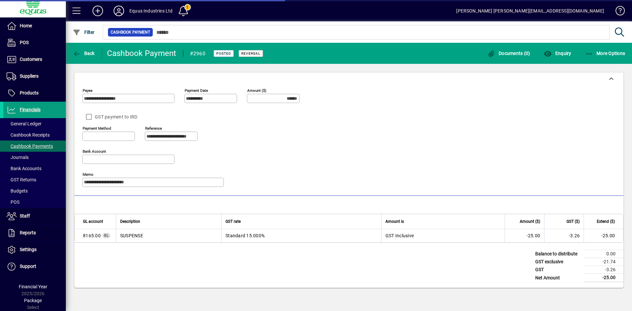
type input "**********"
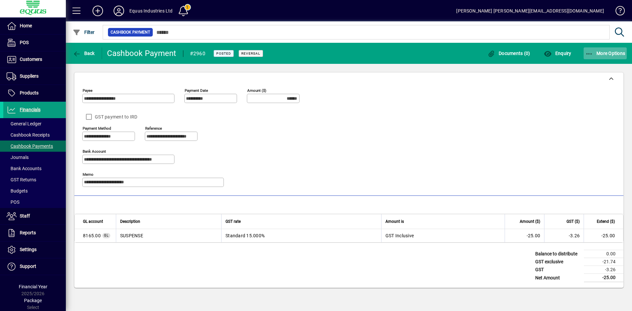
click at [606, 55] on span "More Options" at bounding box center [605, 53] width 40 height 5
click at [490, 100] on div at bounding box center [316, 155] width 632 height 311
click at [86, 52] on span "Back" at bounding box center [84, 53] width 22 height 5
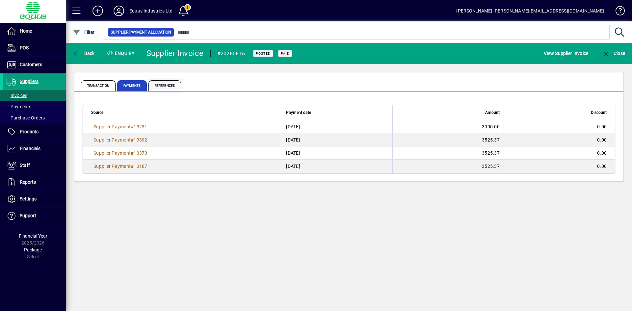
click at [165, 83] on span "References" at bounding box center [164, 85] width 33 height 11
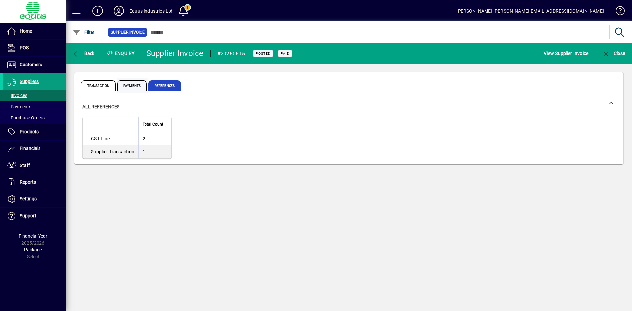
click at [125, 83] on span "Payments" at bounding box center [132, 85] width 30 height 11
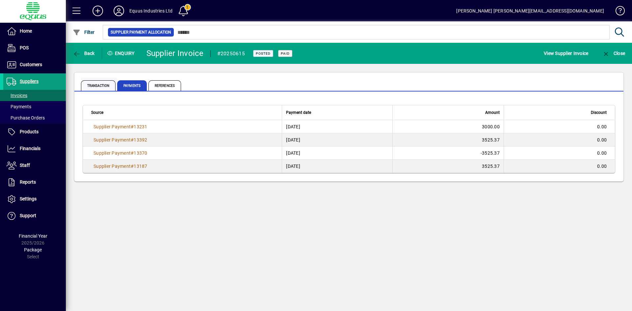
click at [104, 86] on span "Transaction" at bounding box center [98, 85] width 35 height 11
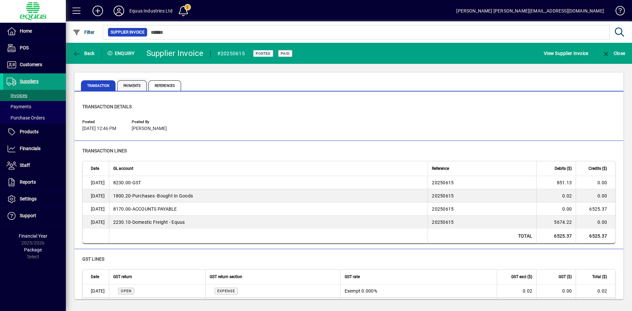
click at [128, 83] on span "Payments" at bounding box center [132, 85] width 30 height 11
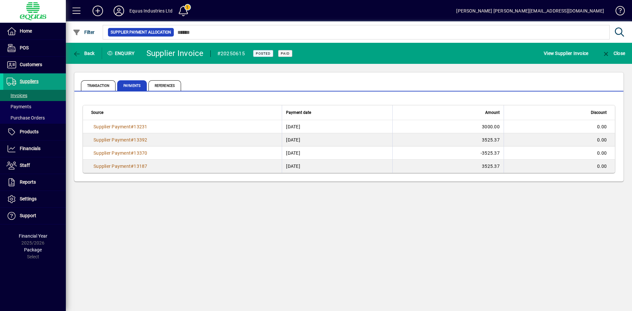
drag, startPoint x: 285, startPoint y: 254, endPoint x: 279, endPoint y: 249, distance: 7.5
click at [285, 254] on div "Back Enquiry Supplier Invoice #20250615 Posted Paid View Supplier Invoice Close…" at bounding box center [349, 177] width 566 height 268
click at [27, 149] on span "Financials" at bounding box center [30, 148] width 21 height 5
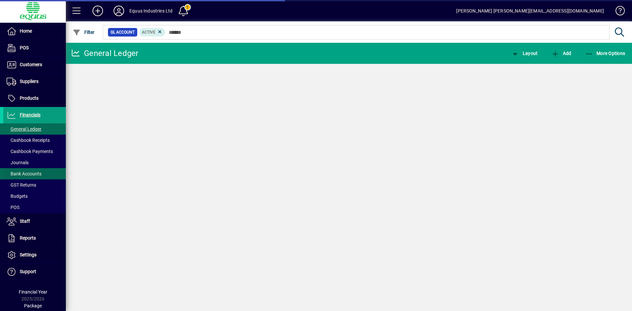
click at [25, 172] on span "Bank Accounts" at bounding box center [24, 173] width 35 height 5
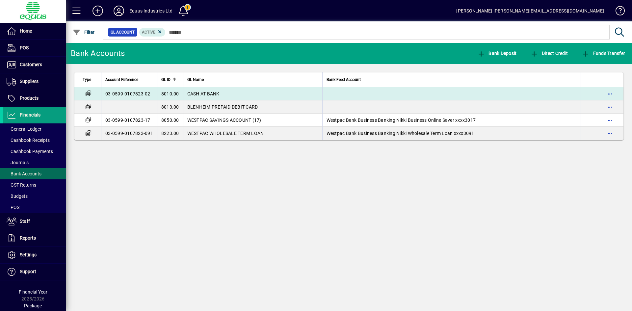
click at [136, 93] on td "03-0599-0107823-02" at bounding box center [129, 93] width 56 height 13
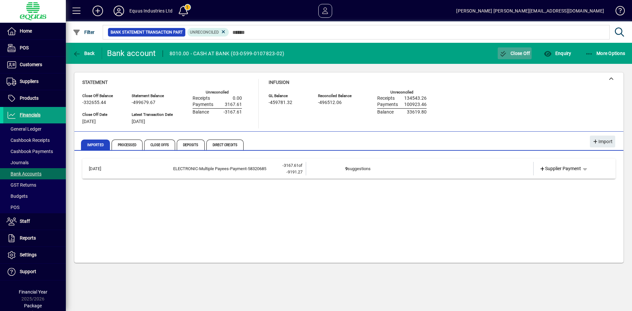
click at [519, 51] on span "Close Off" at bounding box center [514, 53] width 31 height 5
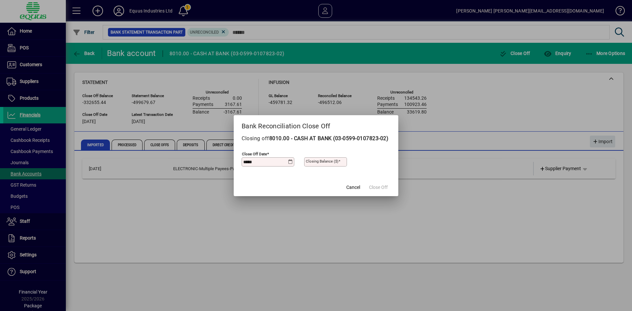
type input "*****"
type input "**********"
click at [290, 165] on icon at bounding box center [290, 161] width 5 height 5
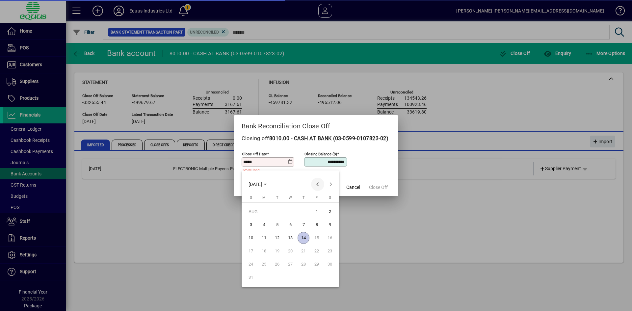
click at [316, 184] on span "Previous month" at bounding box center [317, 184] width 13 height 13
click at [304, 225] on span "5" at bounding box center [303, 225] width 12 height 12
type input "**********"
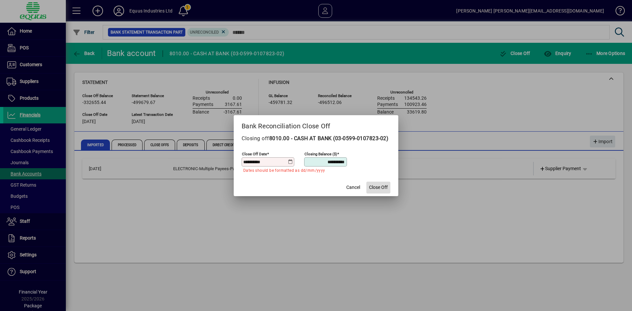
click at [380, 190] on span "Close Off" at bounding box center [378, 187] width 19 height 7
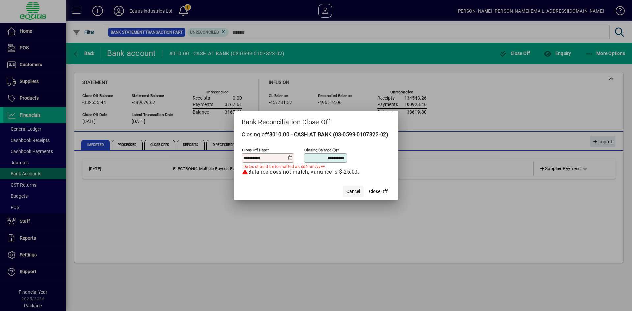
click at [349, 195] on span "Cancel" at bounding box center [353, 191] width 14 height 7
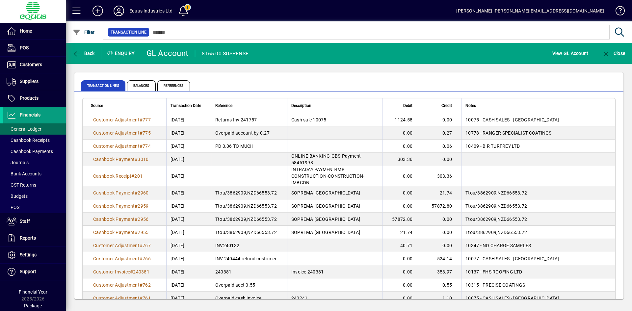
scroll to position [5, 0]
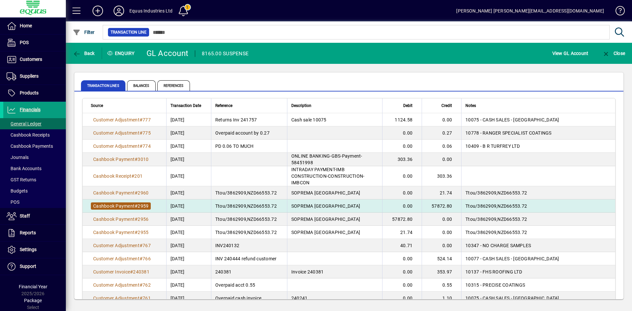
click at [134, 205] on span "Cashbook Payment" at bounding box center [113, 205] width 41 height 5
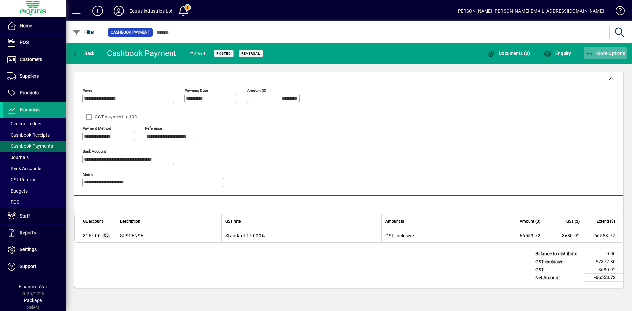
click at [617, 55] on span "More Options" at bounding box center [605, 53] width 40 height 5
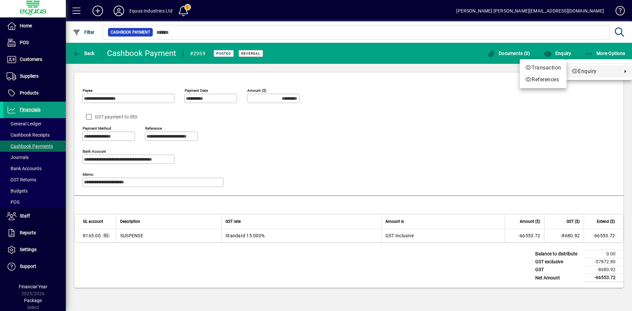
click at [444, 137] on div at bounding box center [316, 155] width 632 height 311
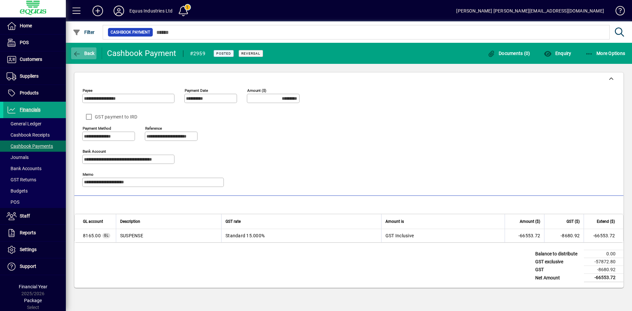
click at [82, 52] on span "Back" at bounding box center [84, 53] width 22 height 5
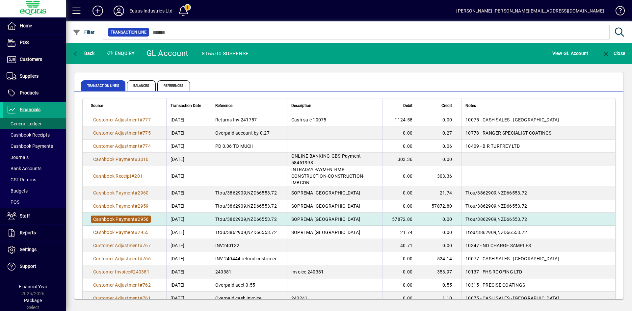
click at [131, 217] on span "Cashbook Payment" at bounding box center [113, 219] width 41 height 5
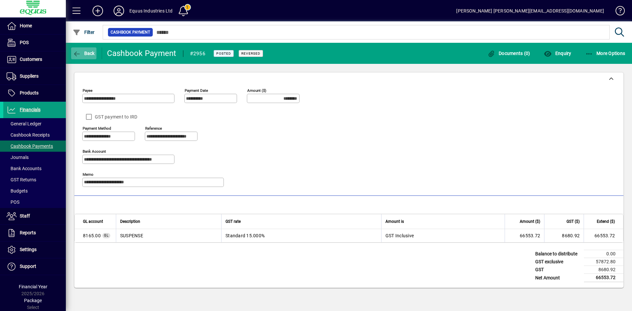
click at [86, 53] on span "Back" at bounding box center [84, 53] width 22 height 5
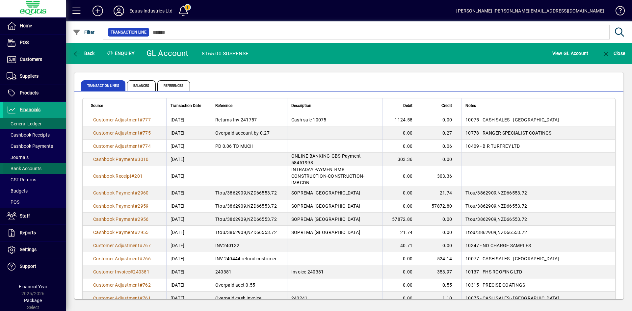
click at [29, 166] on span "Bank Accounts" at bounding box center [24, 168] width 35 height 5
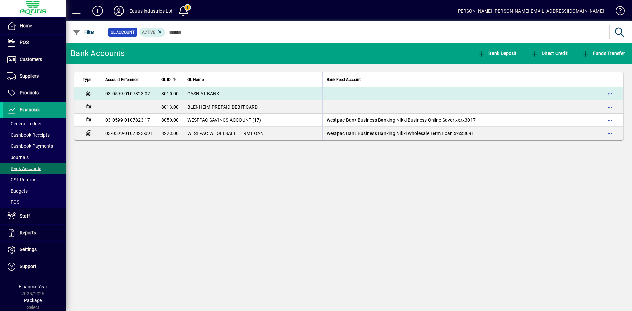
click at [213, 90] on td "CASH AT BANK" at bounding box center [252, 93] width 139 height 13
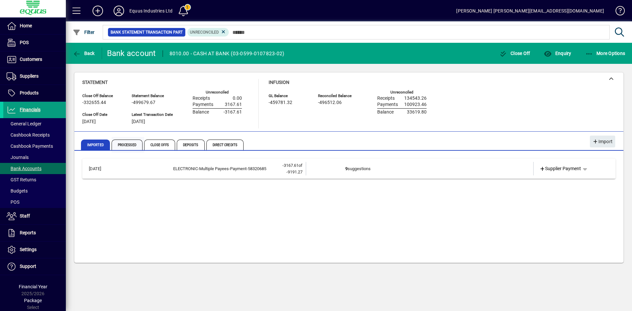
click at [128, 144] on span "Processed" at bounding box center [127, 145] width 31 height 11
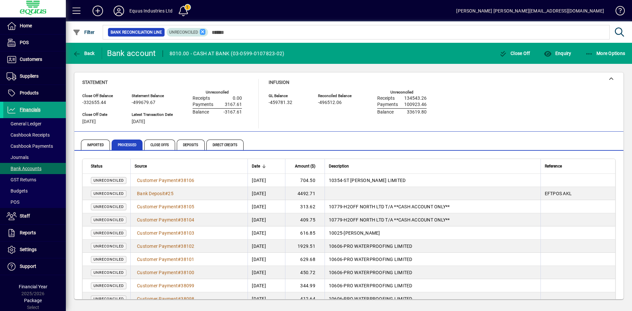
click at [202, 32] on icon at bounding box center [203, 32] width 6 height 6
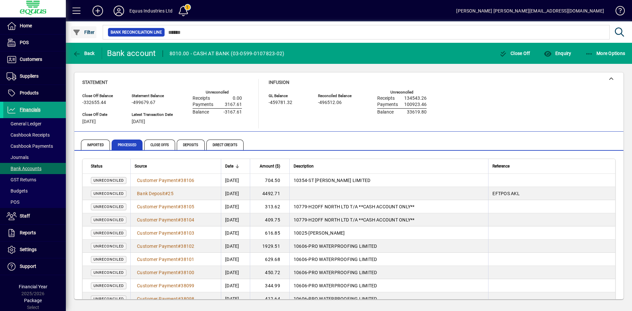
click at [91, 34] on span "Filter" at bounding box center [84, 32] width 22 height 5
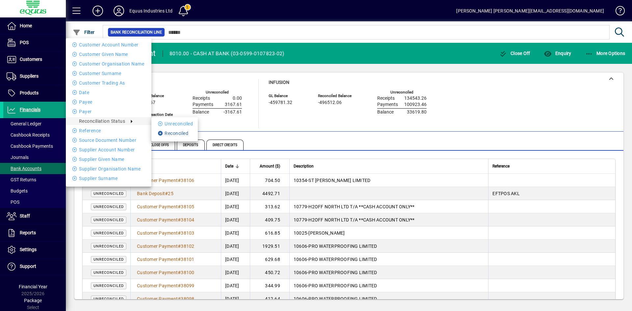
click at [172, 134] on li "Reconciled" at bounding box center [174, 133] width 46 height 8
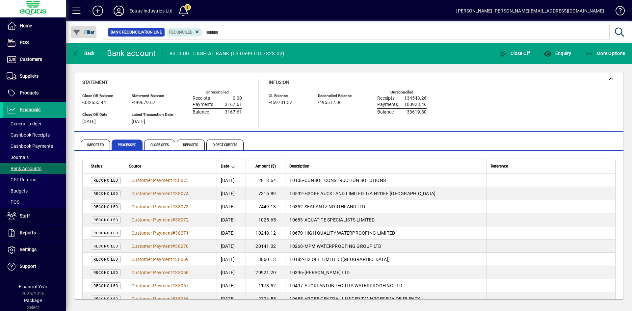
click at [88, 29] on span "button" at bounding box center [83, 32] width 25 height 16
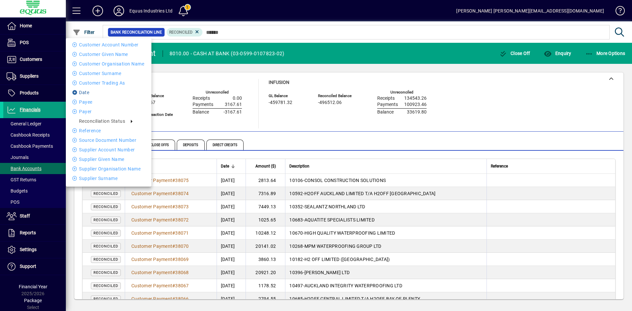
click at [86, 92] on li "Date" at bounding box center [109, 93] width 86 height 8
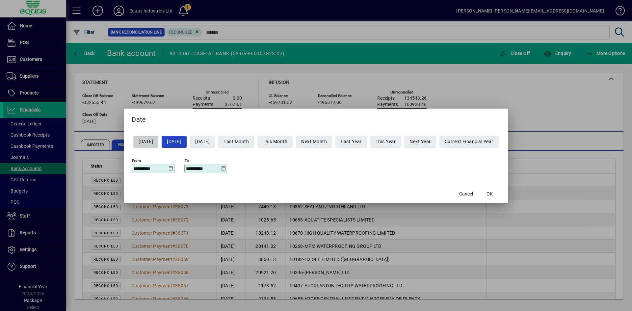
click at [168, 169] on icon at bounding box center [170, 168] width 5 height 5
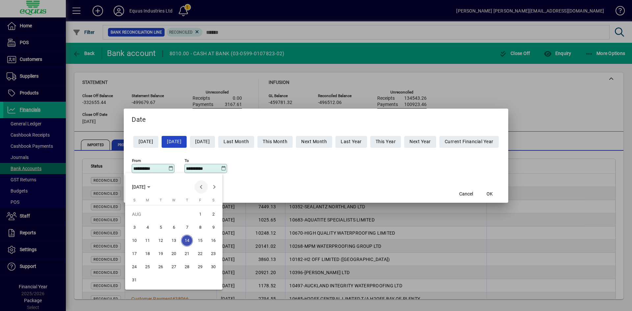
click at [200, 187] on span "Previous month" at bounding box center [200, 186] width 13 height 13
click at [161, 229] on span "3" at bounding box center [161, 227] width 12 height 12
type input "**********"
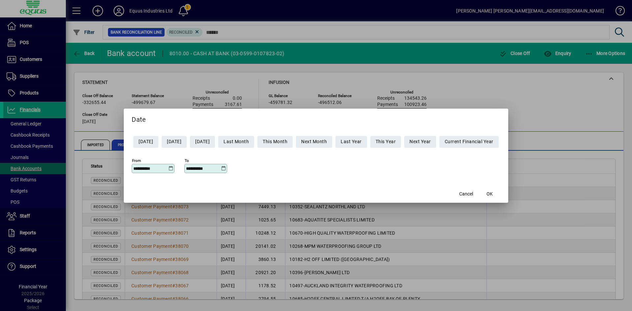
click at [221, 170] on icon at bounding box center [223, 168] width 5 height 5
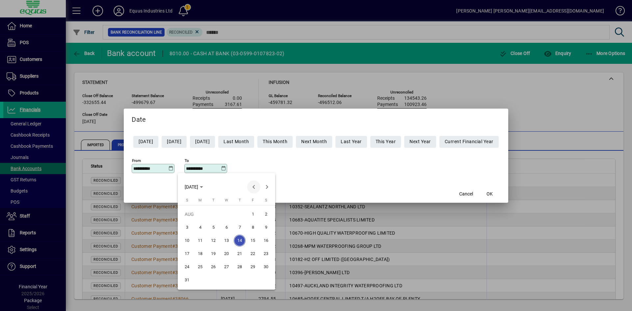
click at [254, 187] on span "Previous month" at bounding box center [253, 186] width 13 height 13
click at [215, 226] on span "3" at bounding box center [213, 227] width 12 height 12
type input "**********"
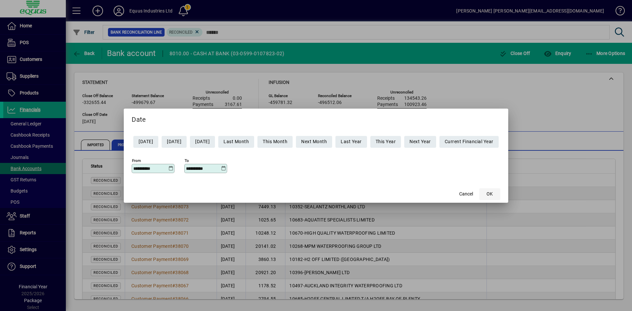
click at [493, 193] on span "button" at bounding box center [489, 194] width 21 height 16
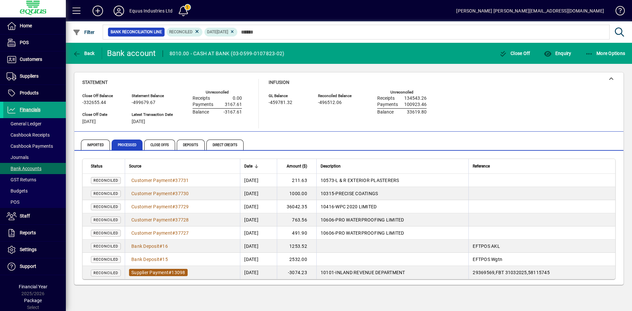
click at [153, 271] on span "Supplier Payment" at bounding box center [149, 272] width 37 height 5
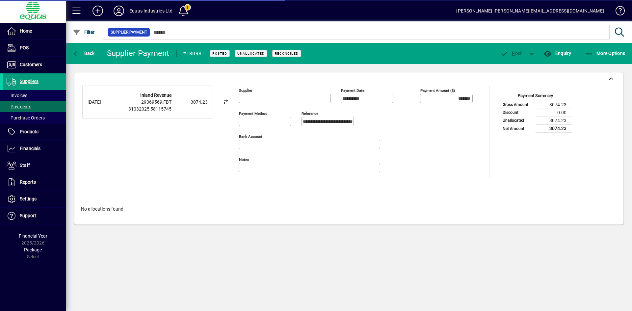
type input "**********"
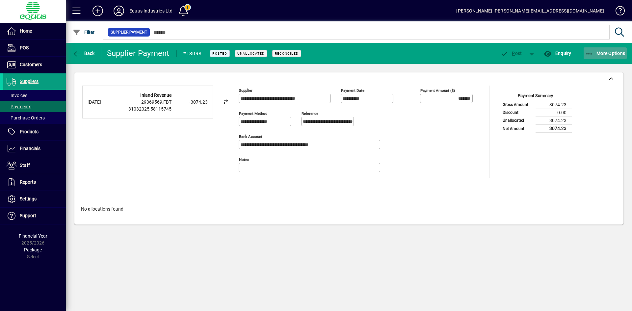
click at [608, 51] on span "More Options" at bounding box center [605, 53] width 40 height 5
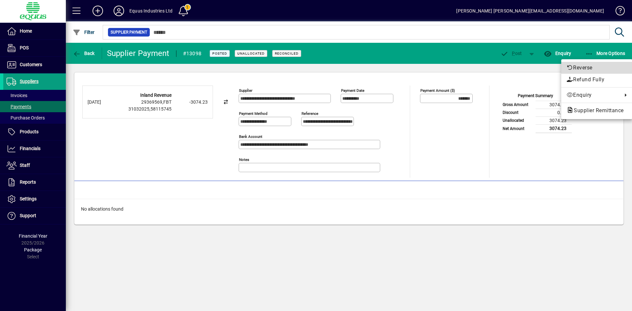
click at [589, 66] on span "Reverse" at bounding box center [596, 68] width 61 height 8
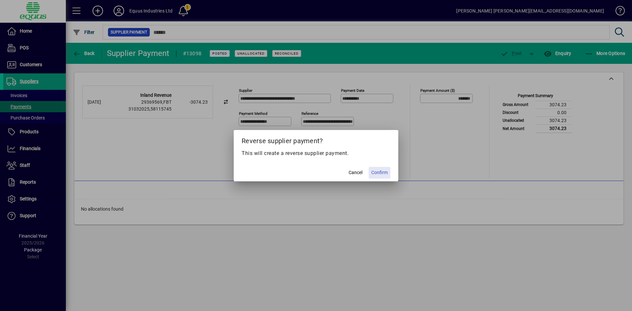
click at [377, 170] on span "Confirm" at bounding box center [379, 172] width 16 height 7
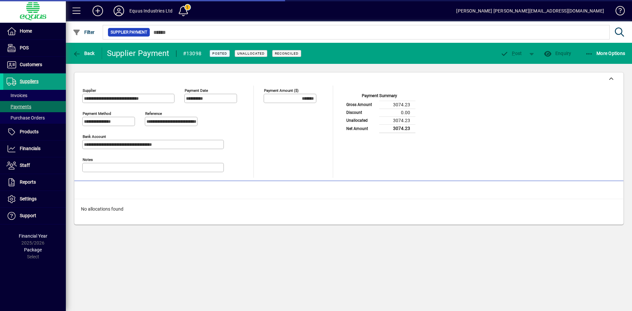
type input "********"
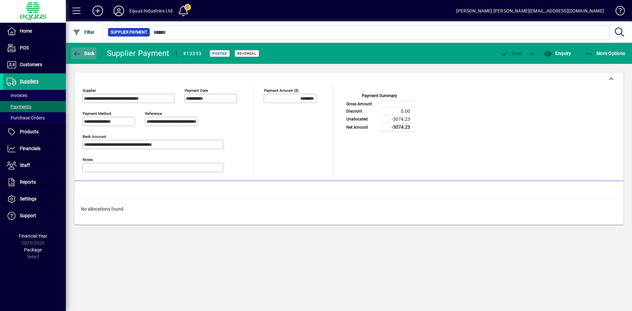
click at [88, 54] on span "Back" at bounding box center [84, 53] width 22 height 5
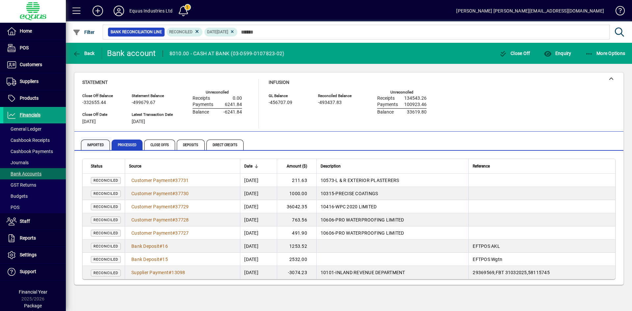
click at [93, 141] on span "Imported" at bounding box center [95, 145] width 29 height 11
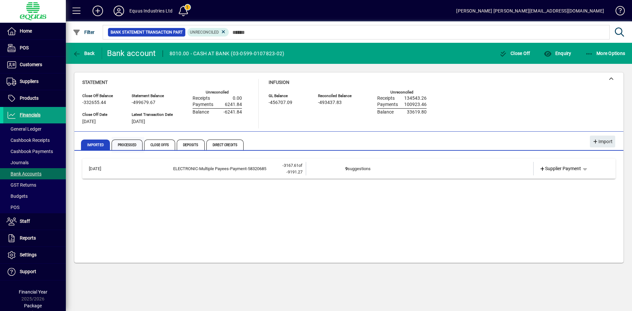
click at [118, 147] on span "Processed" at bounding box center [127, 145] width 31 height 11
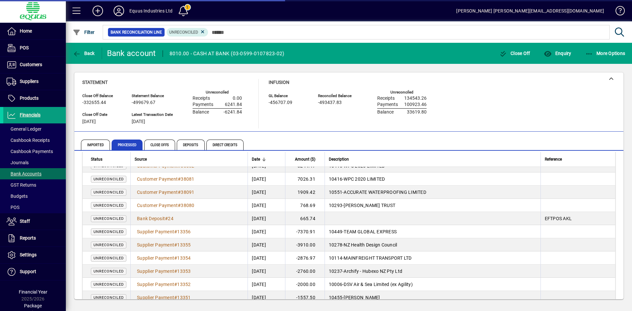
scroll to position [407, 0]
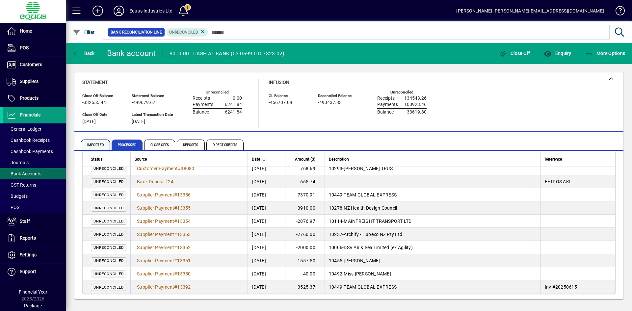
click at [92, 143] on span "Imported" at bounding box center [95, 145] width 29 height 11
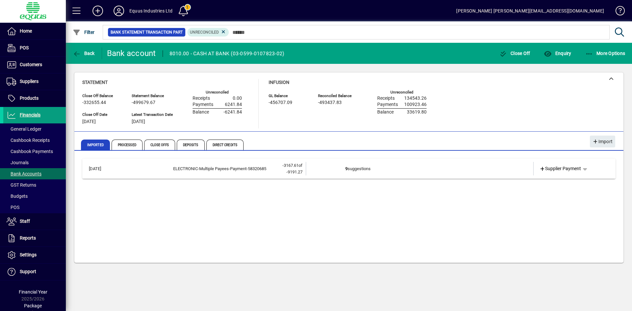
click at [353, 170] on td "9 suggestions" at bounding box center [420, 168] width 150 height 13
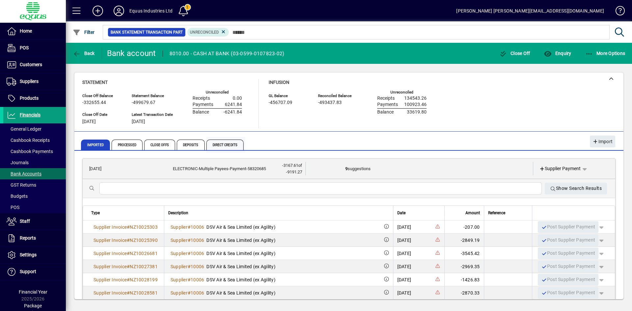
click at [226, 146] on span "Direct Credits" at bounding box center [224, 145] width 37 height 11
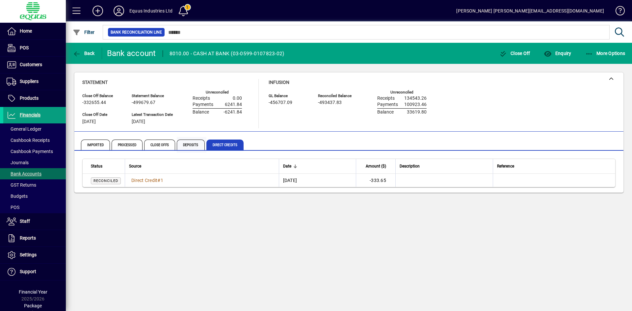
click at [194, 145] on span "Deposits" at bounding box center [191, 145] width 28 height 11
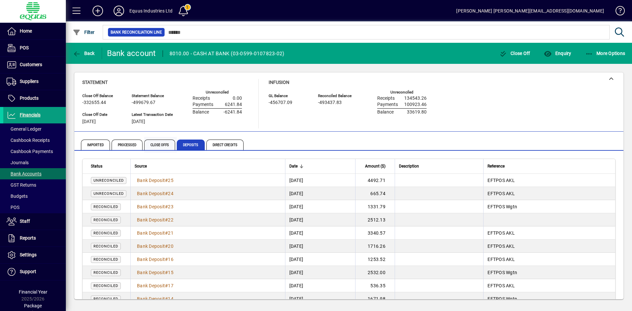
click at [165, 143] on span "Close Offs" at bounding box center [159, 145] width 31 height 11
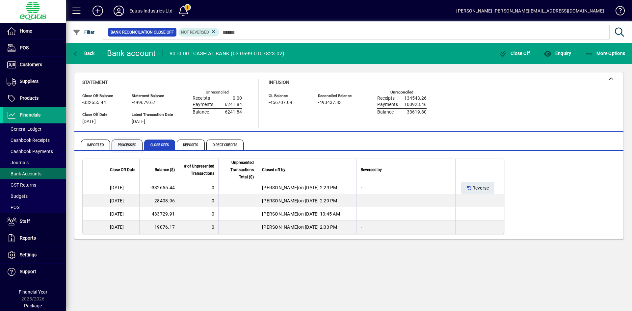
click at [126, 141] on span "Processed" at bounding box center [127, 145] width 31 height 11
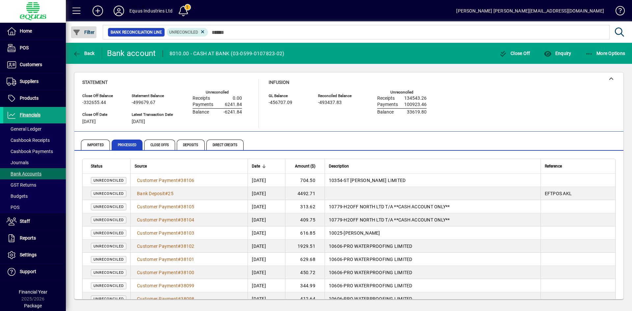
click at [79, 28] on span "button" at bounding box center [83, 32] width 25 height 16
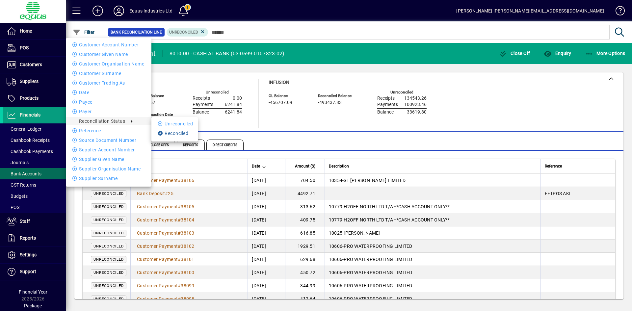
click at [181, 133] on li "Reconciled" at bounding box center [174, 133] width 46 height 8
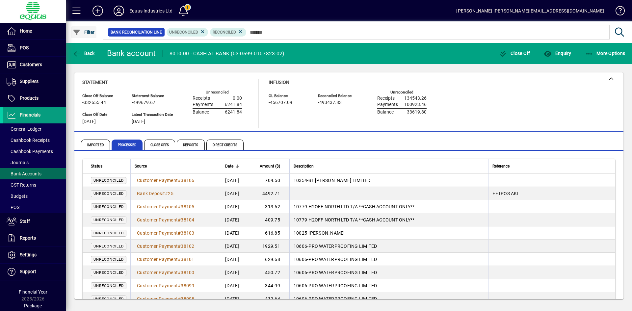
click at [91, 26] on span "button" at bounding box center [83, 32] width 25 height 16
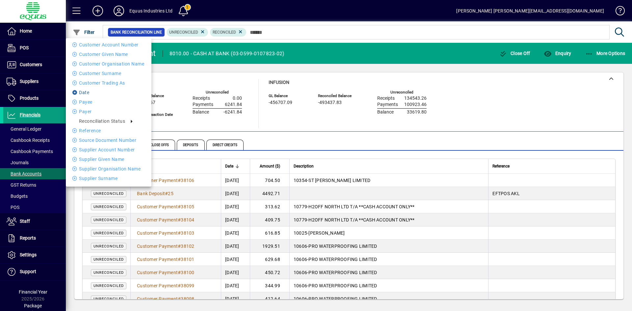
click at [87, 90] on li "Date" at bounding box center [109, 93] width 86 height 8
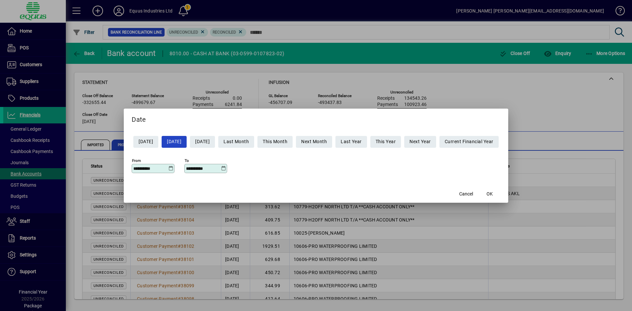
click at [168, 167] on icon at bounding box center [170, 168] width 5 height 5
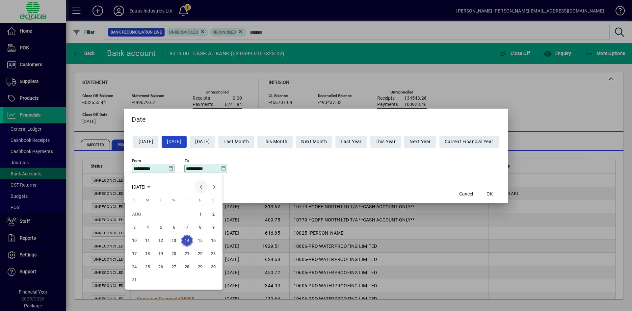
click at [201, 186] on span "Previous month" at bounding box center [200, 186] width 13 height 13
click at [215, 187] on span "Next month" at bounding box center [214, 186] width 13 height 13
click at [145, 265] on span "23" at bounding box center [147, 267] width 12 height 12
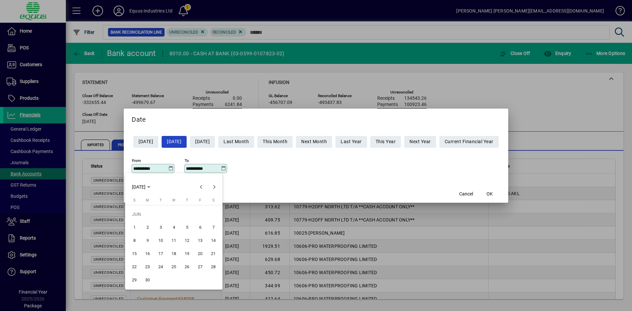
type input "**********"
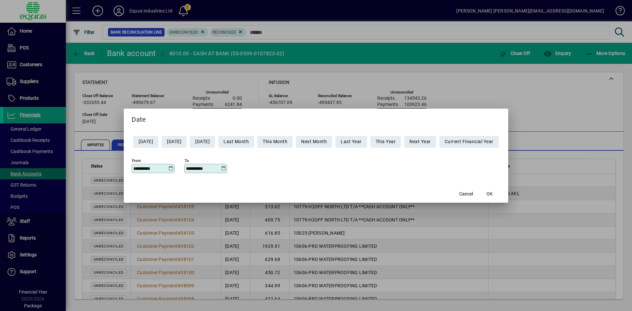
click at [221, 167] on icon at bounding box center [223, 168] width 5 height 5
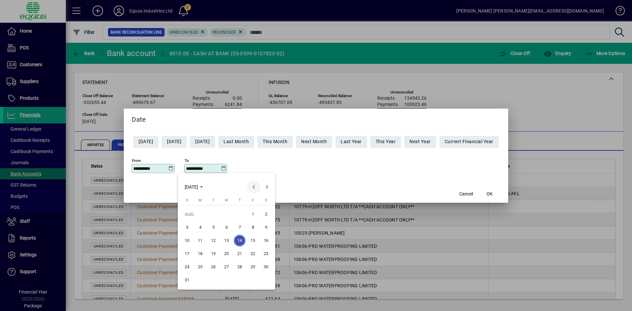
click at [252, 185] on span "Previous month" at bounding box center [253, 186] width 13 height 13
click at [198, 267] on span "23" at bounding box center [200, 267] width 12 height 12
type input "**********"
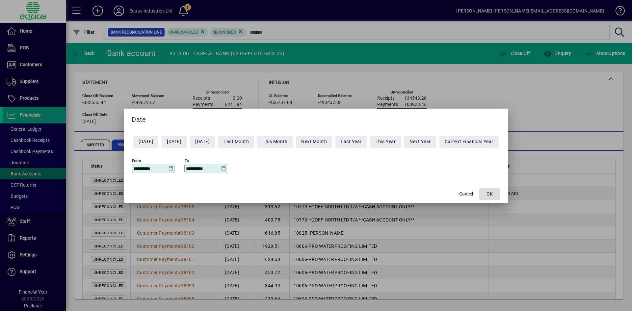
click at [500, 192] on span "button" at bounding box center [489, 194] width 21 height 16
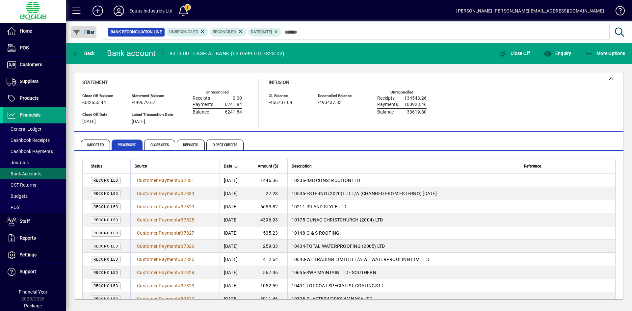
click at [87, 31] on span "Filter" at bounding box center [84, 32] width 22 height 5
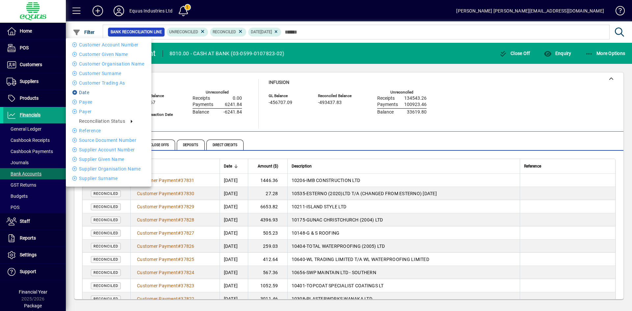
click at [89, 91] on li "Date" at bounding box center [109, 93] width 86 height 8
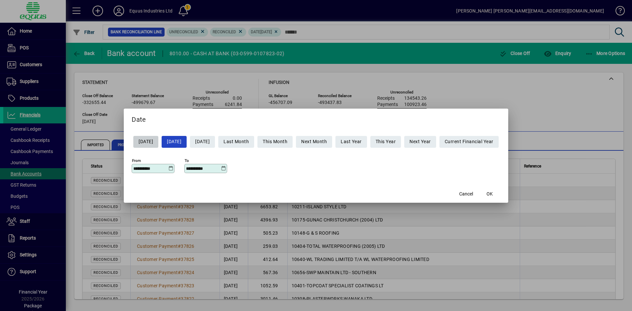
click at [168, 166] on icon at bounding box center [170, 168] width 5 height 5
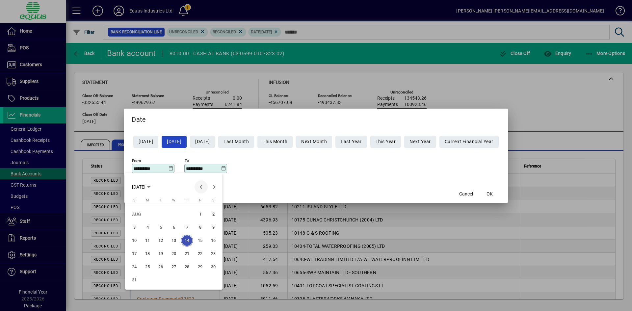
click at [199, 187] on span "Previous month" at bounding box center [200, 186] width 13 height 13
click at [163, 228] on span "3" at bounding box center [161, 227] width 12 height 12
type input "**********"
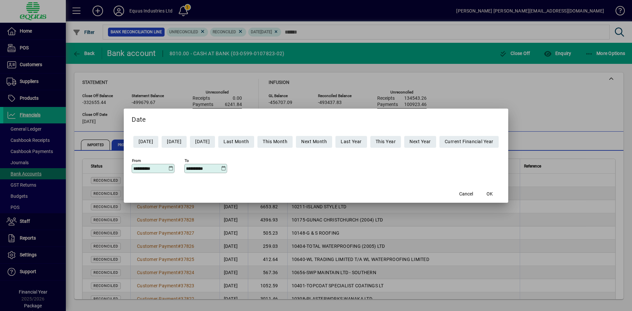
click at [221, 167] on icon at bounding box center [223, 168] width 5 height 5
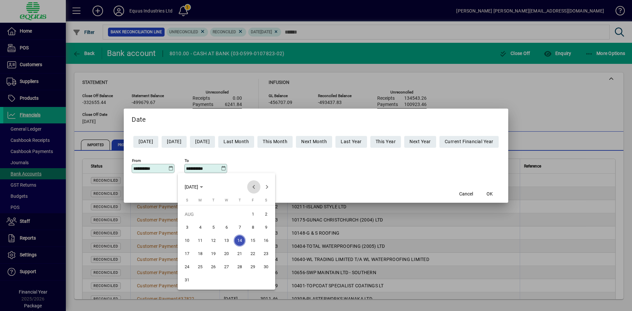
click at [255, 185] on span "Previous month" at bounding box center [253, 186] width 13 height 13
click at [216, 227] on span "3" at bounding box center [213, 227] width 12 height 12
type input "**********"
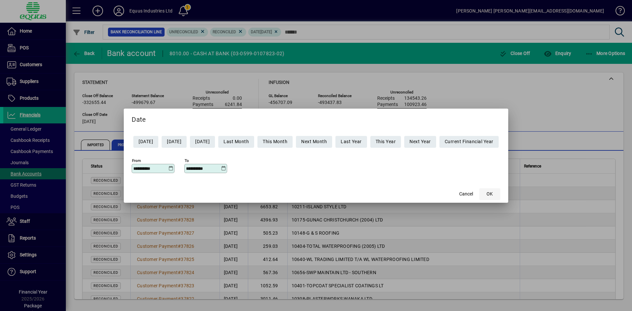
click at [493, 194] on span "OK" at bounding box center [489, 194] width 6 height 7
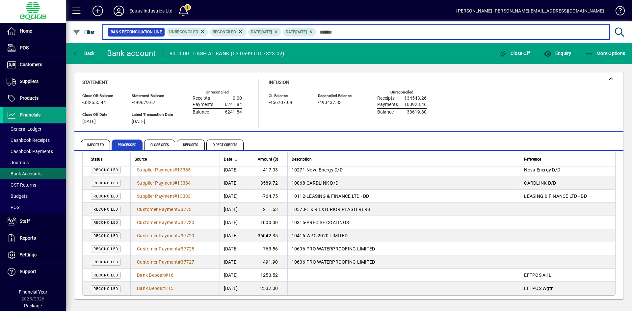
scroll to position [407, 0]
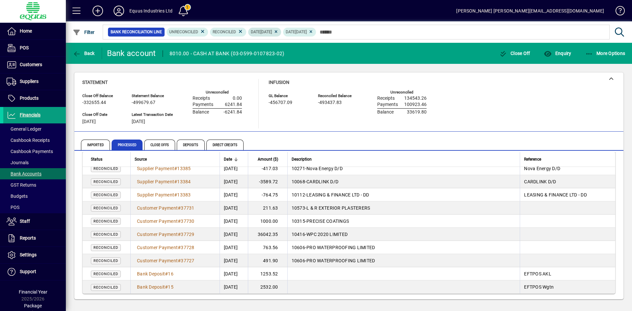
click at [278, 31] on icon at bounding box center [275, 32] width 5 height 4
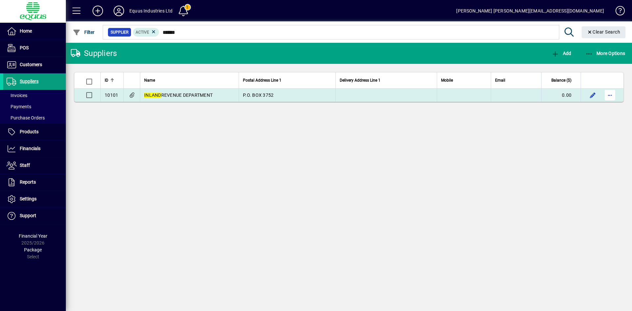
type input "******"
click at [608, 94] on span "button" at bounding box center [610, 95] width 16 height 16
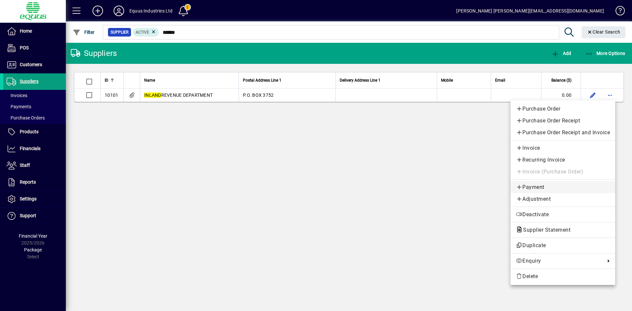
click at [538, 185] on span "Payment" at bounding box center [563, 187] width 94 height 8
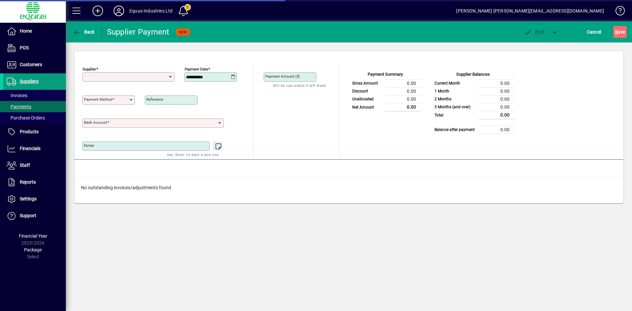
type input "**********"
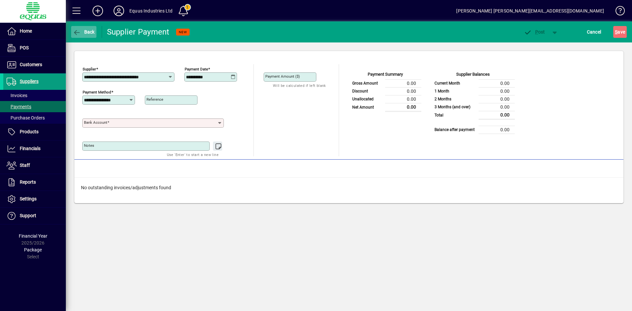
click at [90, 31] on span "Back" at bounding box center [84, 31] width 22 height 5
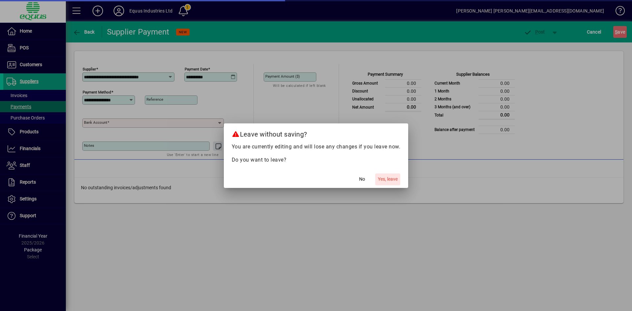
click at [392, 178] on span "Yes, leave" at bounding box center [388, 179] width 20 height 7
type input "******"
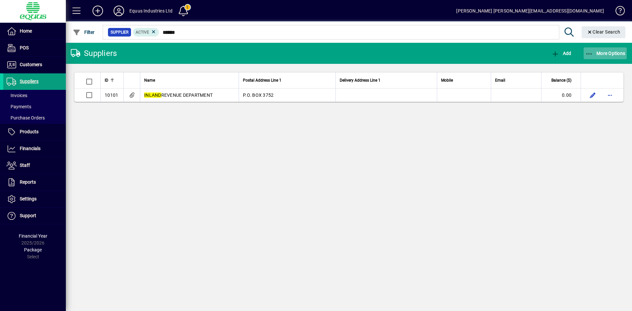
click at [612, 53] on span "More Options" at bounding box center [605, 53] width 40 height 5
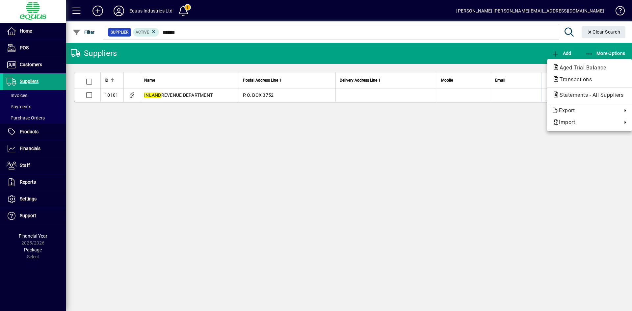
click at [465, 174] on div at bounding box center [316, 155] width 632 height 311
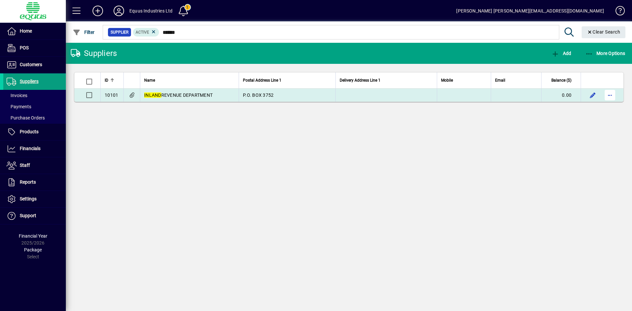
click at [608, 95] on span "button" at bounding box center [610, 95] width 16 height 16
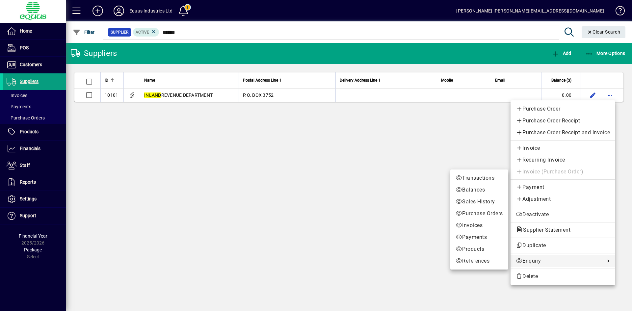
click at [526, 260] on span "Enquiry" at bounding box center [559, 261] width 86 height 8
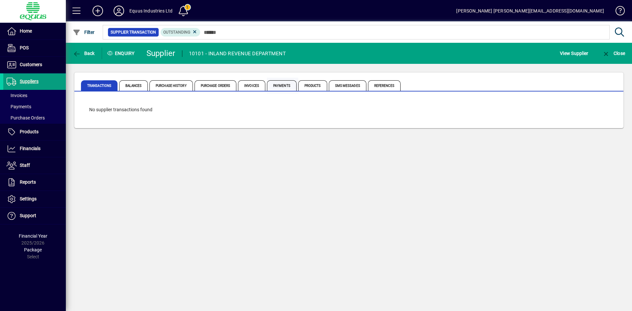
click at [283, 85] on span "Payments" at bounding box center [282, 85] width 30 height 11
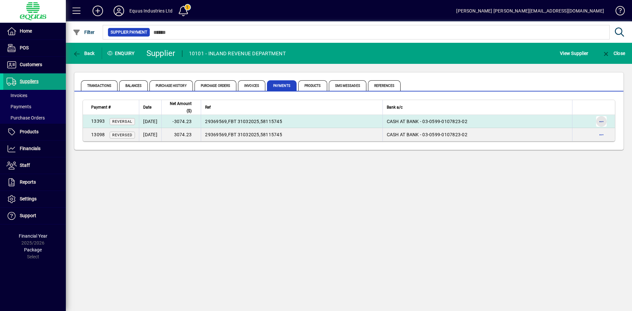
click at [602, 121] on span "button" at bounding box center [601, 122] width 16 height 16
click at [602, 120] on div at bounding box center [316, 155] width 632 height 311
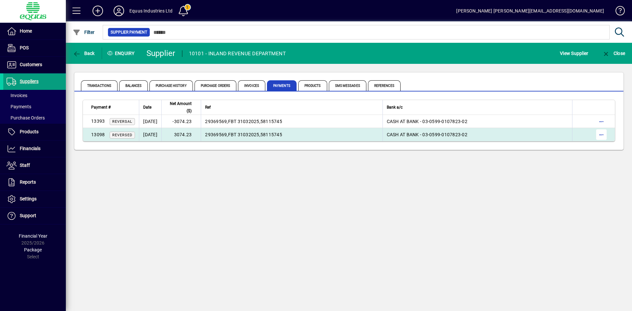
click at [598, 135] on span "button" at bounding box center [601, 135] width 16 height 16
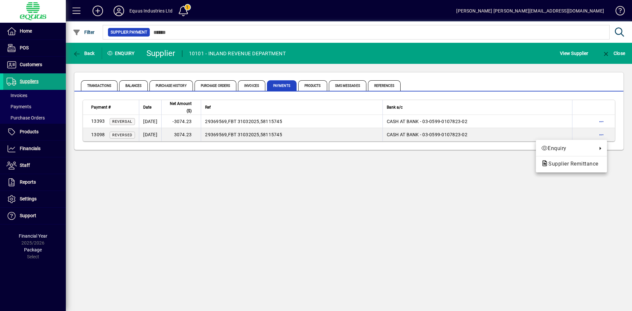
click at [598, 135] on div at bounding box center [316, 155] width 632 height 311
click at [246, 84] on span "Invoices" at bounding box center [251, 85] width 27 height 11
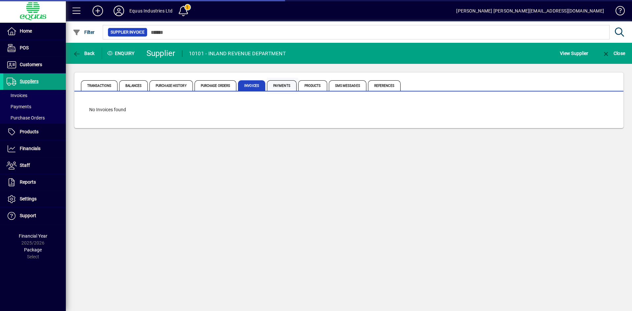
click at [282, 86] on span "Payments" at bounding box center [282, 85] width 30 height 11
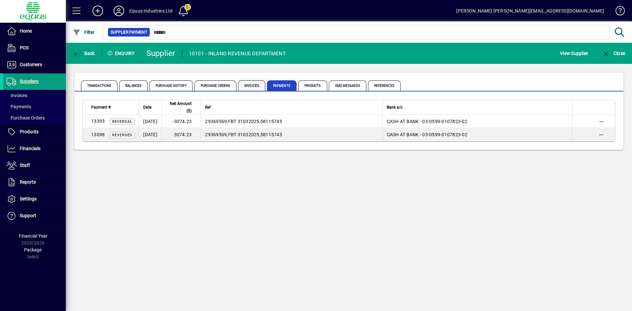
click at [246, 80] on span "Invoices" at bounding box center [252, 86] width 29 height 16
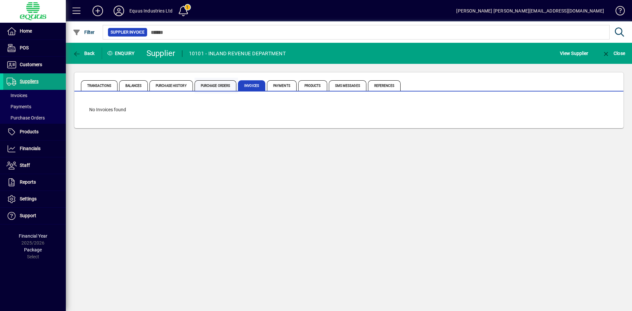
click at [211, 85] on span "Purchase Orders" at bounding box center [215, 85] width 42 height 11
click at [167, 86] on span "Purchase History" at bounding box center [170, 85] width 43 height 11
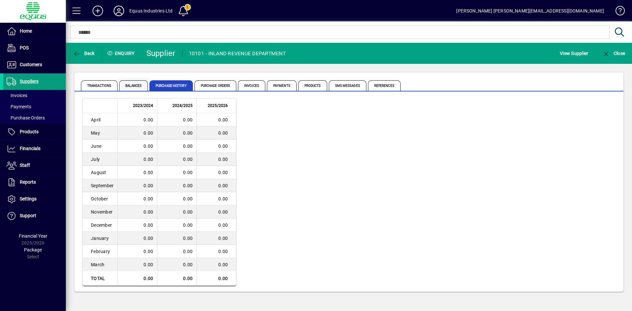
click at [129, 86] on span "Balances" at bounding box center [133, 85] width 29 height 11
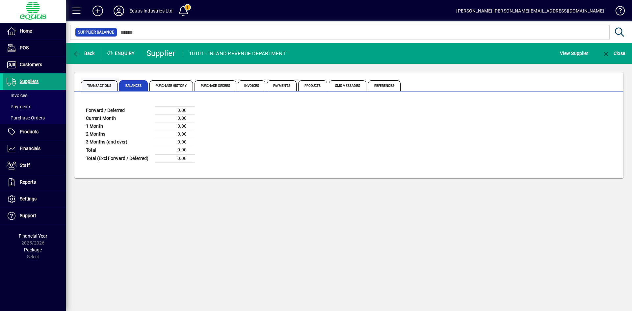
click at [93, 85] on span "Transactions" at bounding box center [99, 85] width 37 height 11
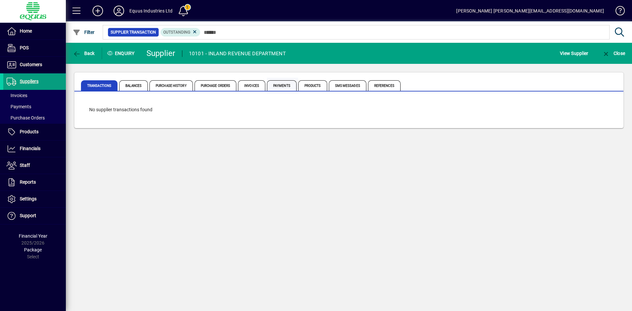
click at [278, 85] on span "Payments" at bounding box center [282, 85] width 30 height 11
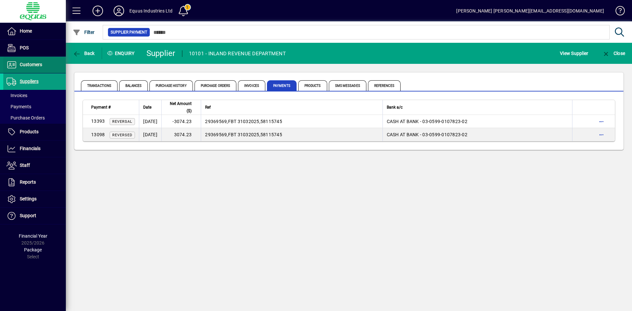
click at [30, 61] on span "Customers" at bounding box center [22, 65] width 39 height 8
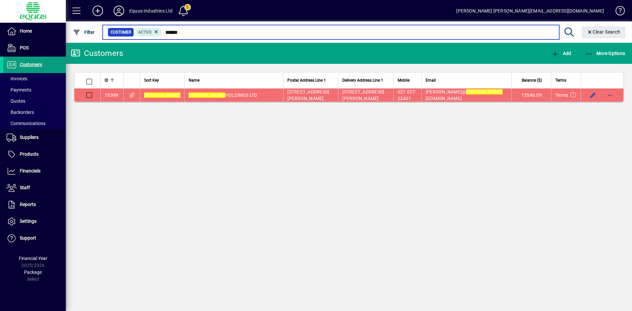
type input "******"
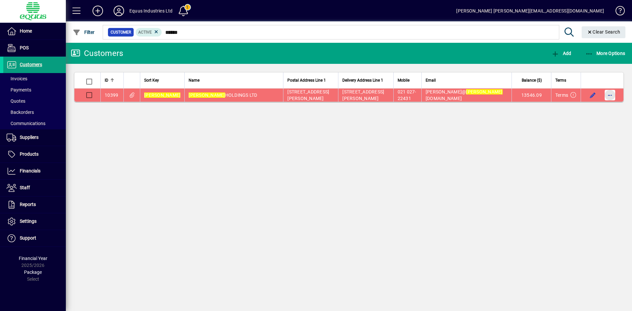
click at [613, 94] on span "button" at bounding box center [610, 95] width 16 height 16
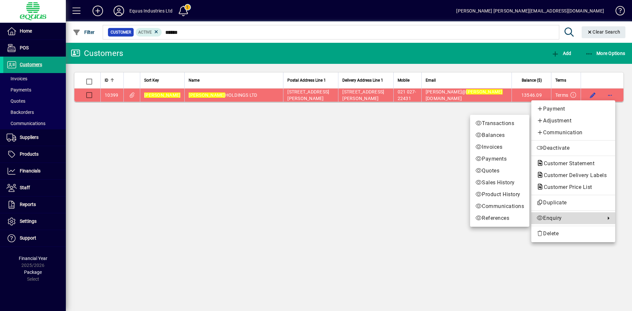
click at [552, 217] on span "Enquiry" at bounding box center [568, 218] width 65 height 8
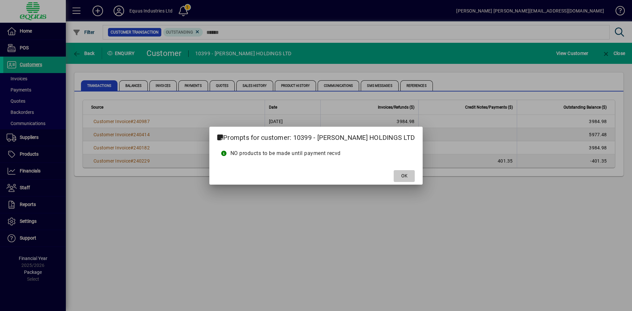
click at [401, 178] on span "OK" at bounding box center [404, 175] width 6 height 7
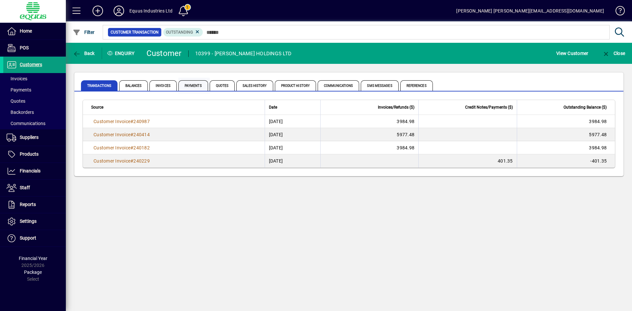
click at [181, 86] on span "Payments" at bounding box center [193, 85] width 30 height 11
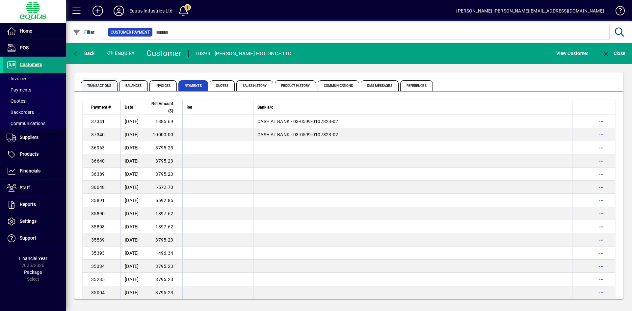
click at [97, 85] on span "Transactions" at bounding box center [99, 85] width 37 height 11
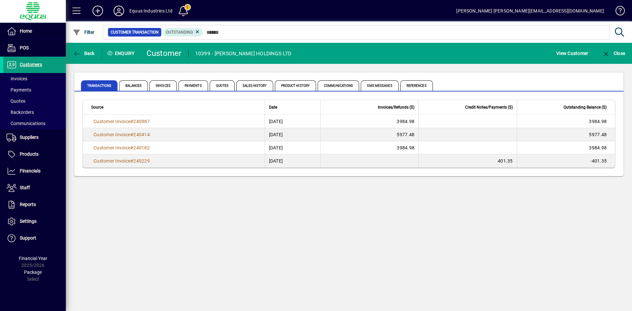
click at [127, 124] on span "Customer Invoice" at bounding box center [111, 121] width 37 height 5
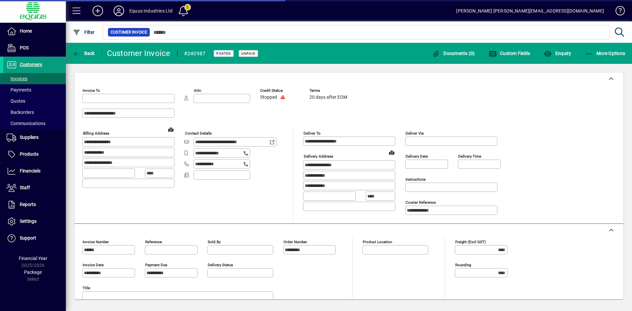
type input "**********"
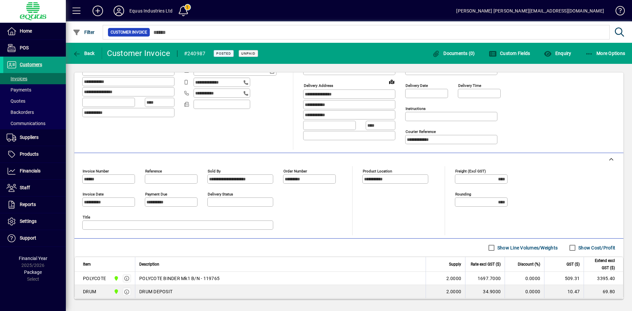
scroll to position [107, 0]
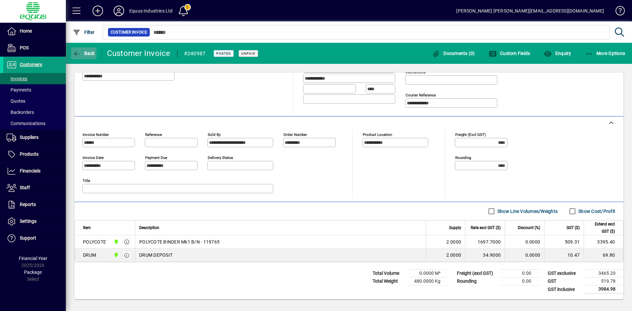
click at [86, 48] on span "button" at bounding box center [83, 53] width 25 height 16
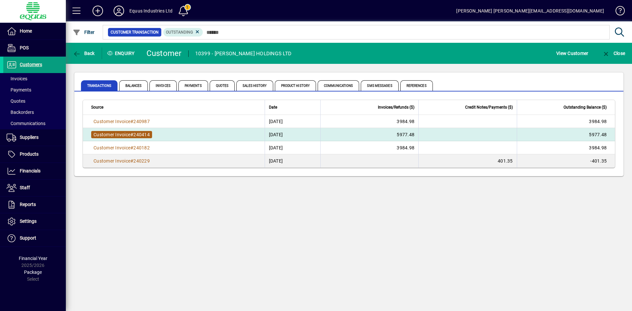
click at [142, 134] on span "240414" at bounding box center [141, 134] width 16 height 5
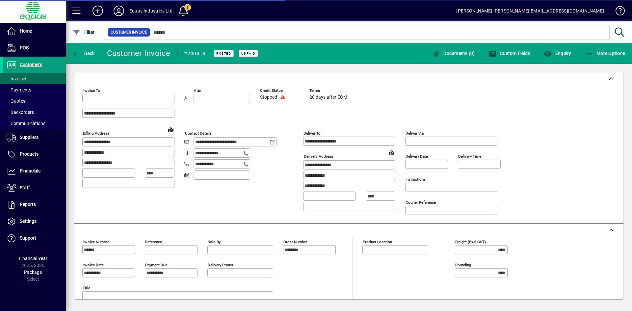
type input "**********"
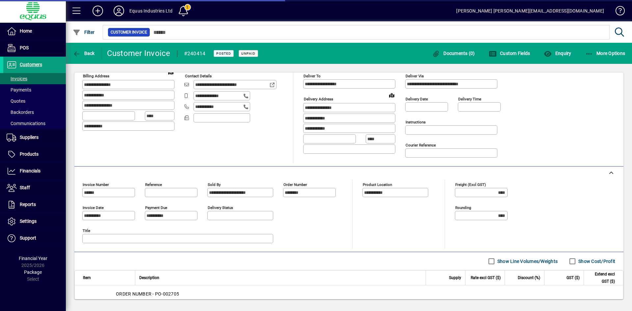
scroll to position [168, 0]
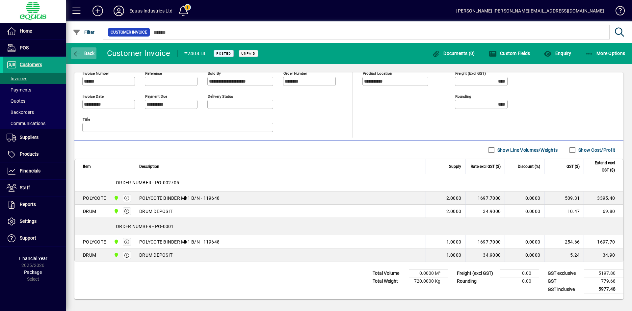
click at [87, 50] on span "button" at bounding box center [83, 53] width 25 height 16
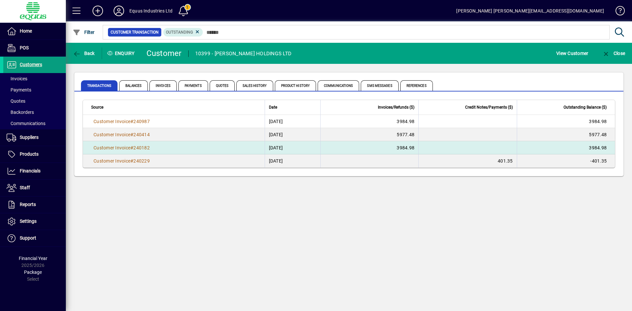
click at [283, 147] on td "[DATE]" at bounding box center [293, 147] width 56 height 13
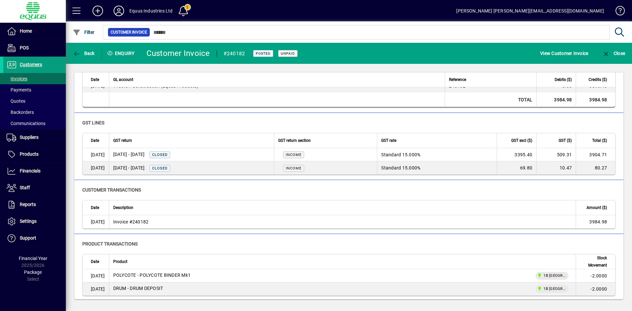
scroll to position [138, 0]
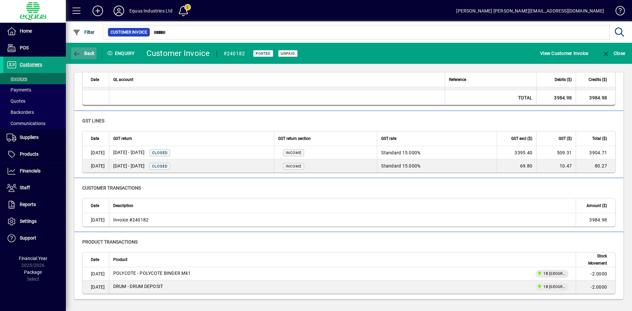
click at [81, 53] on span "Back" at bounding box center [84, 53] width 22 height 5
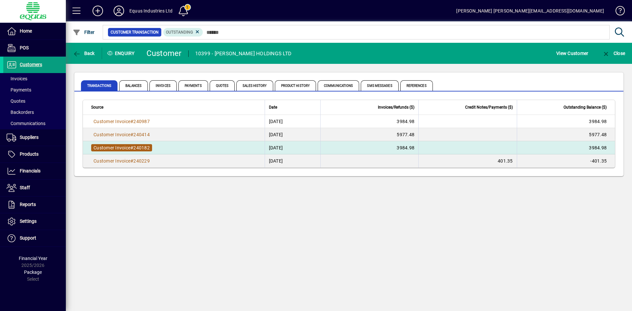
click at [133, 145] on span "#" at bounding box center [131, 147] width 3 height 5
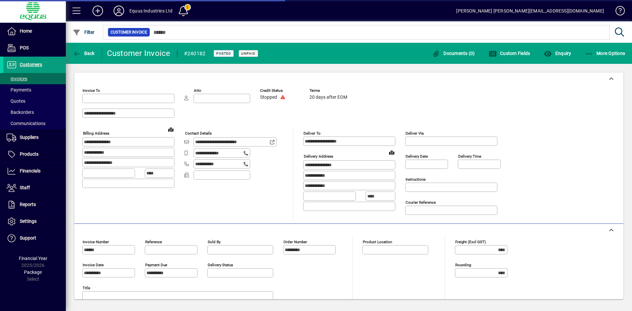
type input "**********"
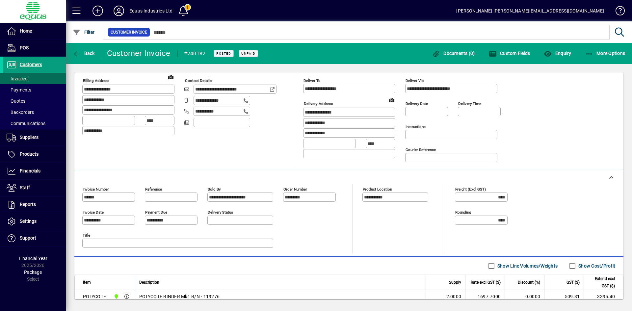
scroll to position [107, 0]
